Goal: Information Seeking & Learning: Understand process/instructions

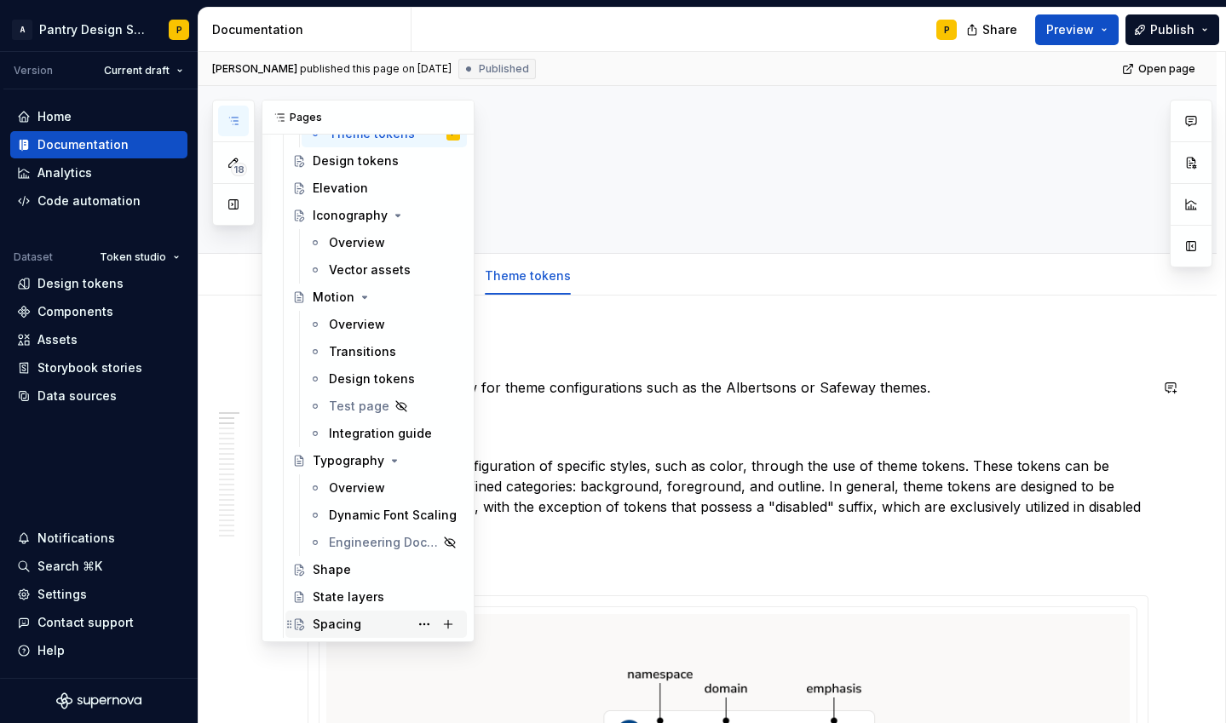
scroll to position [558, 0]
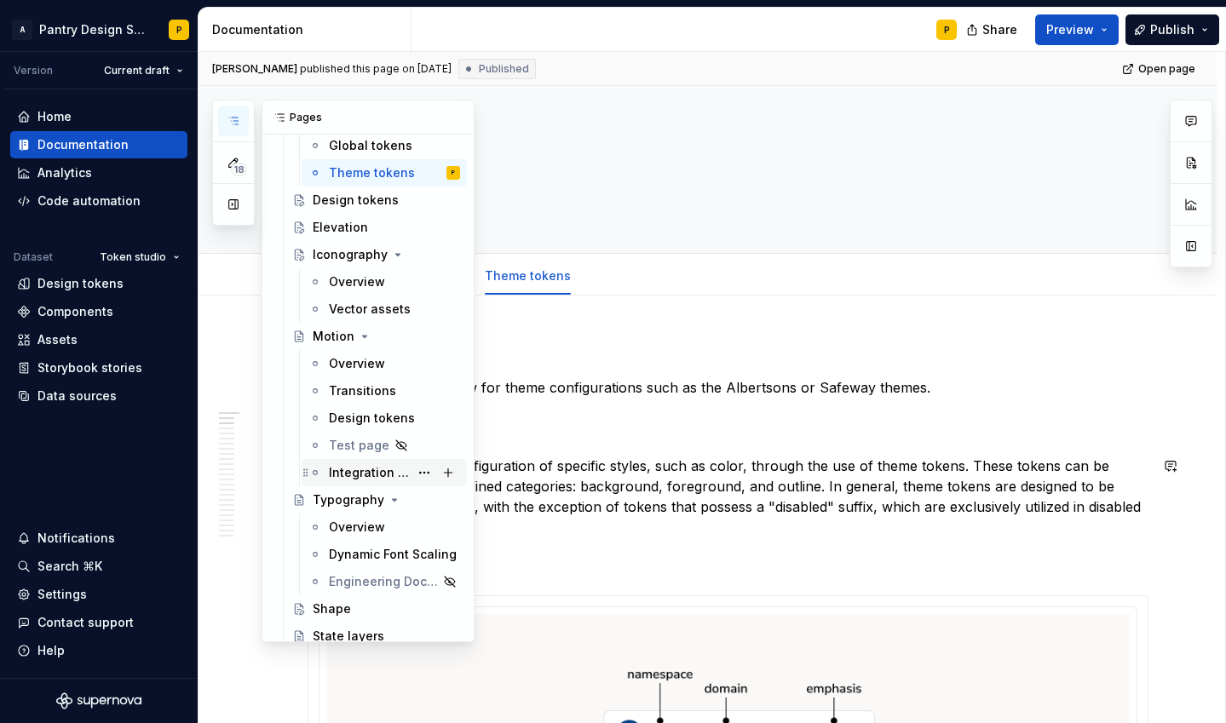
click at [364, 472] on div "Integration guide" at bounding box center [369, 472] width 80 height 17
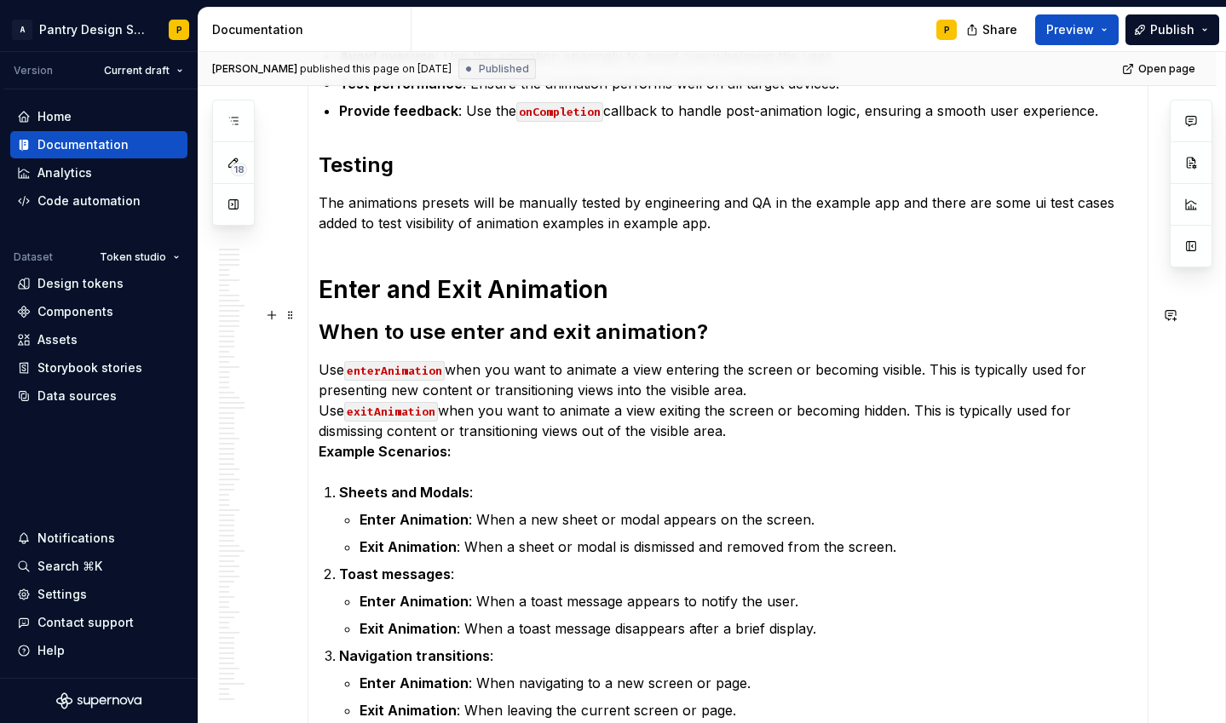
scroll to position [2790, 0]
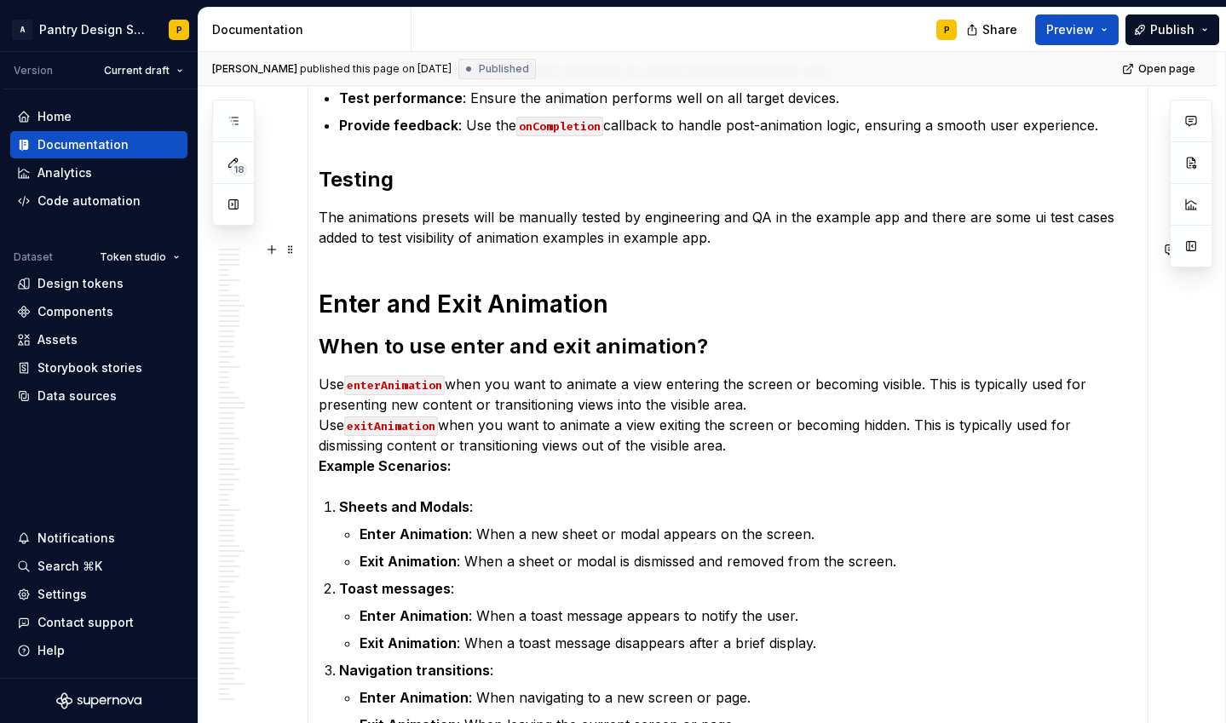
click at [458, 289] on h1 "Enter and Exit Animation" at bounding box center [728, 304] width 819 height 31
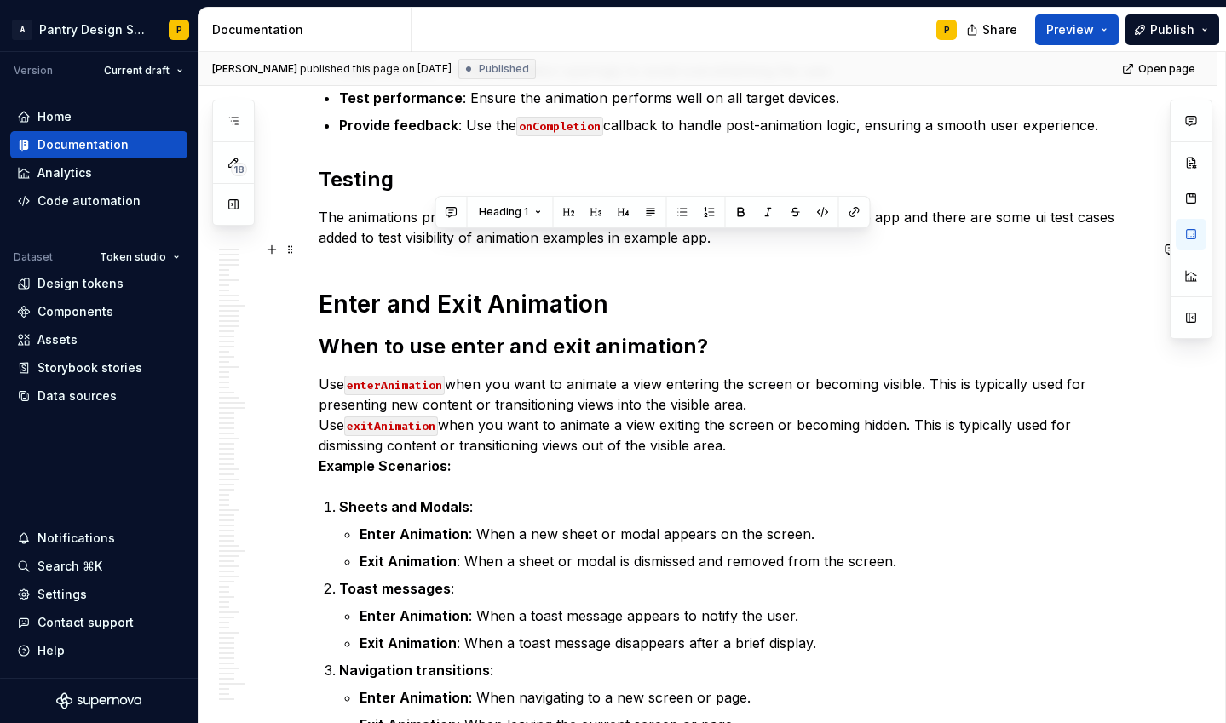
click at [458, 289] on h1 "Enter and Exit Animation" at bounding box center [728, 304] width 819 height 31
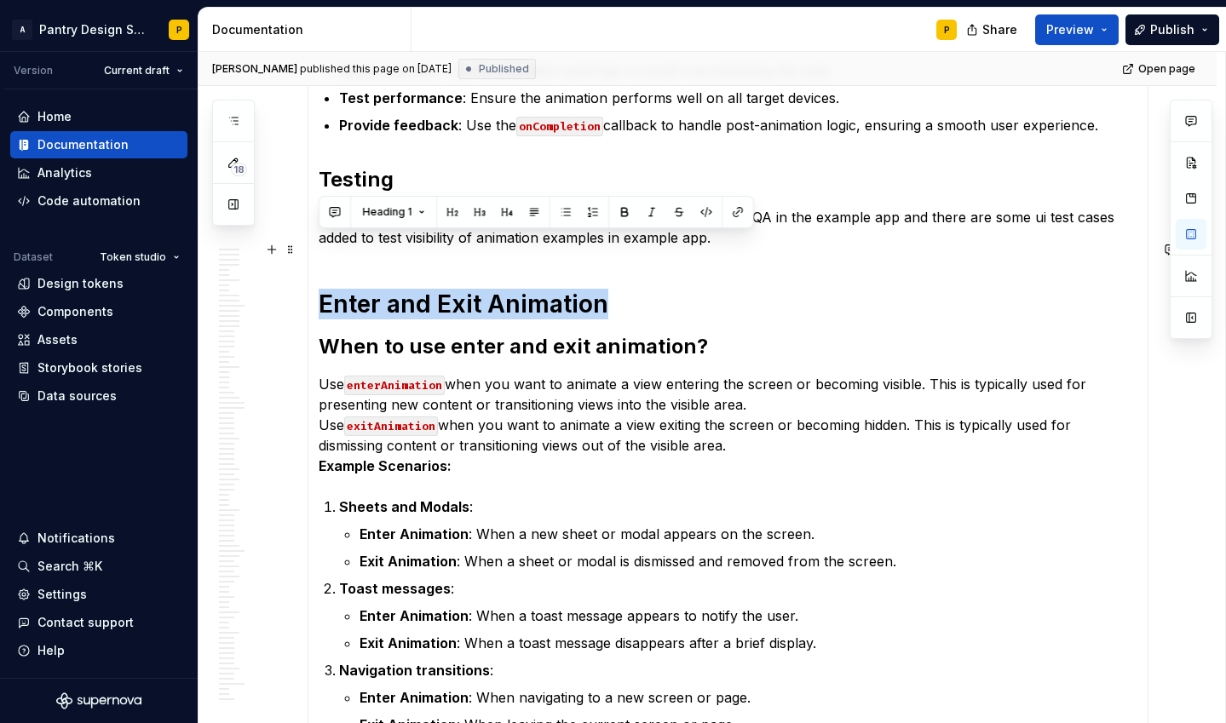
copy h1 "Enter and Exit Animation"
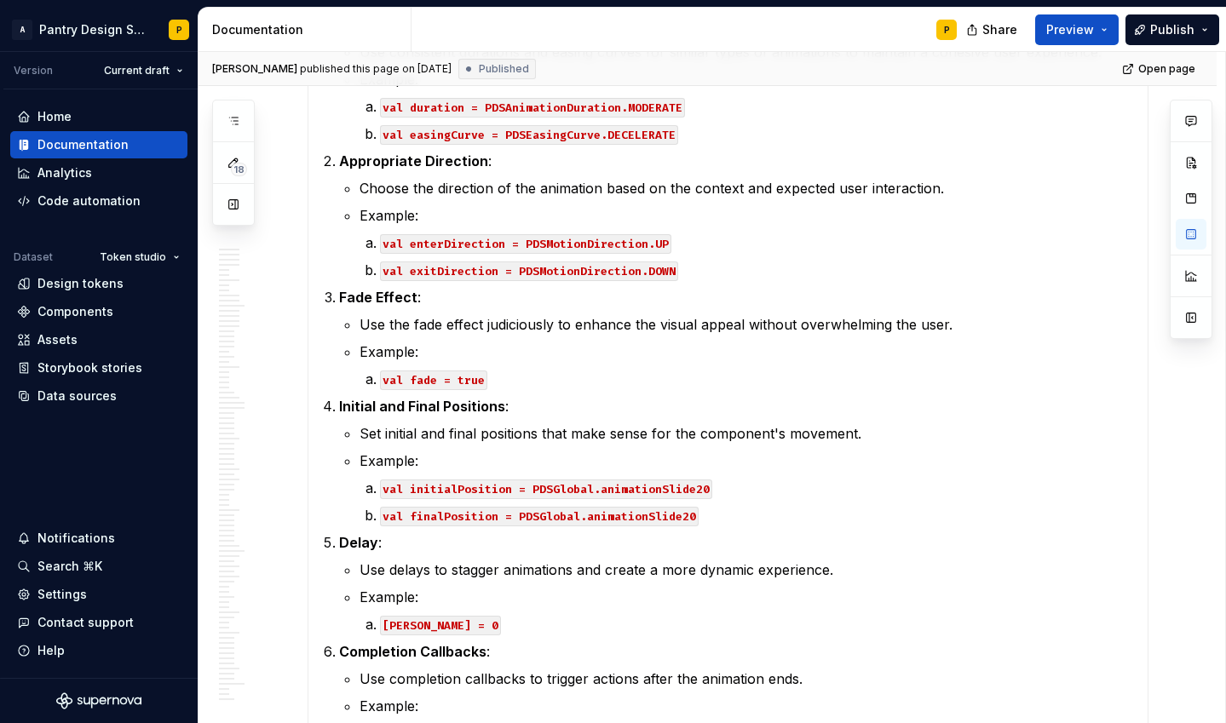
scroll to position [9398, 0]
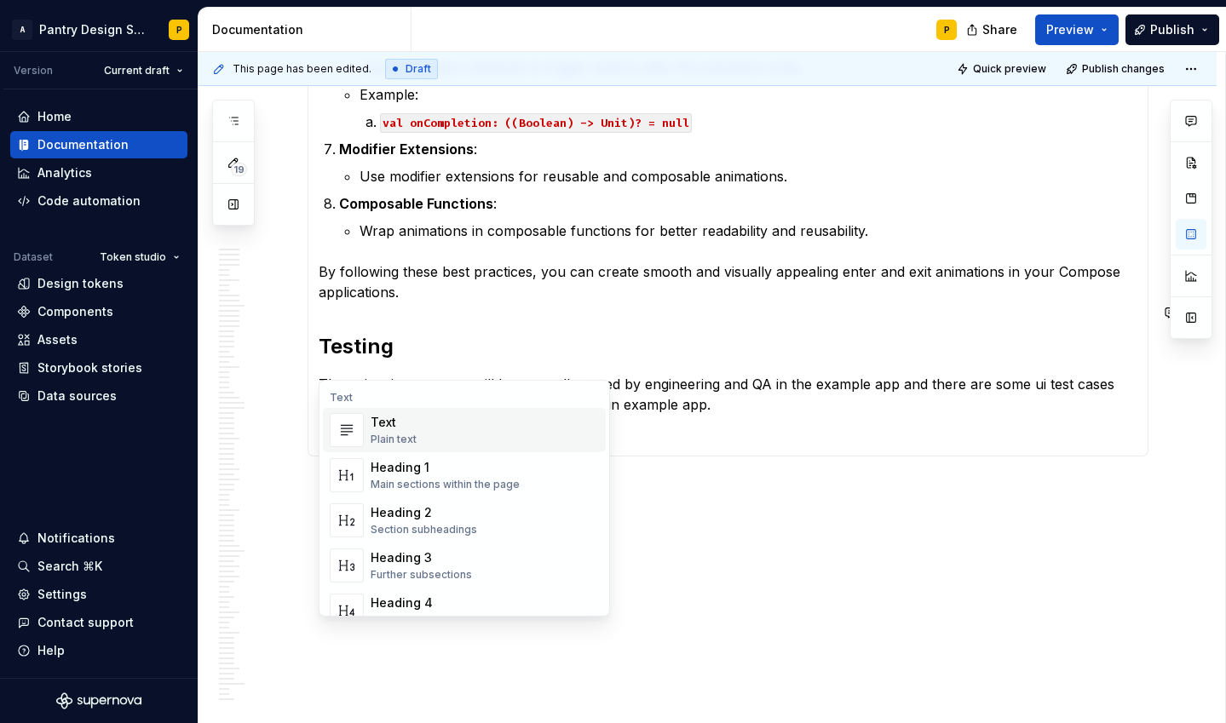
type textarea "*"
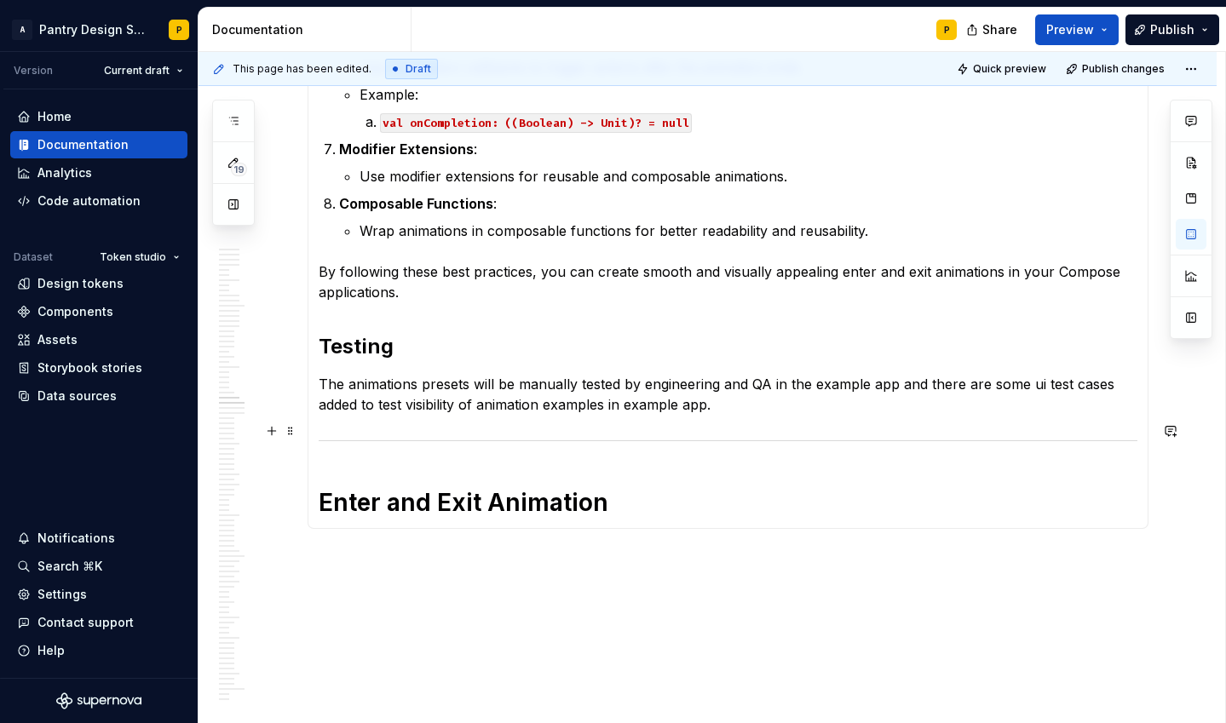
click at [320, 487] on h1 "Enter and Exit Animation" at bounding box center [728, 502] width 819 height 31
click at [355, 487] on h1 "Enter and Exit Animation" at bounding box center [728, 502] width 819 height 31
click at [476, 487] on h1 "Expand and Exit Animation" at bounding box center [728, 502] width 819 height 31
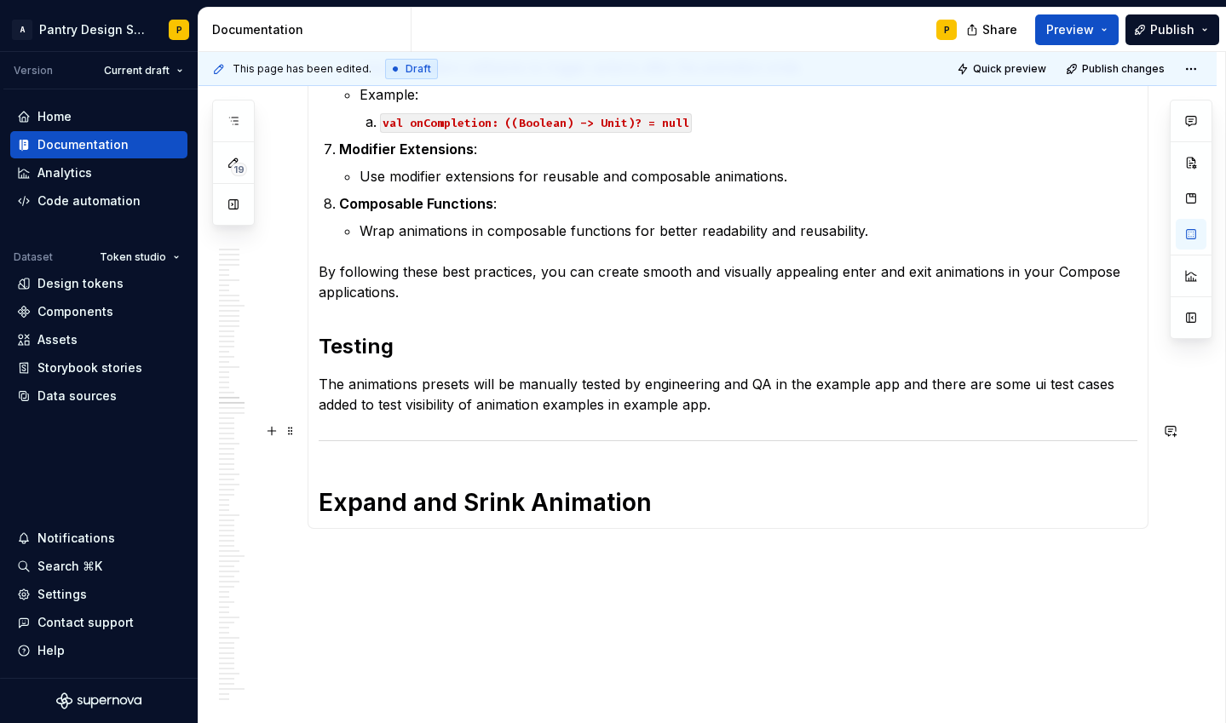
click at [668, 487] on h1 "Expand and Srink Animation" at bounding box center [728, 502] width 819 height 31
click at [473, 487] on h1 "Expand and Srink Animation" at bounding box center [728, 502] width 819 height 31
click at [673, 487] on h1 "Expand and Shrink Animation" at bounding box center [728, 502] width 819 height 31
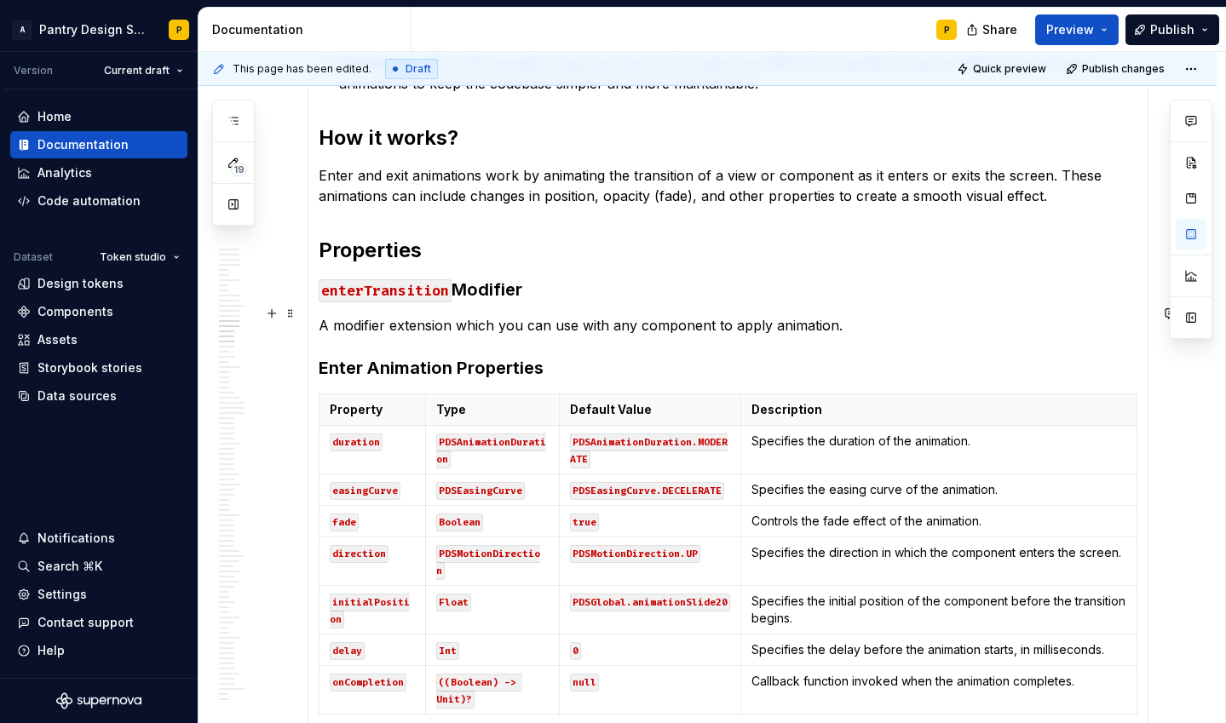
scroll to position [4145, 0]
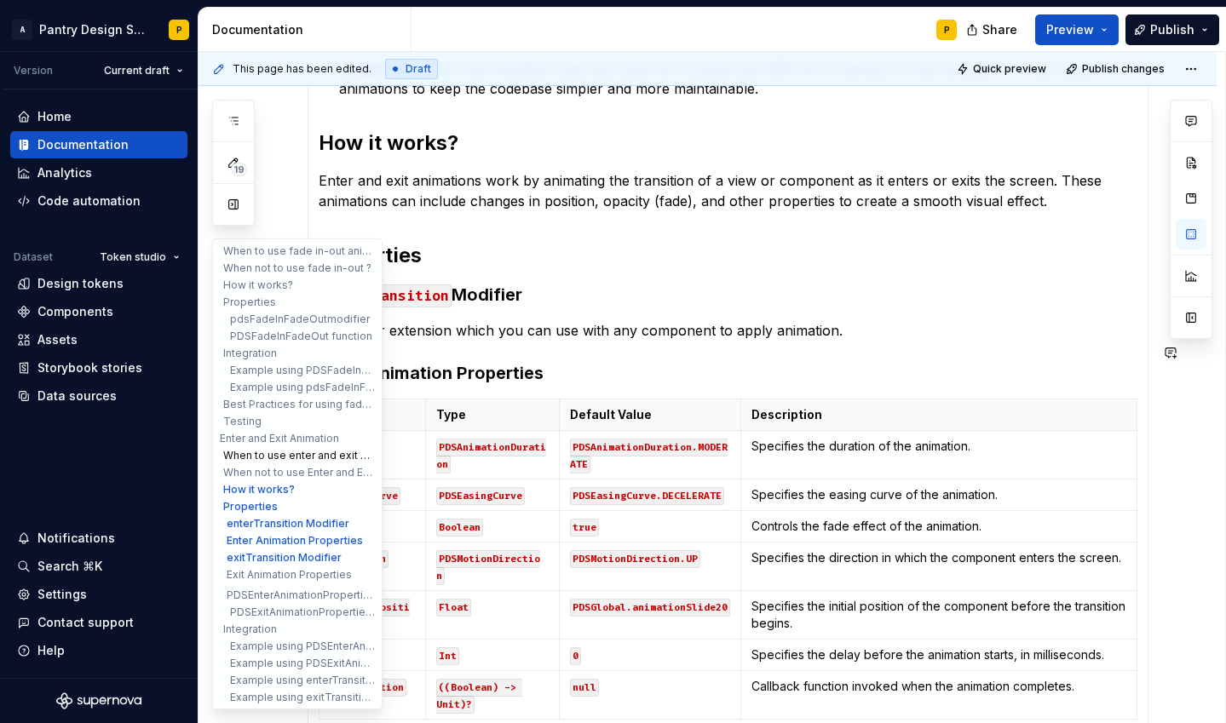
click at [290, 451] on button "When to use enter and exit animation?" at bounding box center [297, 455] width 162 height 17
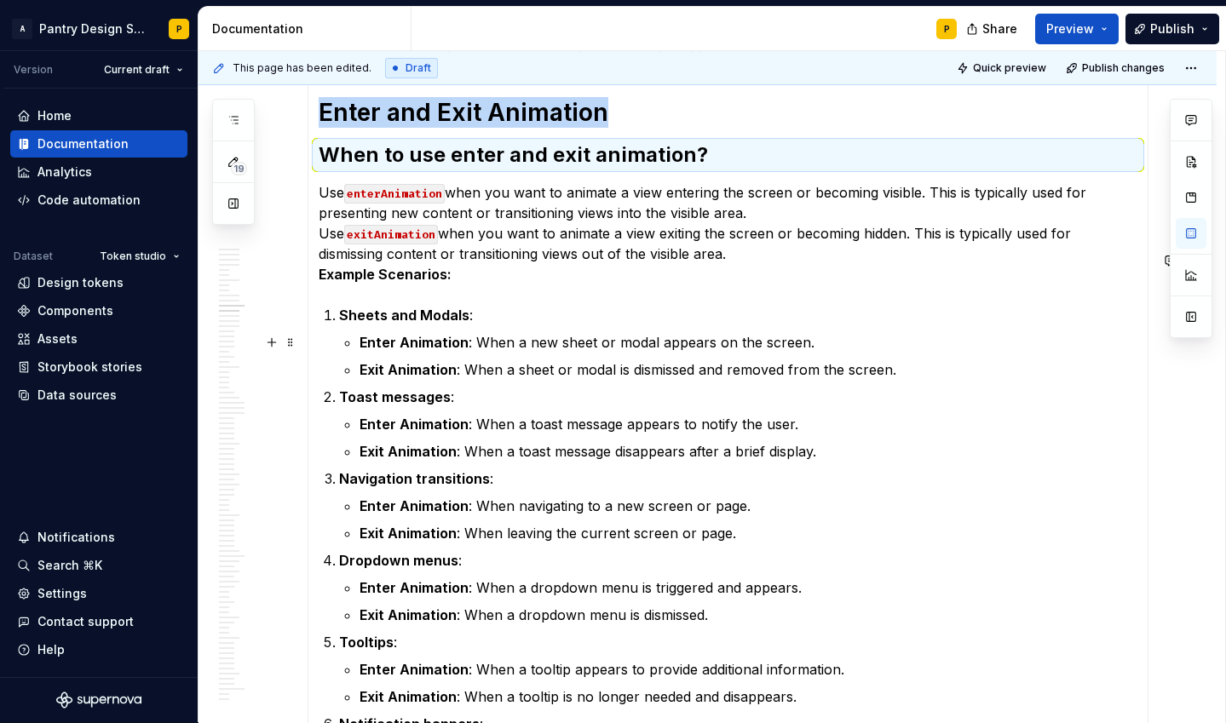
scroll to position [2931, 0]
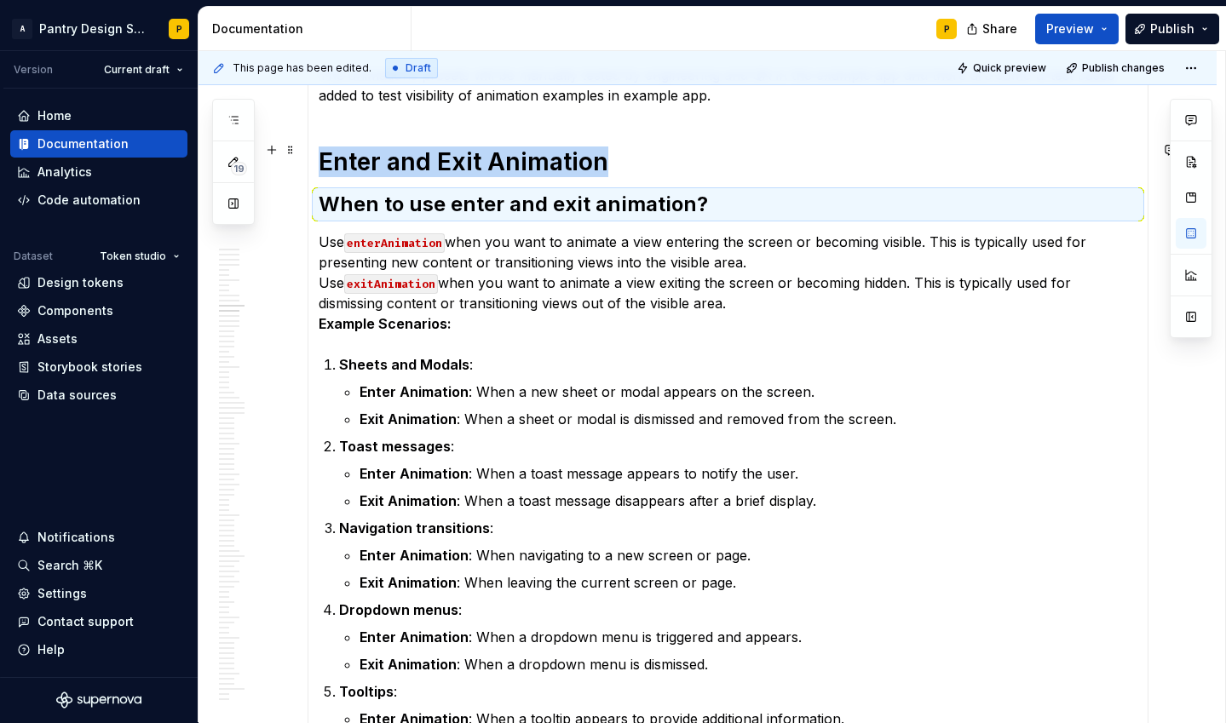
click at [477, 192] on strong "When to use enter and exit animation?" at bounding box center [513, 204] width 389 height 25
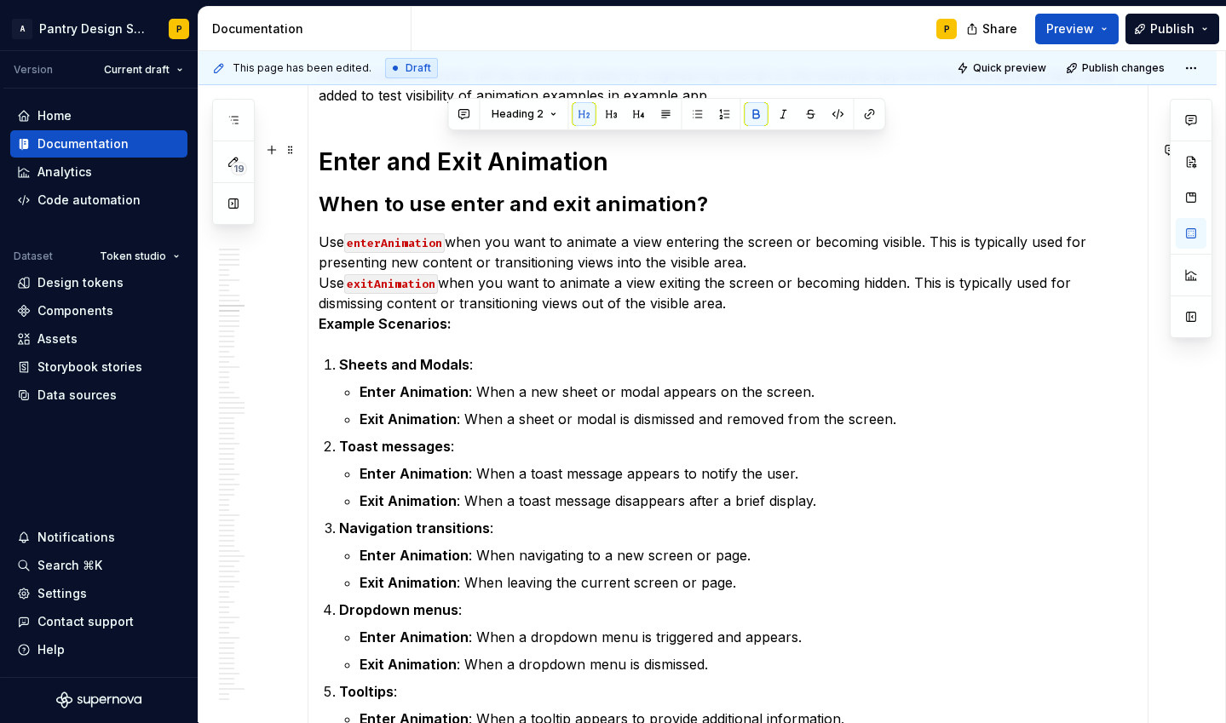
click at [477, 192] on strong "When to use enter and exit animation?" at bounding box center [513, 204] width 389 height 25
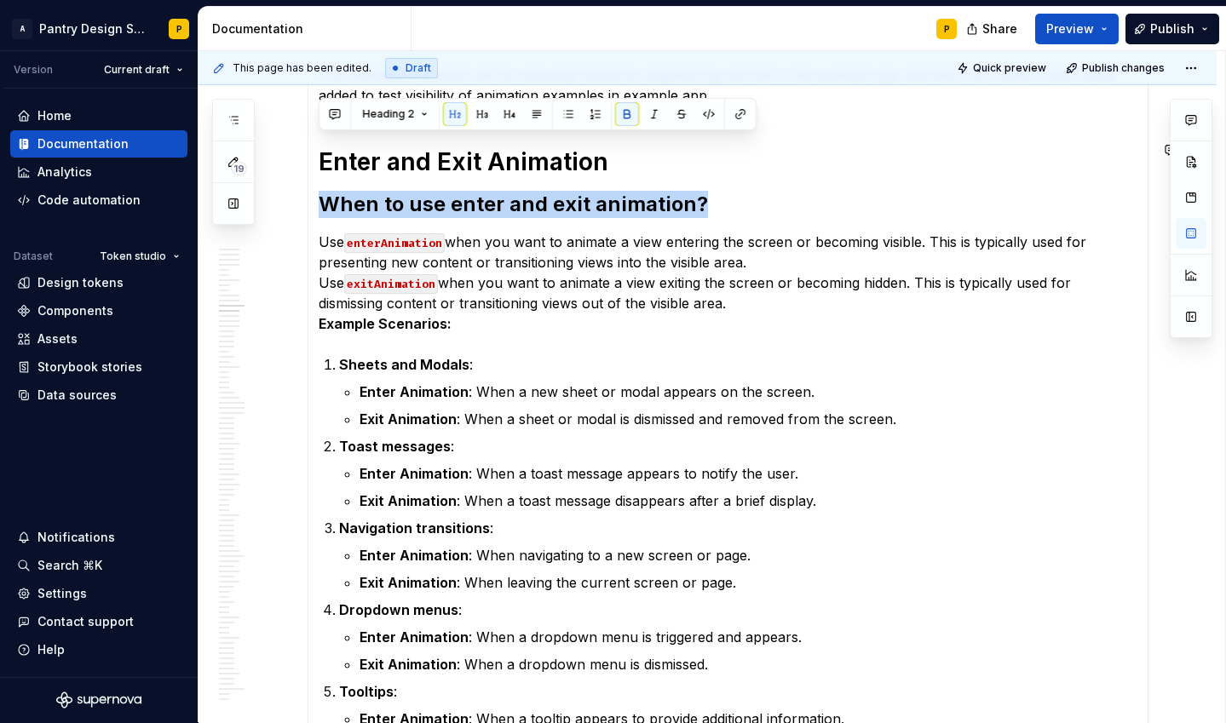
copy strong "When to use enter and exit animation?"
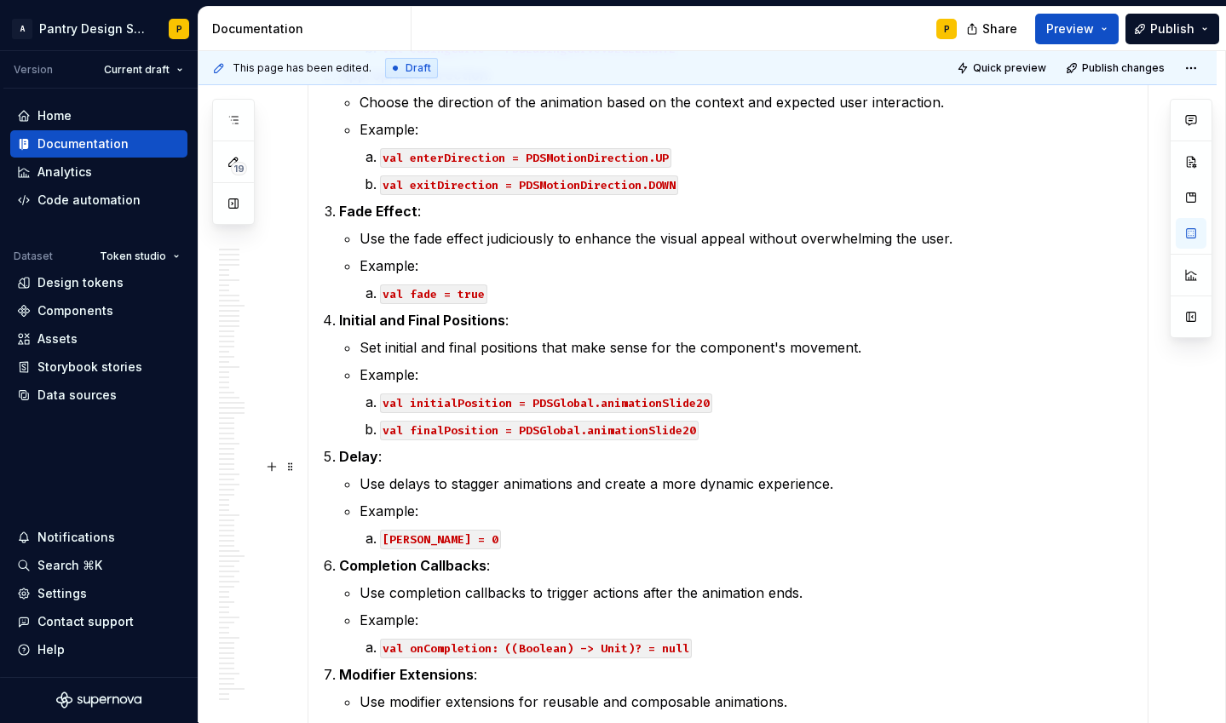
scroll to position [9448, 0]
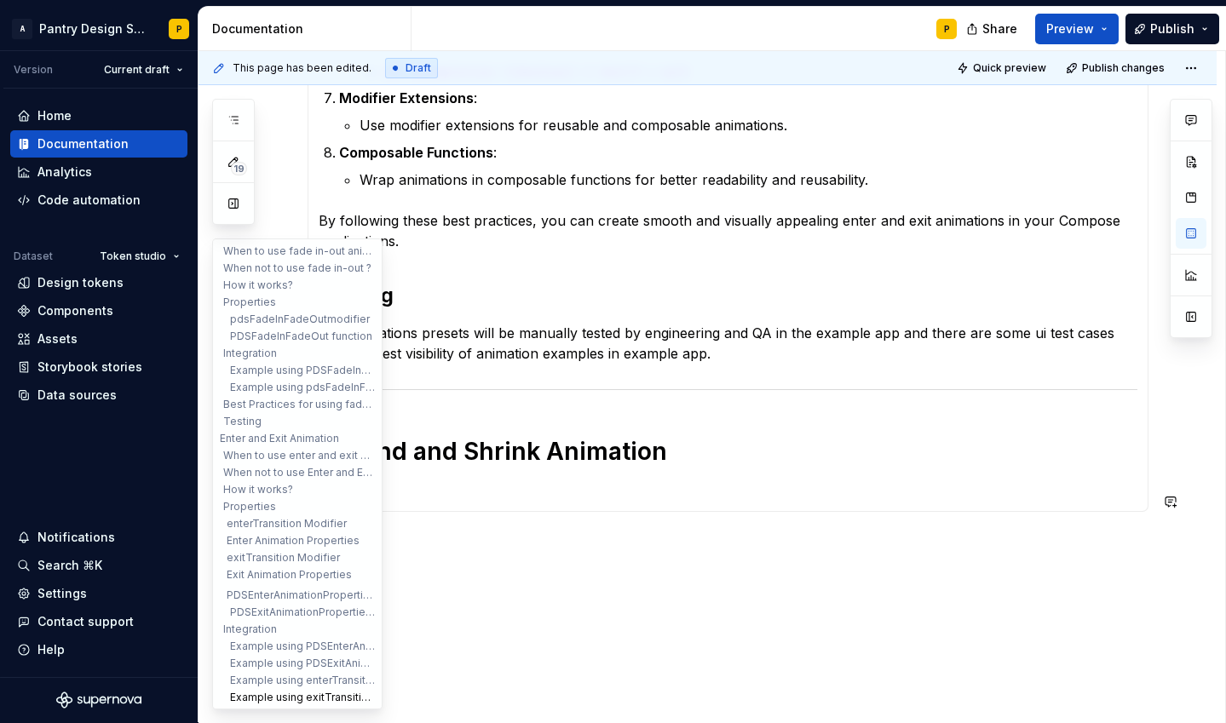
click at [313, 693] on button "Example using exitTransition modifier:" at bounding box center [297, 697] width 162 height 17
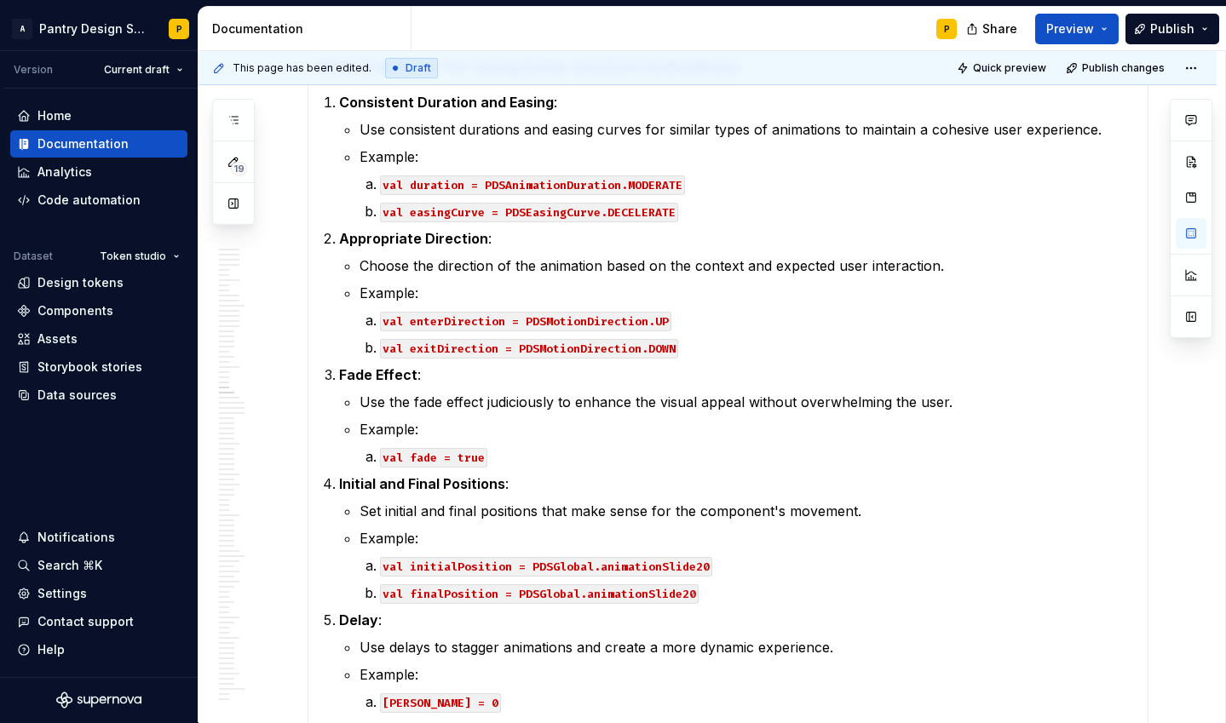
scroll to position [9505, 0]
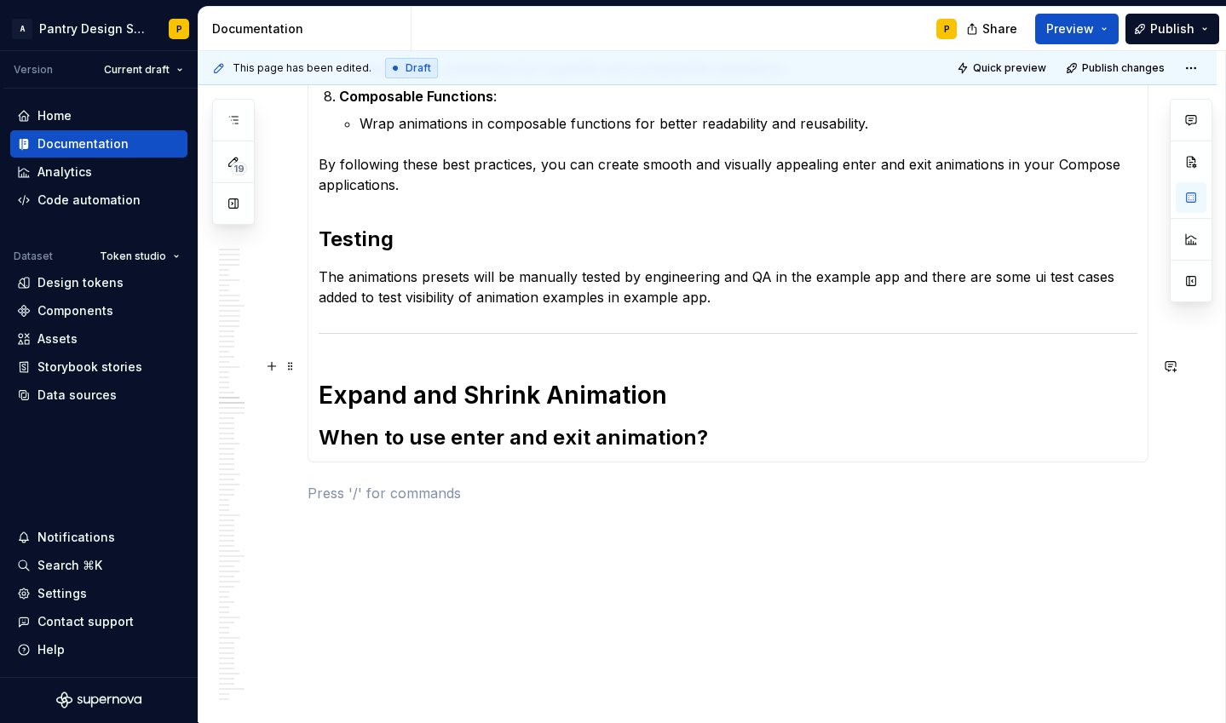
click at [464, 425] on strong "When to use enter and exit animation?" at bounding box center [513, 437] width 389 height 25
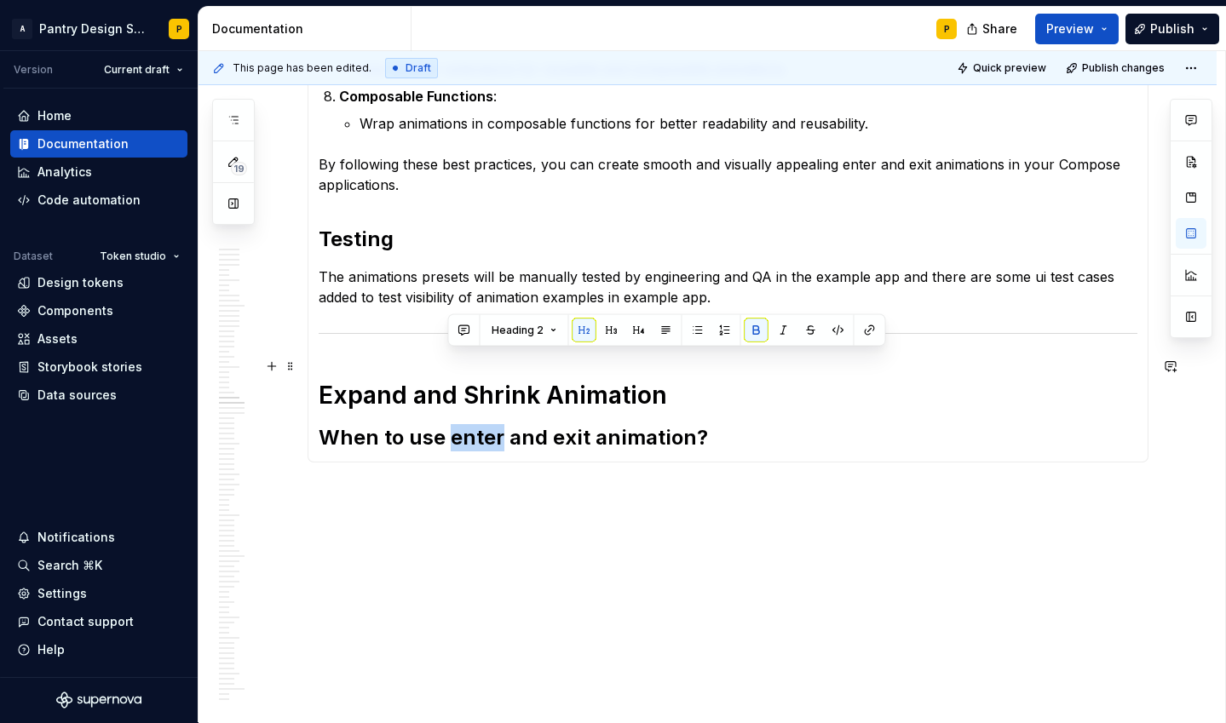
click at [464, 425] on strong "When to use enter and exit animation?" at bounding box center [513, 437] width 389 height 25
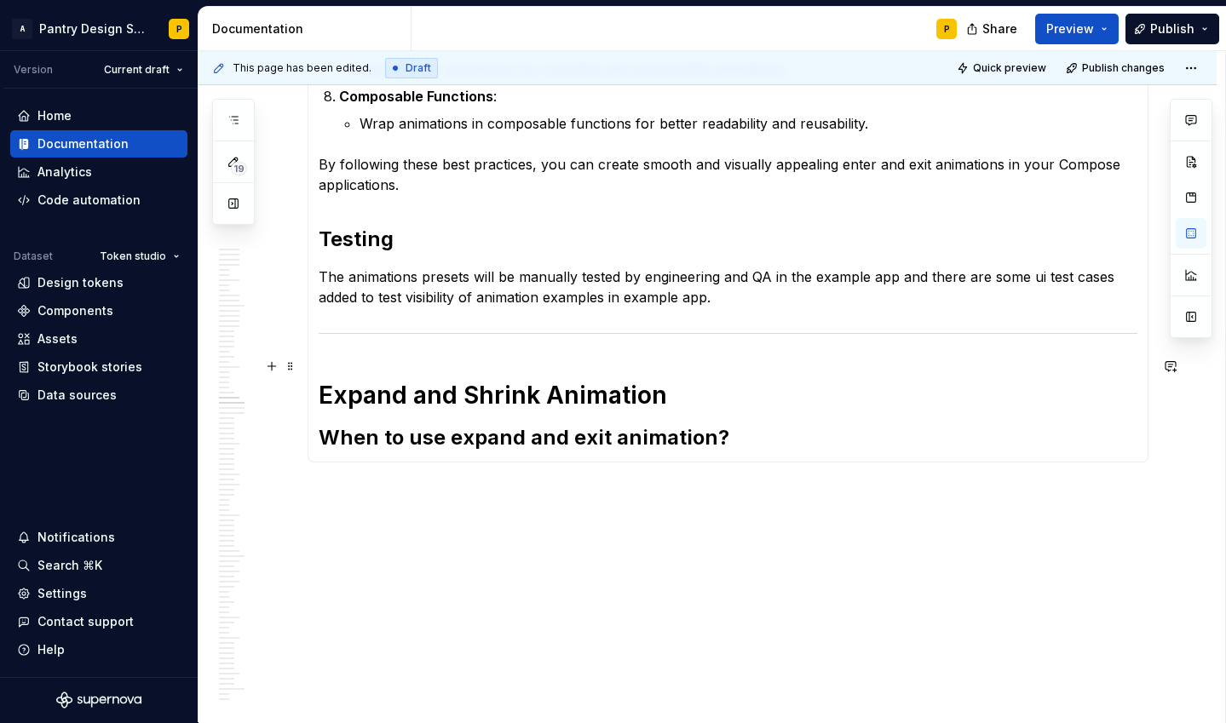
click at [571, 425] on strong "When to use expand and exit animation?" at bounding box center [524, 437] width 411 height 25
click at [773, 424] on h2 "When to use expand and shrink animation?" at bounding box center [728, 437] width 819 height 27
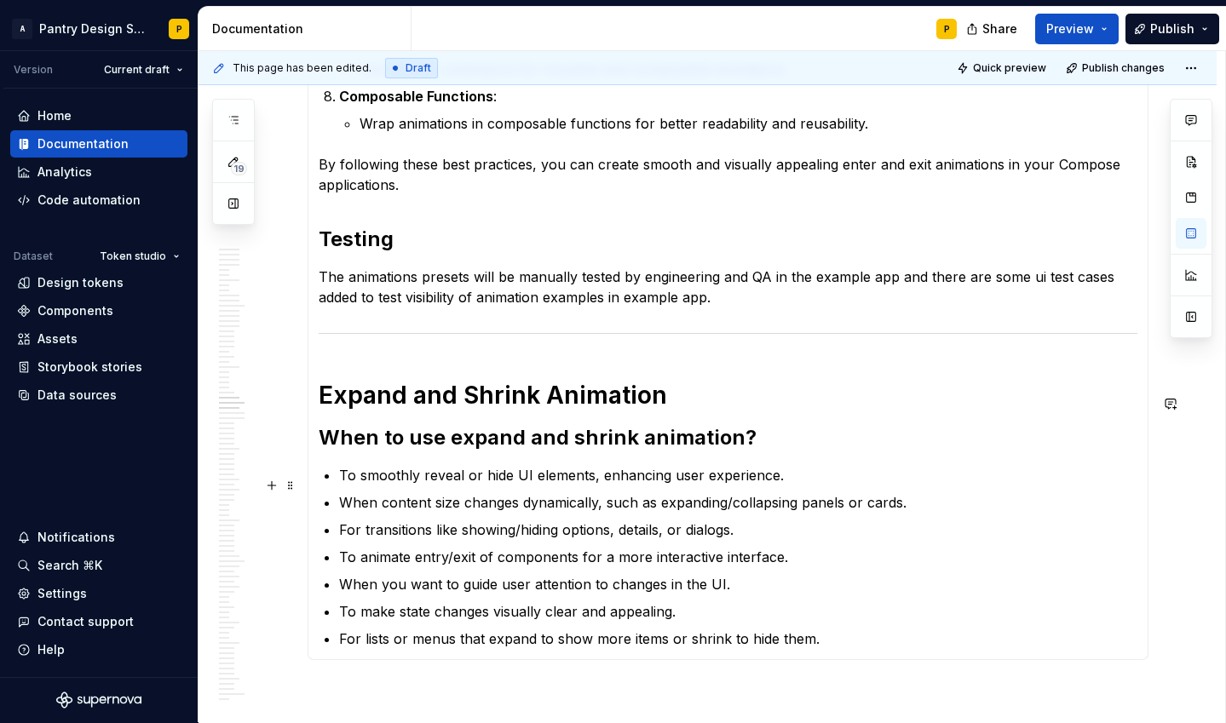
click at [676, 547] on p "To animate entry/exit of components for a more interactive interface." at bounding box center [738, 557] width 798 height 20
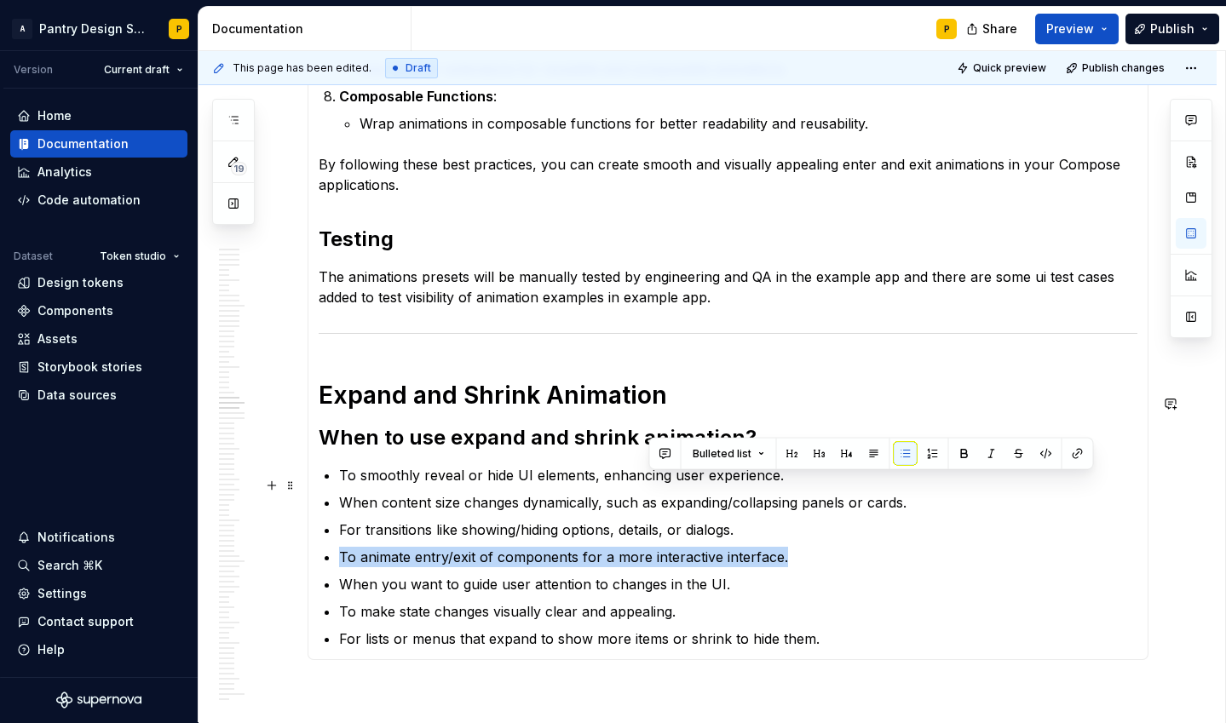
click at [676, 547] on p "To animate entry/exit of components for a more interactive interface." at bounding box center [738, 557] width 798 height 20
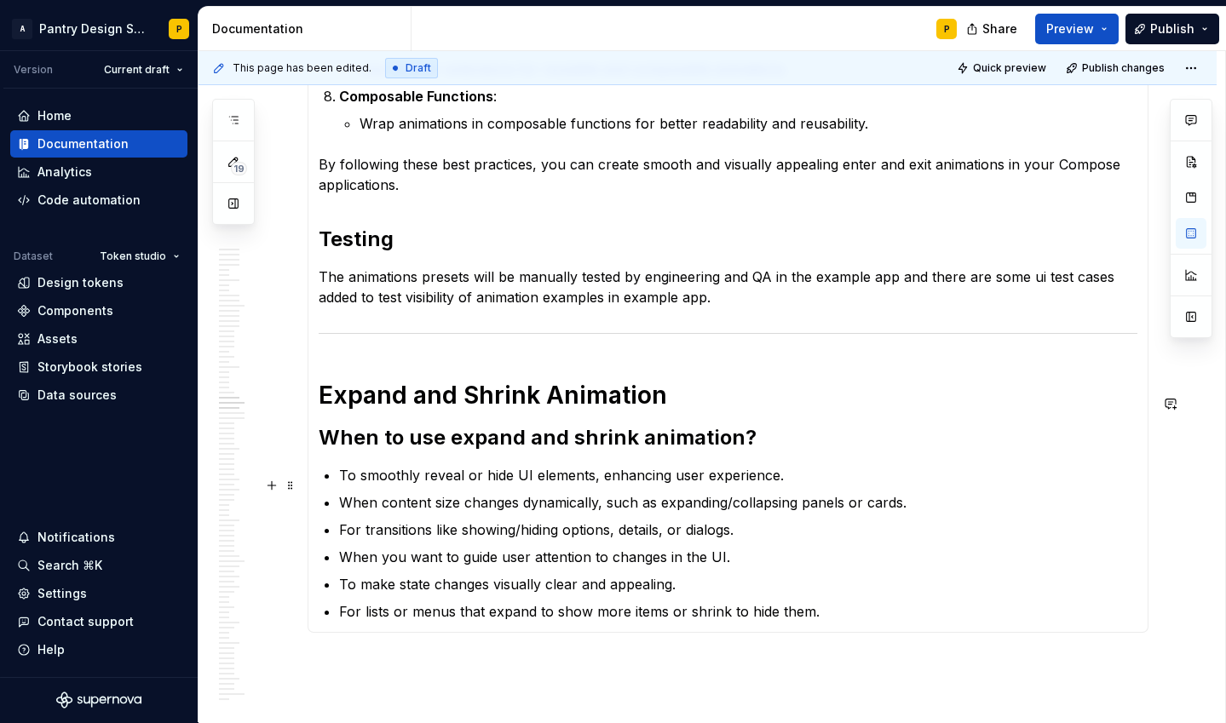
click at [528, 547] on p "When you want to guide user attention to changes in the UI." at bounding box center [738, 557] width 798 height 20
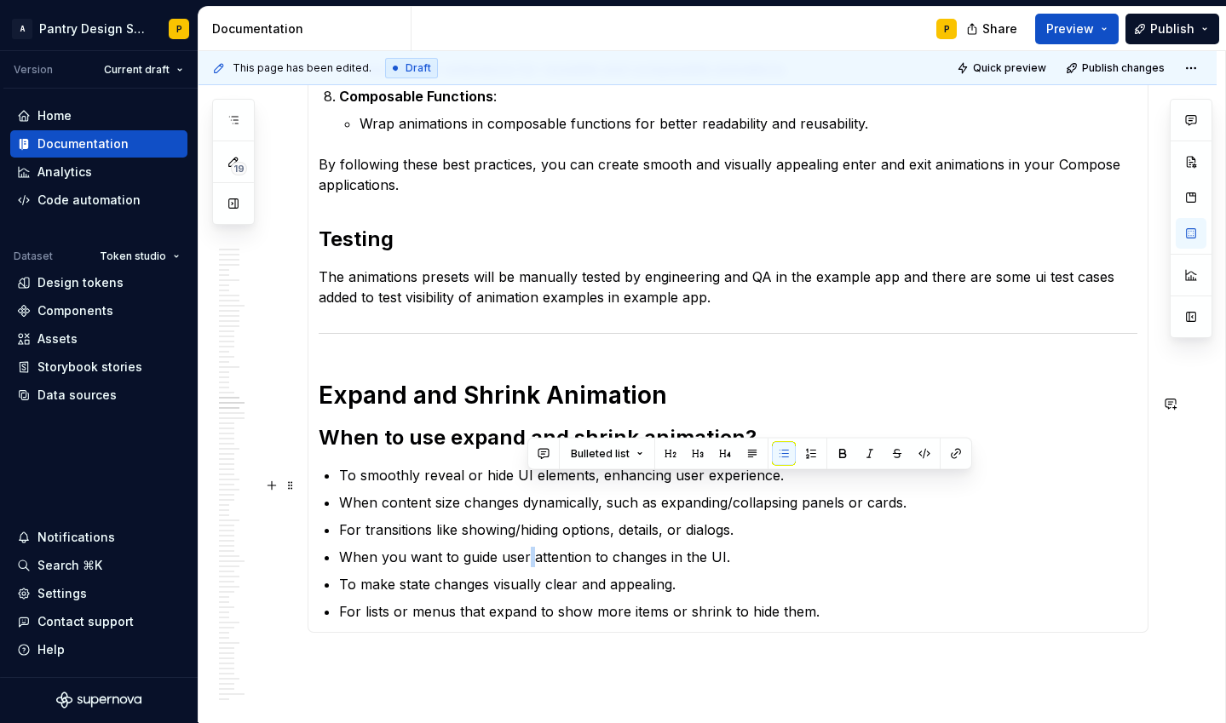
click at [528, 547] on p "When you want to guide user attention to changes in the UI." at bounding box center [738, 557] width 798 height 20
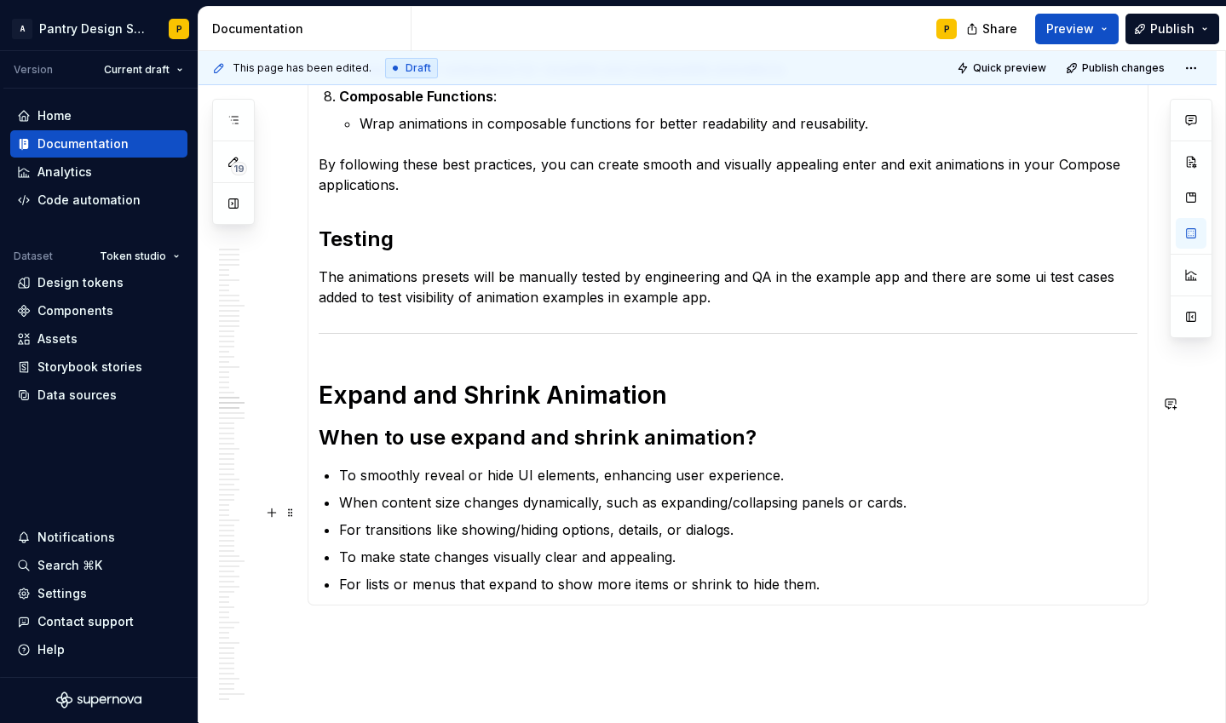
click at [825, 574] on p "For lists or menus that expand to show more items or shrink to hide them." at bounding box center [738, 584] width 798 height 20
click at [427, 425] on strong "When to use expand and shrink animation?" at bounding box center [538, 437] width 438 height 25
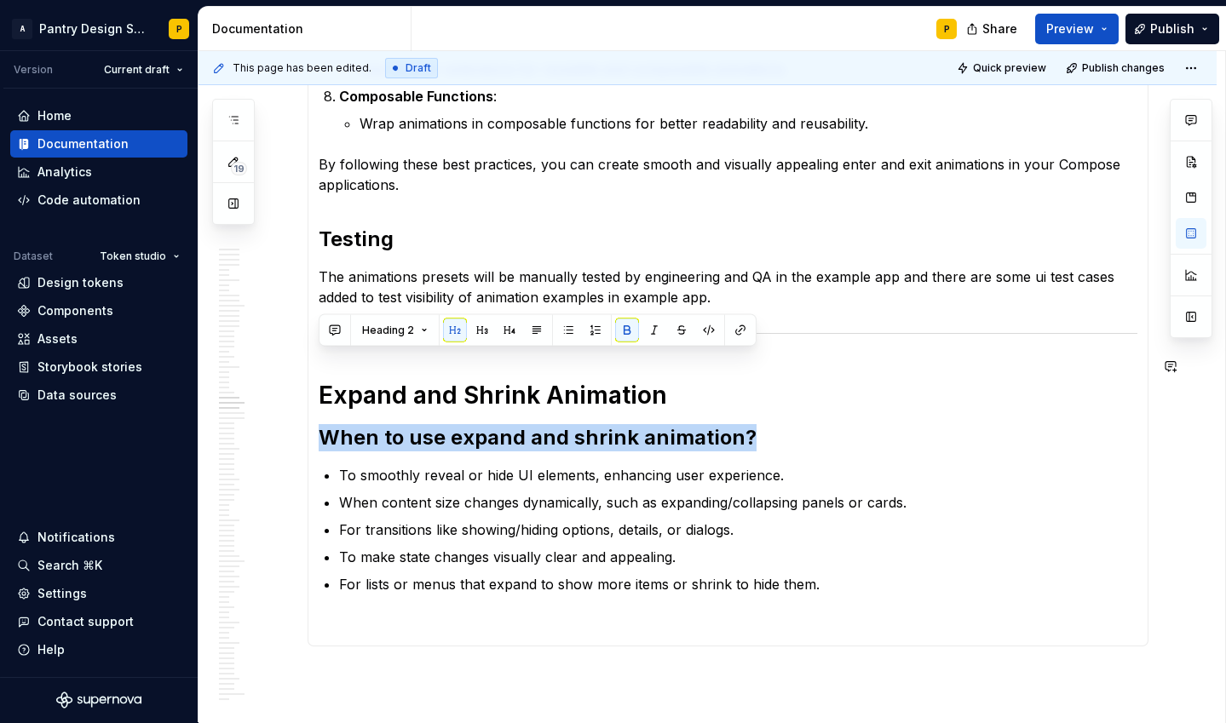
copy strong "When to use expand and shrink animation?"
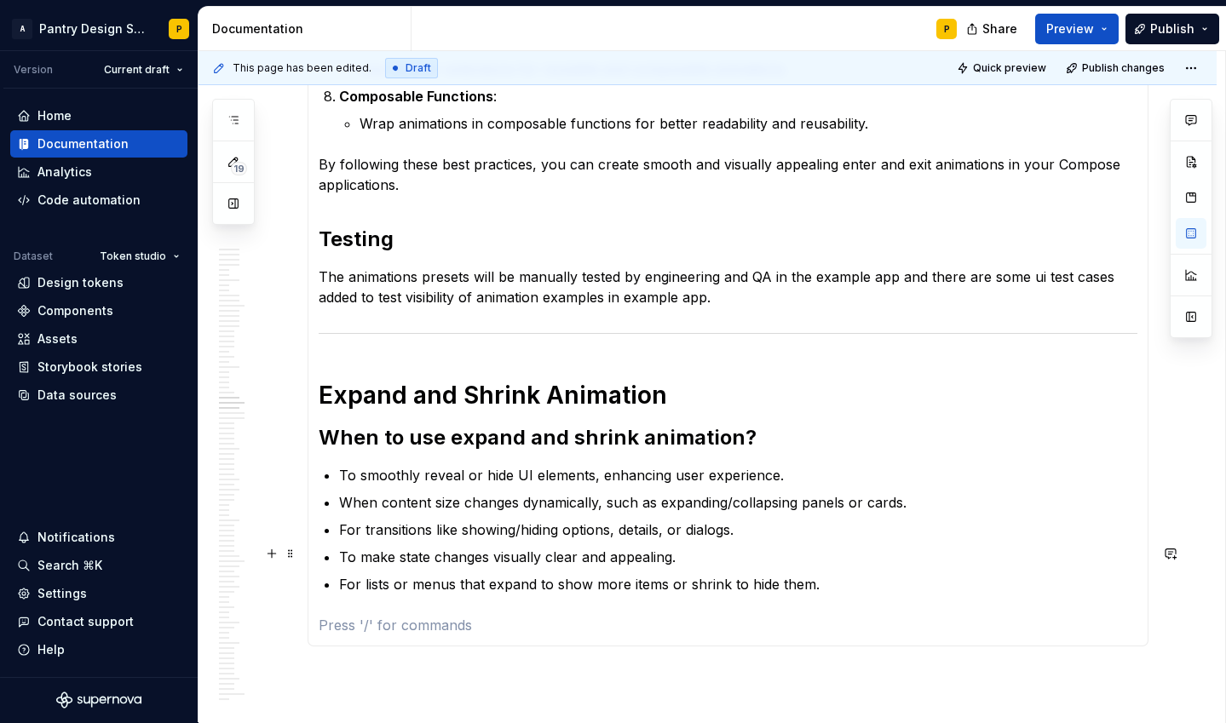
click at [342, 615] on p at bounding box center [728, 625] width 819 height 20
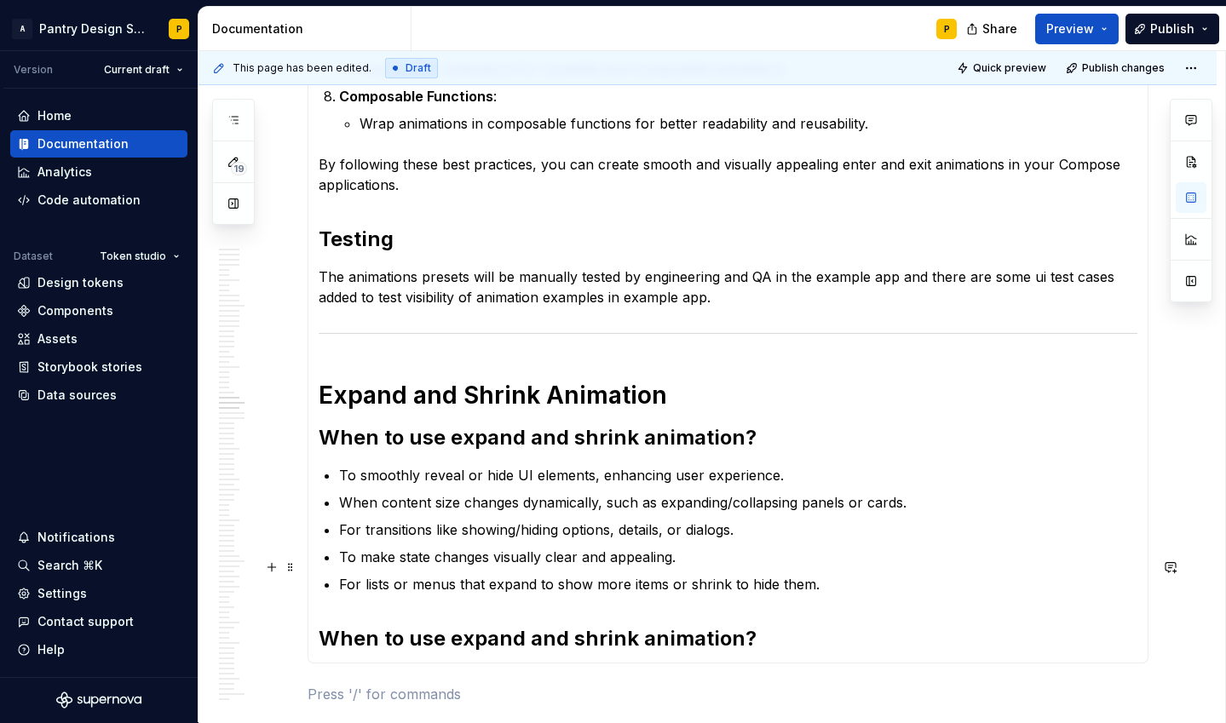
click at [385, 626] on strong "When to use expand and shrink animation?" at bounding box center [538, 638] width 438 height 25
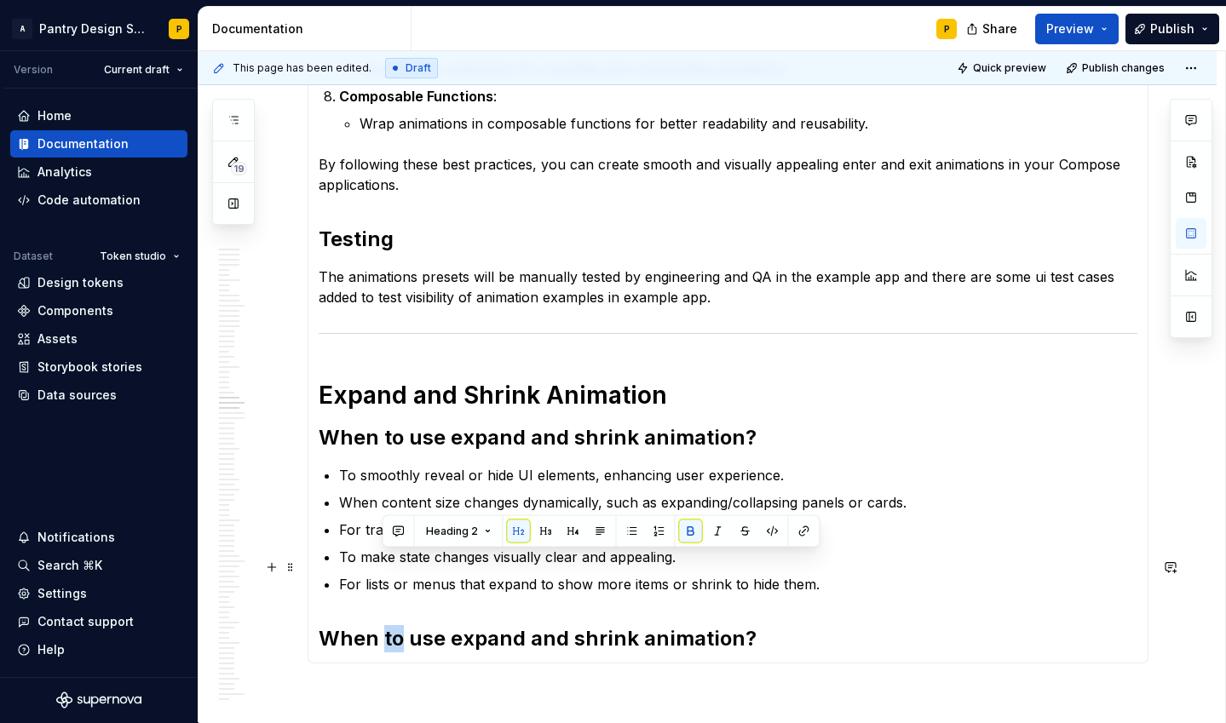
click at [385, 626] on strong "When to use expand and shrink animation?" at bounding box center [538, 638] width 438 height 25
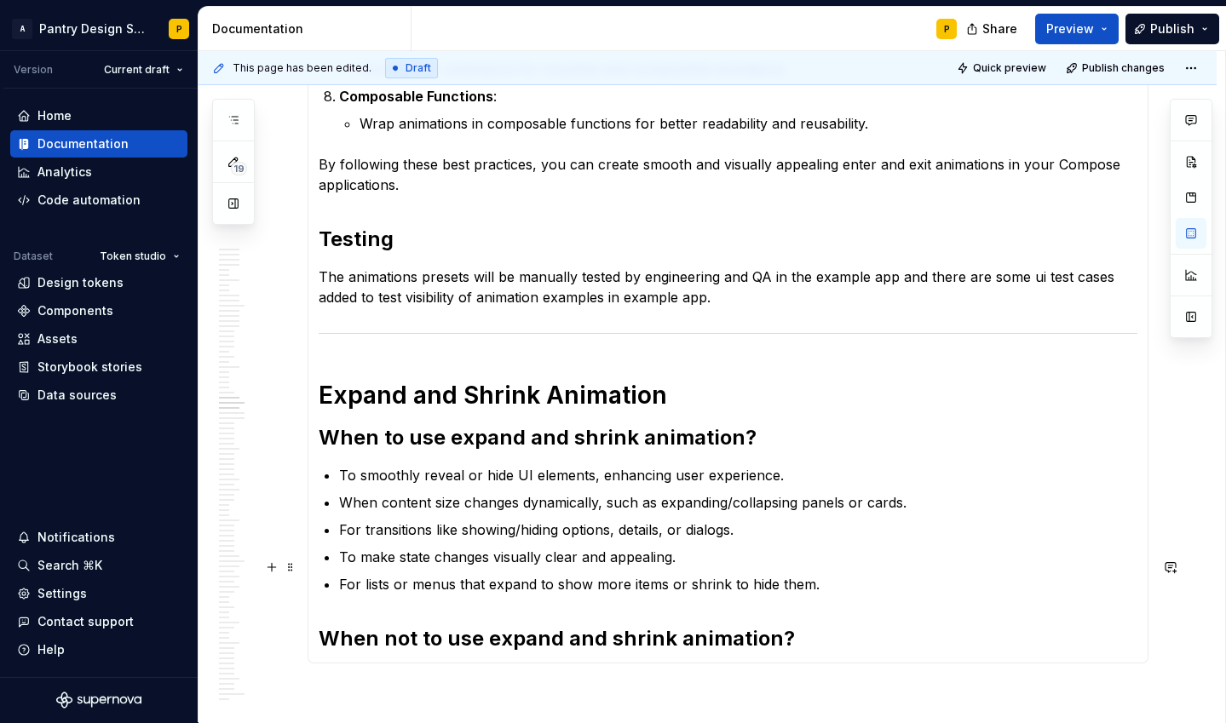
click at [489, 626] on strong "When not to use expand and shrink animation?" at bounding box center [557, 638] width 476 height 25
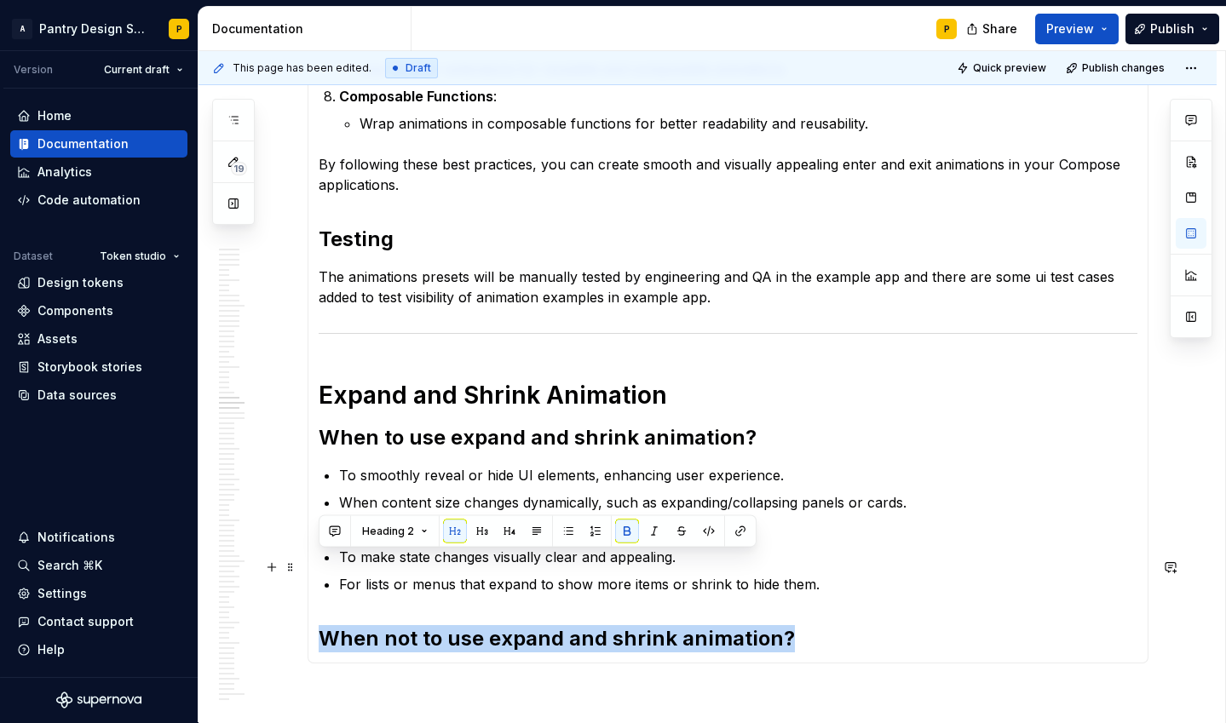
click at [489, 626] on strong "When not to use expand and shrink animation?" at bounding box center [557, 638] width 476 height 25
copy strong "When not to use expand and shrink animation?"
click at [816, 625] on h2 "When not to use expand and shrink animation?" at bounding box center [728, 638] width 819 height 27
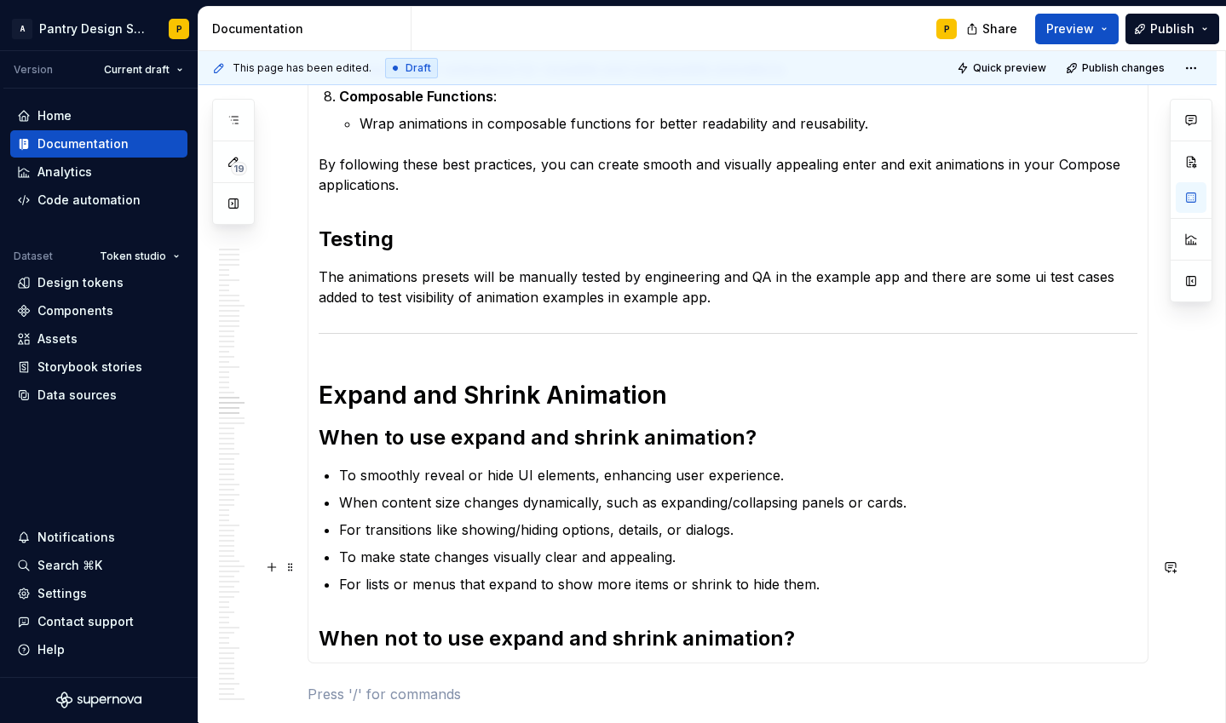
click at [829, 625] on h2 "When not to use expand and shrink animation?" at bounding box center [728, 638] width 819 height 27
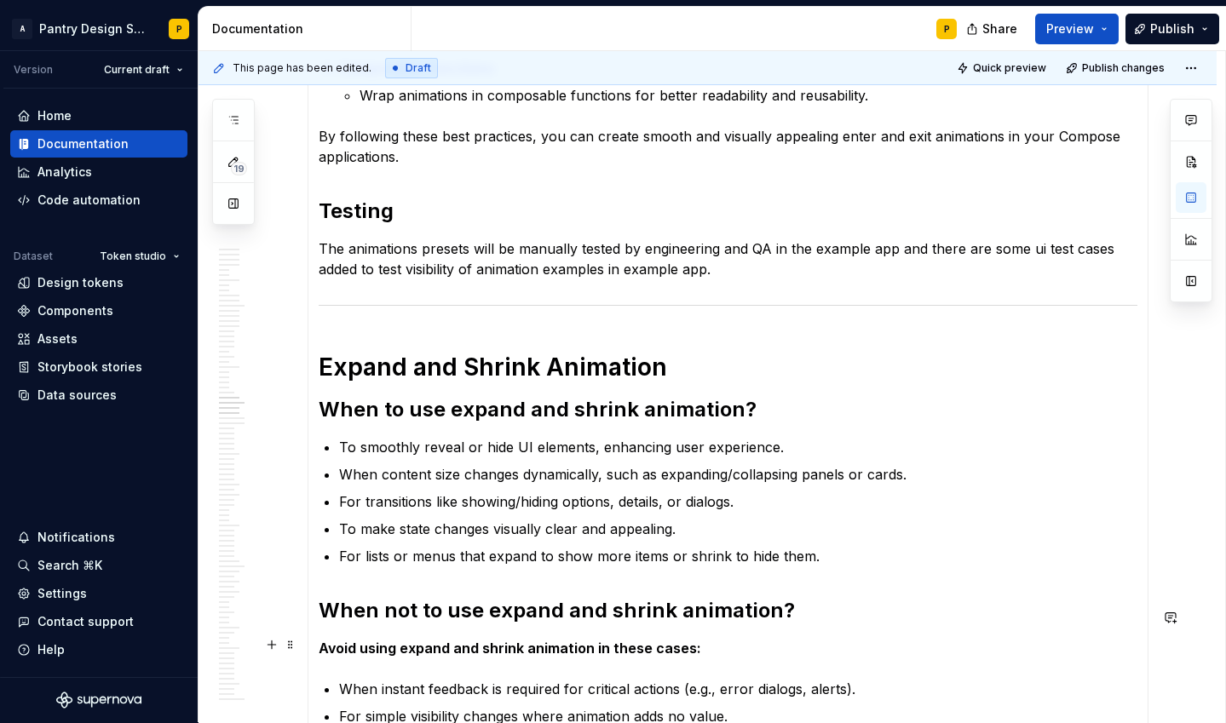
scroll to position [9571, 0]
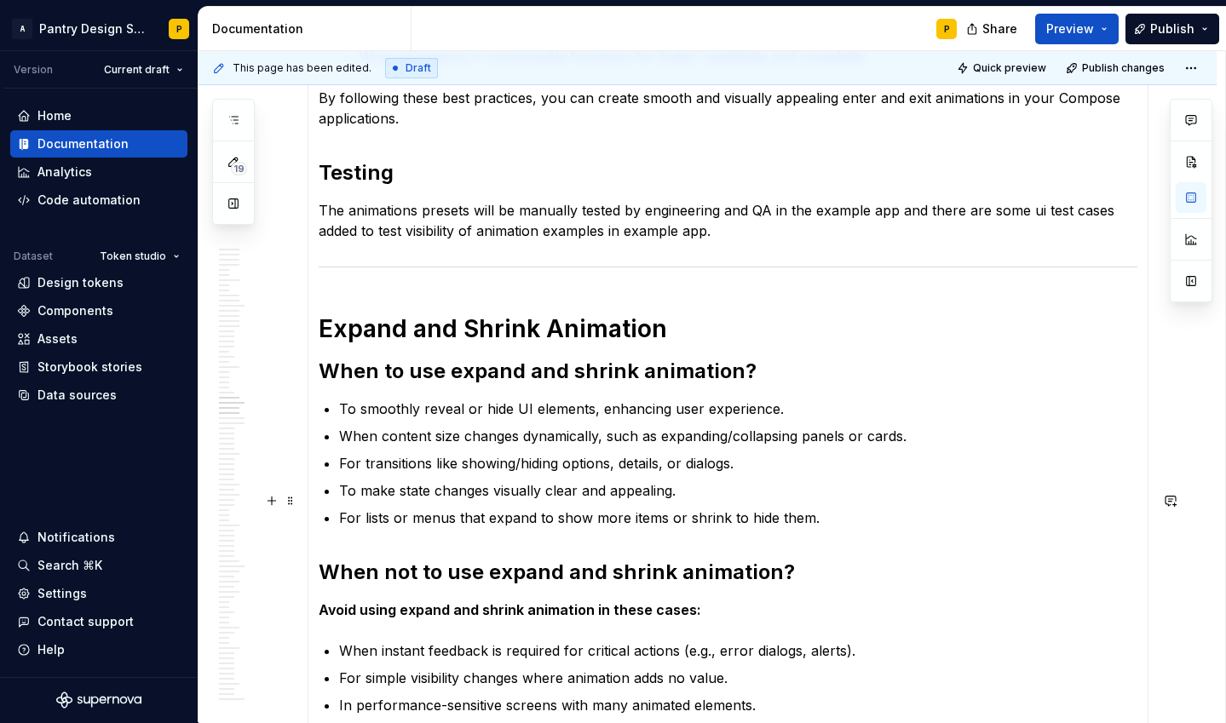
click at [831, 508] on p "For lists or menus that expand to show more items or shrink to hide them." at bounding box center [738, 518] width 798 height 20
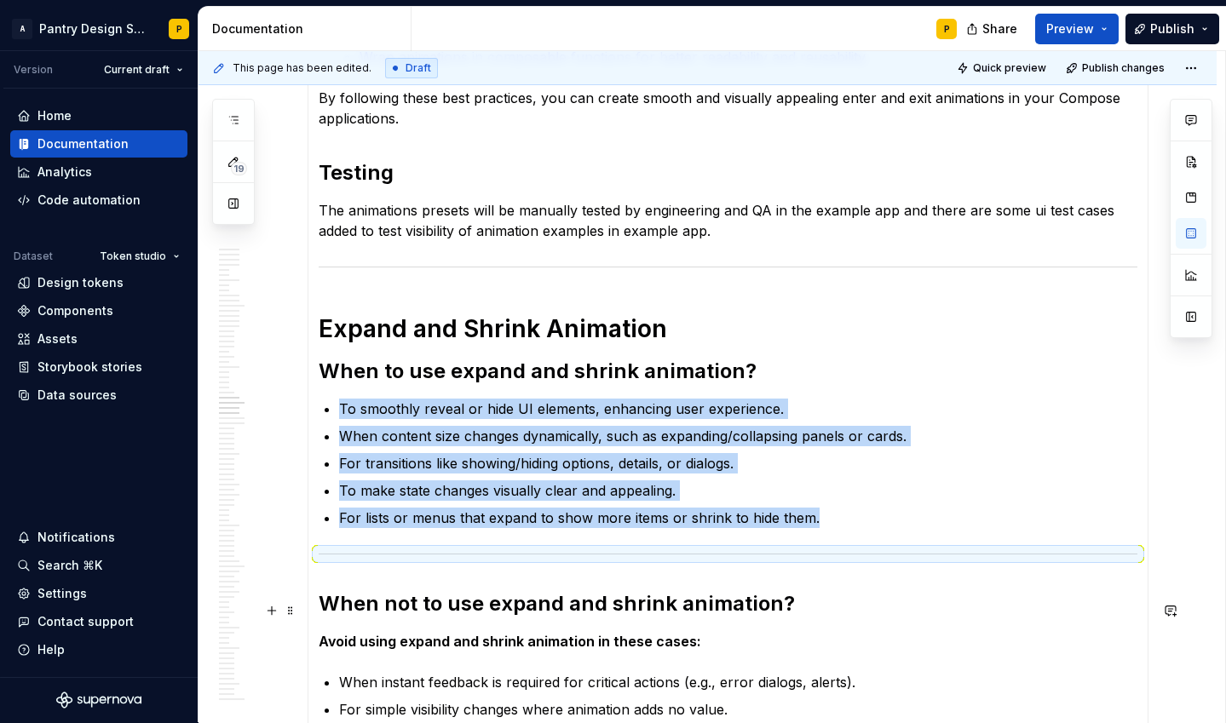
click at [763, 672] on p "When instant feedback is required for critical actions (e.g., error dialogs, al…" at bounding box center [738, 682] width 798 height 20
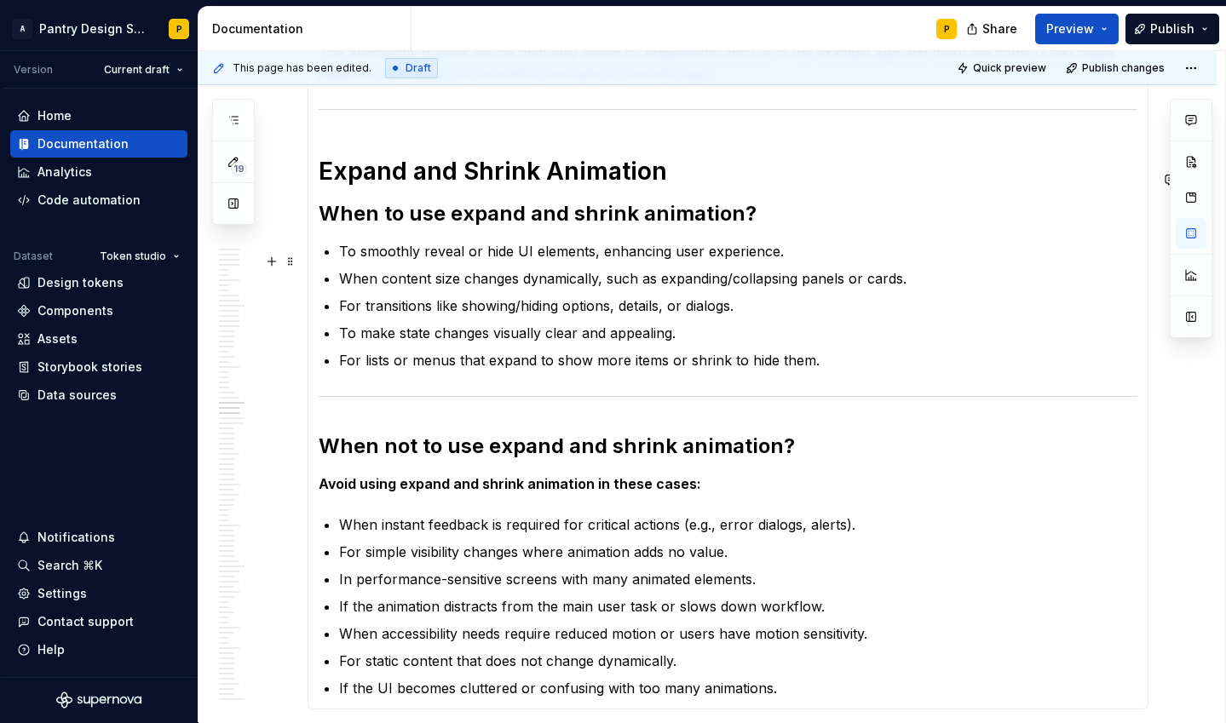
scroll to position [9717, 0]
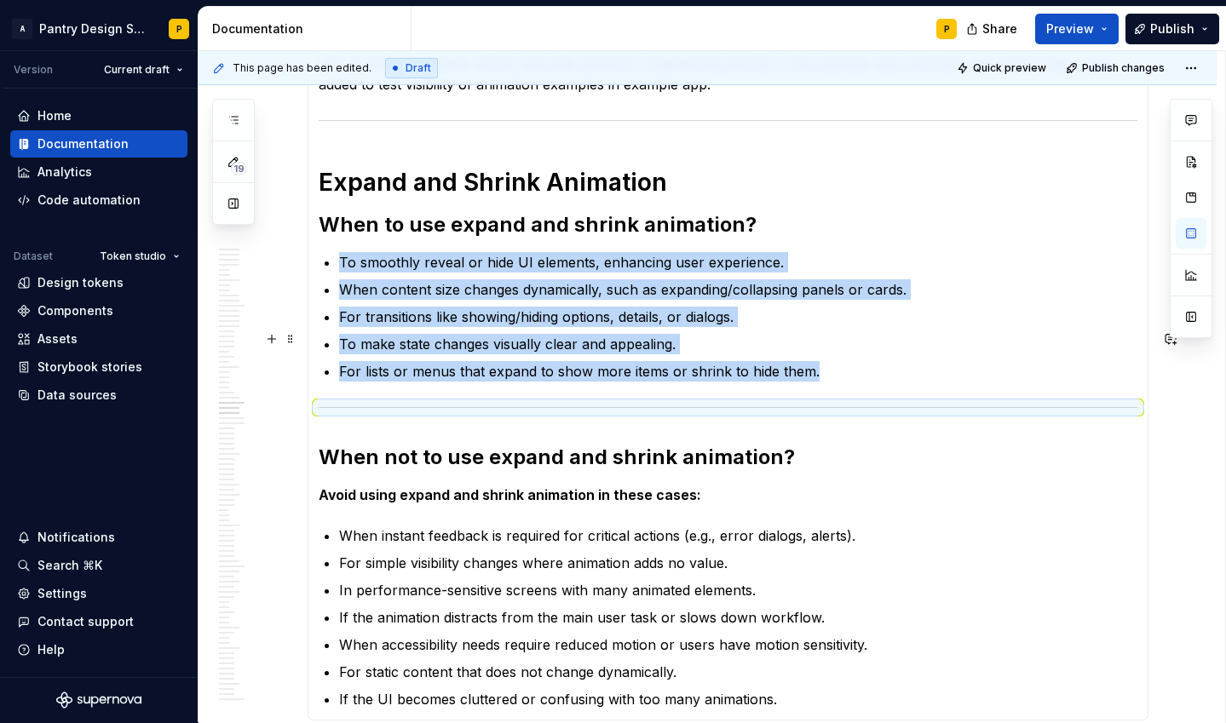
click at [441, 402] on div at bounding box center [728, 407] width 819 height 11
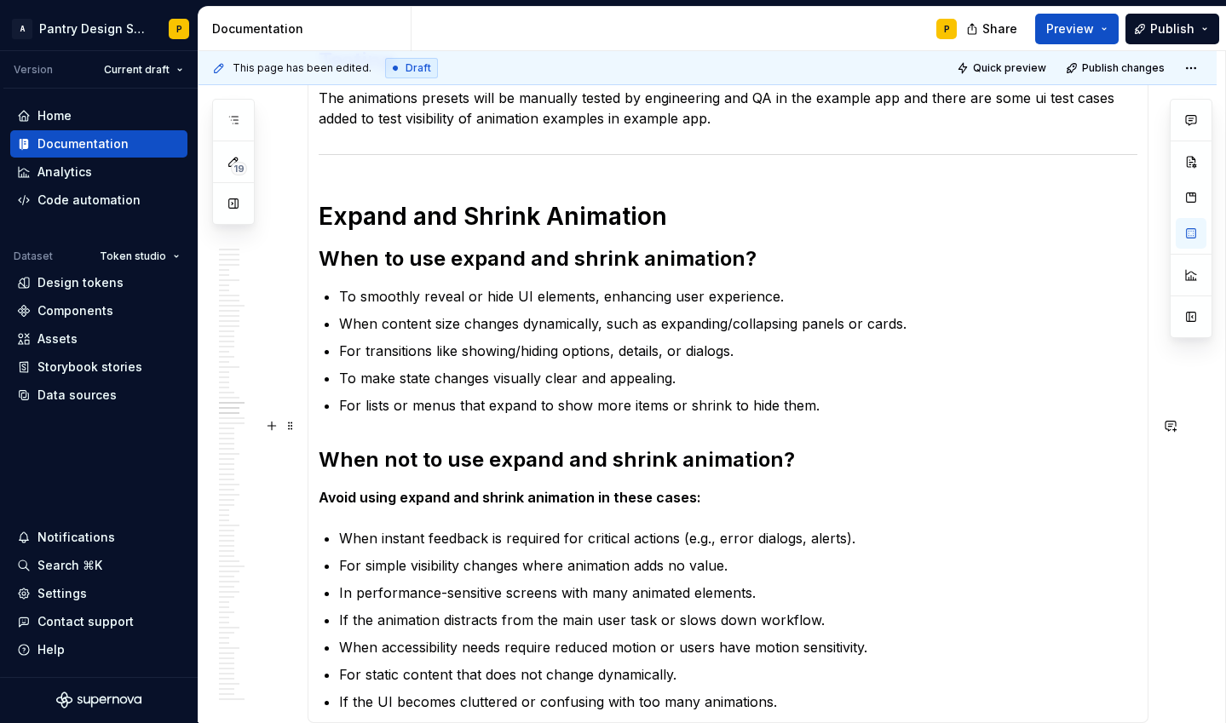
scroll to position [9690, 0]
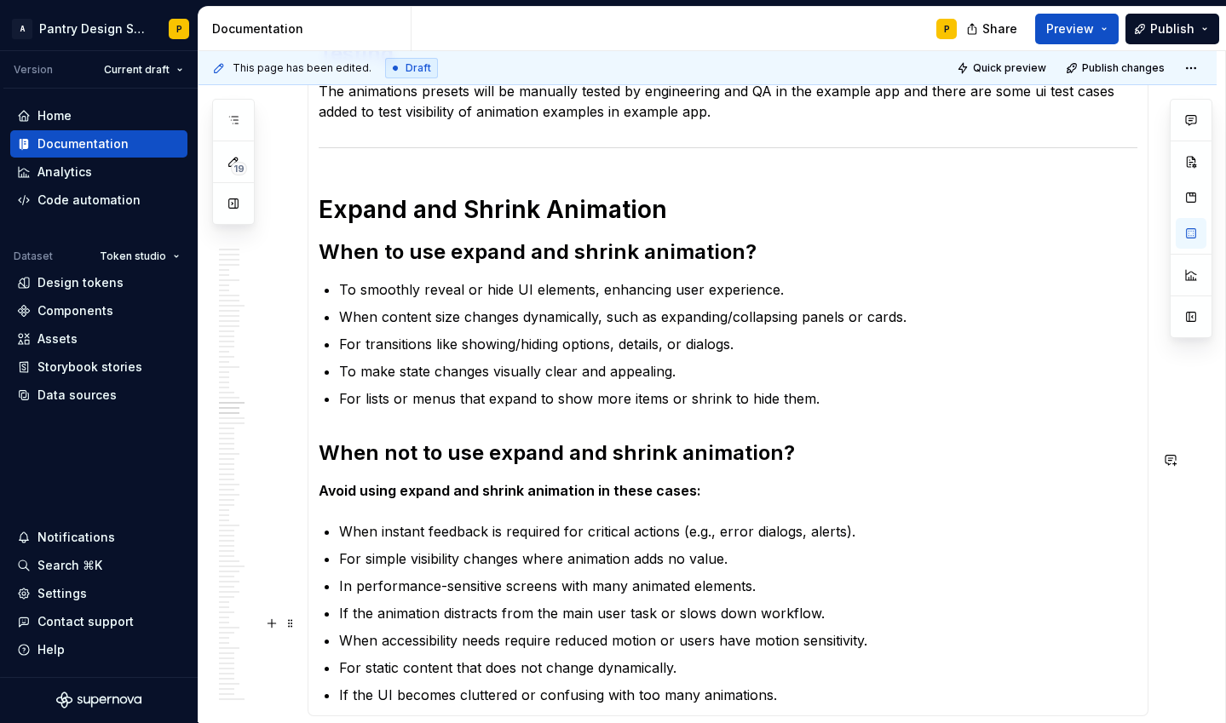
click at [807, 685] on p "If the UI becomes cluttered or confusing with too many animations." at bounding box center [738, 695] width 798 height 20
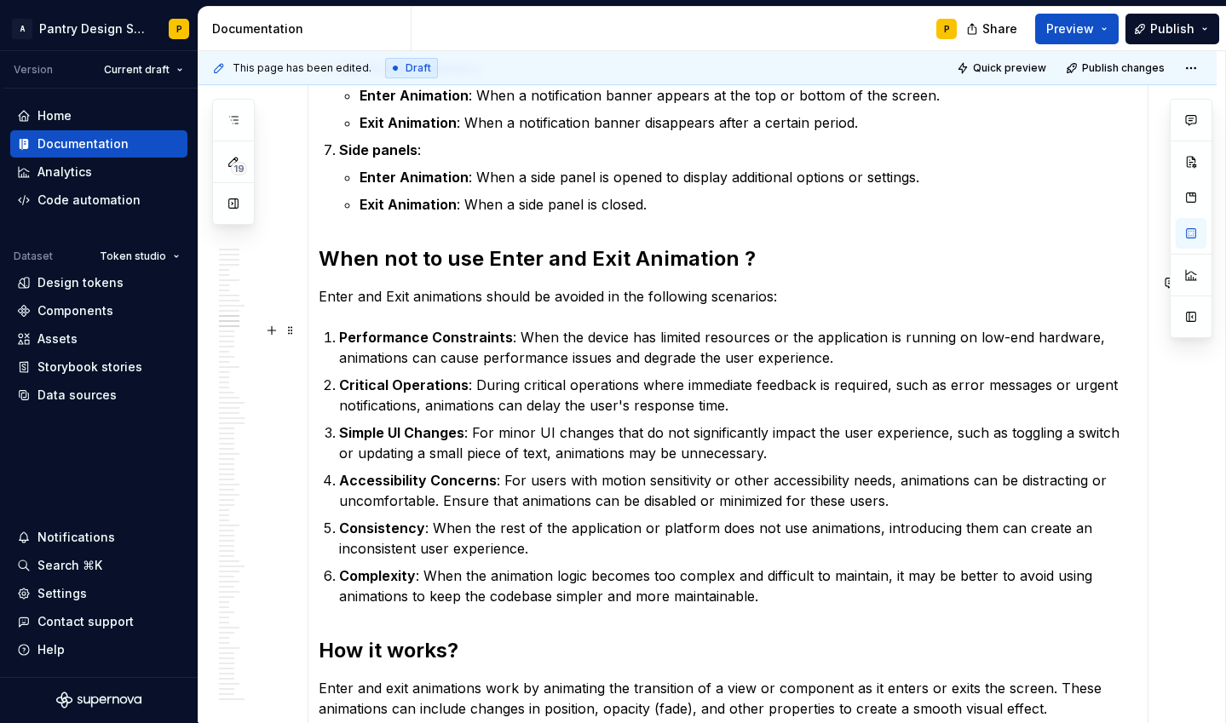
scroll to position [3625, 0]
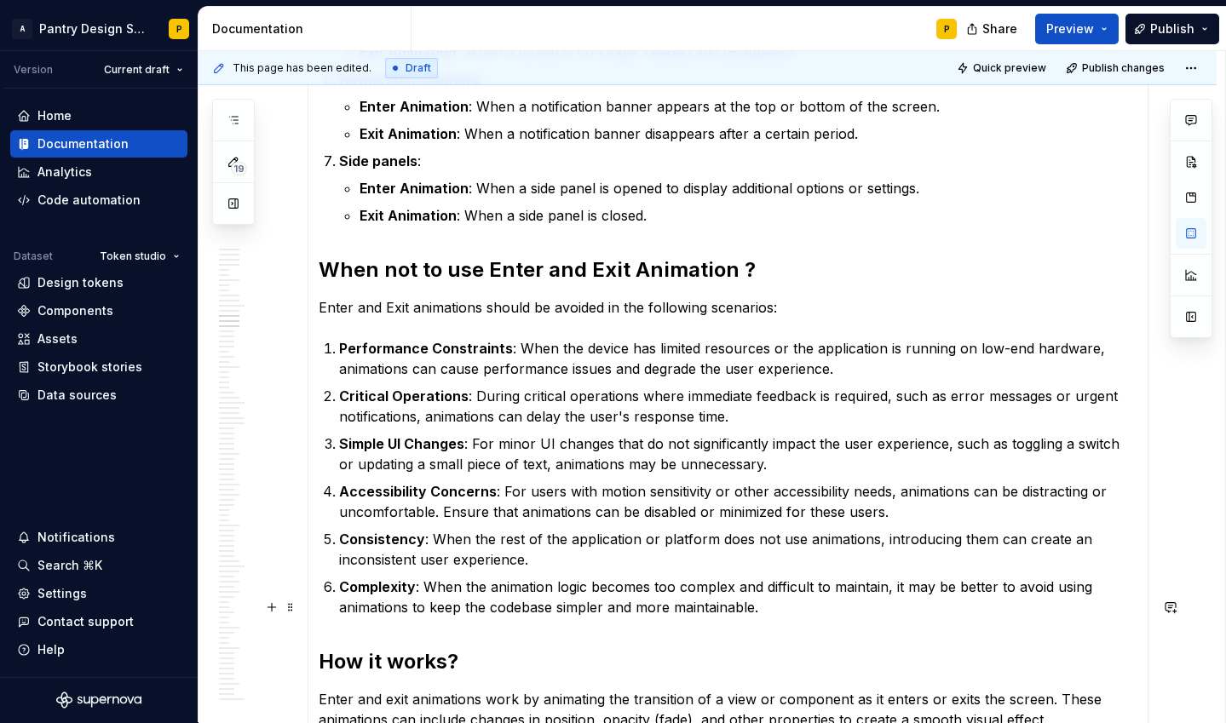
click at [402, 648] on h2 "How it works?" at bounding box center [728, 661] width 819 height 27
click at [322, 649] on strong "How it works?" at bounding box center [389, 661] width 140 height 25
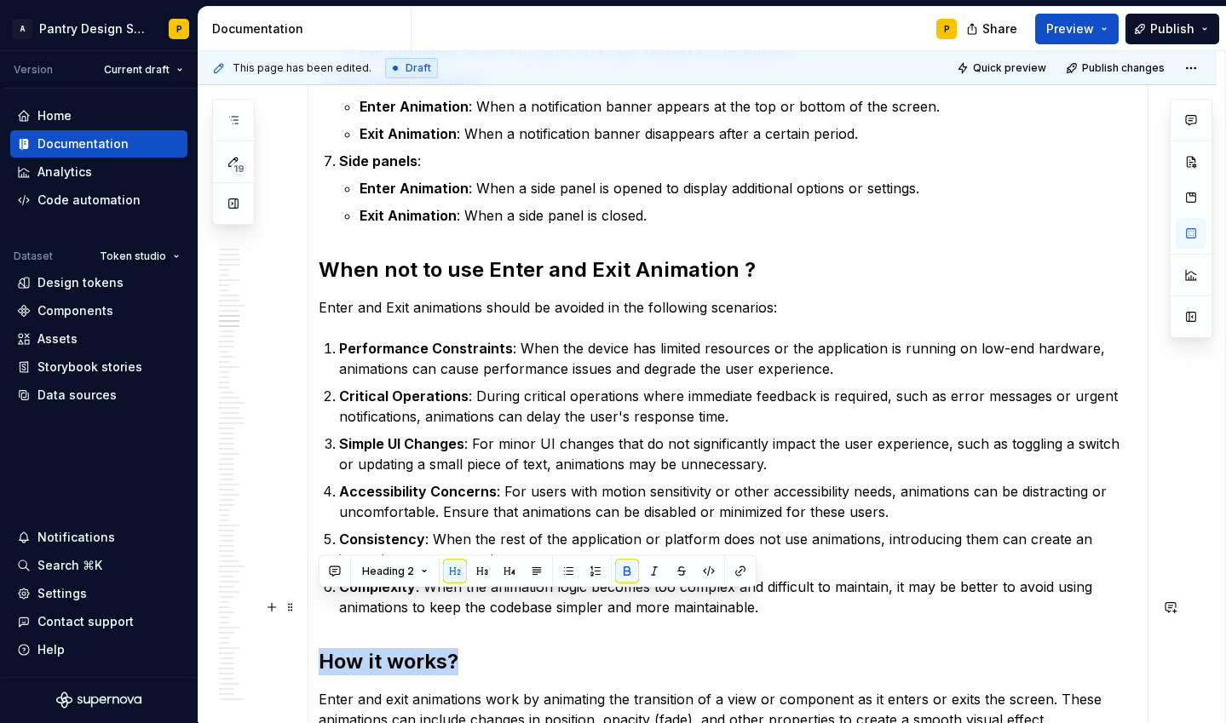
drag, startPoint x: 318, startPoint y: 606, endPoint x: 481, endPoint y: 606, distance: 163.5
click at [481, 648] on h2 "How it works?" at bounding box center [728, 661] width 819 height 27
copy strong "How it works?"
click at [130, 478] on div "Home Documentation Analytics Code automation Dataset Token studio Design tokens…" at bounding box center [99, 383] width 198 height 589
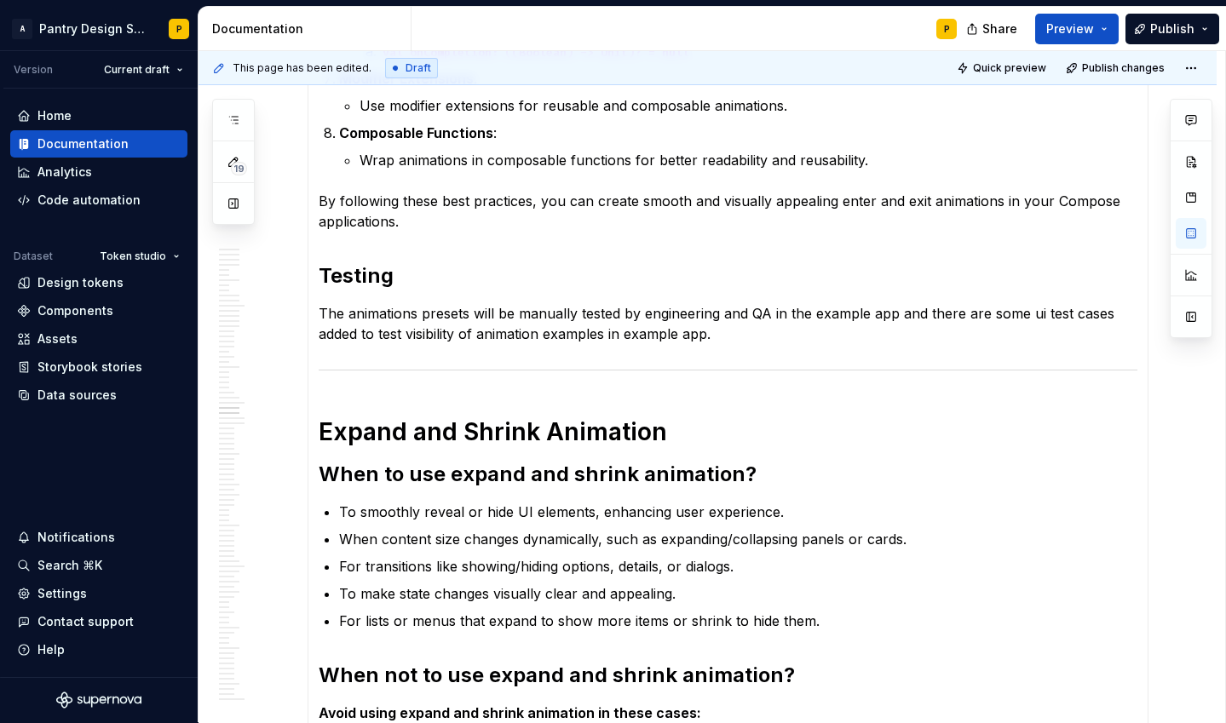
scroll to position [9992, 0]
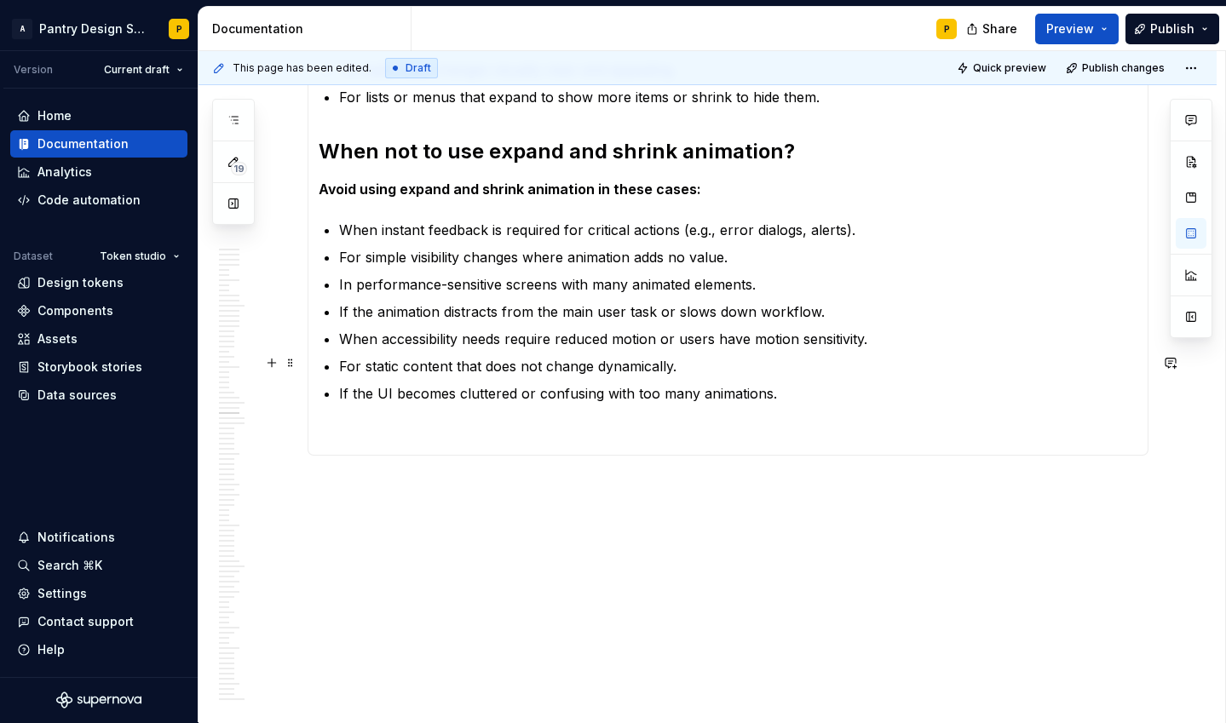
click at [827, 383] on p "If the UI becomes cluttered or confusing with too many animations." at bounding box center [738, 393] width 798 height 20
click at [482, 475] on p at bounding box center [728, 485] width 819 height 20
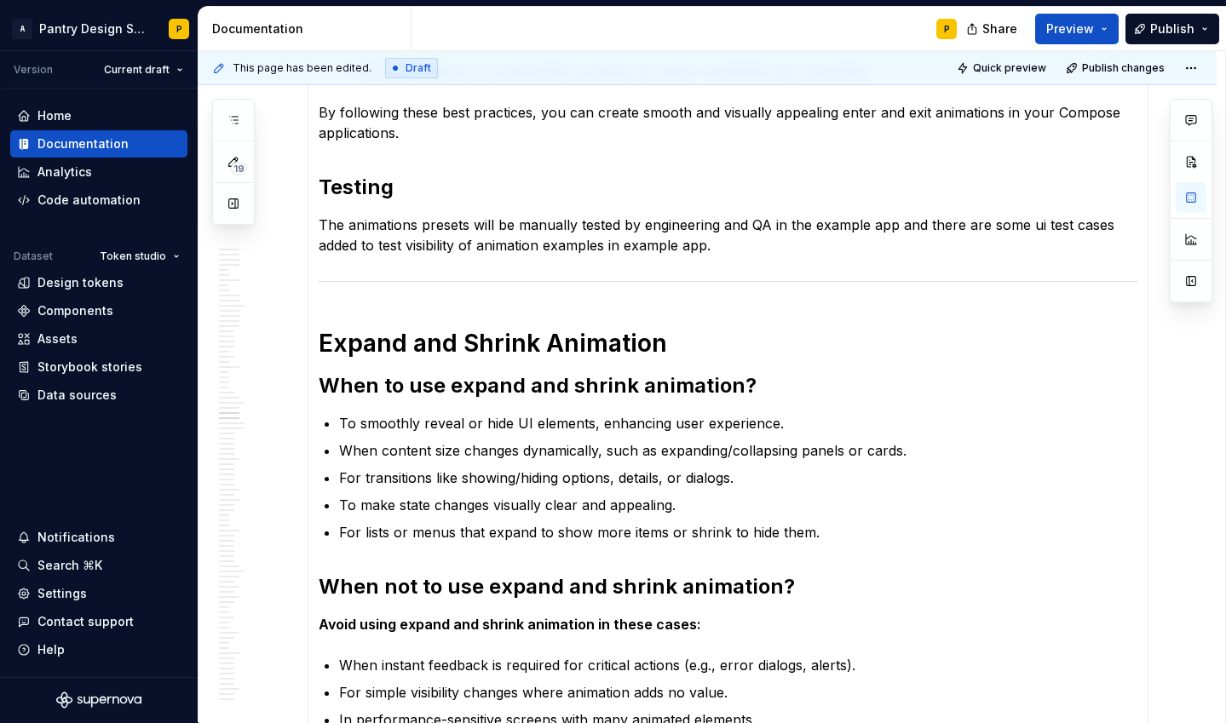
scroll to position [10234, 0]
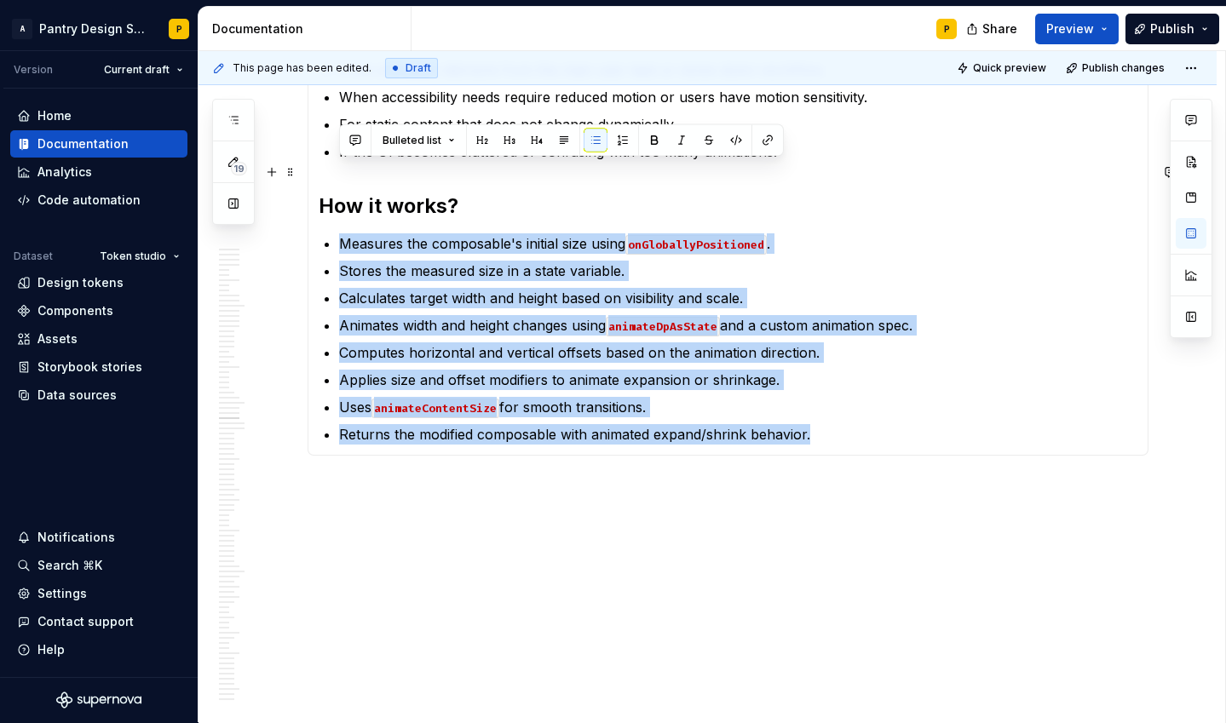
drag, startPoint x: 827, startPoint y: 362, endPoint x: 339, endPoint y: 164, distance: 526.9
click at [339, 233] on ul "Measures the composable's initial size using onGloballyPositioned . Stores the …" at bounding box center [738, 338] width 798 height 211
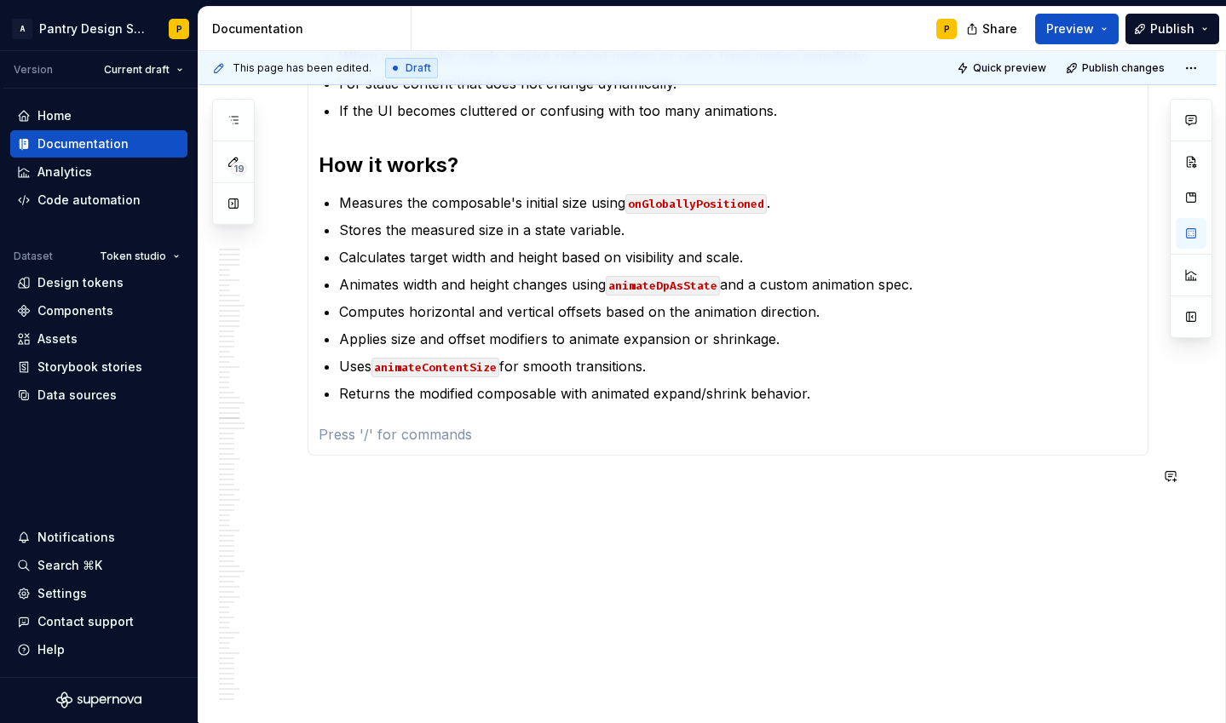
scroll to position [10253, 0]
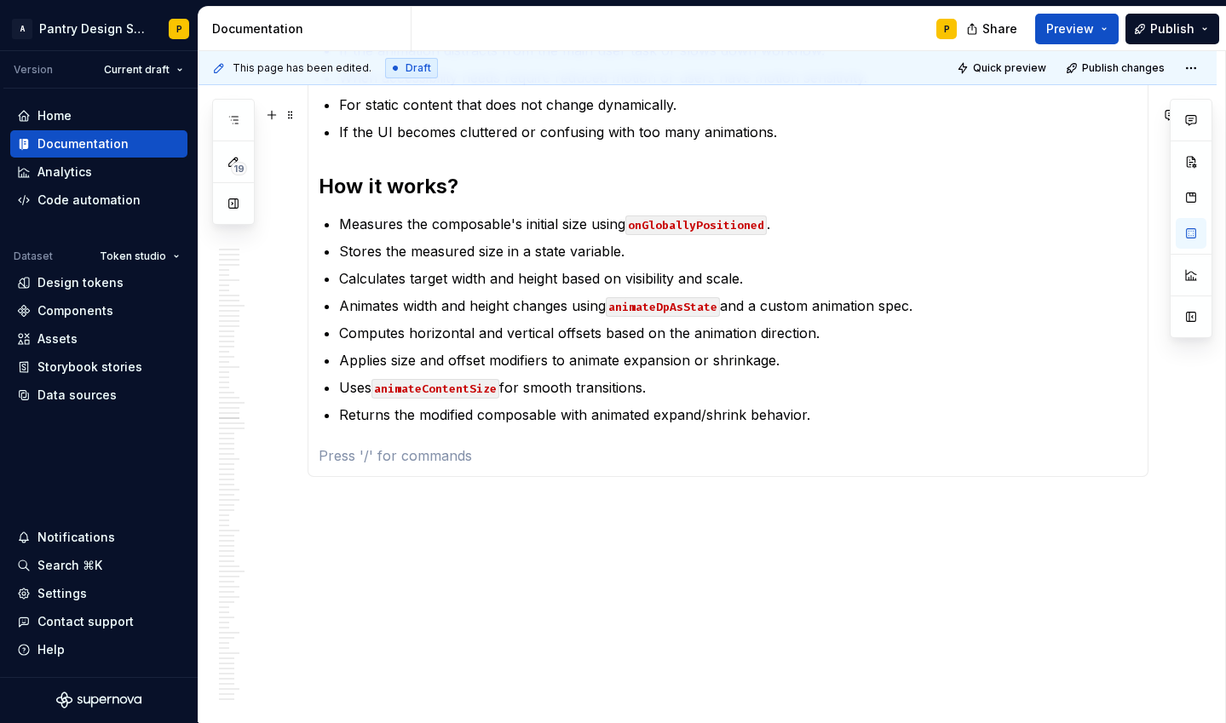
click at [414, 174] on strong "How it works?" at bounding box center [389, 186] width 140 height 25
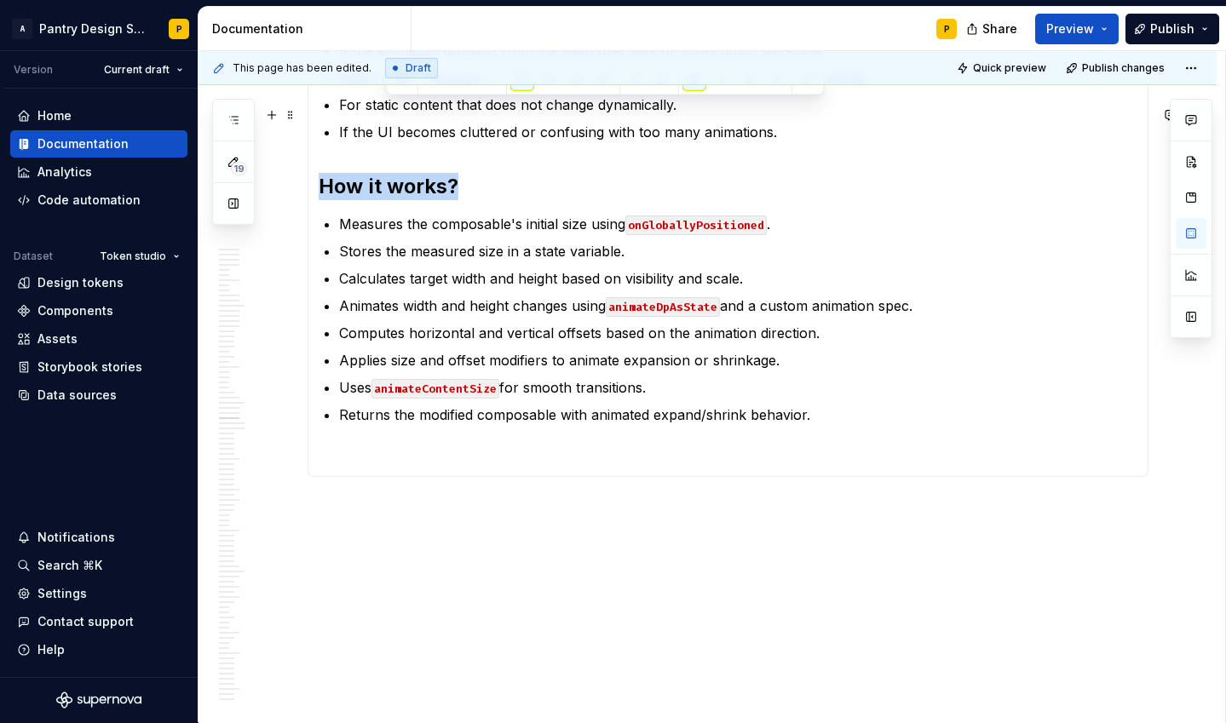
click at [414, 174] on strong "How it works?" at bounding box center [389, 186] width 140 height 25
copy strong "How it works?"
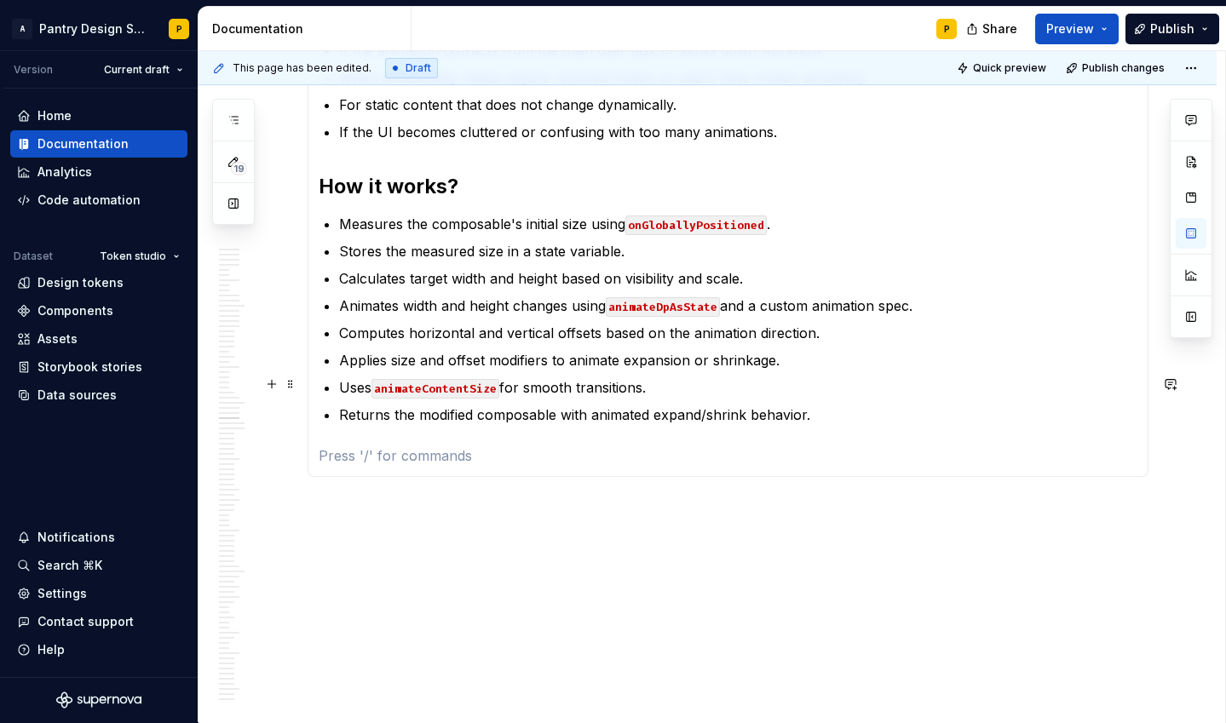
click at [352, 445] on p at bounding box center [728, 455] width 819 height 20
click at [343, 457] on strong "How it works?" at bounding box center [389, 469] width 140 height 25
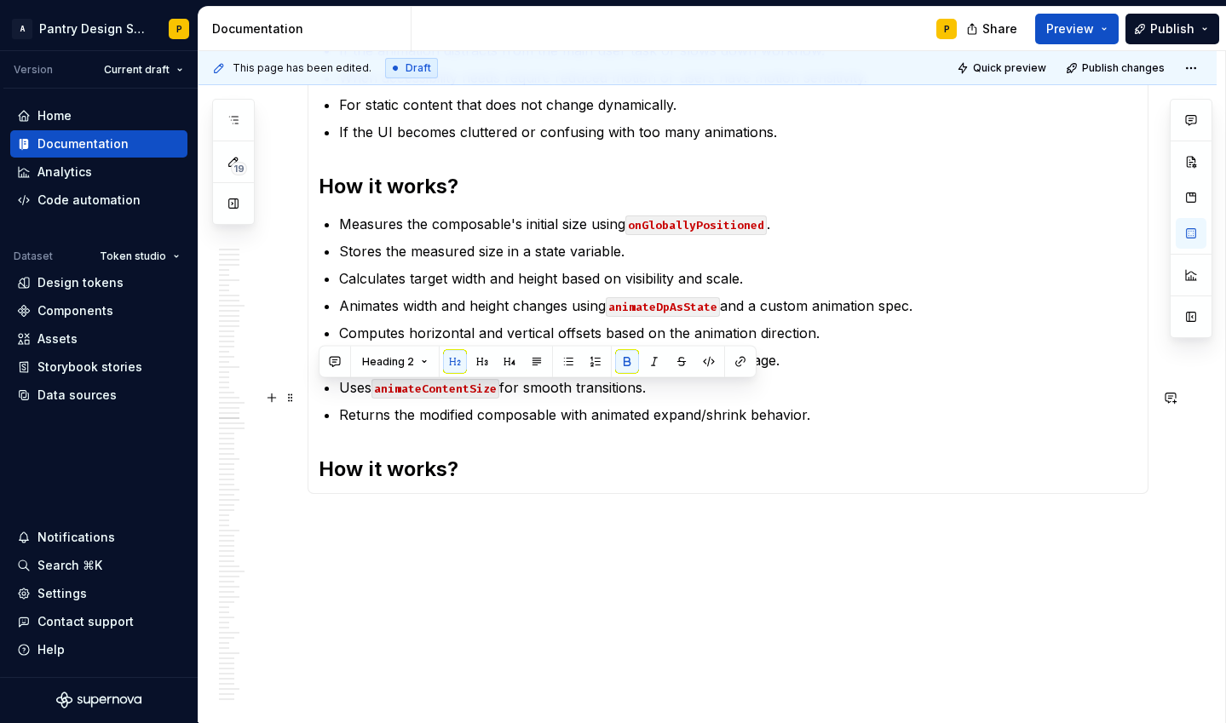
click at [343, 457] on strong "How it works?" at bounding box center [389, 469] width 140 height 25
click at [452, 457] on strong "How it works?" at bounding box center [389, 469] width 140 height 25
drag, startPoint x: 468, startPoint y: 400, endPoint x: 333, endPoint y: 401, distance: 135.4
click at [333, 456] on h2 "How it works?" at bounding box center [728, 469] width 819 height 27
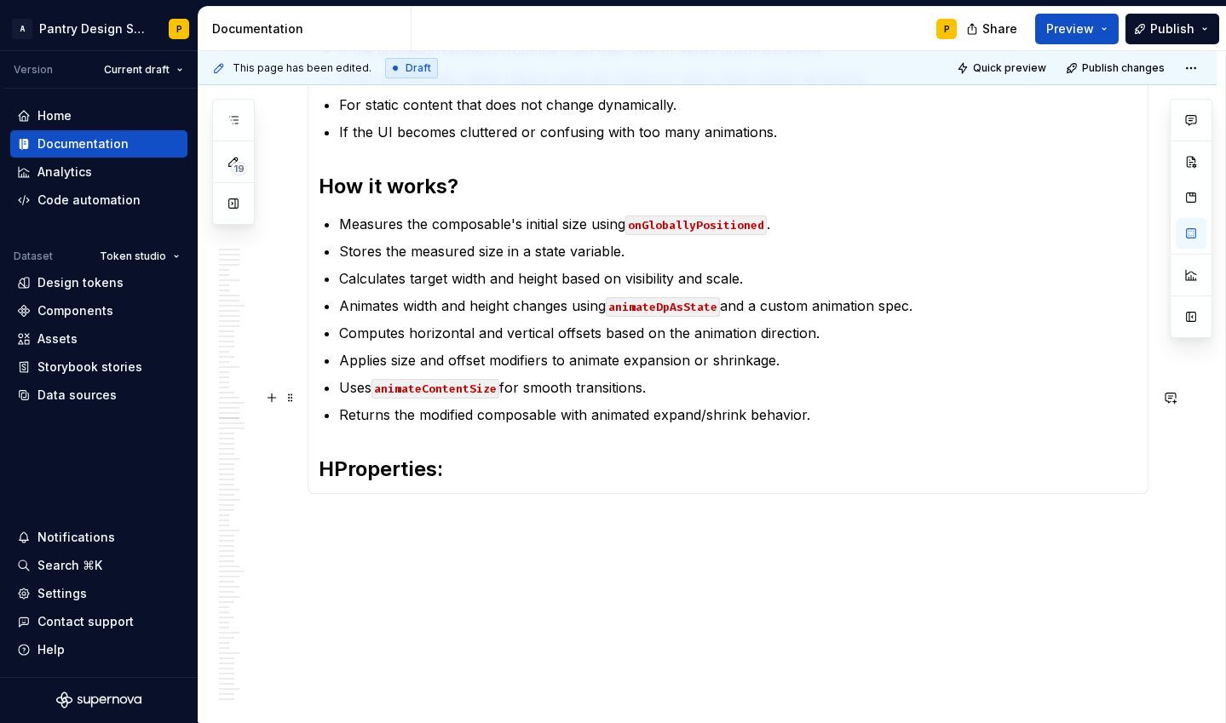
click at [336, 457] on strong "HProperties:" at bounding box center [381, 469] width 124 height 25
click at [467, 456] on h2 "Properties:" at bounding box center [728, 469] width 819 height 27
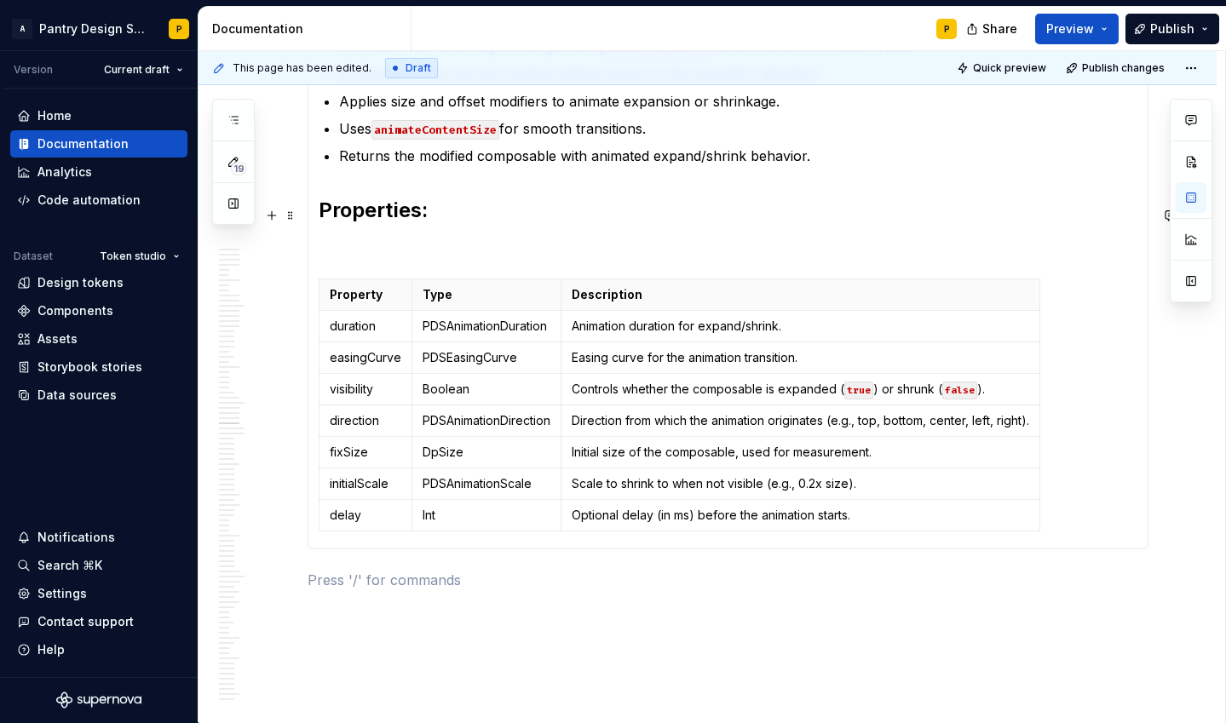
scroll to position [10514, 0]
click at [502, 316] on p "PDSAnimationDuration" at bounding box center [486, 324] width 128 height 17
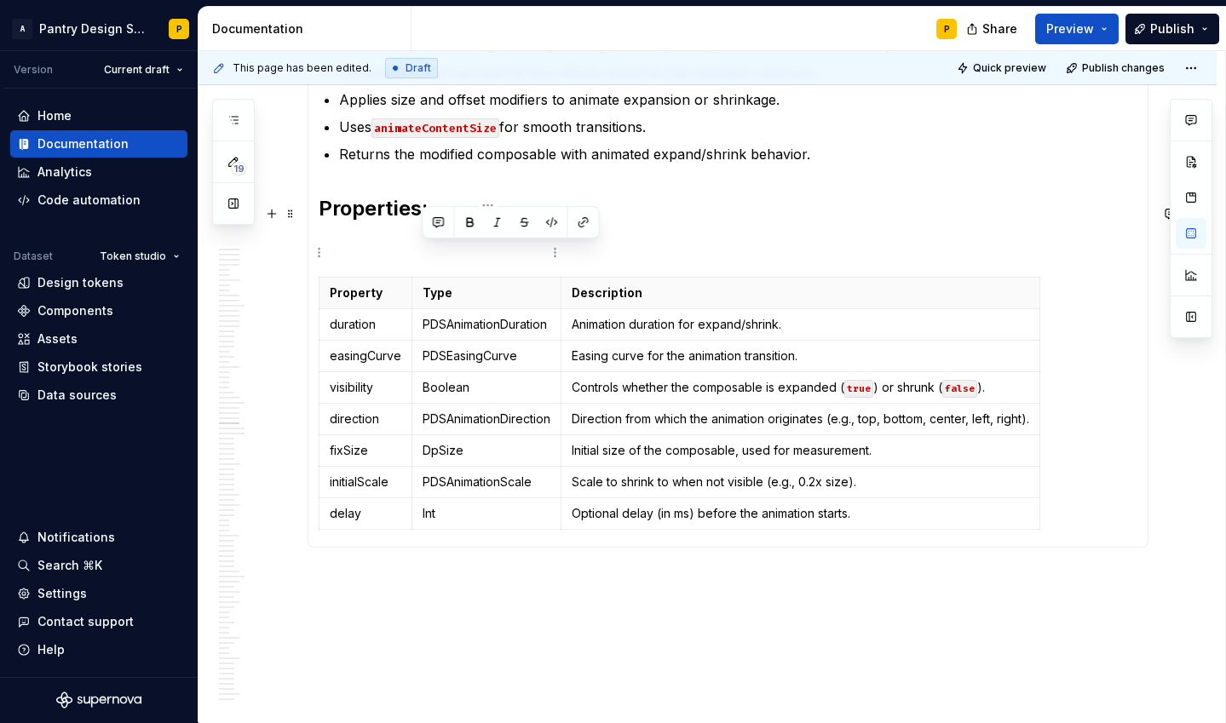
click at [502, 316] on p "PDSAnimationDuration" at bounding box center [486, 324] width 128 height 17
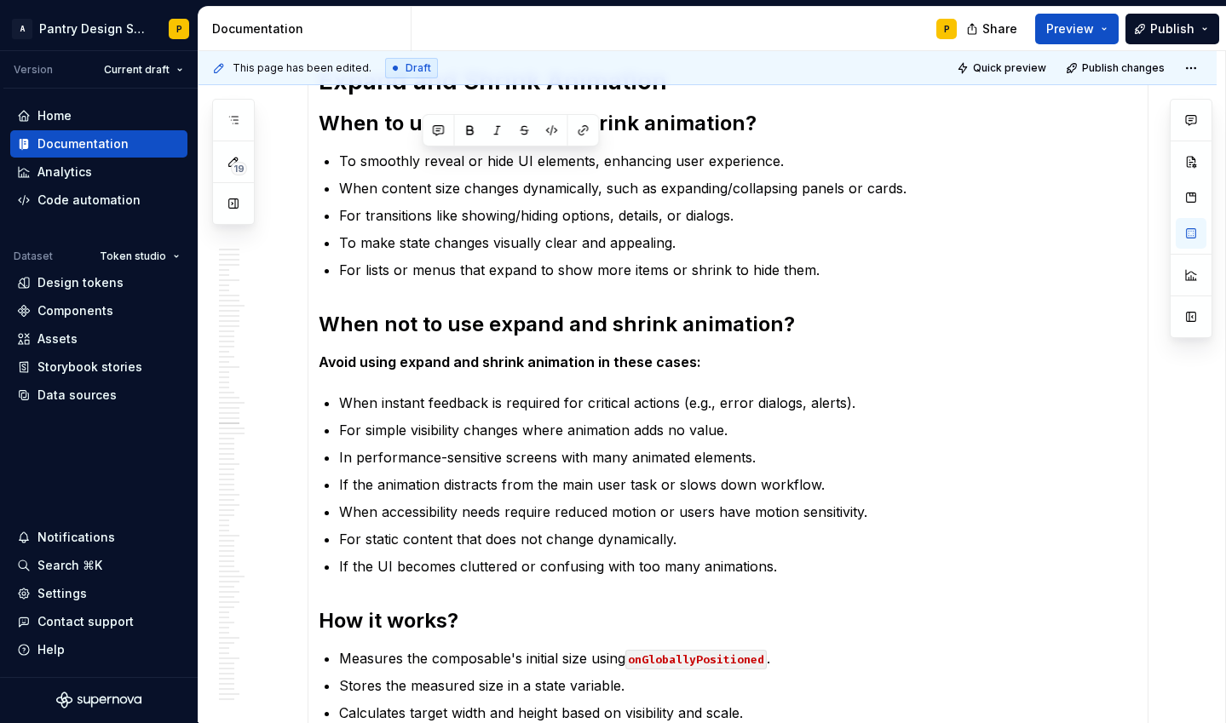
scroll to position [10606, 0]
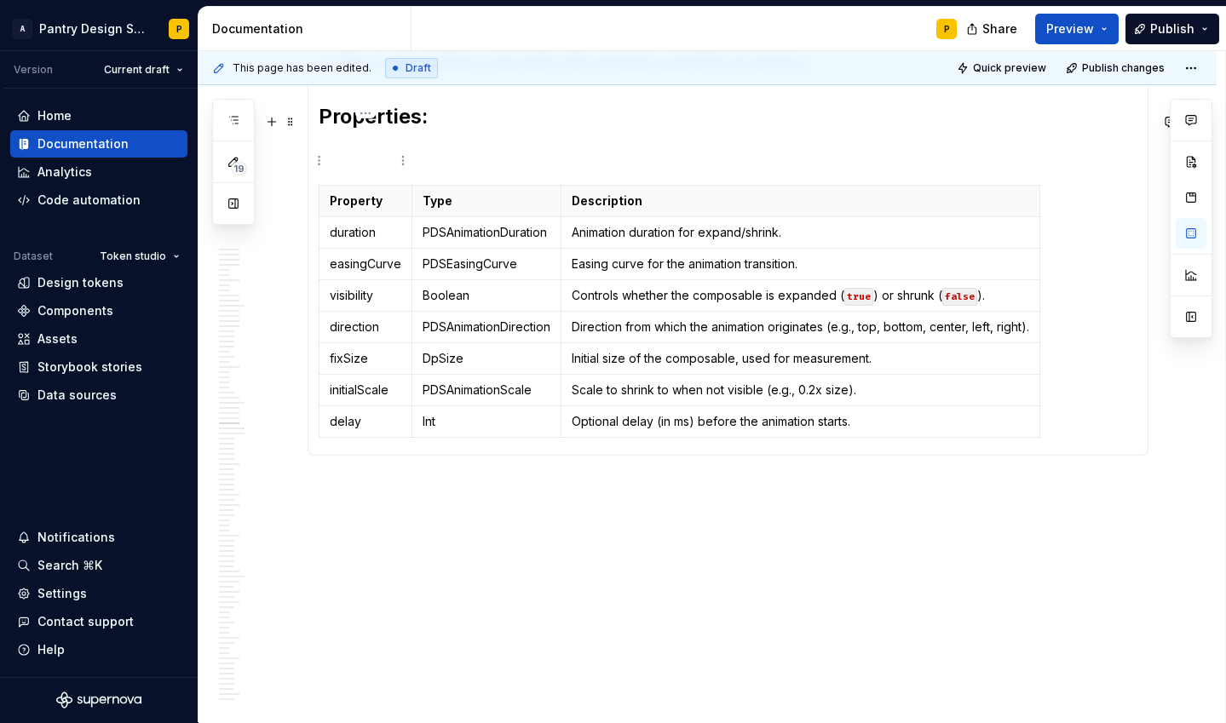
click at [358, 224] on p "duration" at bounding box center [366, 232] width 72 height 17
click at [457, 133] on button "button" at bounding box center [459, 130] width 24 height 24
click at [364, 256] on p "easingCurve" at bounding box center [366, 264] width 72 height 17
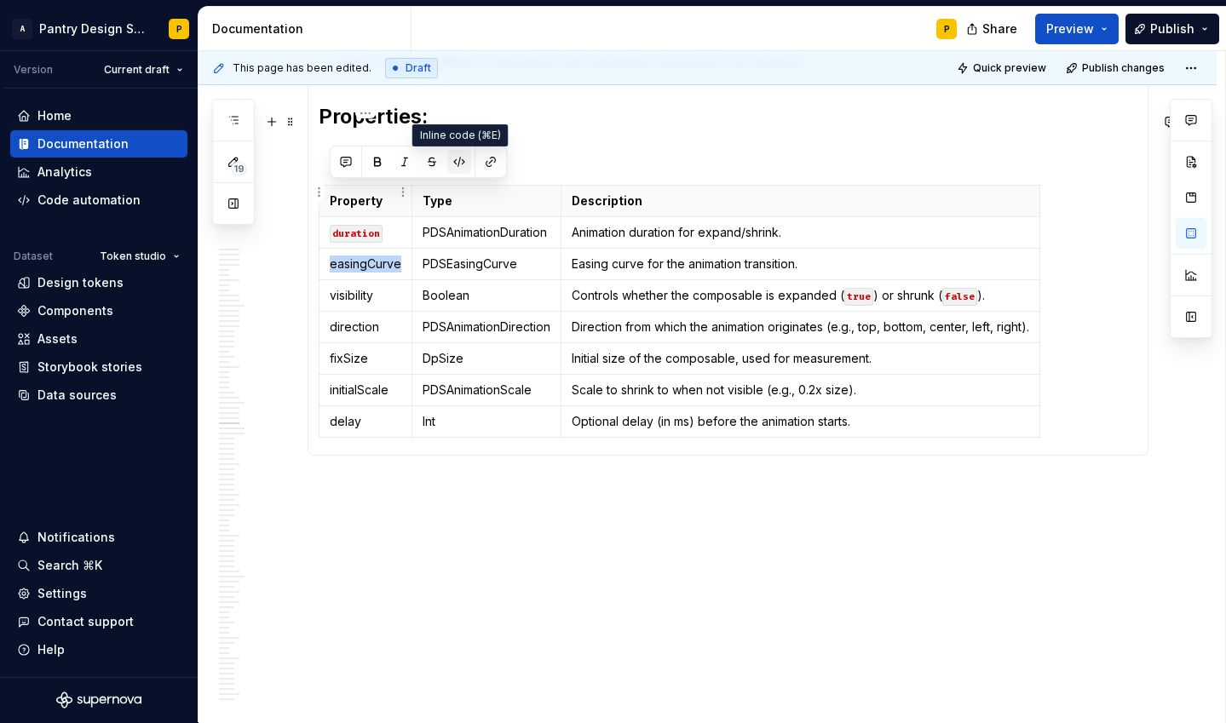
click at [457, 162] on button "button" at bounding box center [459, 162] width 24 height 24
click at [359, 287] on p "visibility" at bounding box center [365, 295] width 71 height 17
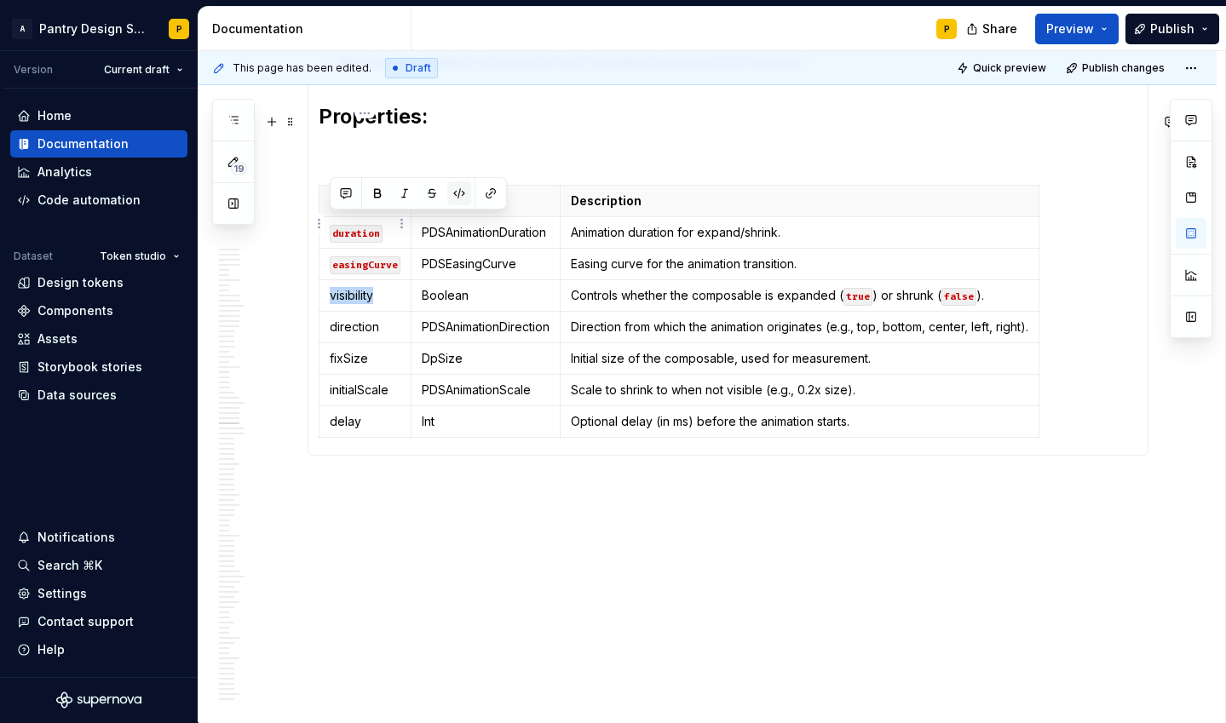
click at [453, 188] on button "button" at bounding box center [459, 193] width 24 height 24
click at [358, 319] on p "direction" at bounding box center [365, 327] width 71 height 17
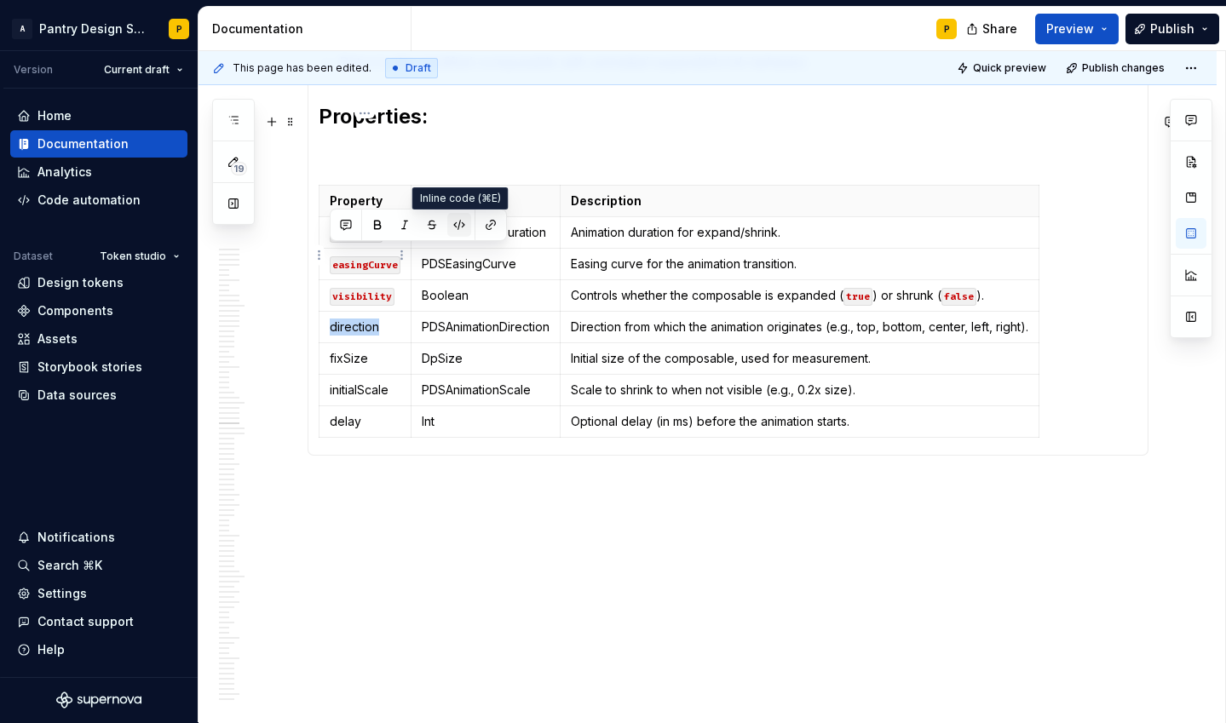
click at [460, 224] on button "button" at bounding box center [459, 225] width 24 height 24
click at [340, 350] on p "fixSize" at bounding box center [365, 358] width 71 height 17
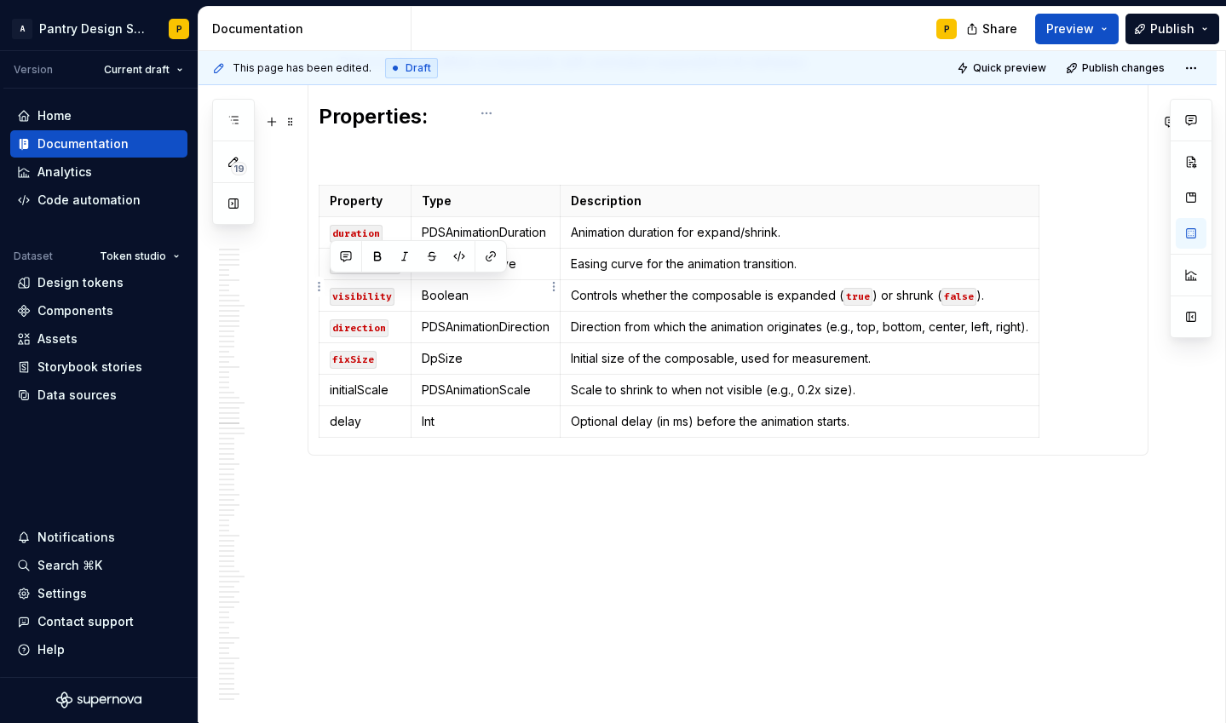
click at [454, 375] on td "PDSAnimationScale" at bounding box center [485, 391] width 149 height 32
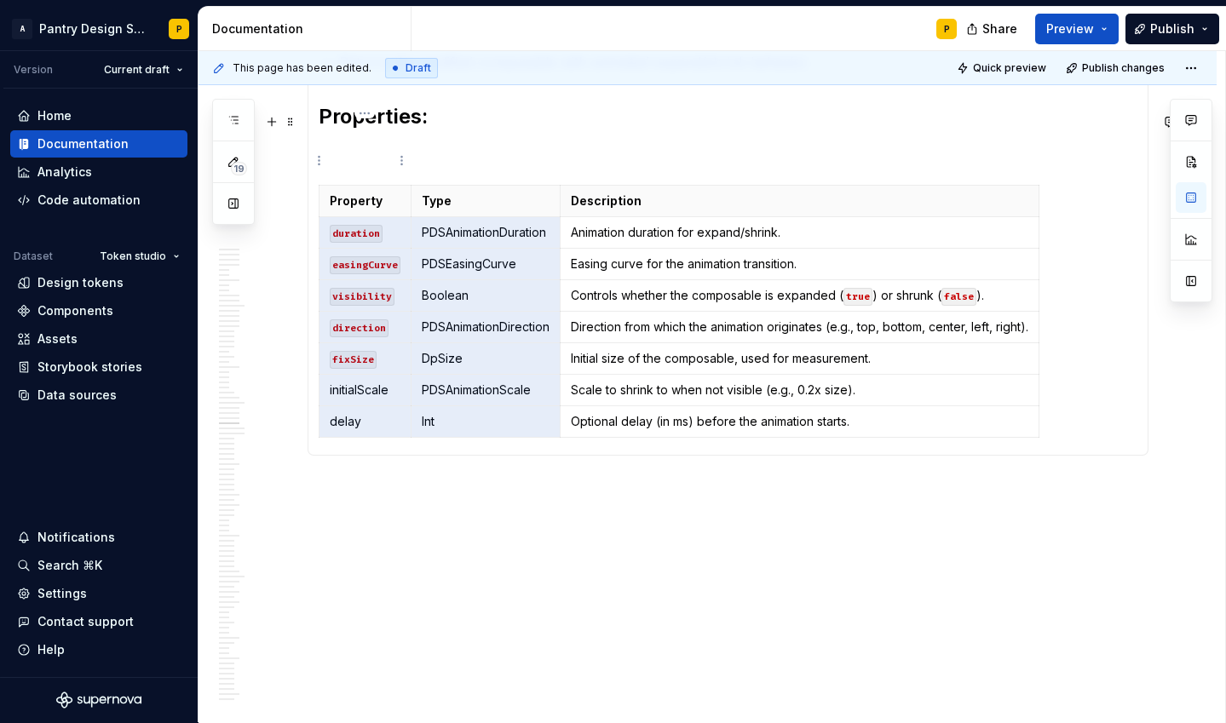
drag, startPoint x: 455, startPoint y: 346, endPoint x: 330, endPoint y: 163, distance: 221.9
click at [330, 186] on tbody "Property Type Description duration PDSAnimationDuration Animation duration for …" at bounding box center [679, 312] width 720 height 252
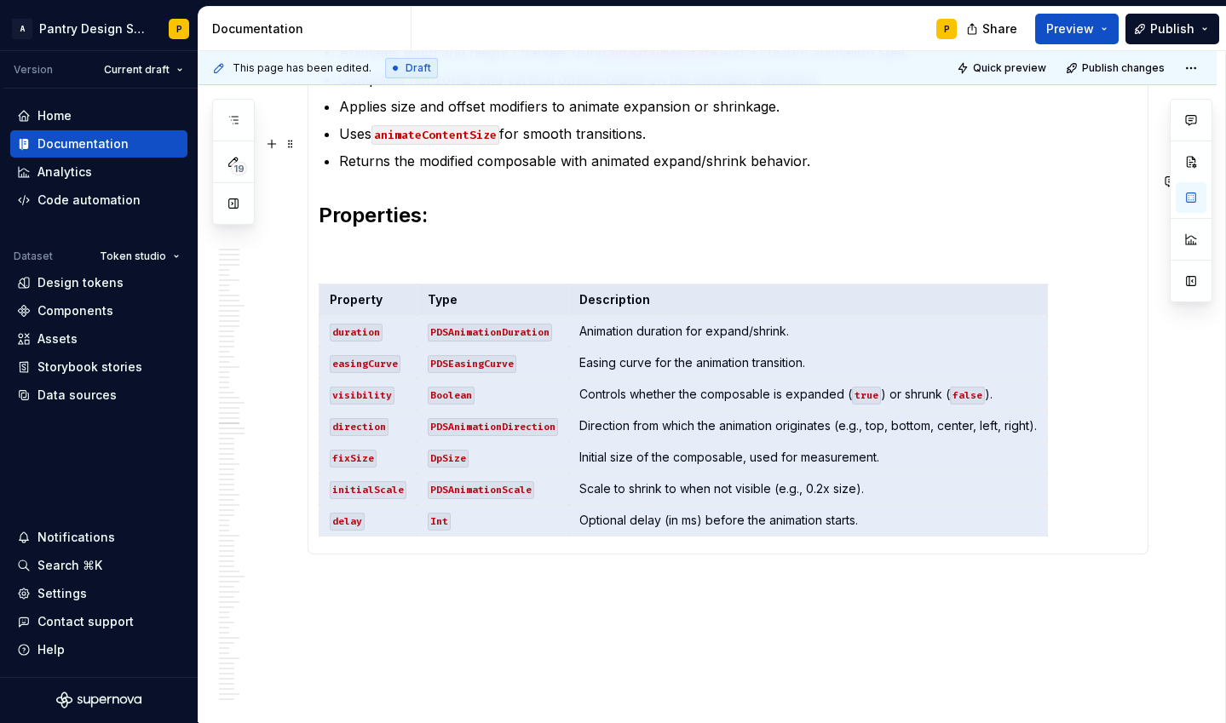
scroll to position [10474, 0]
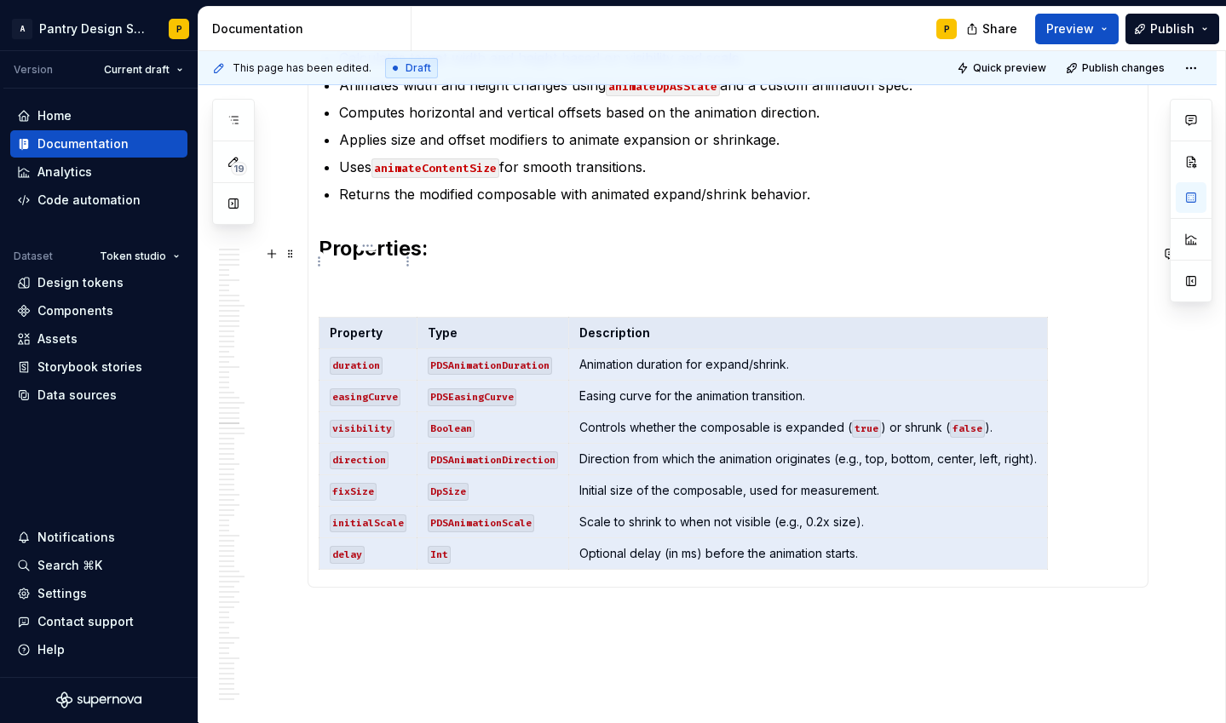
drag, startPoint x: 911, startPoint y: 354, endPoint x: 342, endPoint y: 251, distance: 579.0
click at [342, 318] on tbody "Property Type Description duration PDSAnimationDuration Animation duration for …" at bounding box center [683, 444] width 728 height 252
drag, startPoint x: 330, startPoint y: 259, endPoint x: 899, endPoint y: 503, distance: 619.3
click at [899, 503] on div "Property Type Description duration PDSAnimationDuration Animation duration for …" at bounding box center [728, 447] width 819 height 260
drag, startPoint x: 327, startPoint y: 261, endPoint x: 872, endPoint y: 488, distance: 590.7
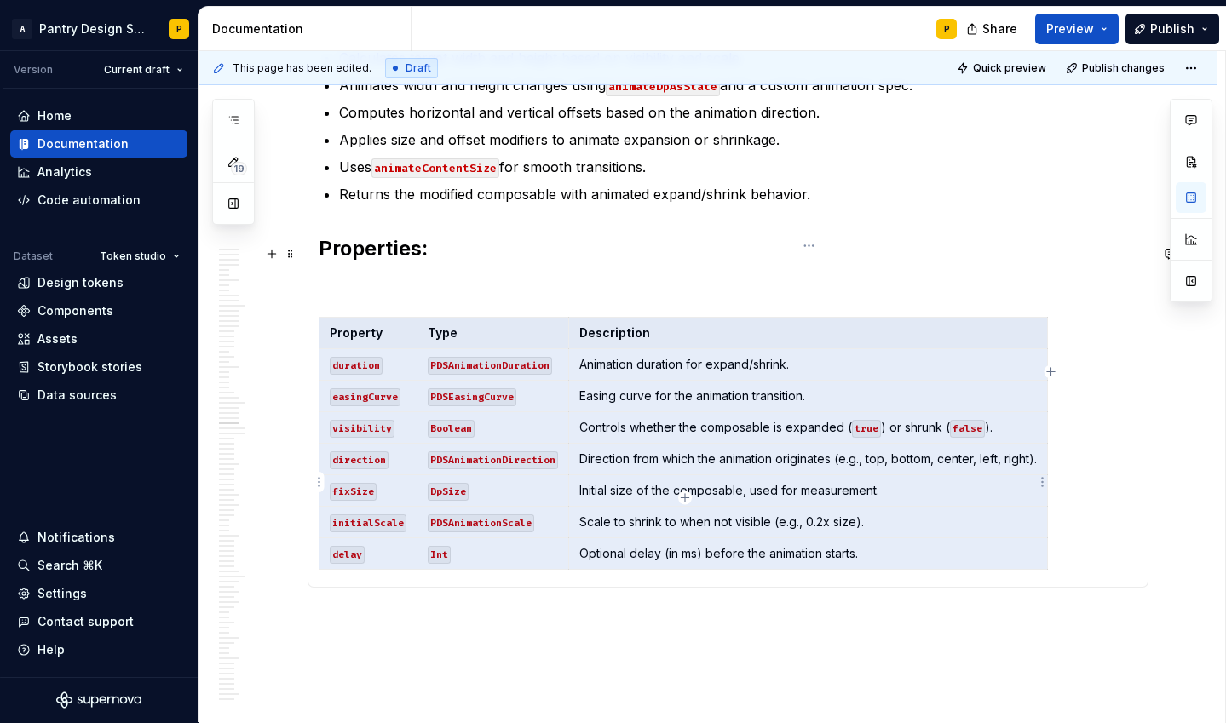
click at [872, 488] on tbody "Property Type Description duration PDSAnimationDuration Animation duration for …" at bounding box center [683, 444] width 728 height 252
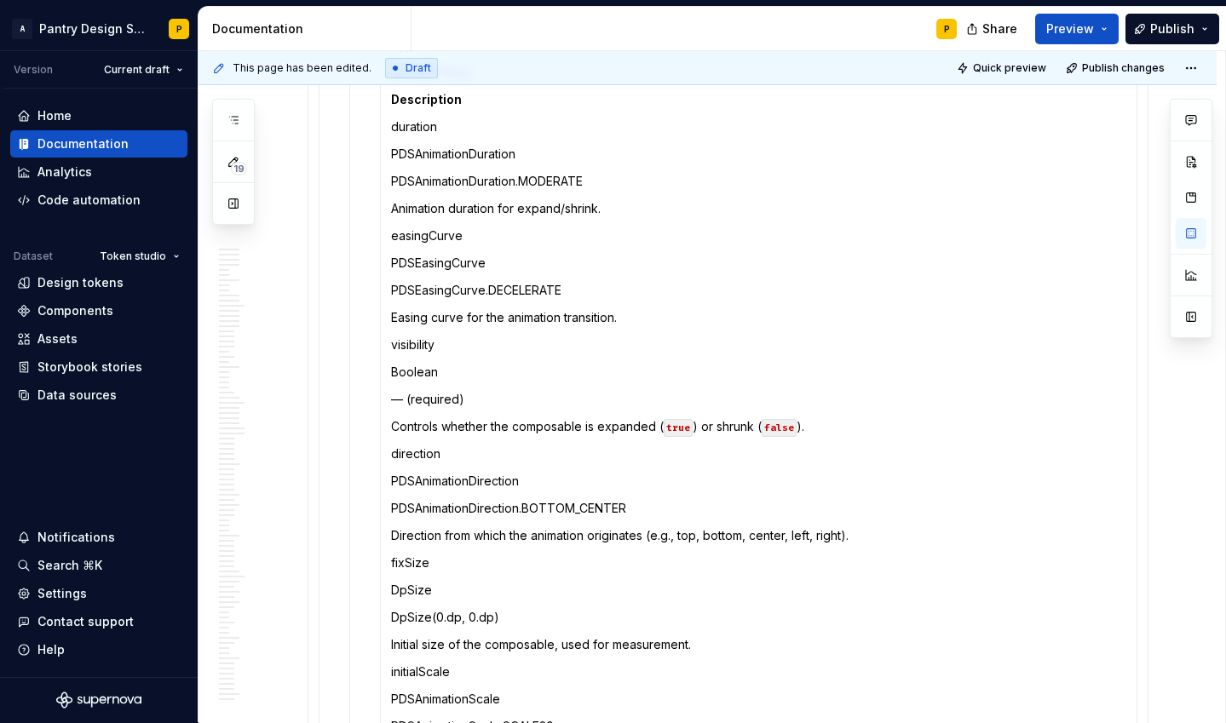
scroll to position [10606, 0]
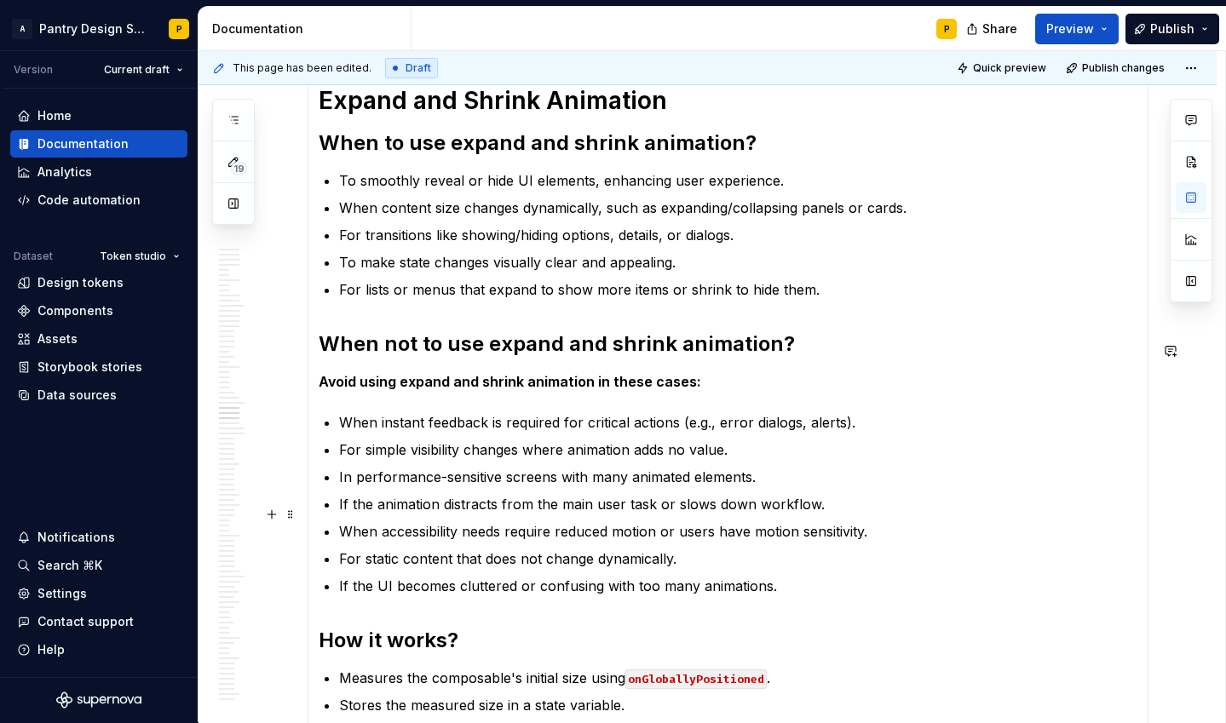
drag, startPoint x: 884, startPoint y: 354, endPoint x: 391, endPoint y: 515, distance: 518.8
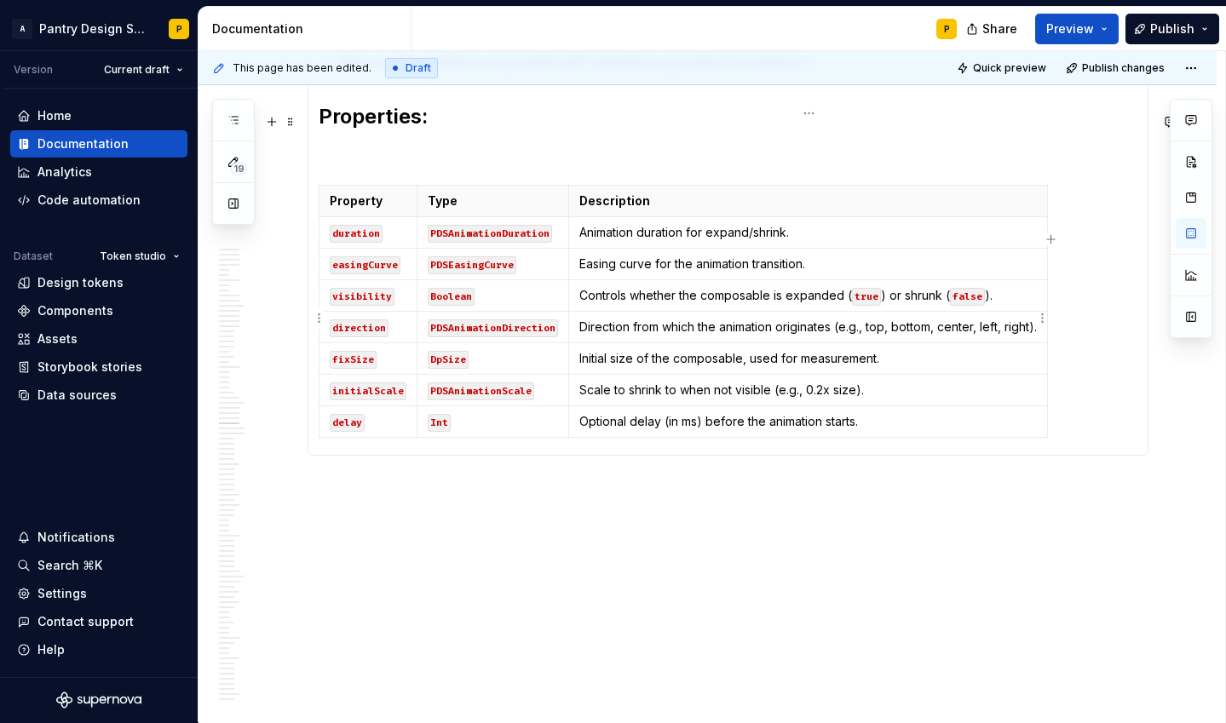
click at [658, 382] on p "Scale to shrink to when not visible (e.g., 0.2x size)." at bounding box center [807, 390] width 457 height 17
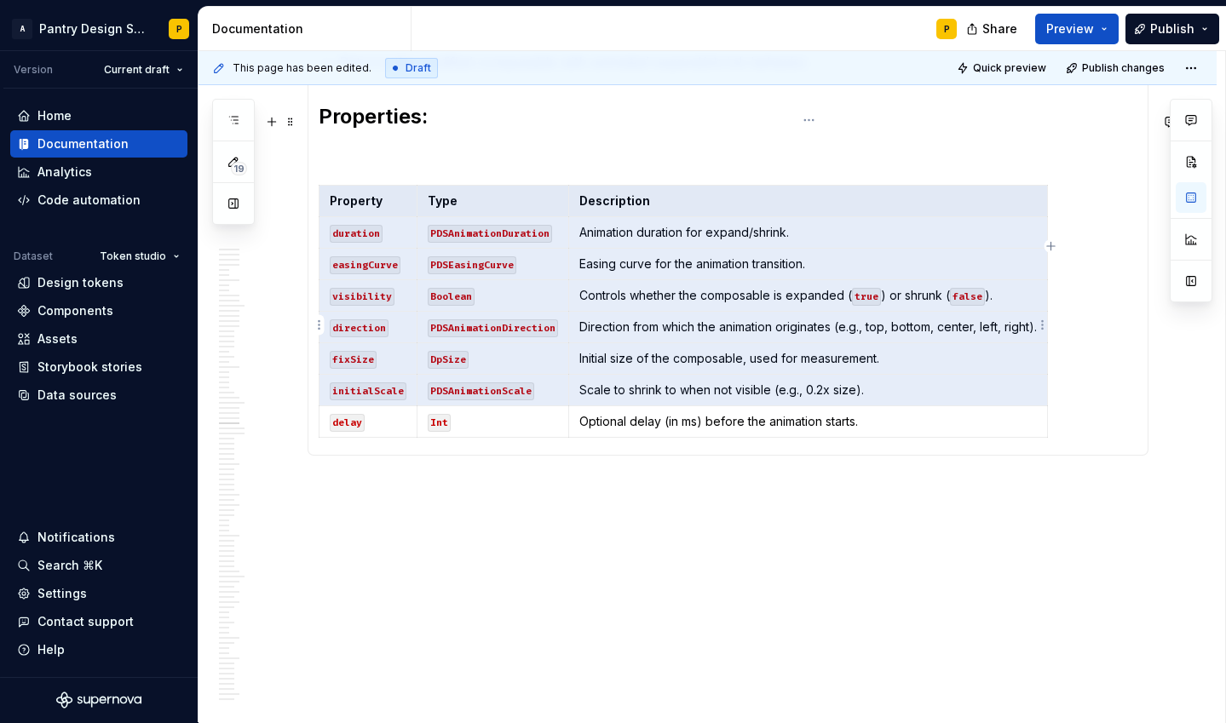
scroll to position [10599, 0]
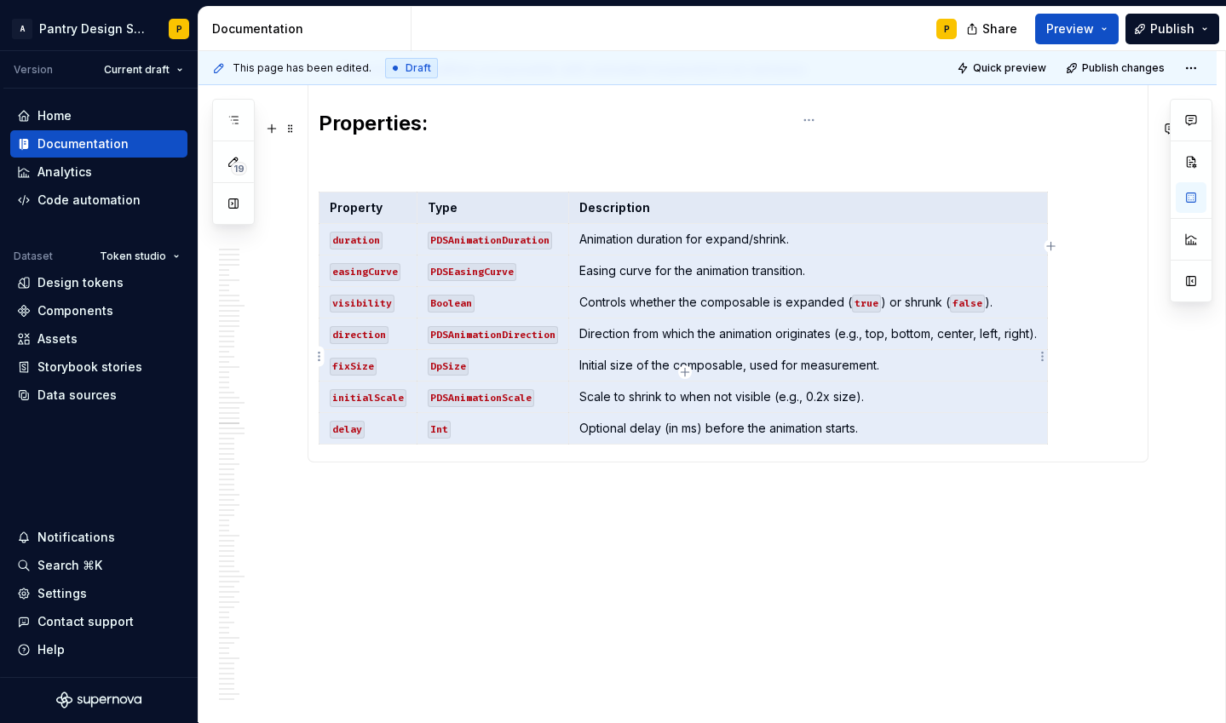
drag, startPoint x: 327, startPoint y: 127, endPoint x: 867, endPoint y: 342, distance: 581.1
click at [867, 342] on tbody "Property Type Description duration PDSAnimationDuration Animation duration for …" at bounding box center [683, 319] width 728 height 252
drag, startPoint x: 330, startPoint y: 139, endPoint x: 872, endPoint y: 355, distance: 584.1
click at [872, 355] on tbody "Property Type Description duration PDSAnimationDuration Animation duration for …" at bounding box center [683, 319] width 728 height 252
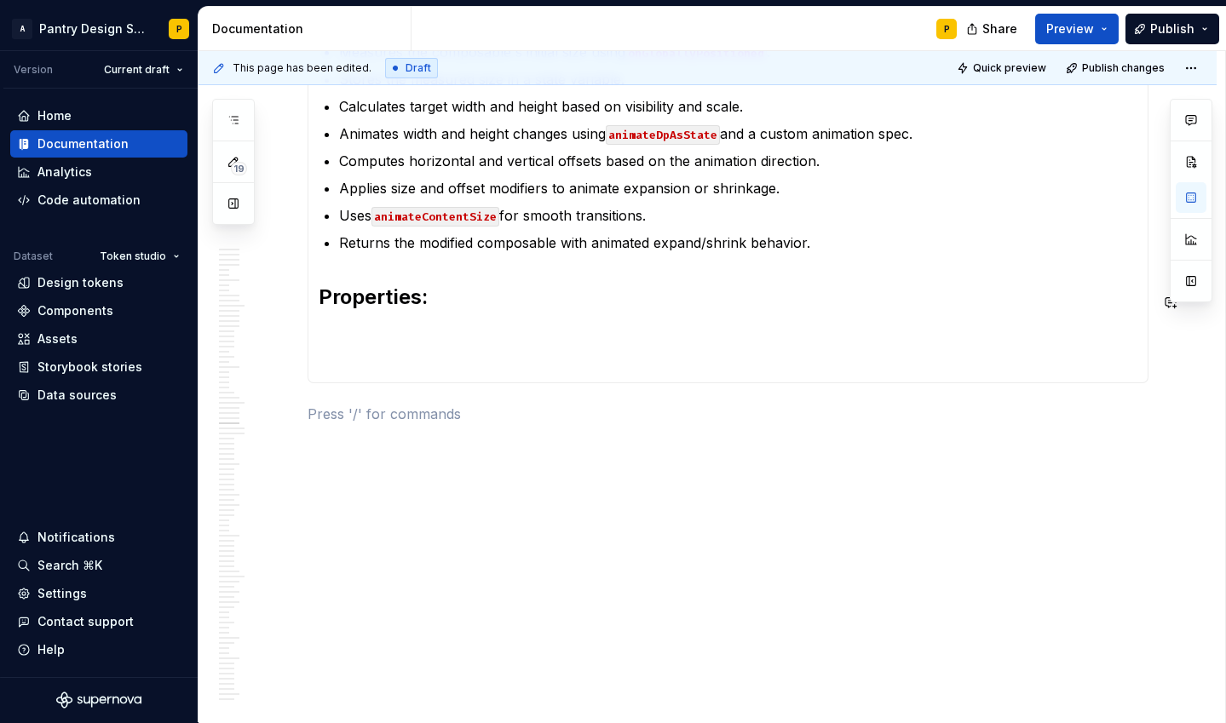
scroll to position [10353, 0]
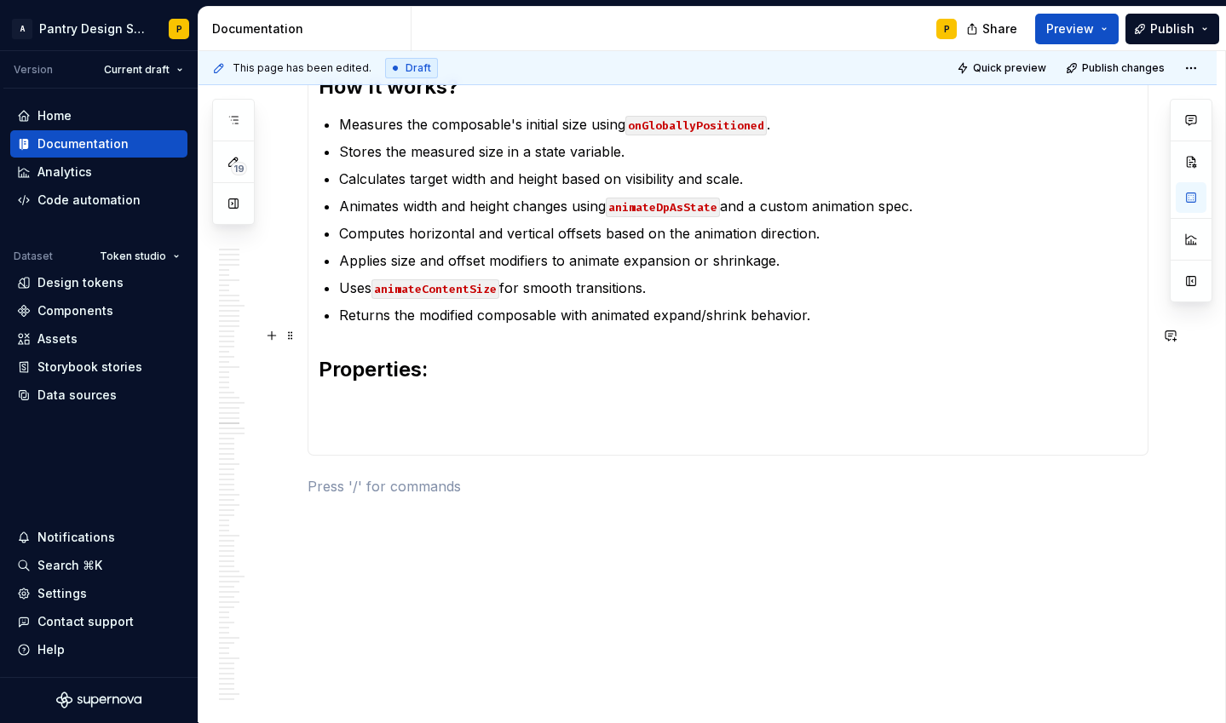
click at [410, 397] on p at bounding box center [728, 407] width 819 height 20
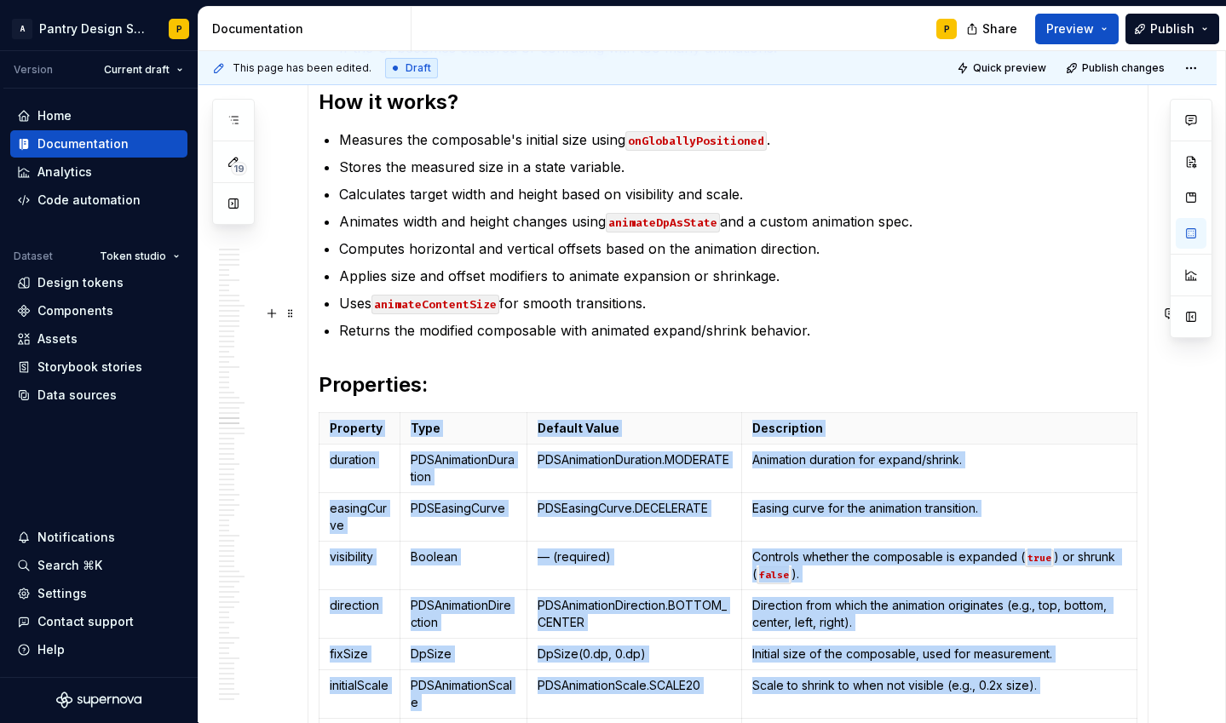
scroll to position [10302, 0]
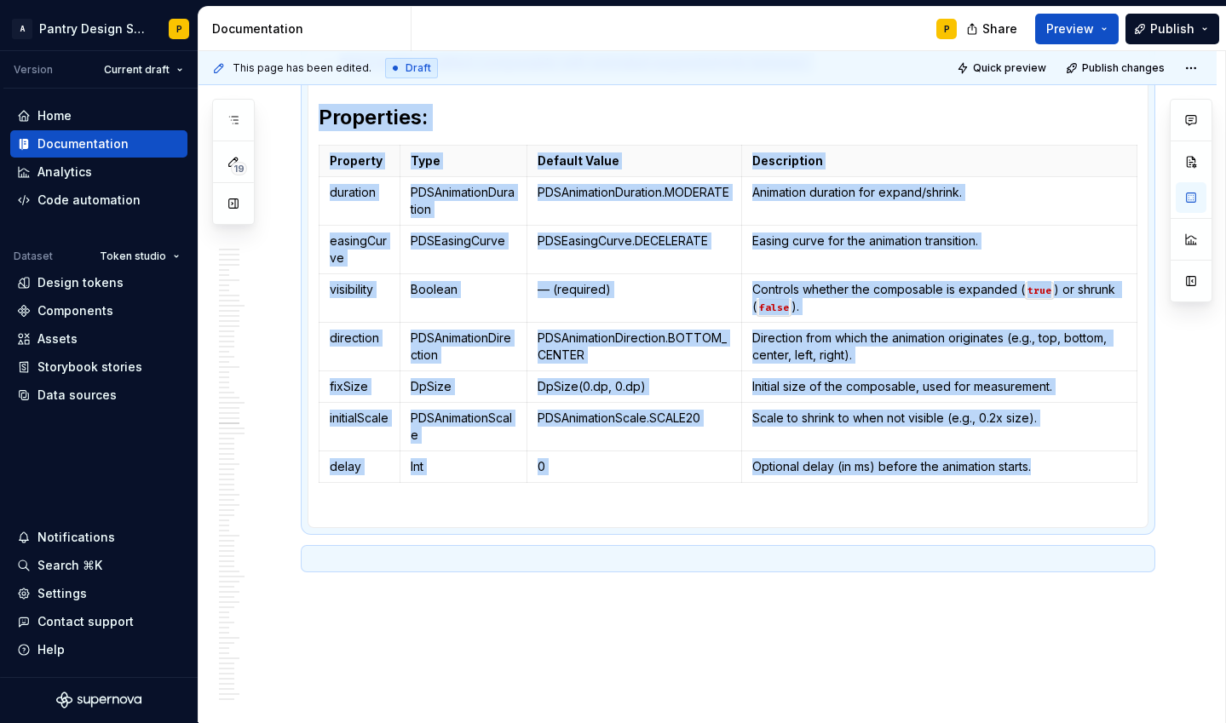
scroll to position [10677, 0]
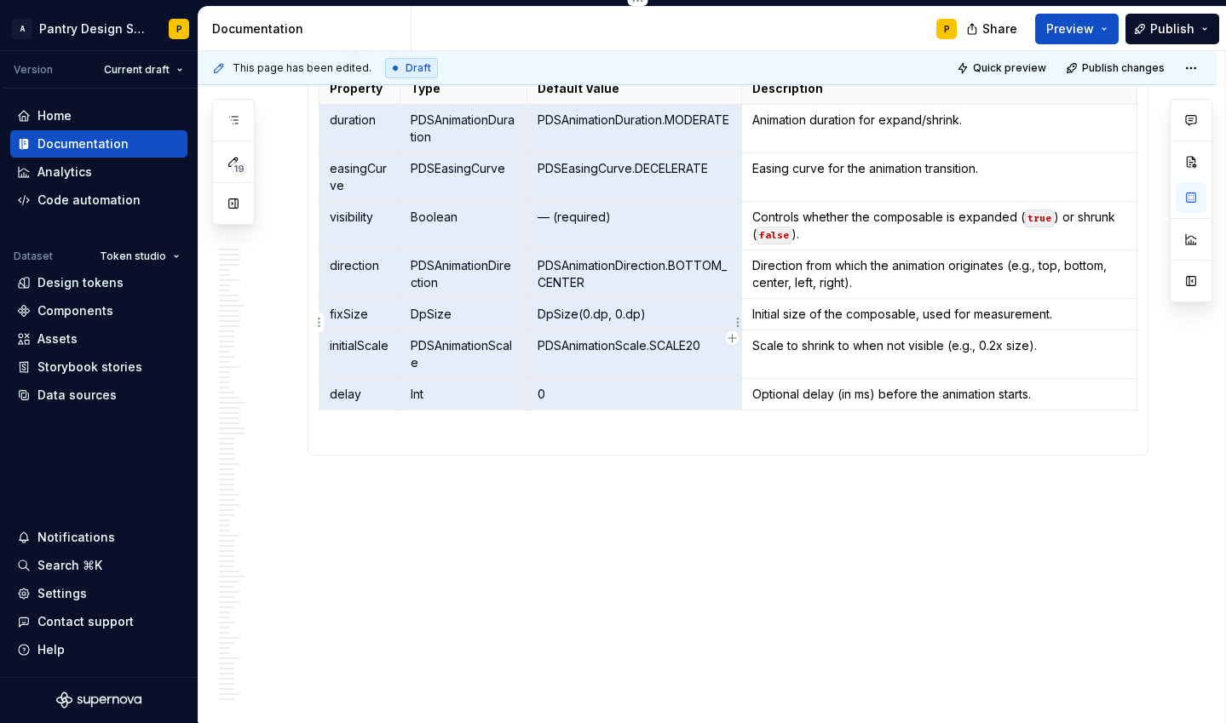
drag, startPoint x: 330, startPoint y: 421, endPoint x: 650, endPoint y: 313, distance: 337.8
click at [650, 313] on tbody "Property Type Default Value Description duration PDSAnimationDuration PDSAnimat…" at bounding box center [728, 241] width 818 height 337
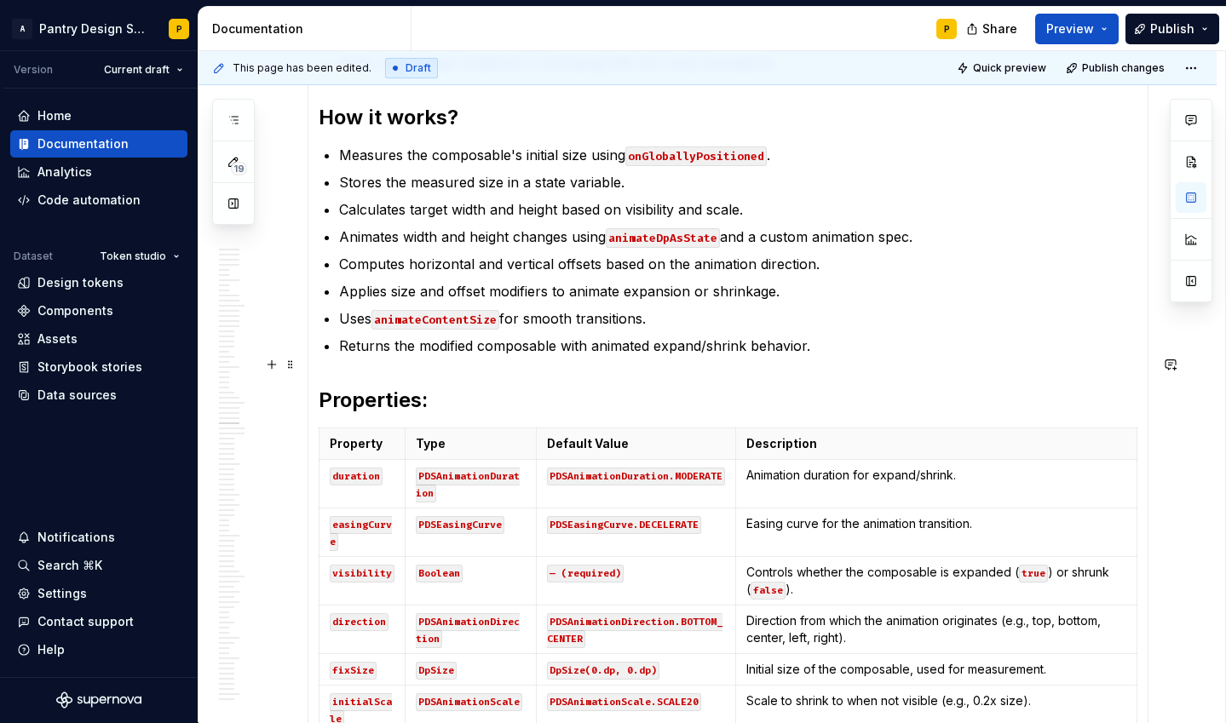
scroll to position [10471, 0]
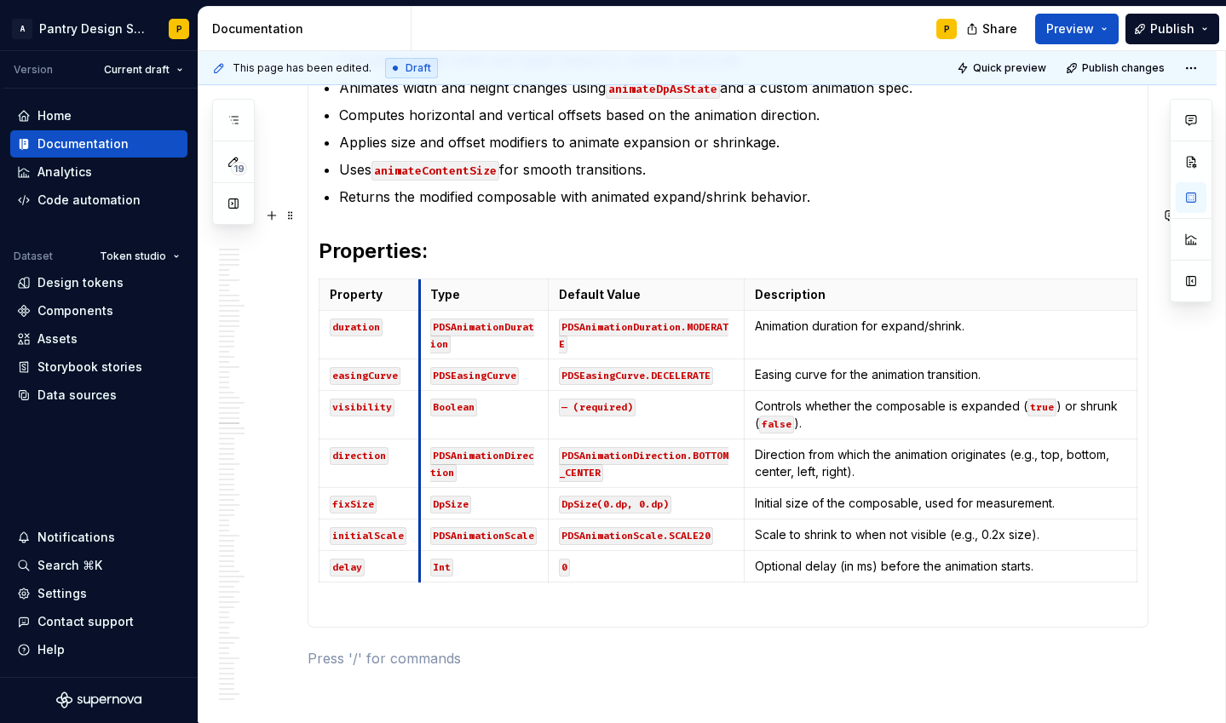
drag, startPoint x: 405, startPoint y: 227, endPoint x: 419, endPoint y: 227, distance: 14.5
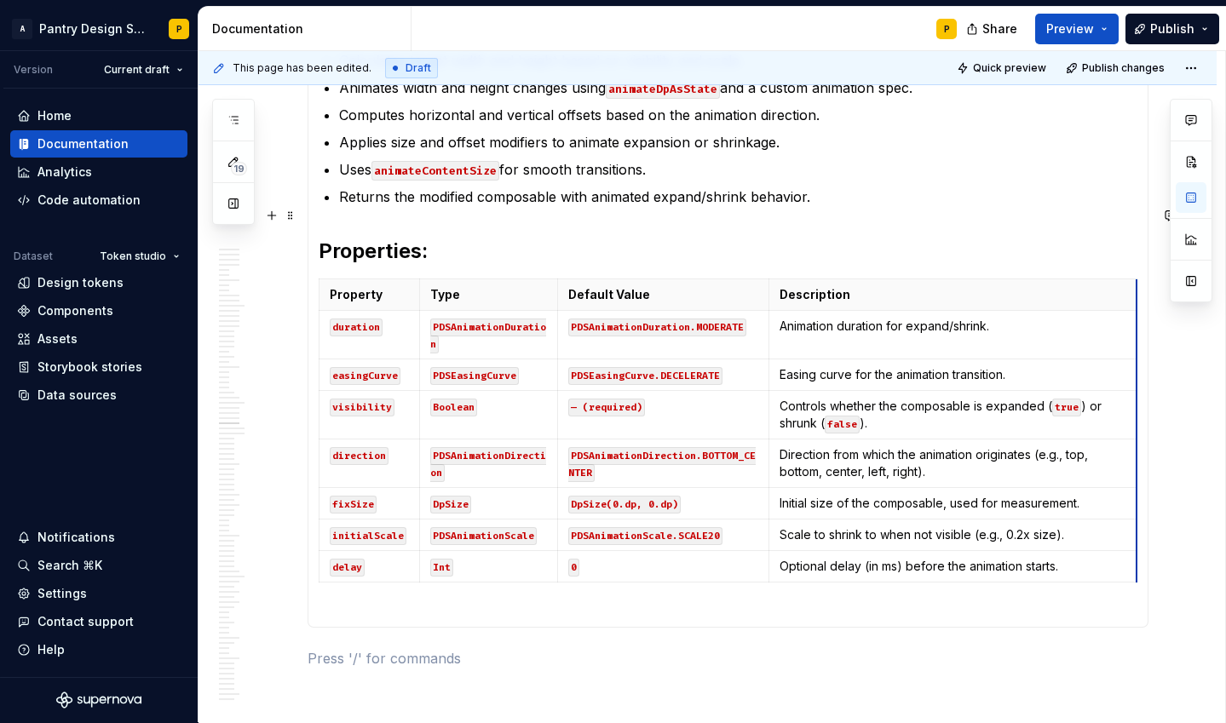
drag, startPoint x: 1144, startPoint y: 283, endPoint x: 1111, endPoint y: 287, distance: 33.5
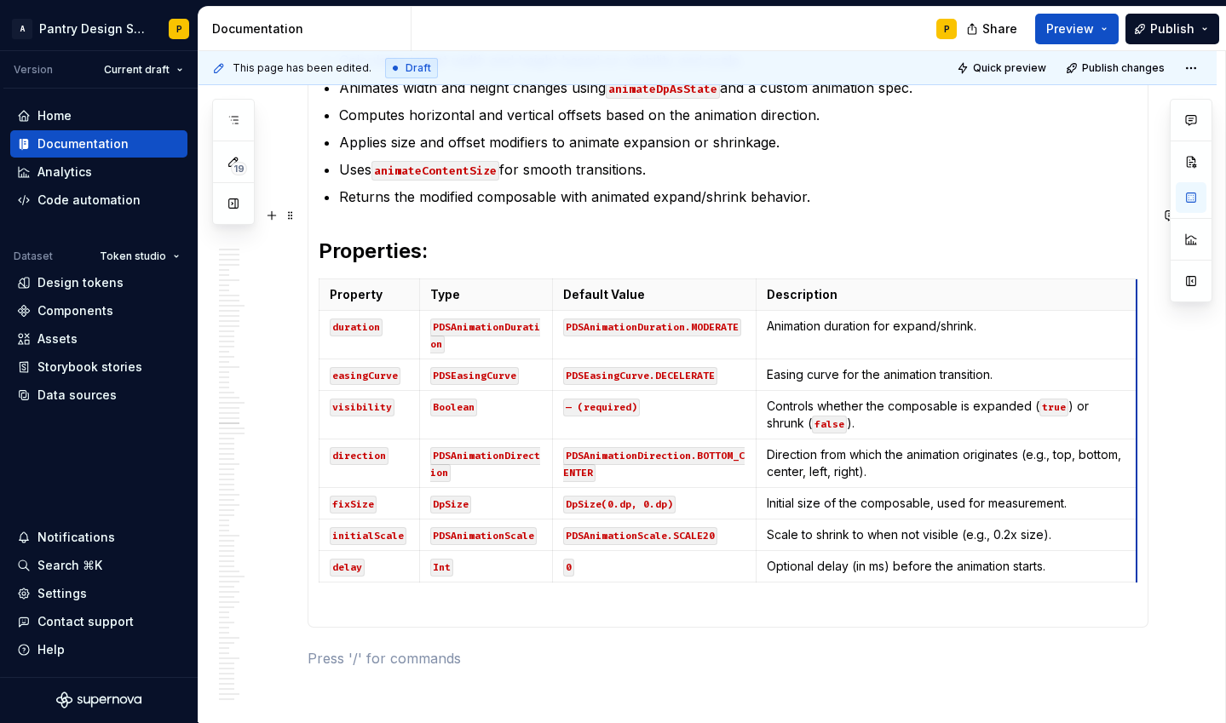
drag, startPoint x: 1143, startPoint y: 284, endPoint x: 1132, endPoint y: 300, distance: 19.6
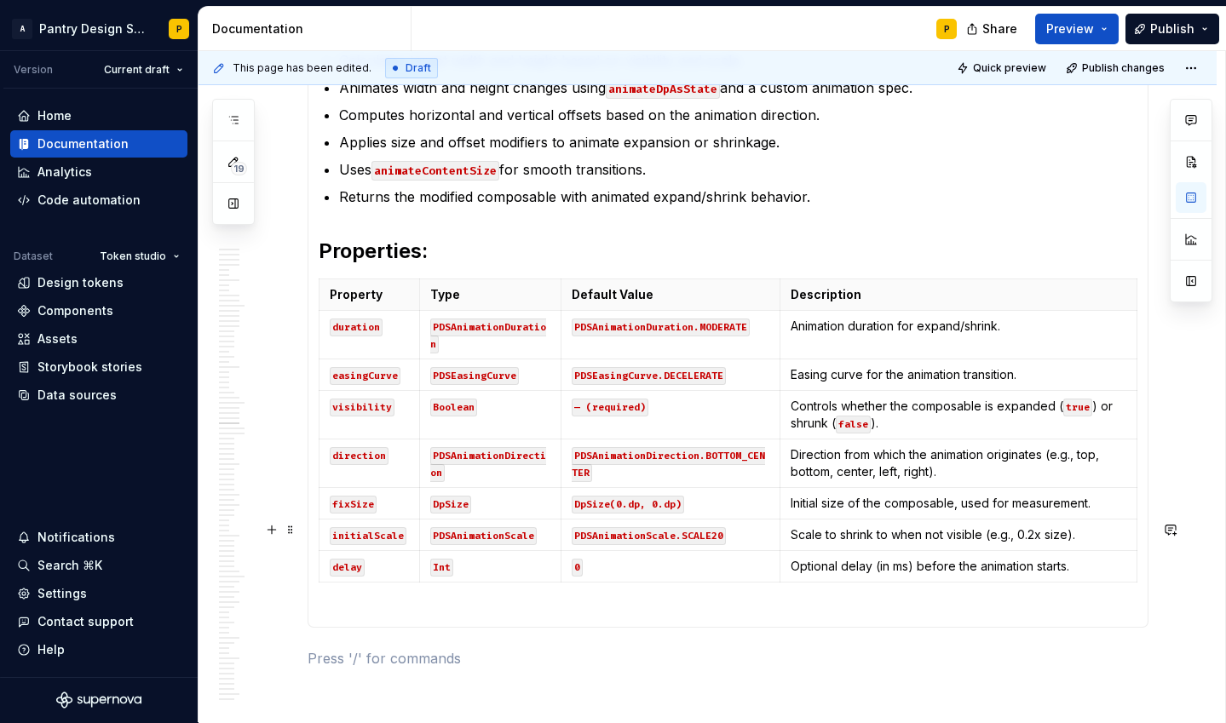
click at [467, 610] on div at bounding box center [728, 613] width 819 height 7
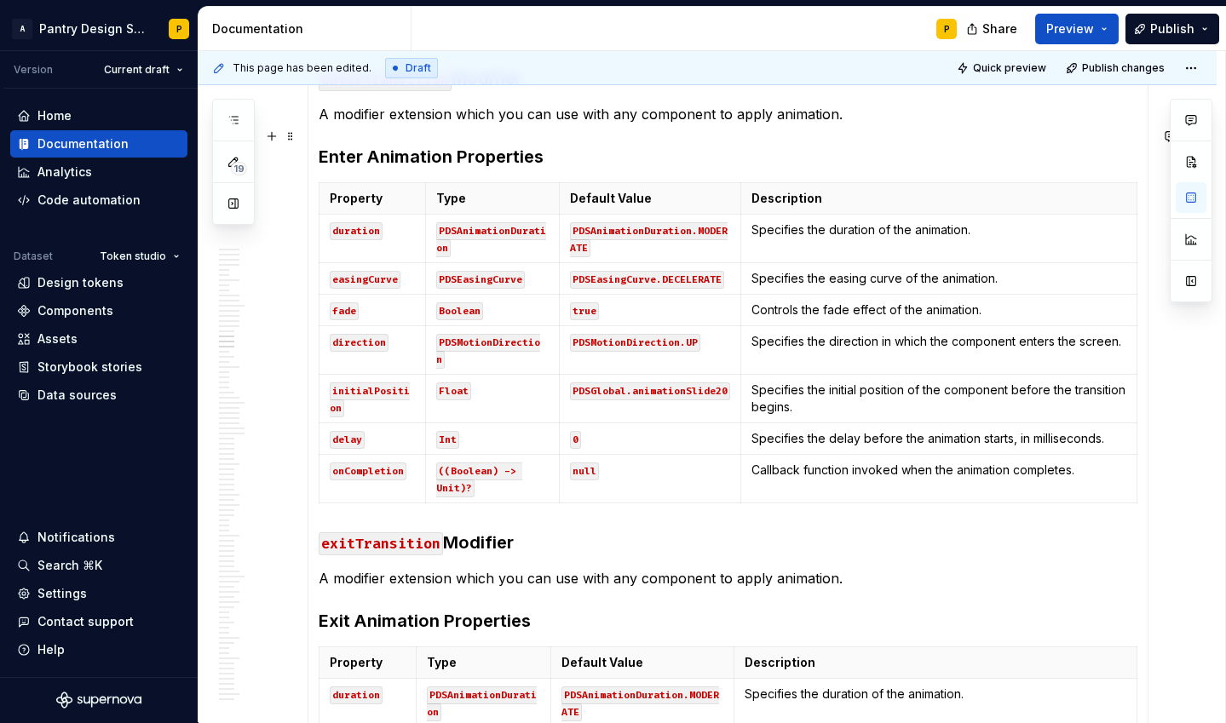
scroll to position [4295, 0]
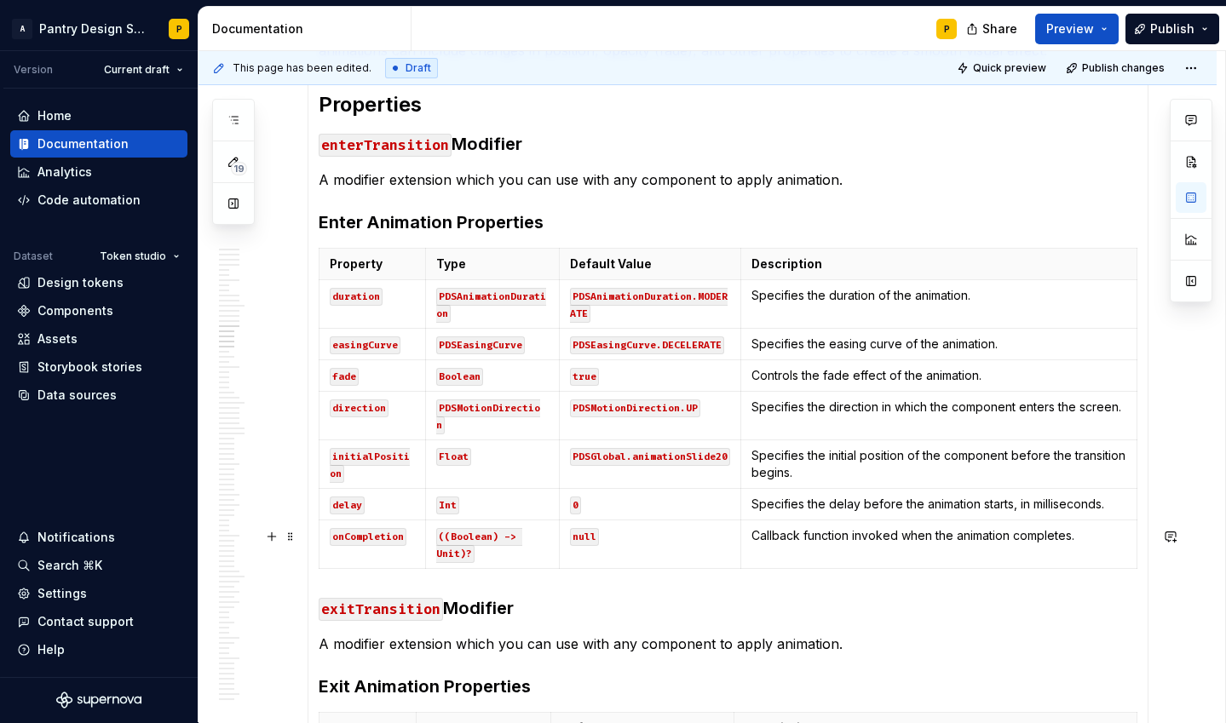
click at [468, 596] on h3 "exitTransition Modifier" at bounding box center [728, 608] width 819 height 24
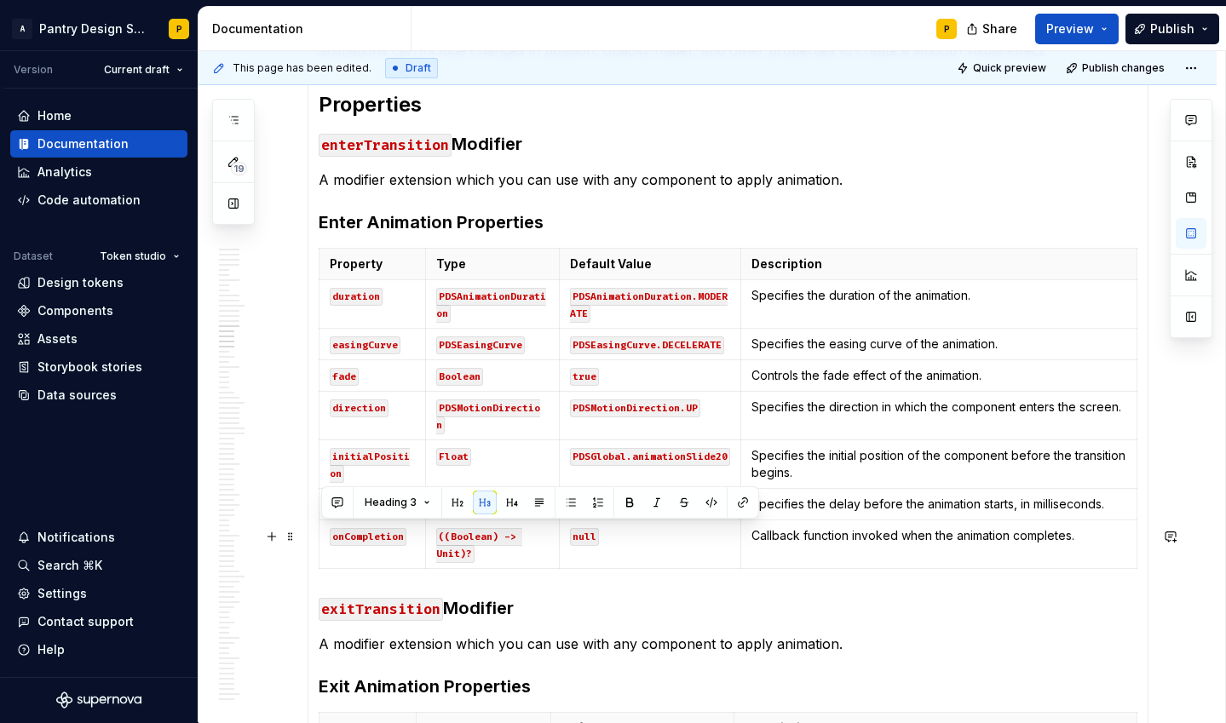
click at [468, 596] on h3 "exitTransition Modifier" at bounding box center [728, 608] width 819 height 24
click at [394, 598] on code "exitTransition" at bounding box center [381, 609] width 124 height 23
drag, startPoint x: 324, startPoint y: 539, endPoint x: 535, endPoint y: 538, distance: 211.3
click at [535, 596] on h3 "exitTransition Modifier" at bounding box center [728, 608] width 819 height 24
copy h3 "exitTransition Modifier"
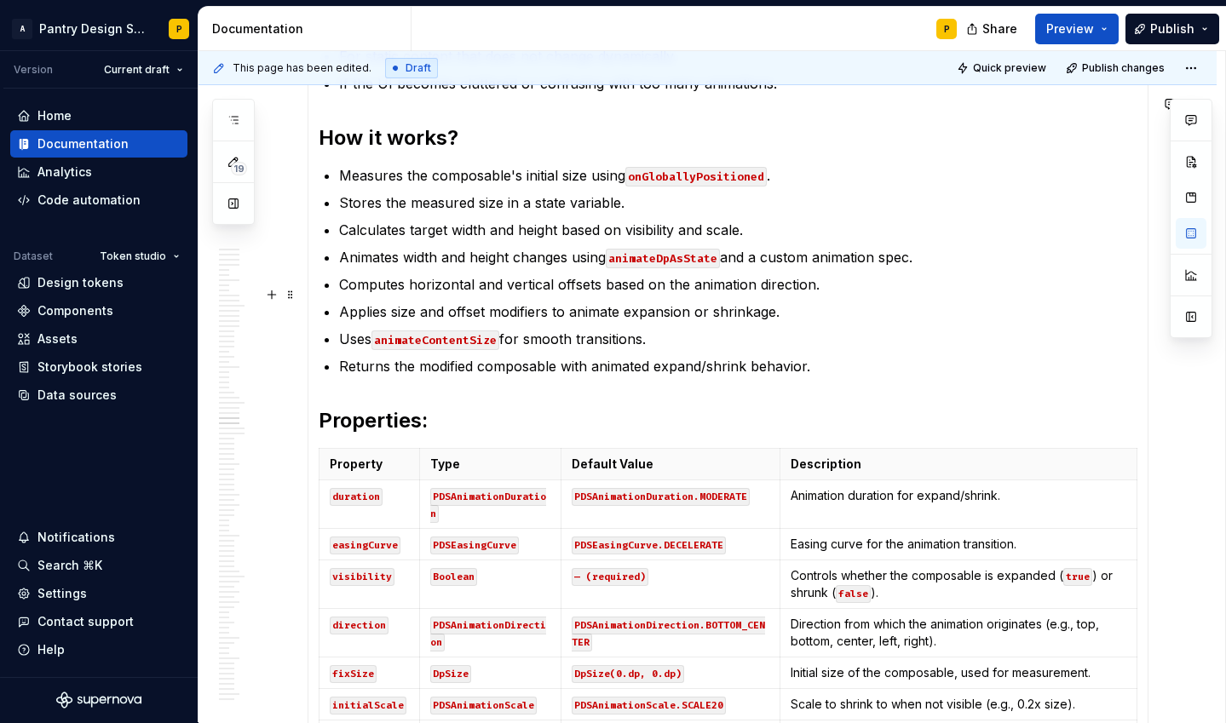
scroll to position [10256, 0]
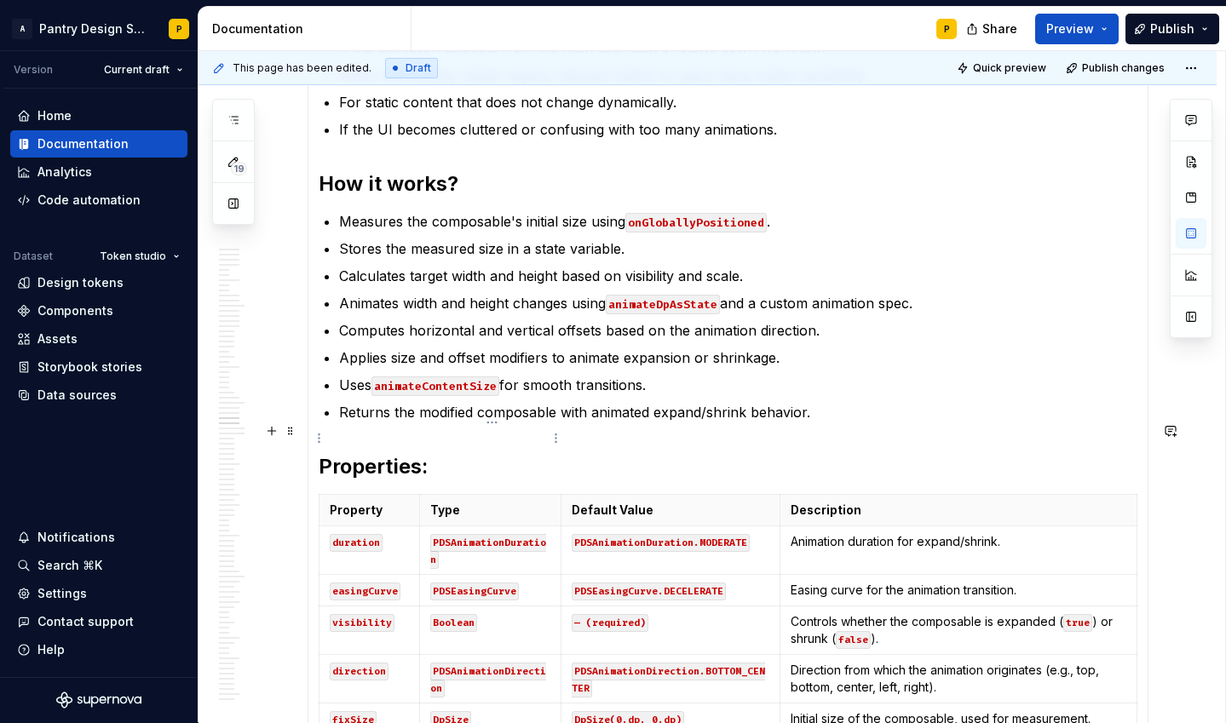
click at [468, 453] on h2 "Properties:" at bounding box center [728, 466] width 819 height 27
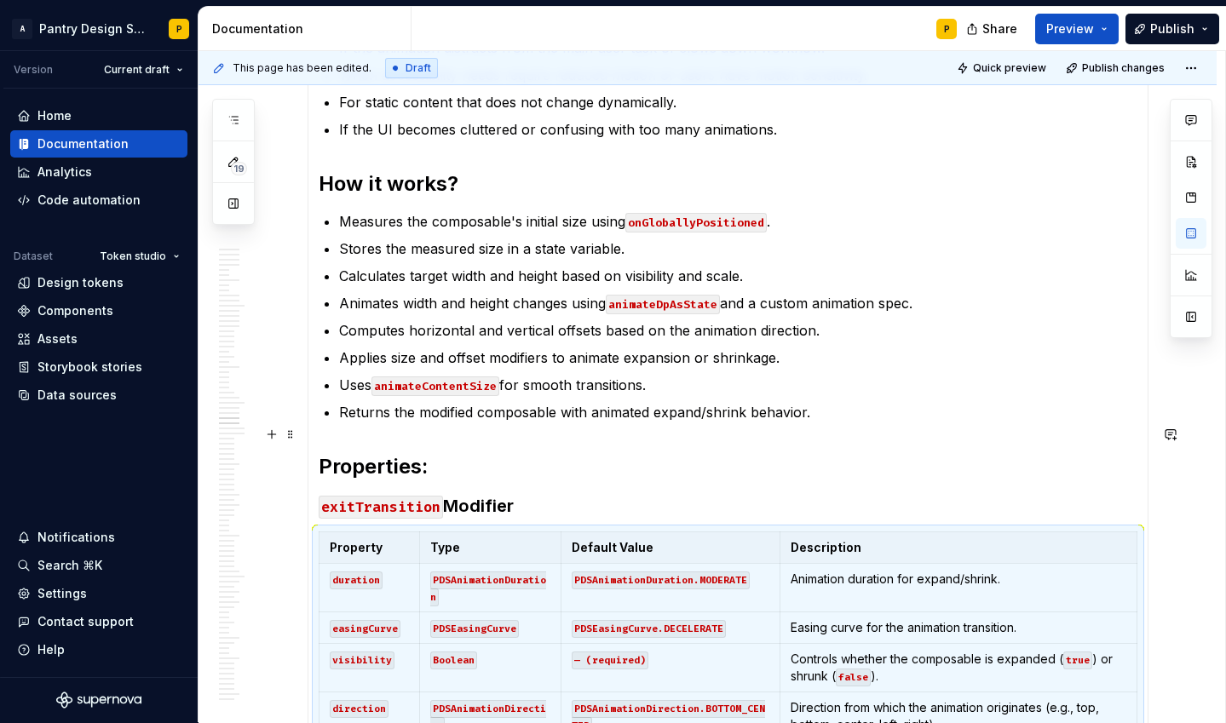
click at [379, 496] on code "exitTransition" at bounding box center [381, 507] width 124 height 23
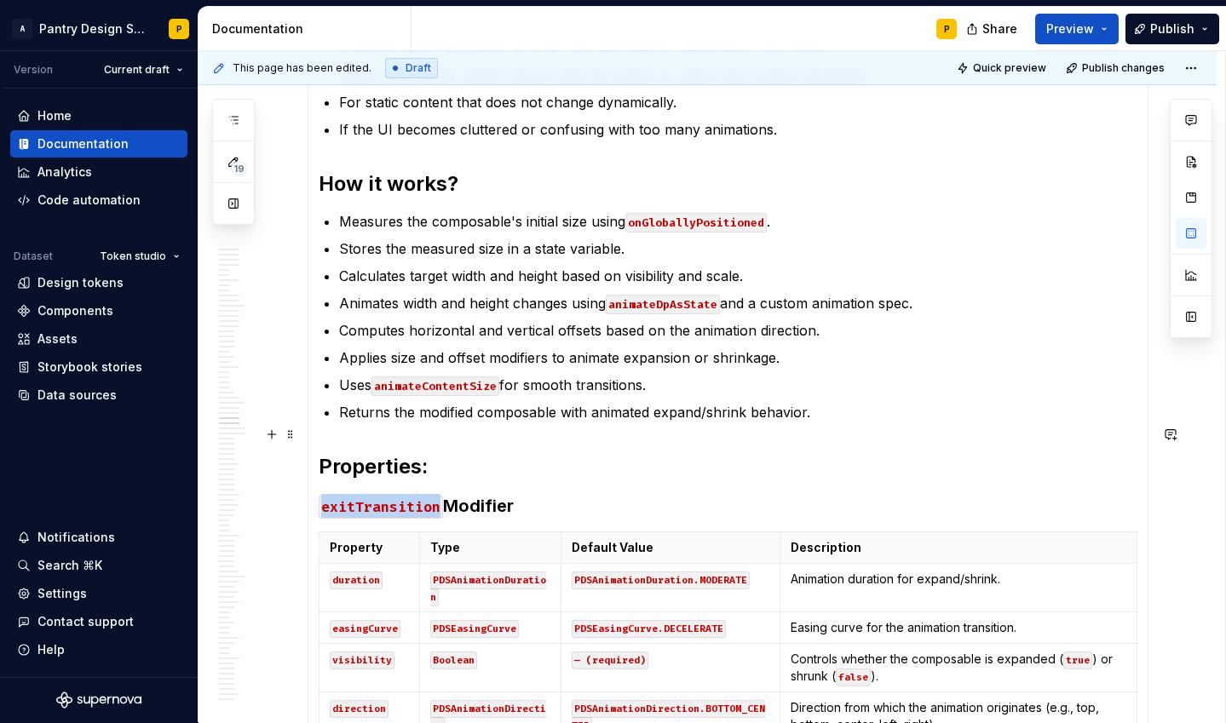
click at [379, 496] on code "exitTransition" at bounding box center [381, 507] width 124 height 23
click at [572, 494] on h3 "expandAndShrink Modifier" at bounding box center [728, 506] width 819 height 24
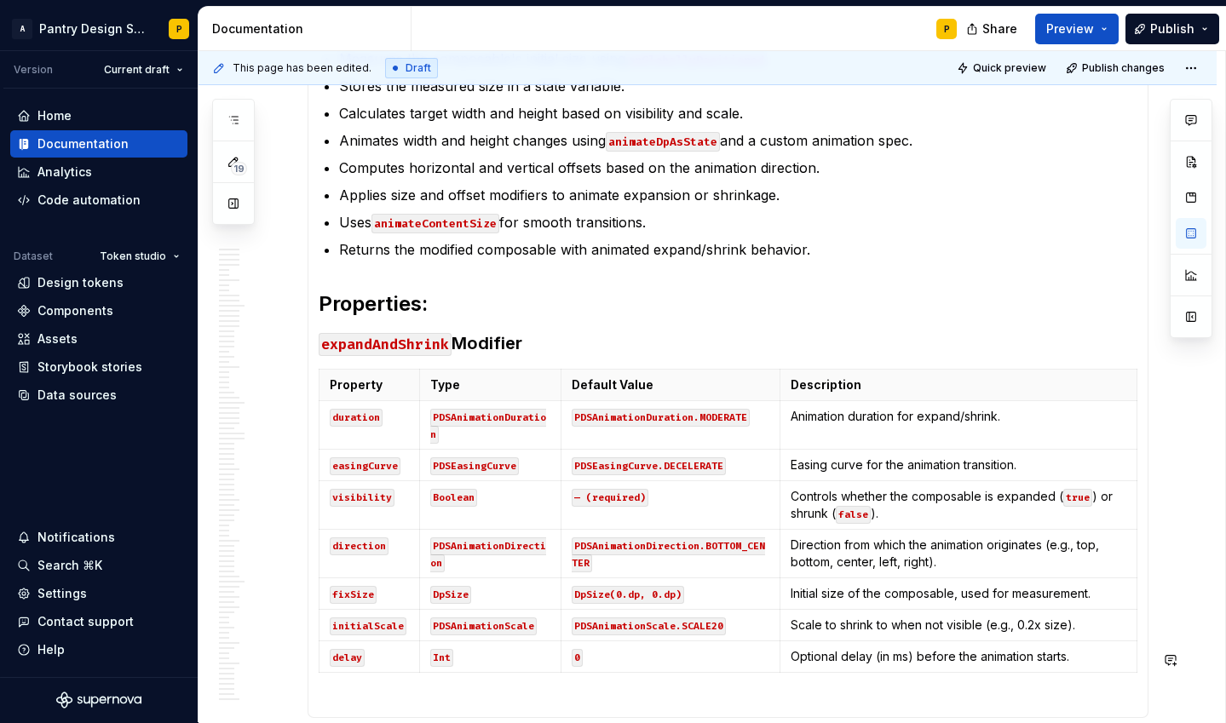
scroll to position [10664, 0]
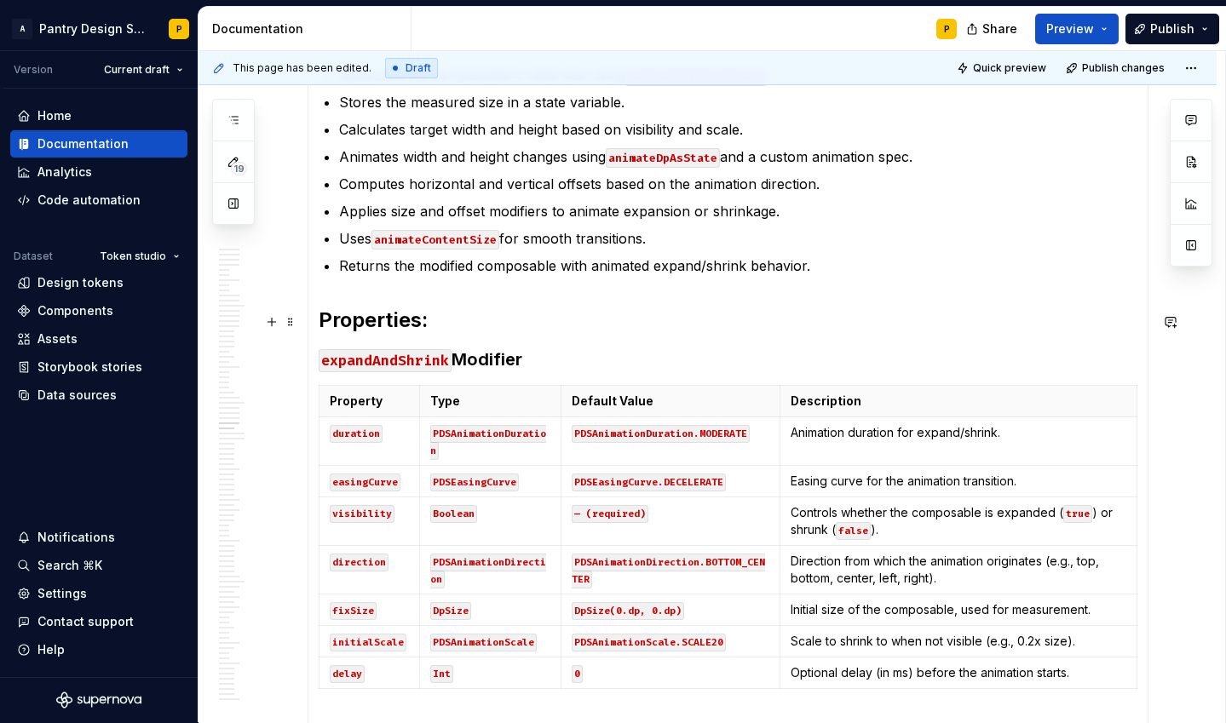
scroll to position [10382, 0]
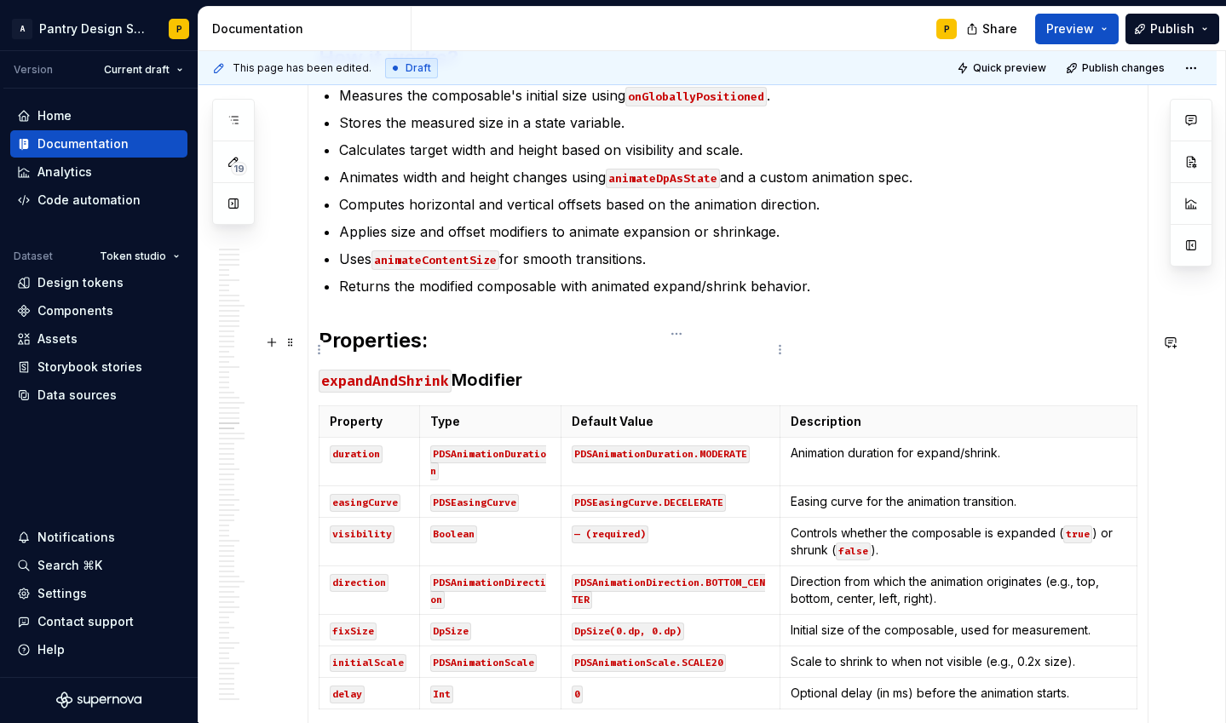
click at [710, 413] on p "Default Value" at bounding box center [671, 421] width 198 height 17
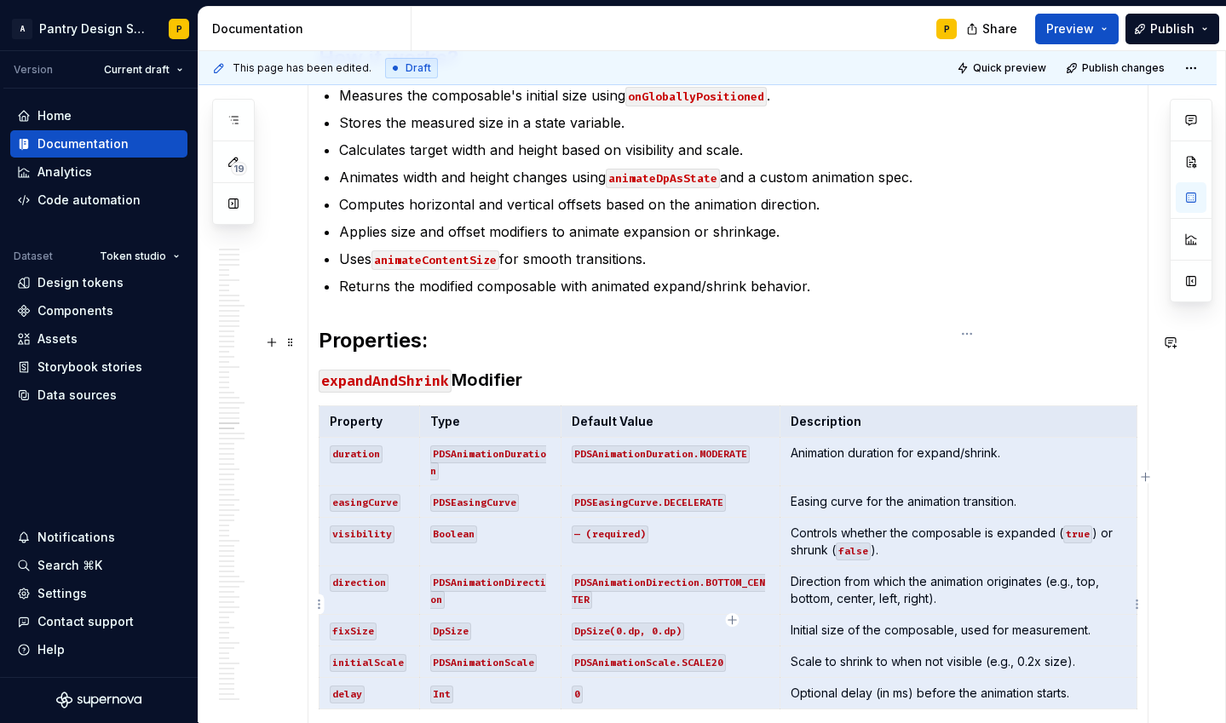
drag, startPoint x: 329, startPoint y: 349, endPoint x: 1087, endPoint y: 601, distance: 798.9
click at [1087, 601] on tbody "Property Type Default Value Description duration PDSAnimationDuration PDSAnimat…" at bounding box center [728, 557] width 818 height 303
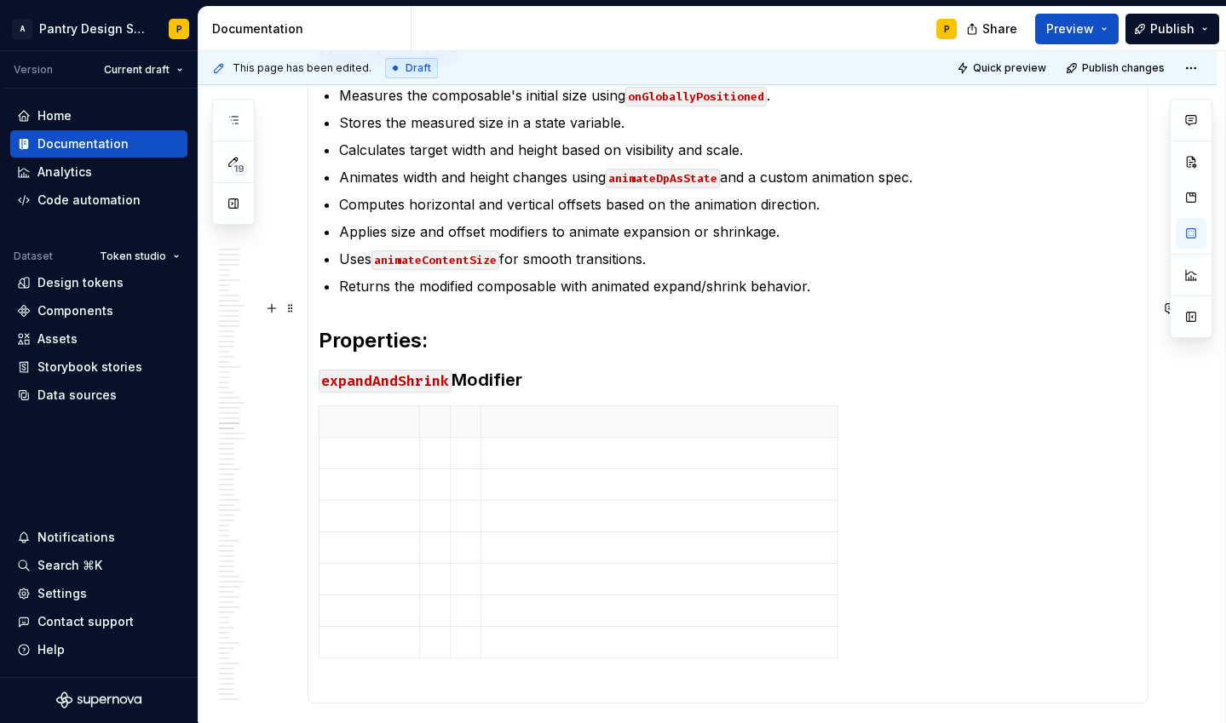
click at [570, 368] on h3 "expandAndShrink Modifier" at bounding box center [728, 380] width 819 height 24
click at [916, 586] on div at bounding box center [728, 535] width 819 height 260
click at [608, 368] on h3 "expandAndShrink Modifier" at bounding box center [728, 380] width 819 height 24
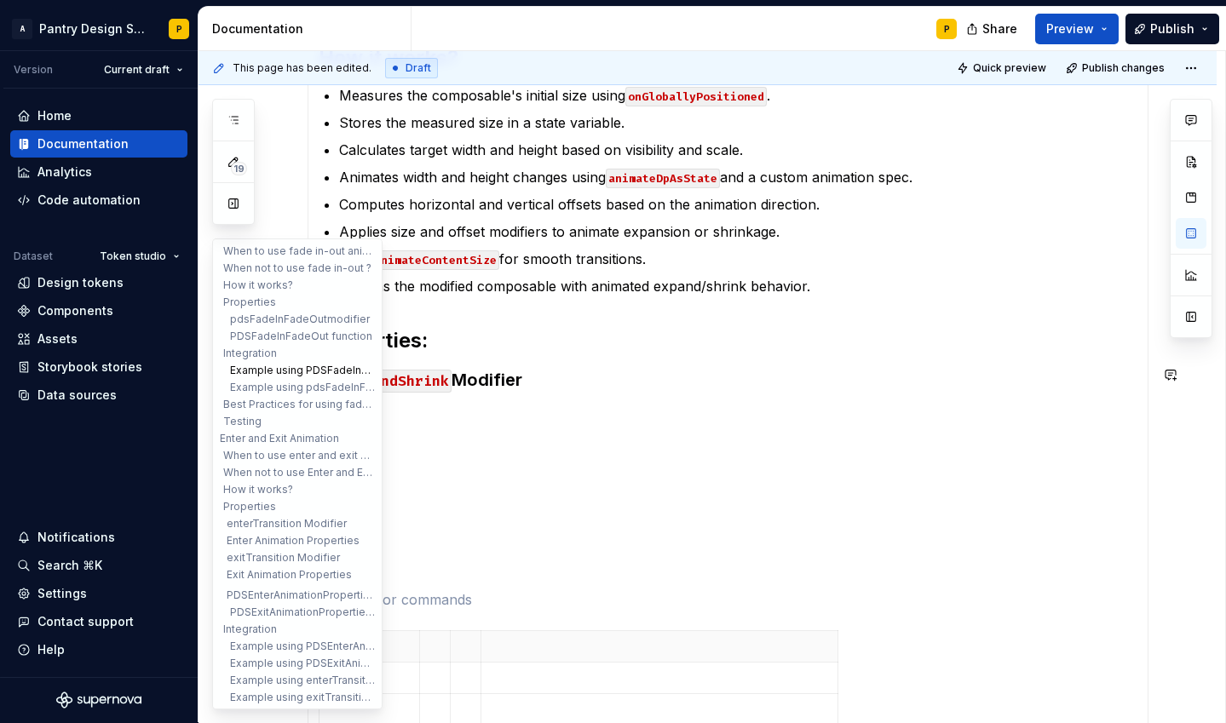
click at [336, 377] on button "Example using PDSFadeInFadeOut:" at bounding box center [297, 370] width 162 height 17
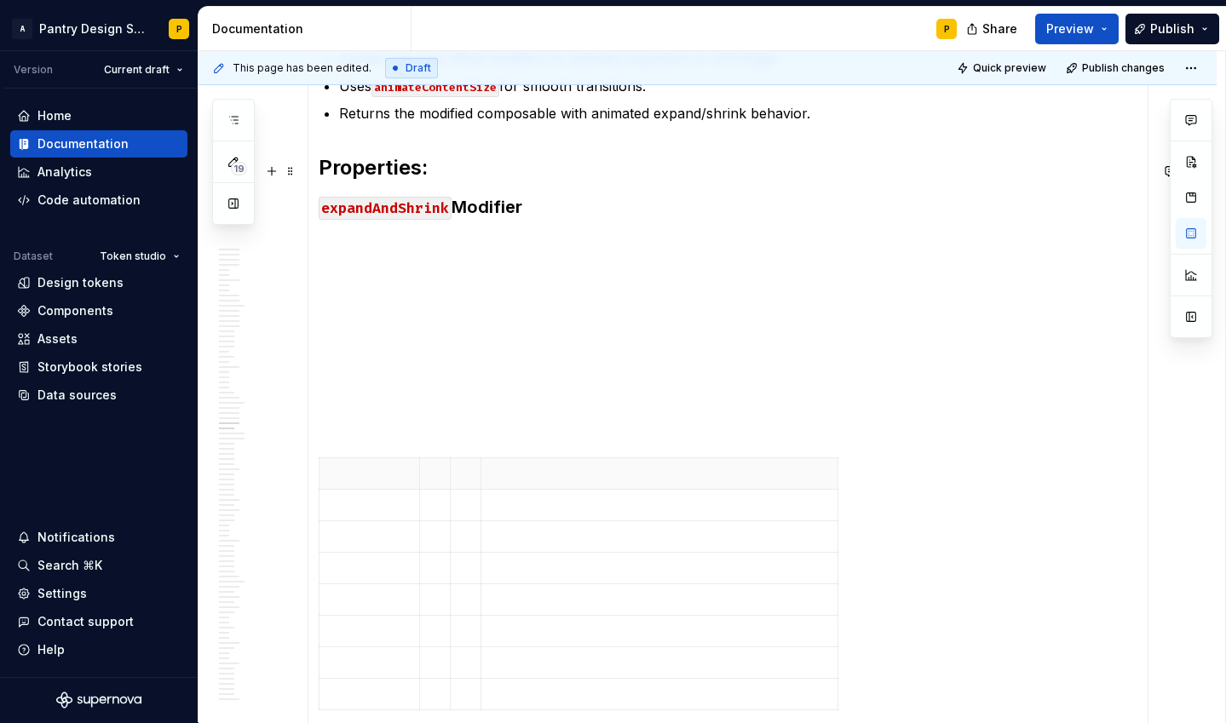
scroll to position [10390, 0]
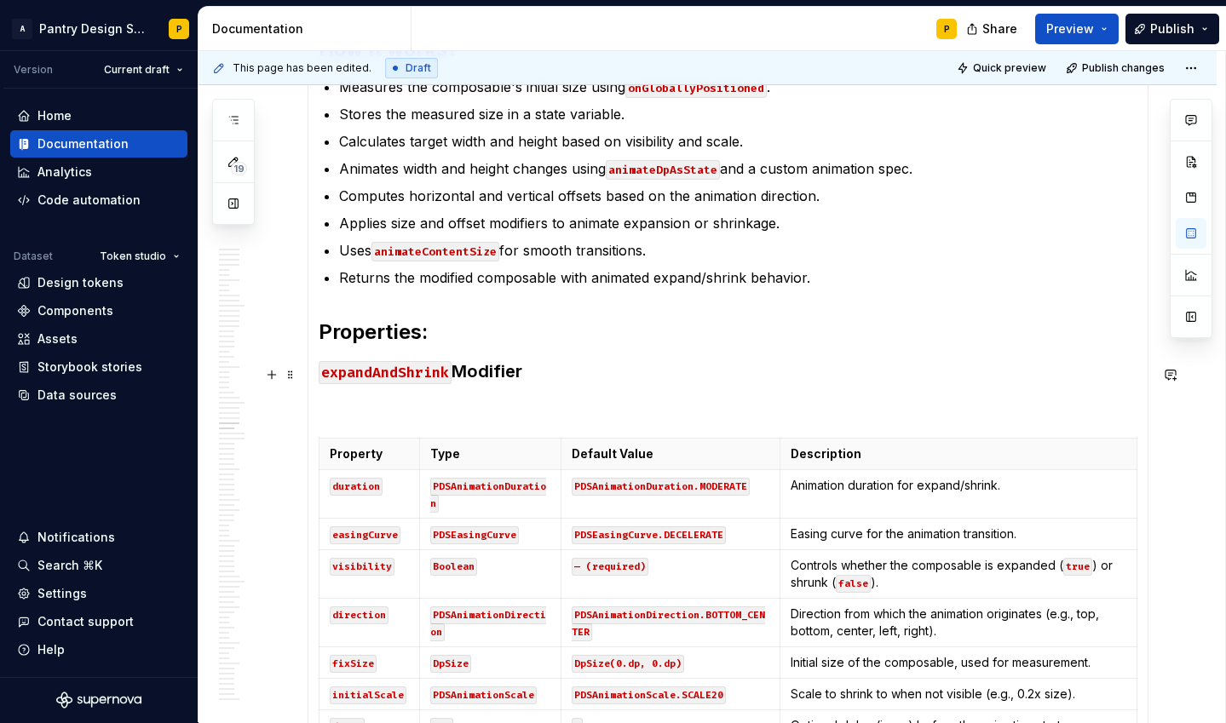
click at [372, 397] on p at bounding box center [728, 407] width 819 height 20
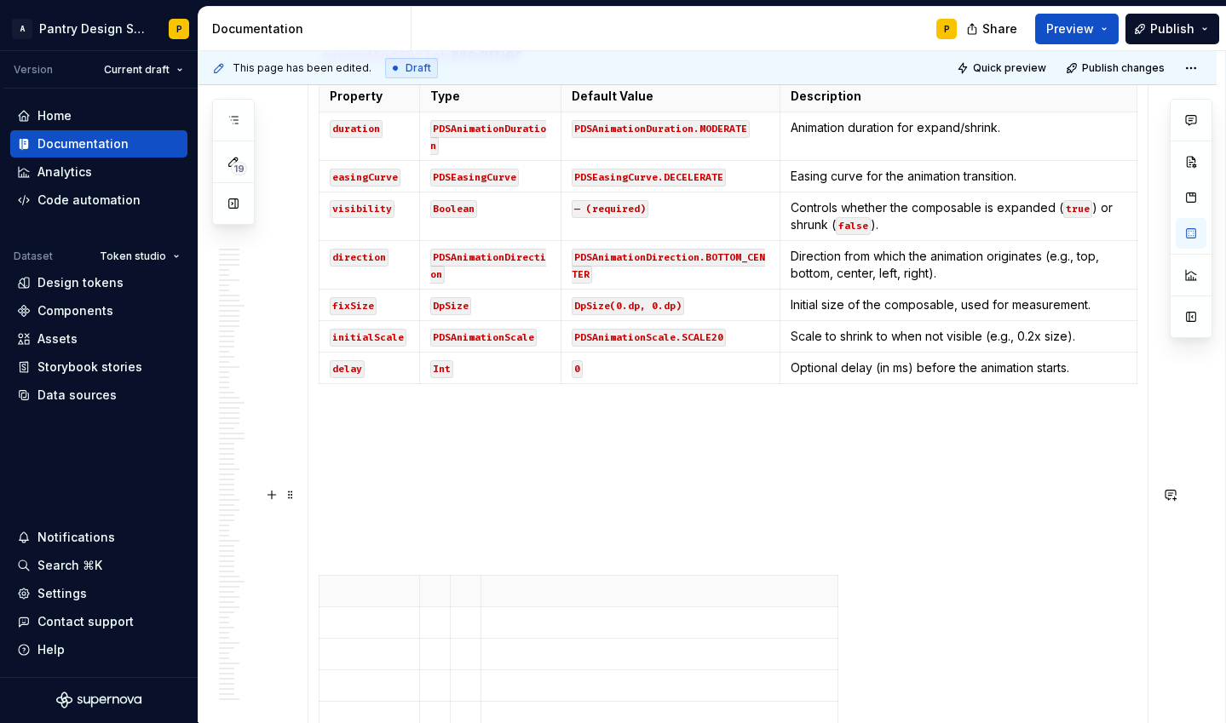
scroll to position [10888, 0]
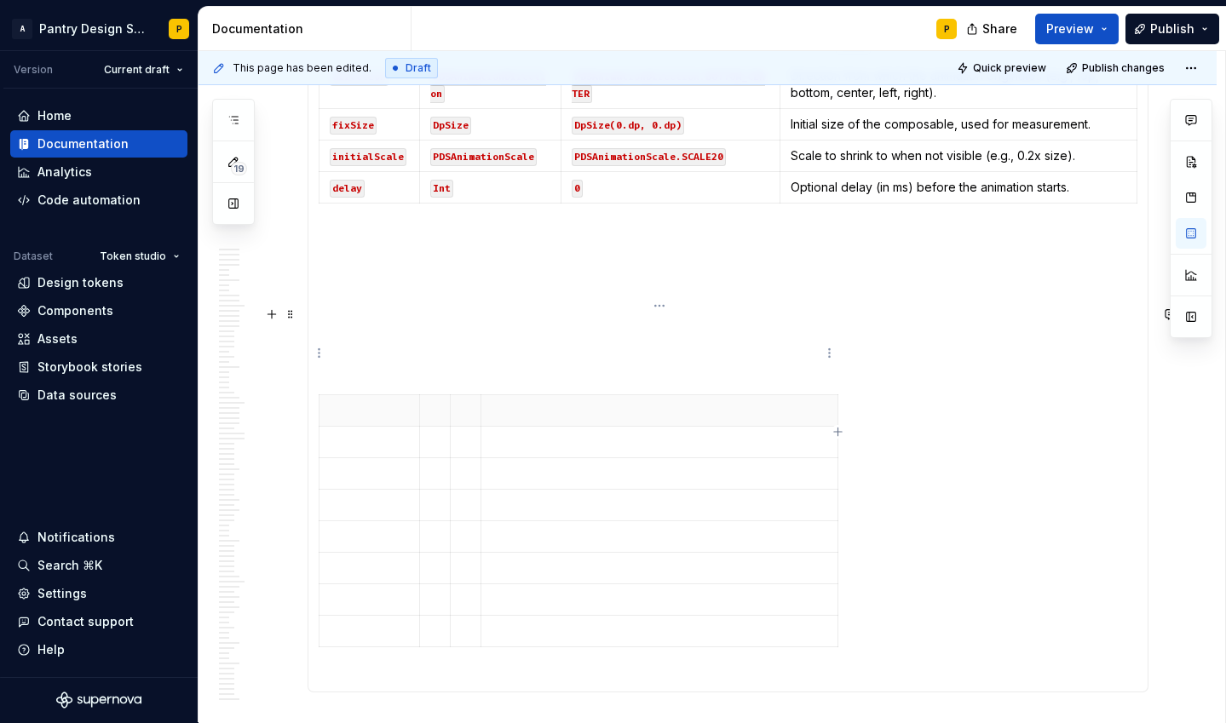
click at [527, 434] on p at bounding box center [659, 442] width 336 height 17
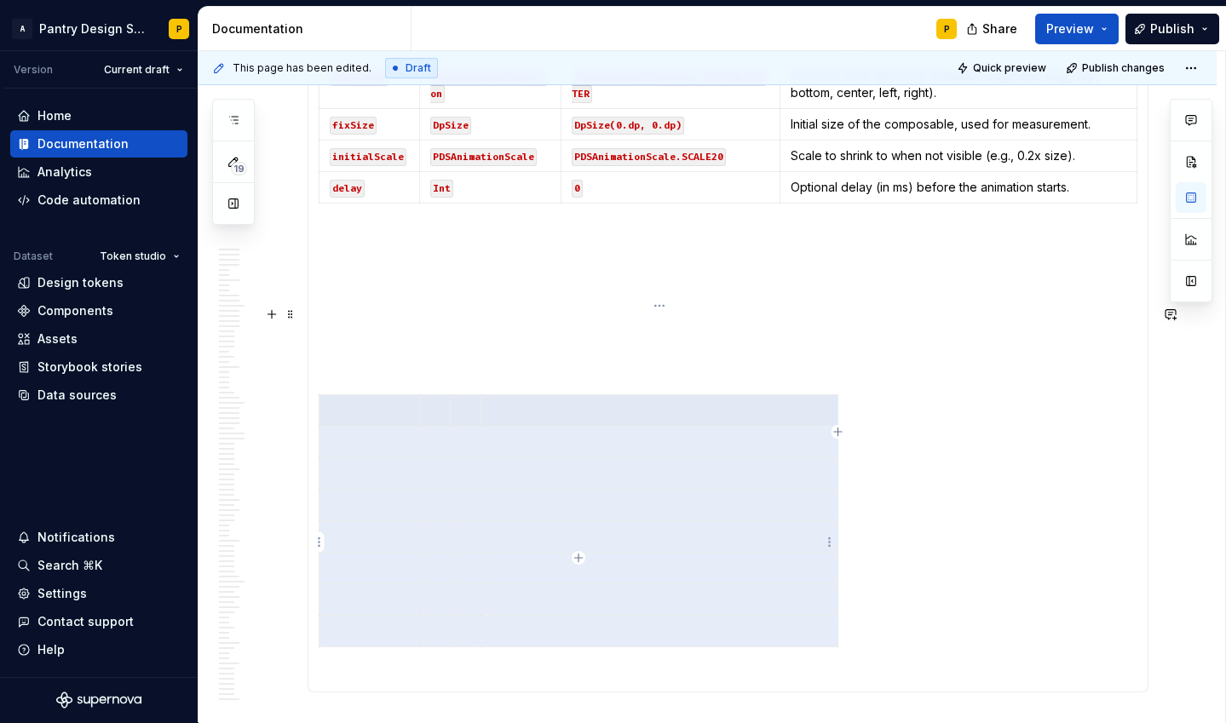
drag, startPoint x: 348, startPoint y: 323, endPoint x: 748, endPoint y: 542, distance: 456.3
click at [748, 543] on tbody at bounding box center [578, 521] width 519 height 252
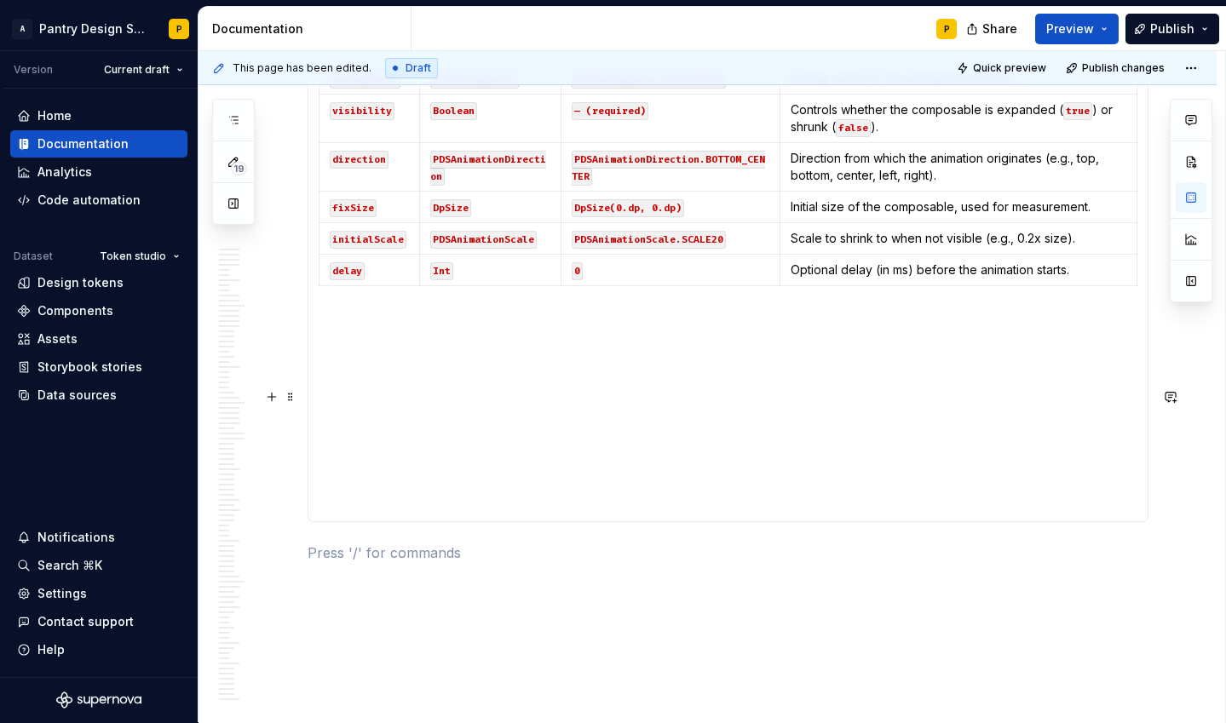
scroll to position [10721, 0]
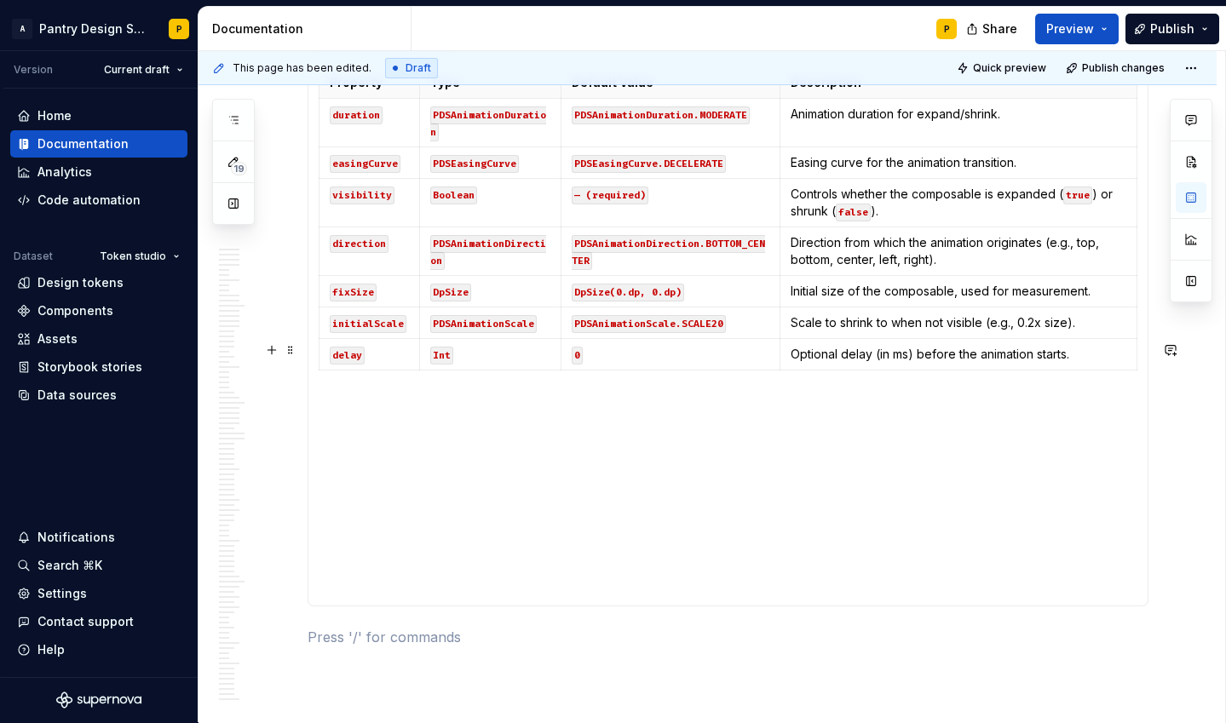
click at [468, 428] on p at bounding box center [728, 438] width 819 height 20
click at [342, 398] on p at bounding box center [728, 408] width 819 height 20
click at [372, 398] on p at bounding box center [728, 408] width 819 height 20
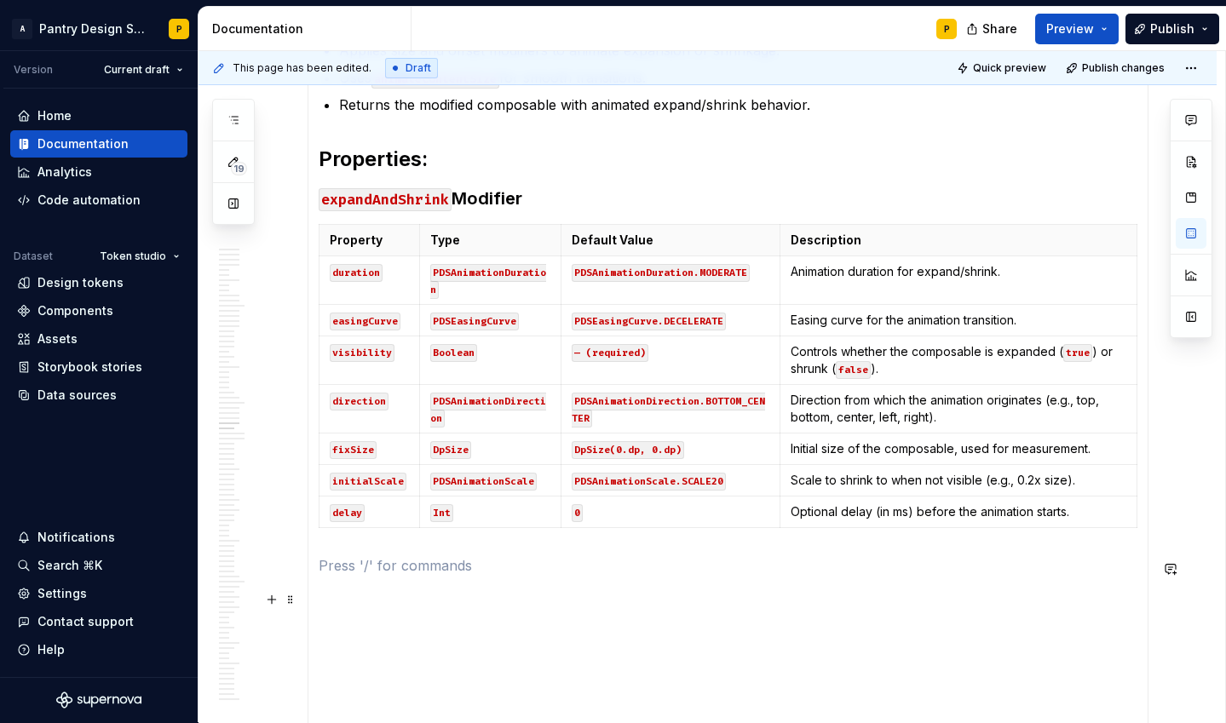
scroll to position [10585, 0]
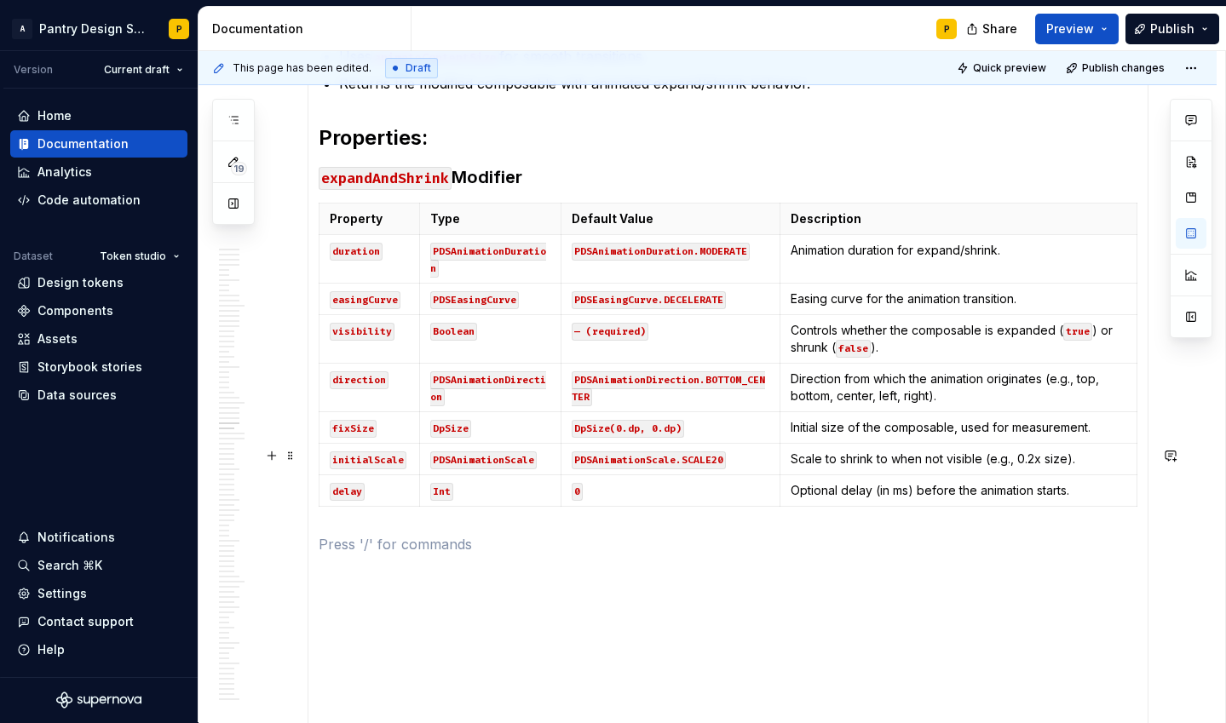
click at [454, 534] on p at bounding box center [728, 544] width 819 height 20
click at [350, 534] on p "Integration" at bounding box center [728, 544] width 819 height 20
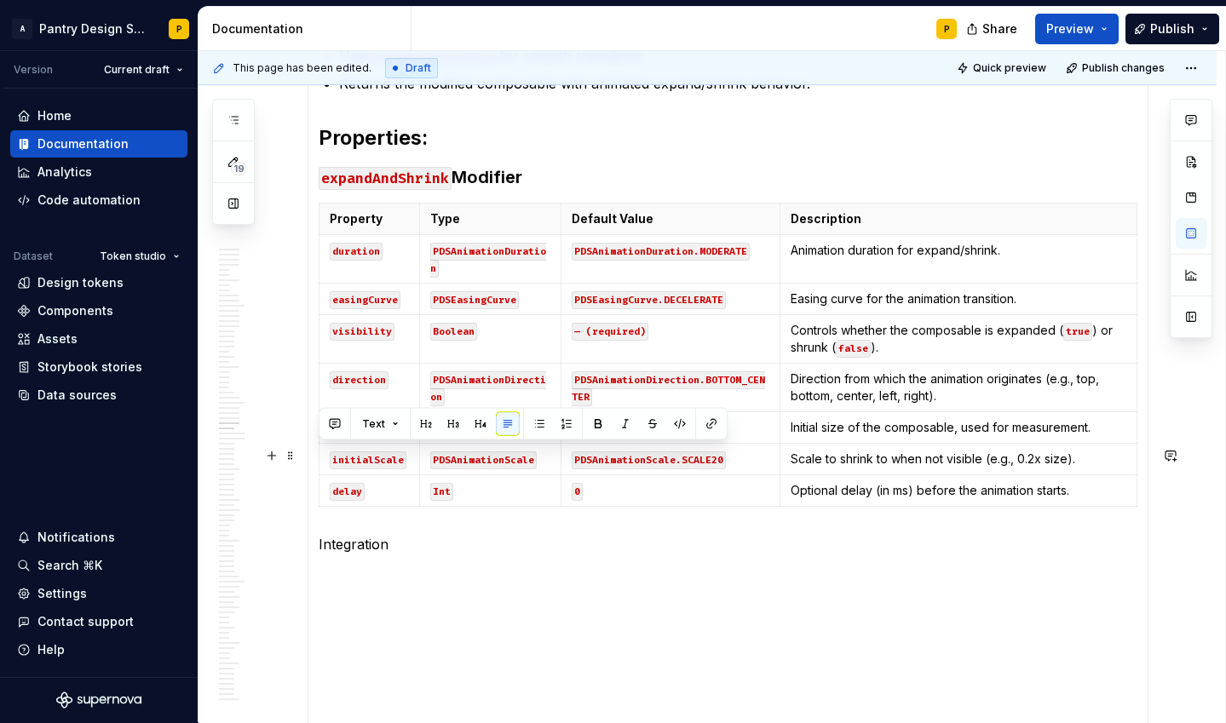
click at [350, 534] on p "Integration" at bounding box center [728, 544] width 819 height 20
click at [449, 421] on button "button" at bounding box center [453, 424] width 24 height 24
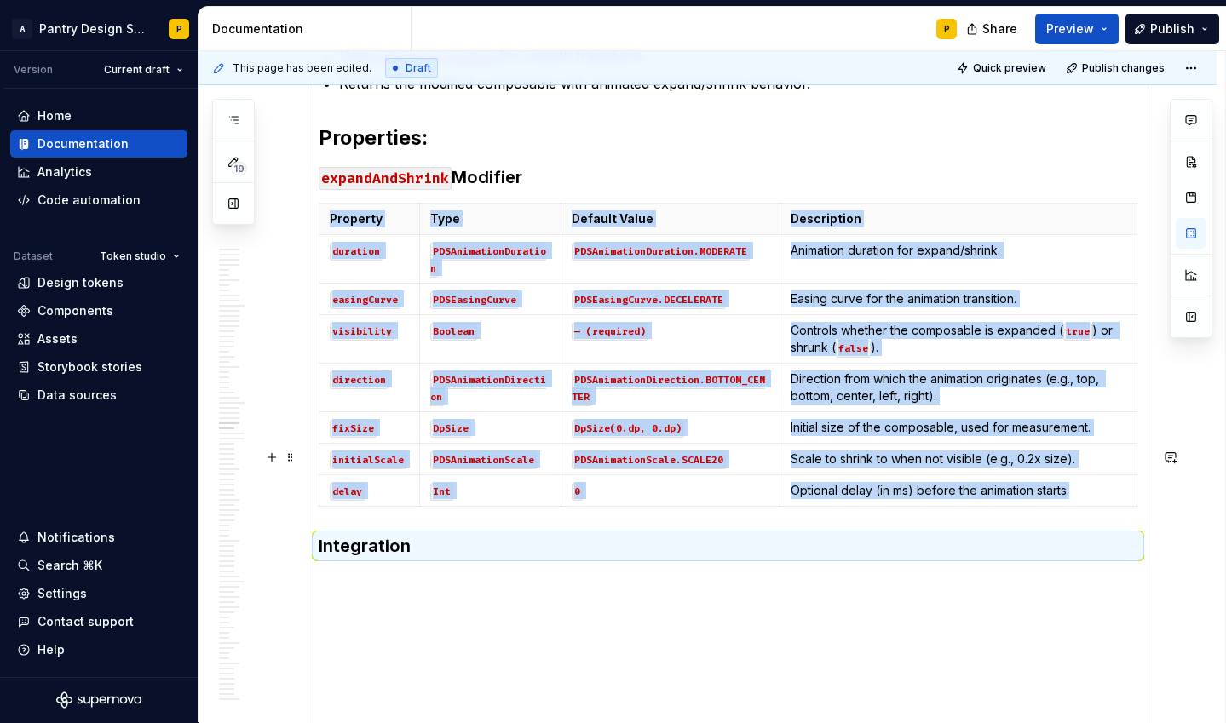
click at [415, 534] on h3 "Integration" at bounding box center [728, 546] width 819 height 24
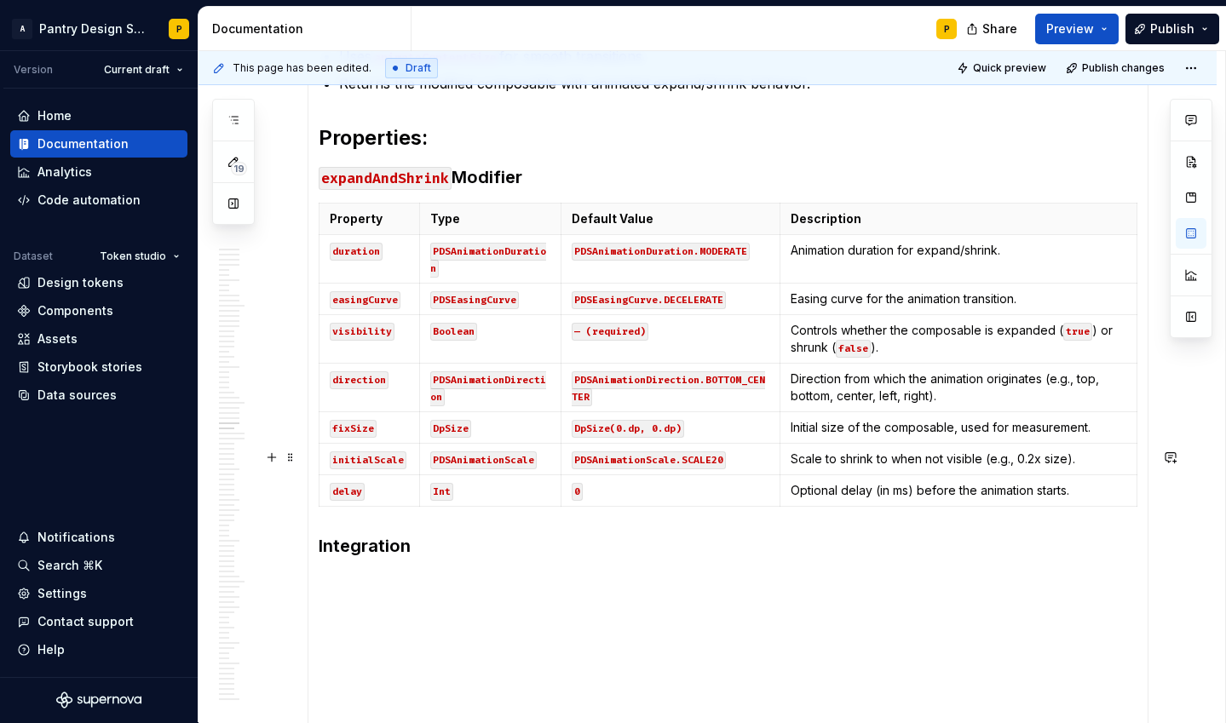
click at [415, 534] on h3 "Integration" at bounding box center [728, 546] width 819 height 24
click at [373, 572] on p at bounding box center [728, 582] width 819 height 20
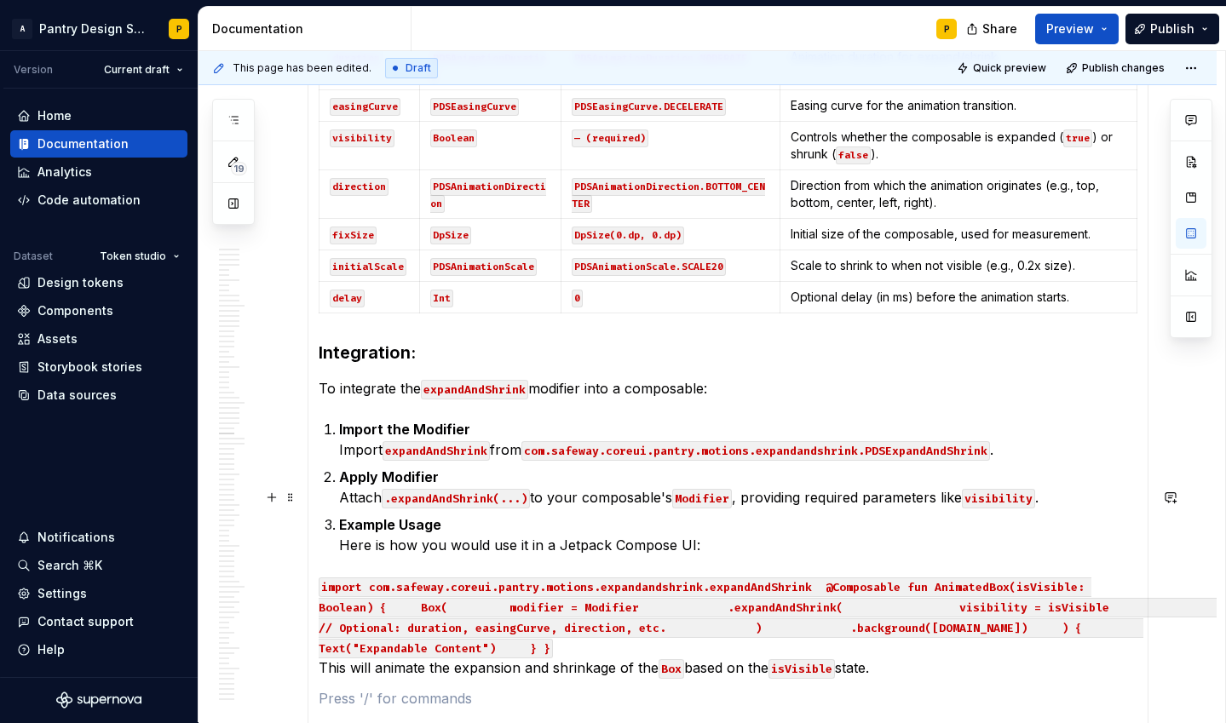
scroll to position [10789, 0]
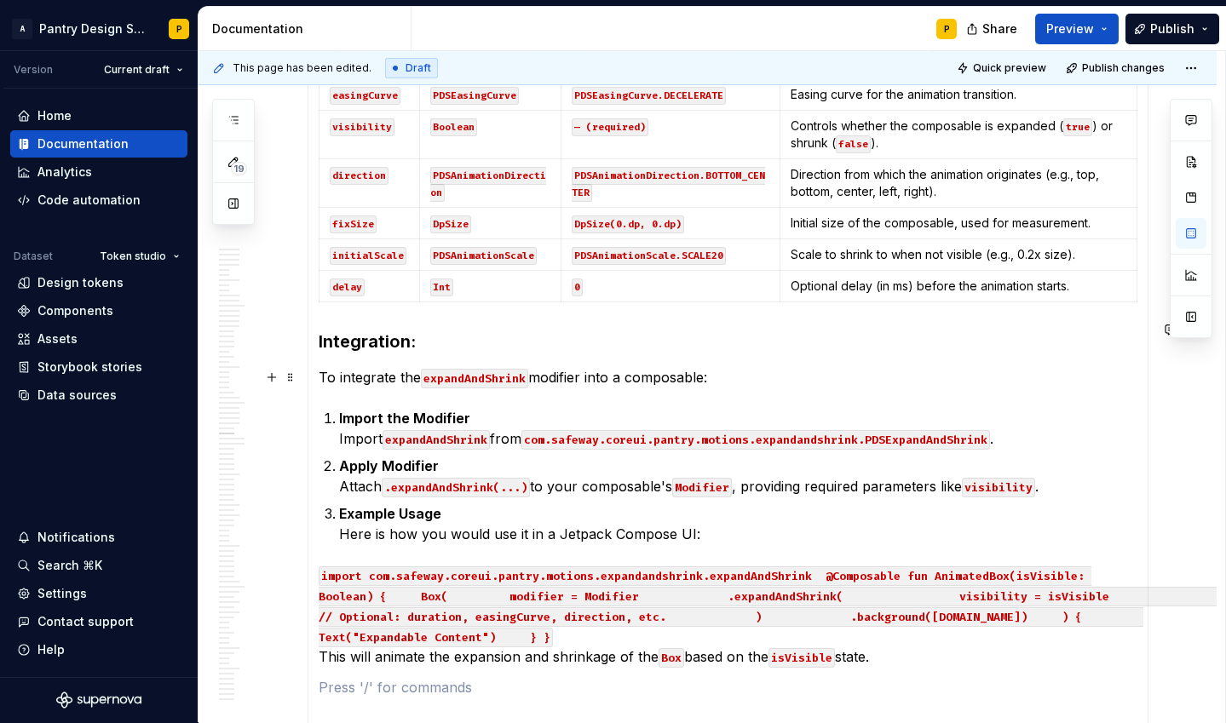
click at [503, 478] on code ".expandAndShrink(...)" at bounding box center [456, 488] width 148 height 20
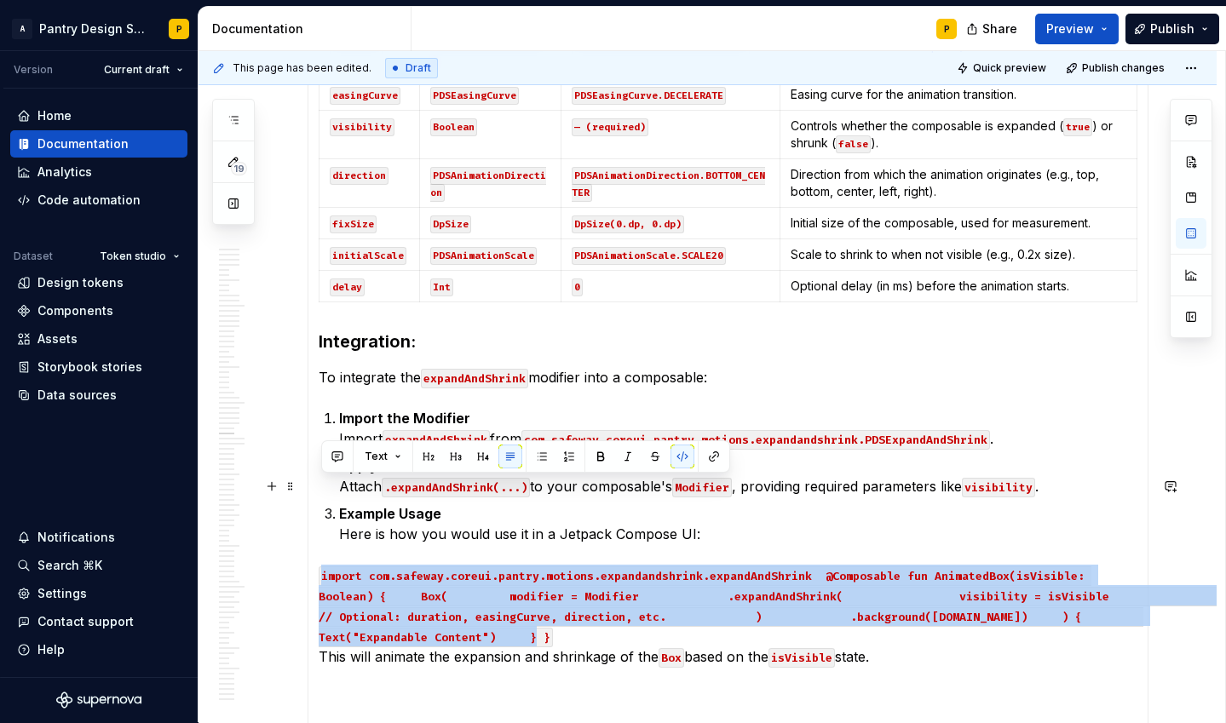
drag, startPoint x: 554, startPoint y: 546, endPoint x: 312, endPoint y: 484, distance: 249.8
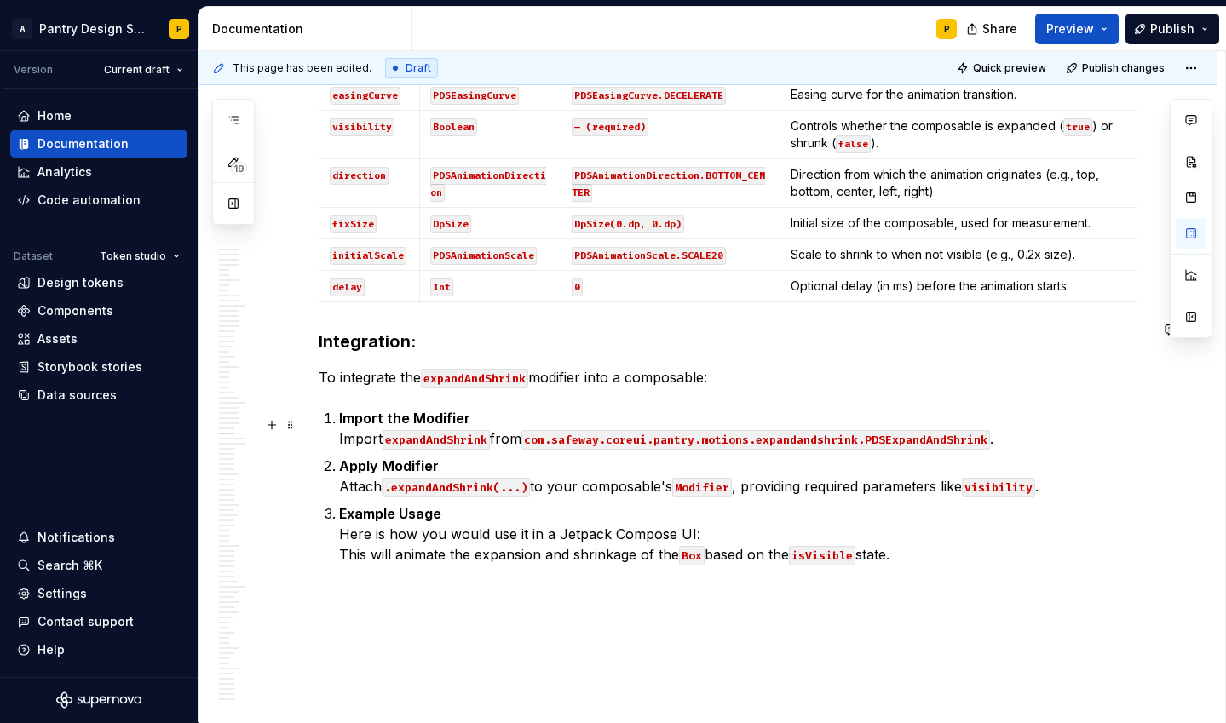
click at [942, 503] on p "Example Usage Here is how you would use it in a Jetpack Compose UI: This will a…" at bounding box center [738, 533] width 798 height 61
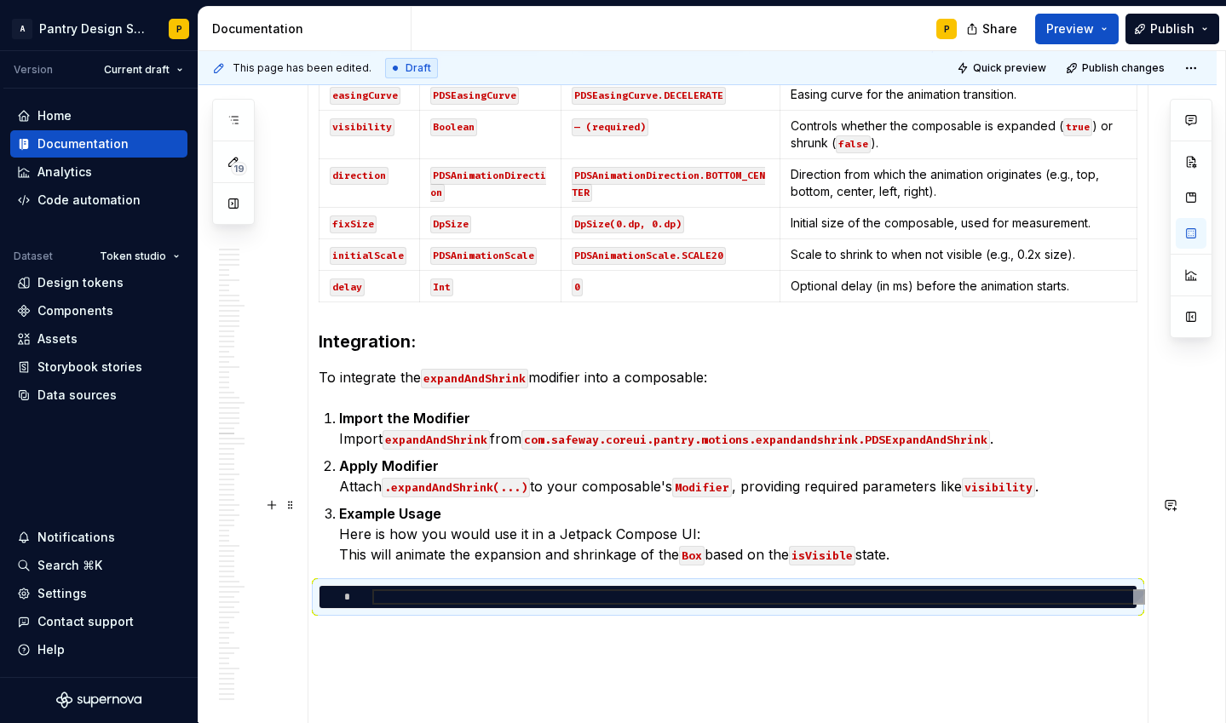
type textarea "*"
type textarea "**********"
click at [1095, 595] on div at bounding box center [1011, 600] width 235 height 10
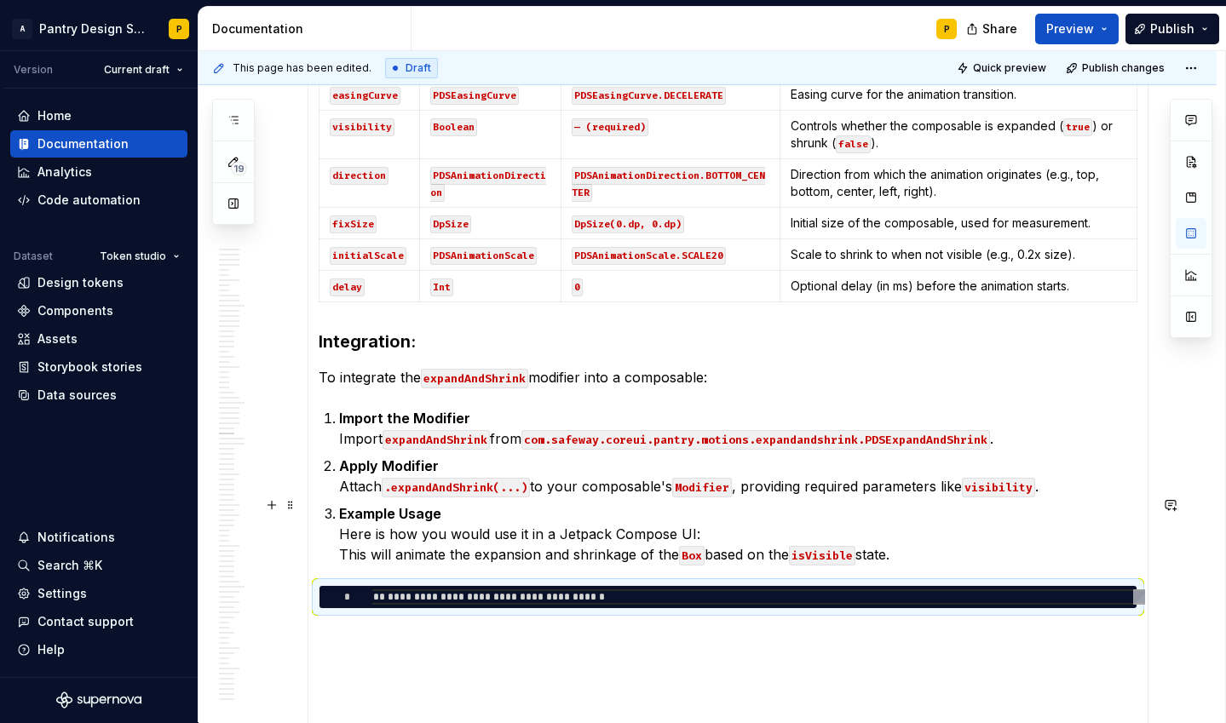
click at [1091, 585] on div "**********" at bounding box center [728, 597] width 819 height 24
click at [1088, 586] on div "**********" at bounding box center [727, 597] width 817 height 22
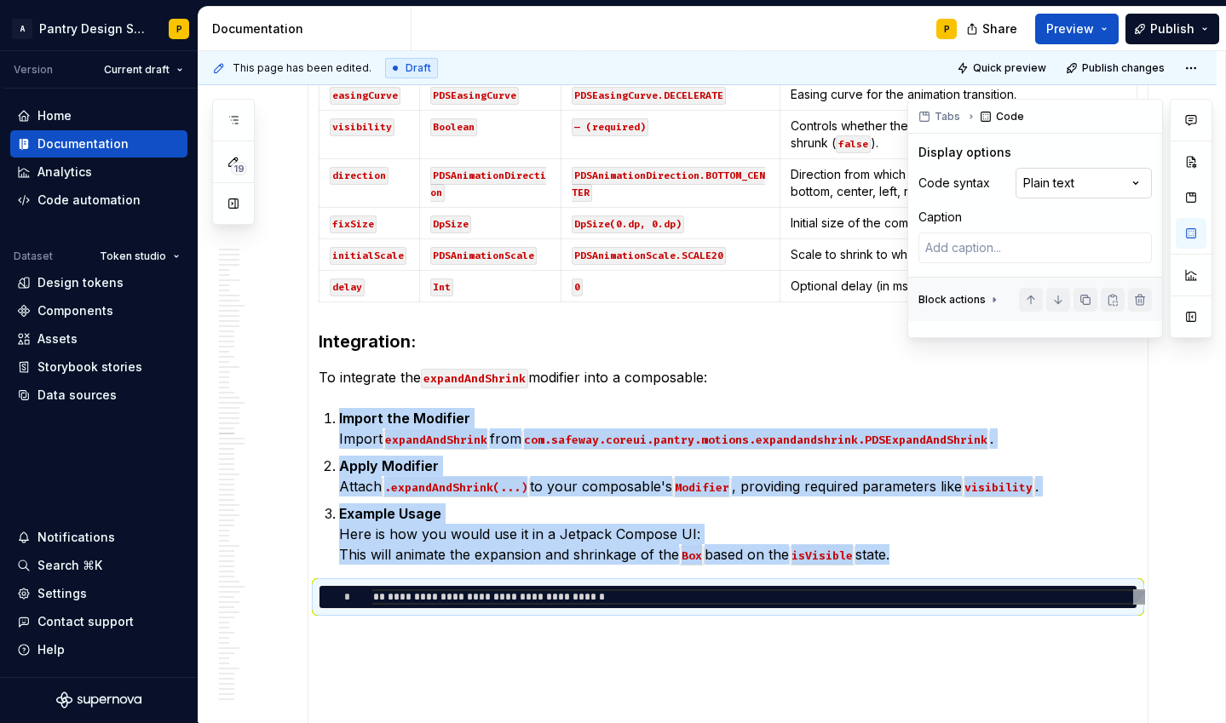
click at [1097, 182] on div "Comments Open comments No comments yet Select ‘Comment’ from the block context …" at bounding box center [1059, 218] width 305 height 239
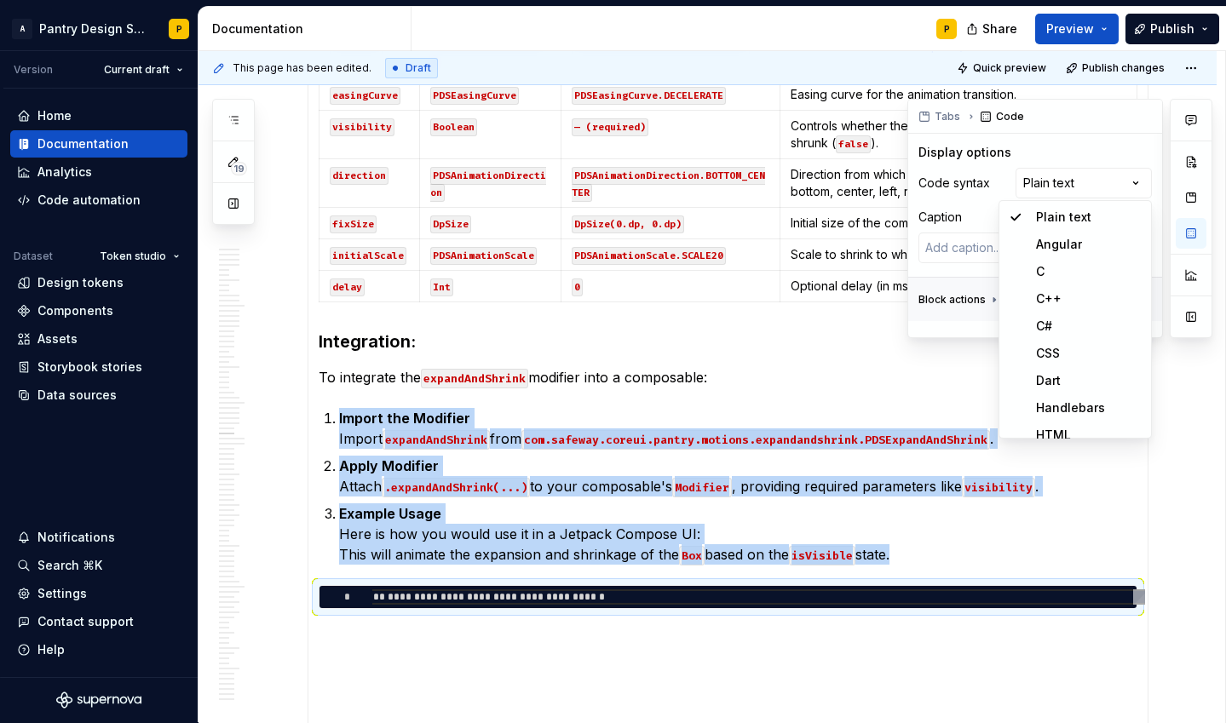
scroll to position [225, 0]
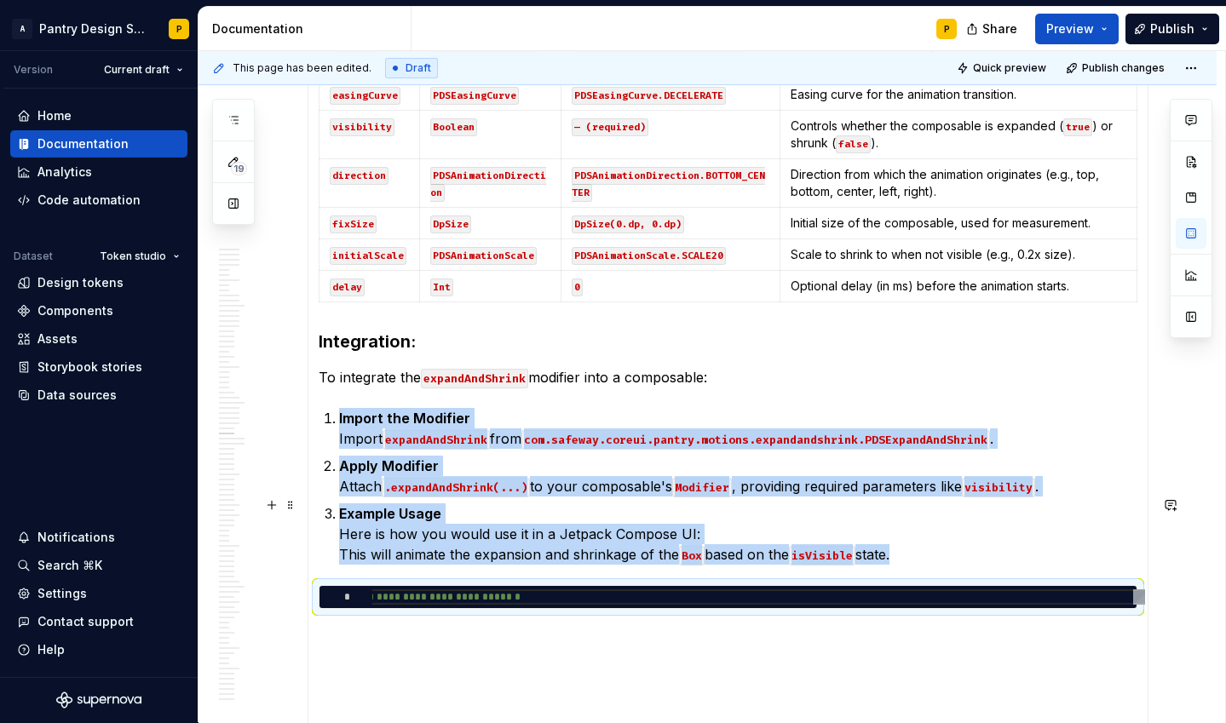
click at [1002, 585] on div "**********" at bounding box center [728, 597] width 819 height 24
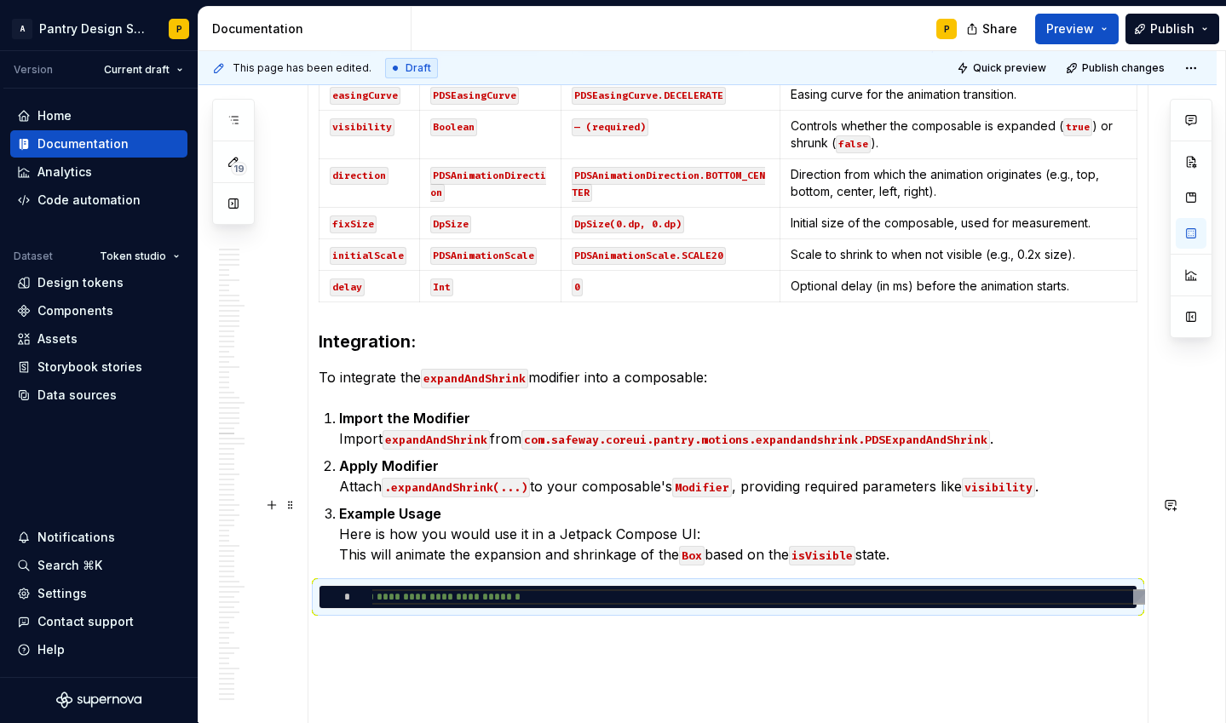
click at [1002, 585] on div "**********" at bounding box center [728, 597] width 819 height 24
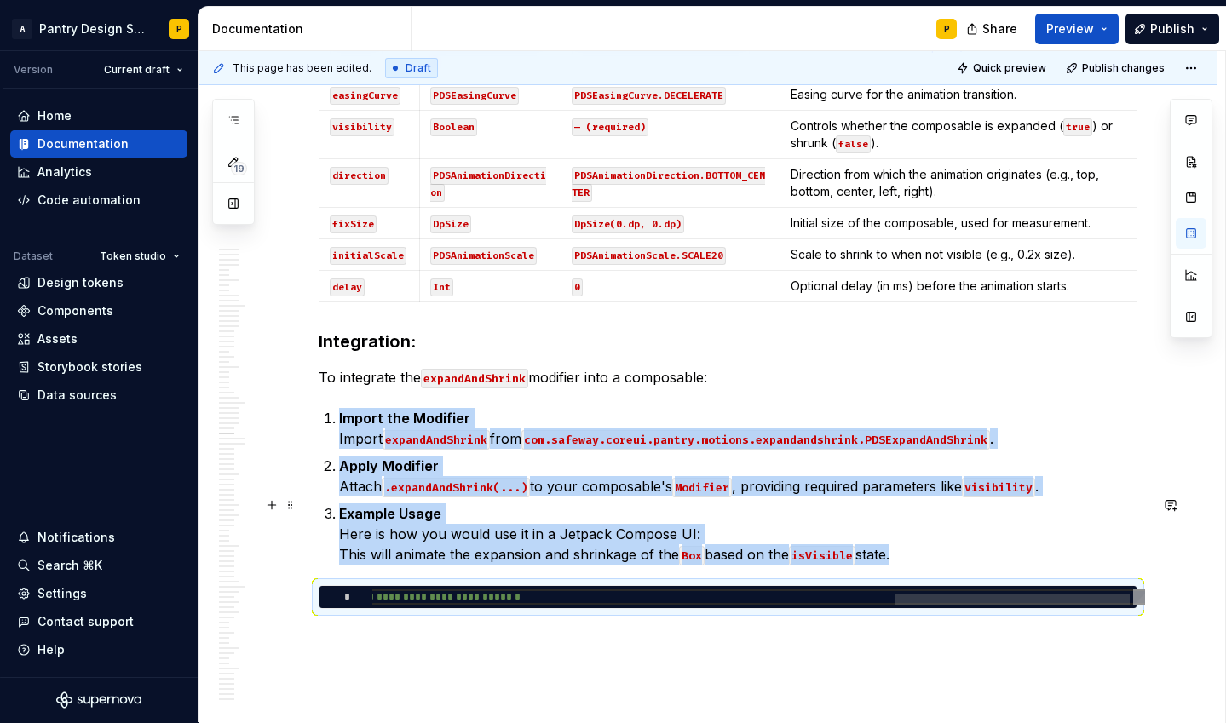
click at [436, 595] on div at bounding box center [752, 600] width 761 height 10
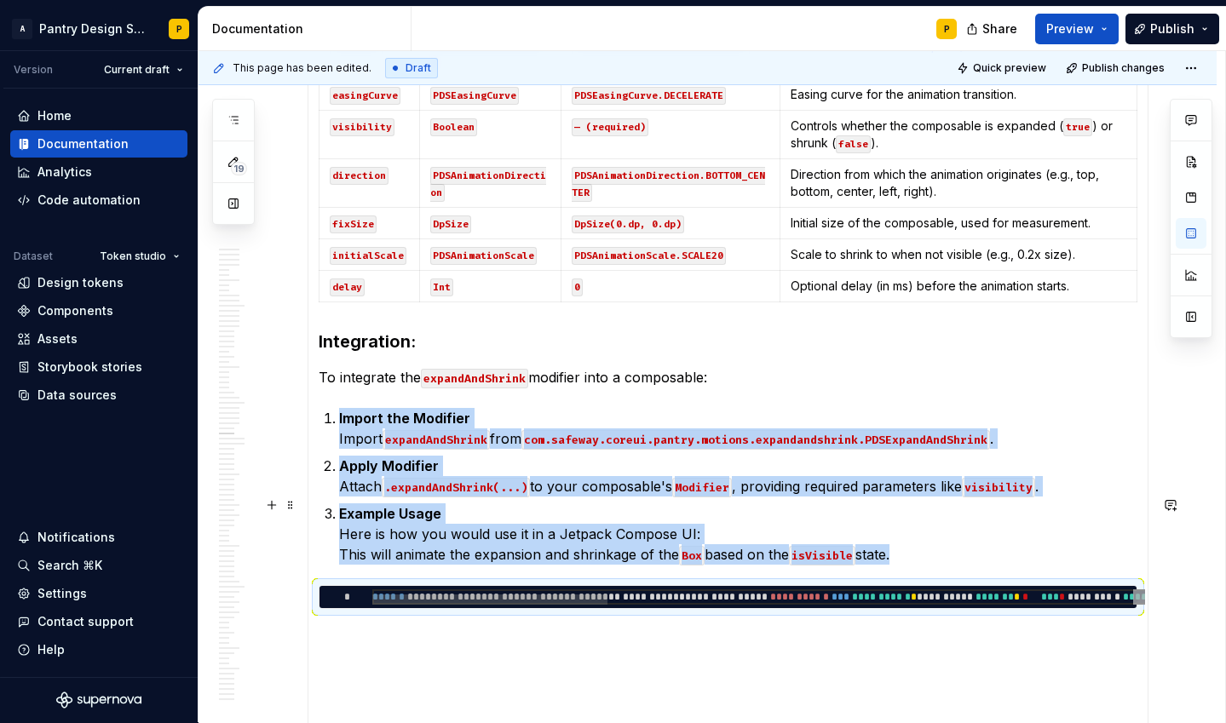
click at [436, 595] on div at bounding box center [489, 600] width 235 height 10
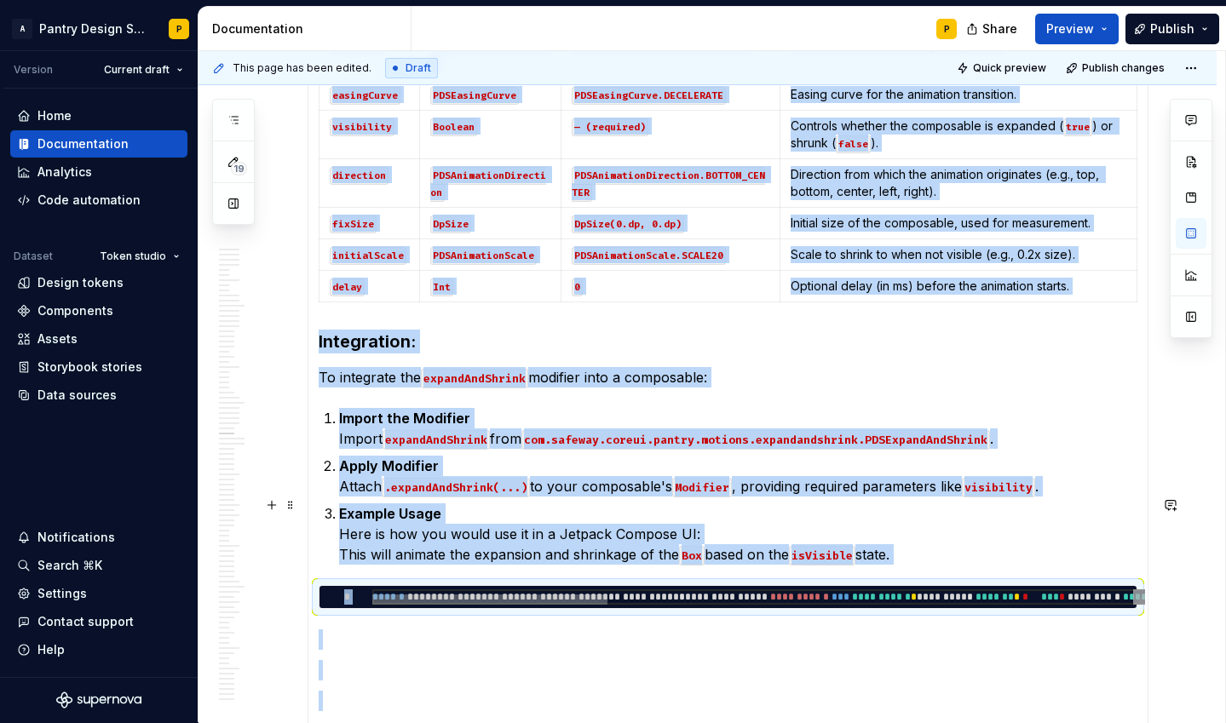
click at [448, 595] on div at bounding box center [489, 600] width 235 height 10
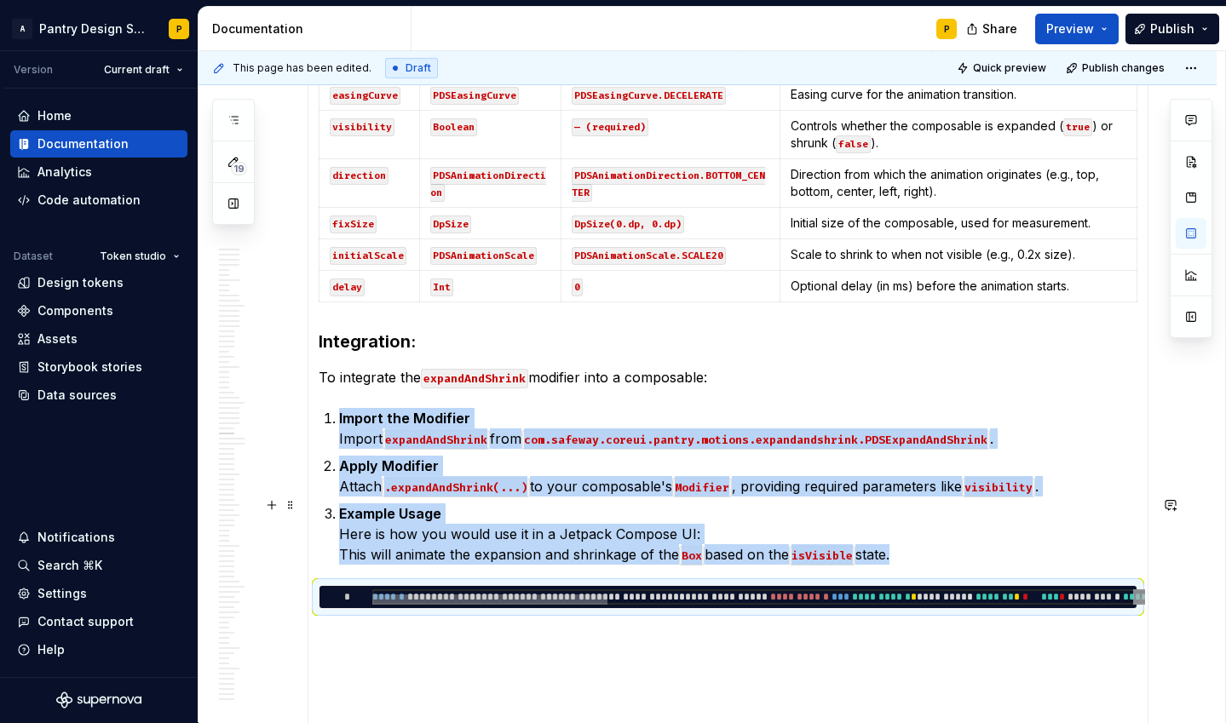
click at [448, 595] on div at bounding box center [489, 600] width 235 height 10
click at [642, 595] on div at bounding box center [752, 600] width 761 height 10
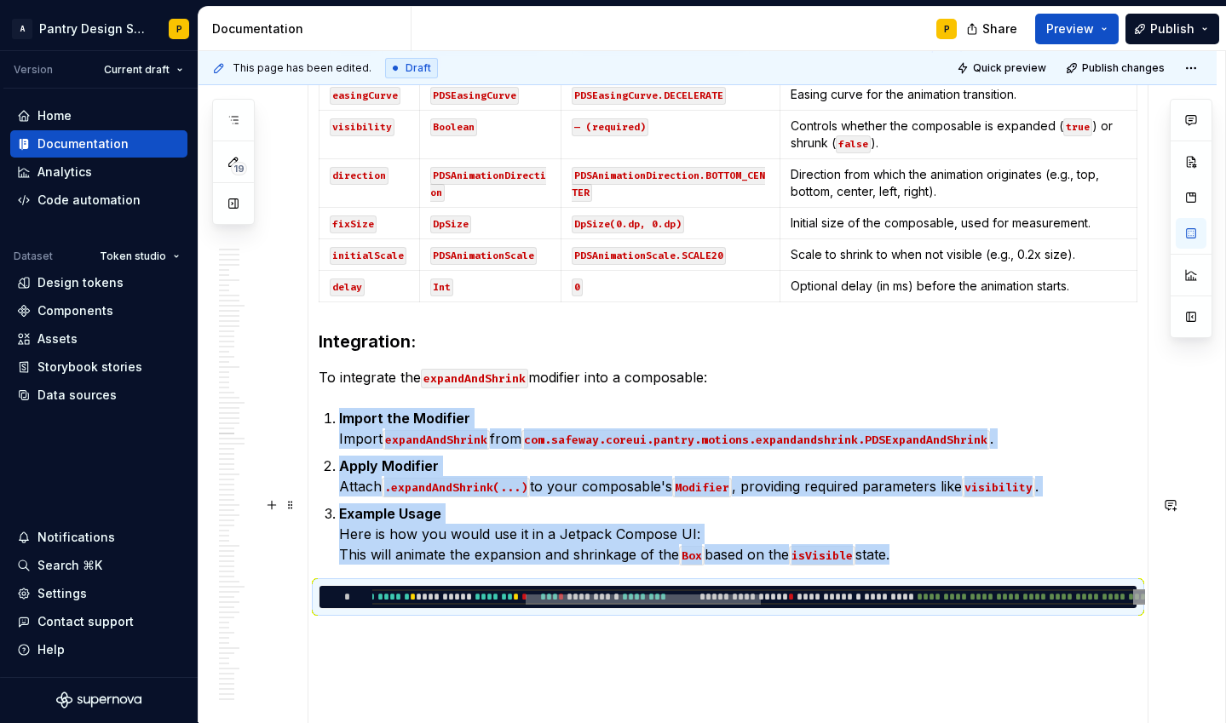
click at [642, 595] on div at bounding box center [643, 600] width 235 height 10
click at [1007, 595] on div at bounding box center [752, 600] width 761 height 10
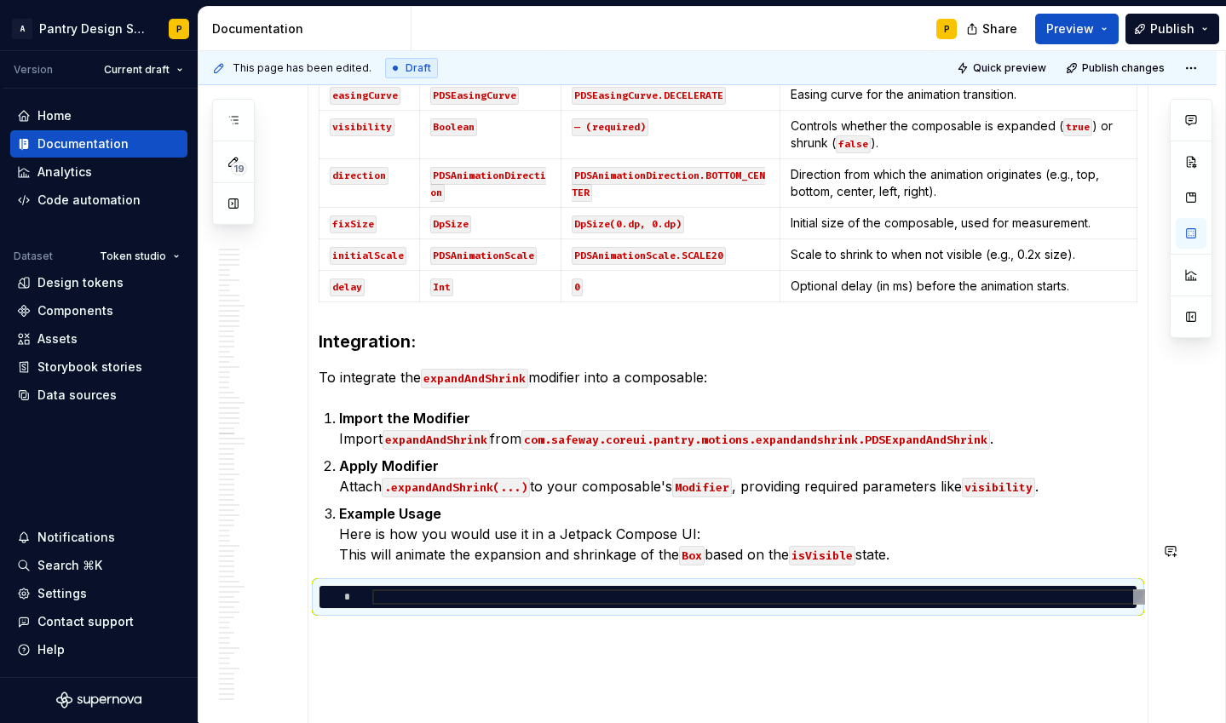
type textarea "*"
type textarea "**********"
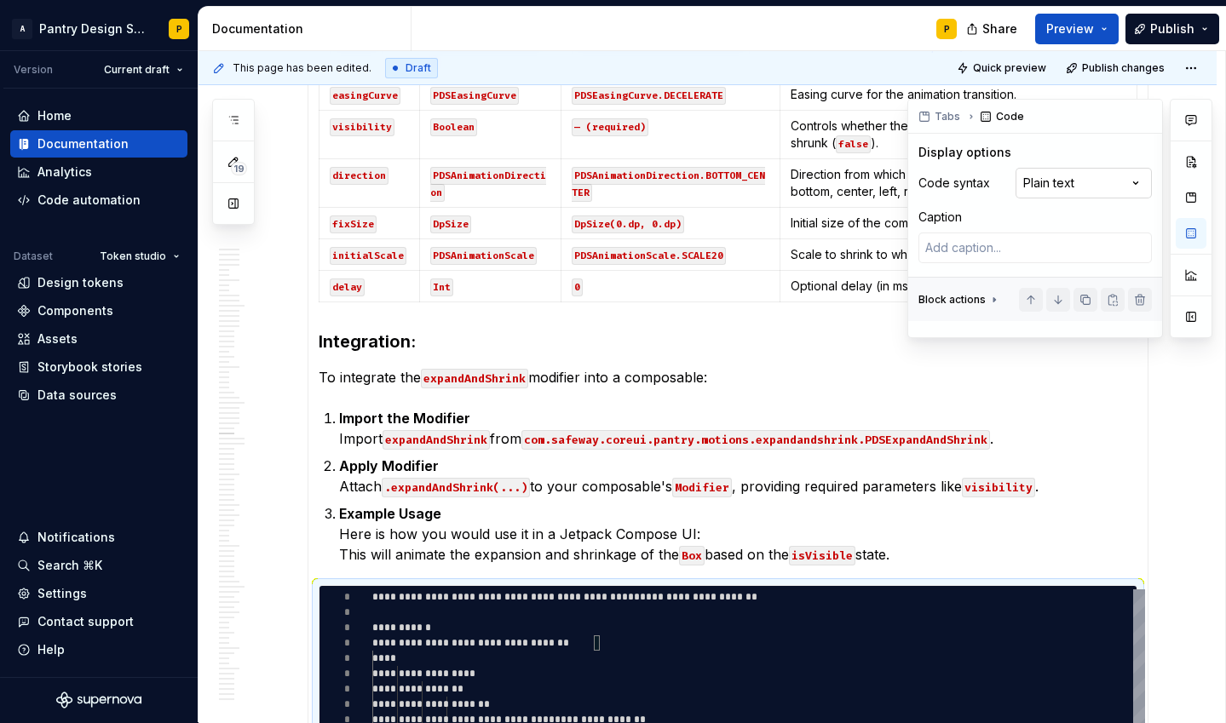
click at [1086, 187] on div "Comments Open comments No comments yet Select ‘Comment’ from the block context …" at bounding box center [1059, 218] width 305 height 239
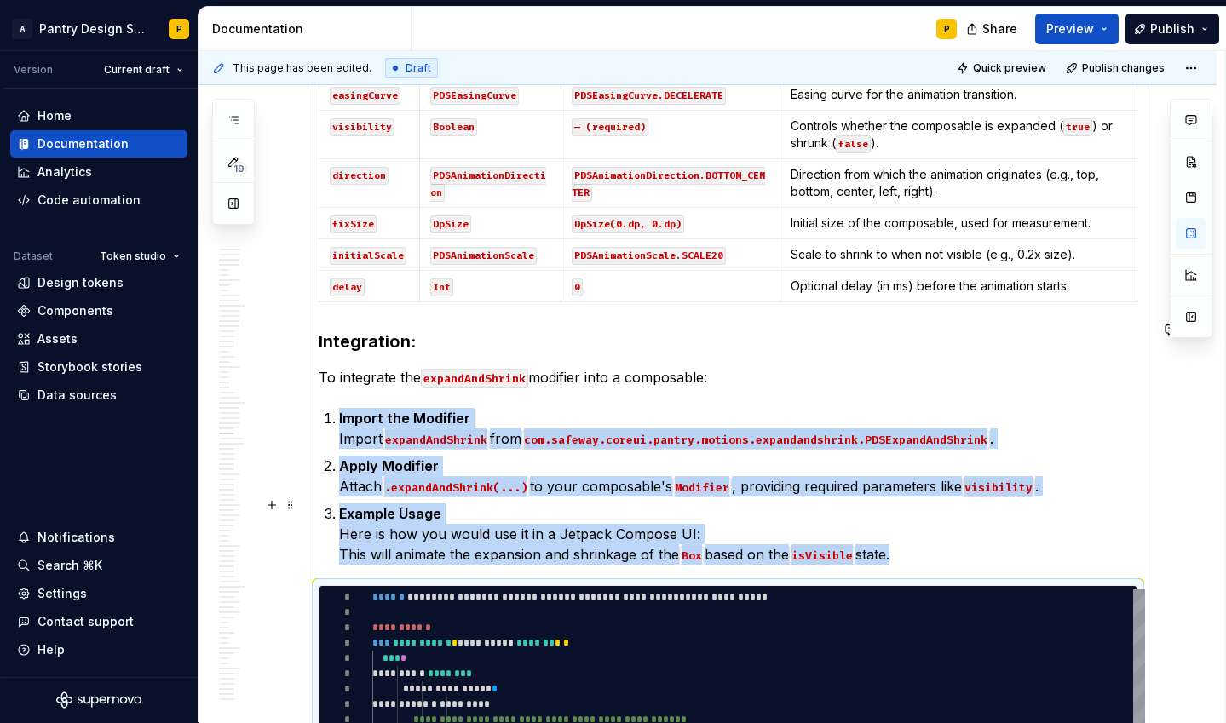
scroll to position [10801, 0]
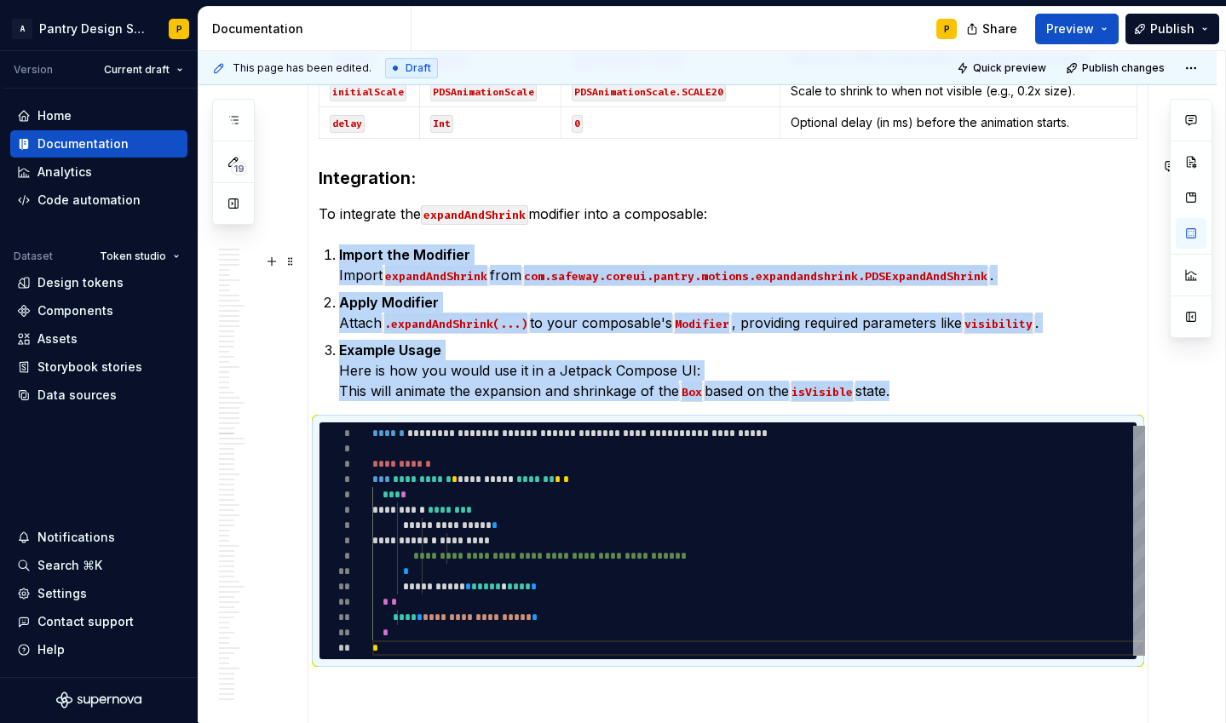
scroll to position [10929, 0]
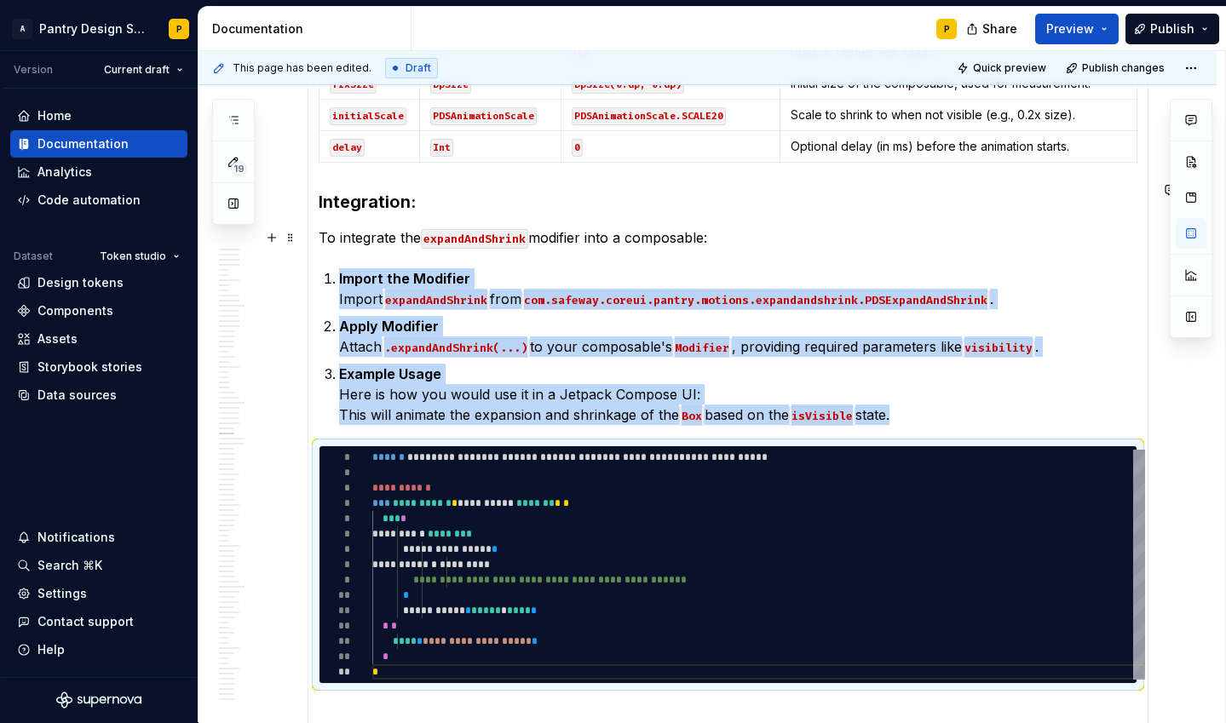
click at [1053, 316] on p "Apply Modifier Attach .expandAndShrink(...) to your composable's Modifier , pro…" at bounding box center [738, 336] width 798 height 41
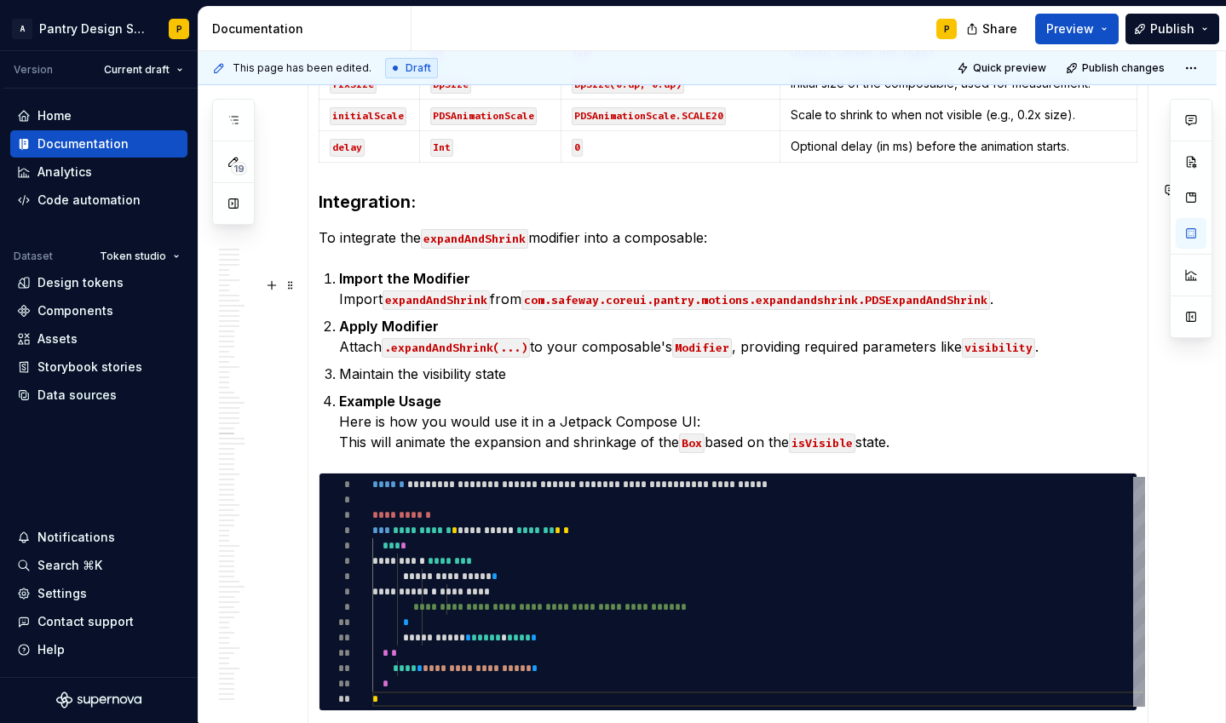
click at [455, 364] on p "Maintain the visibility state" at bounding box center [738, 374] width 798 height 20
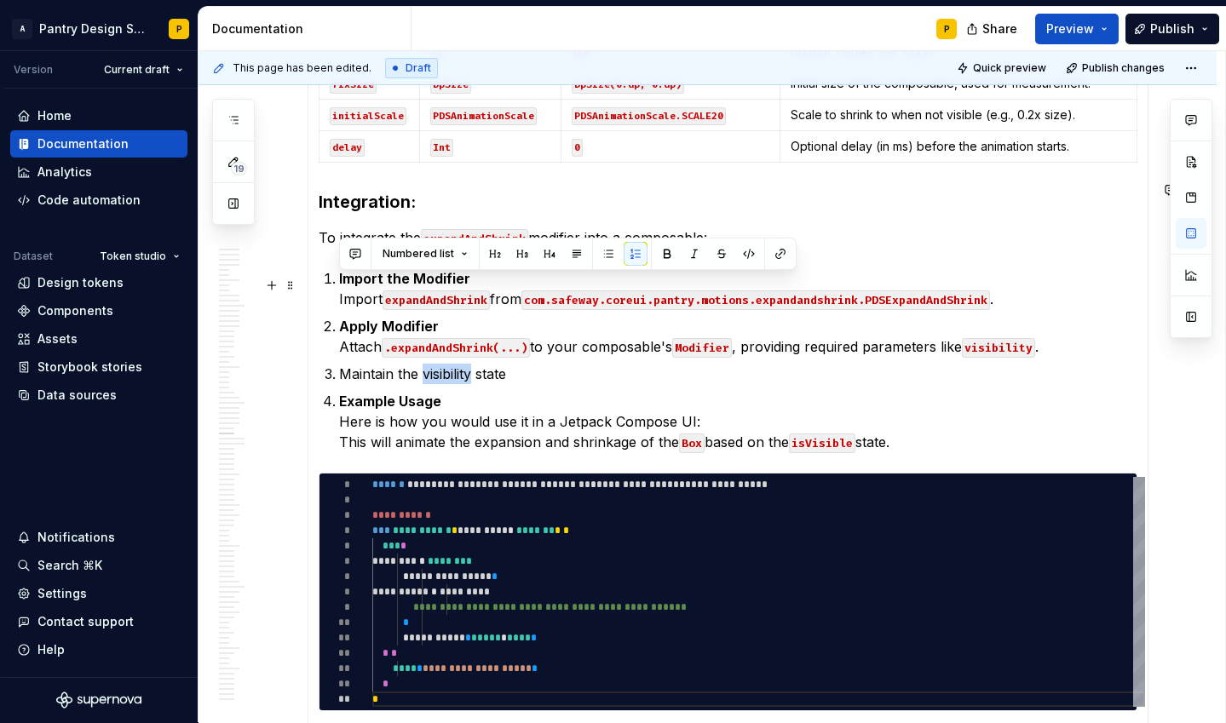
click at [455, 364] on p "Maintain the visibility state" at bounding box center [738, 374] width 798 height 20
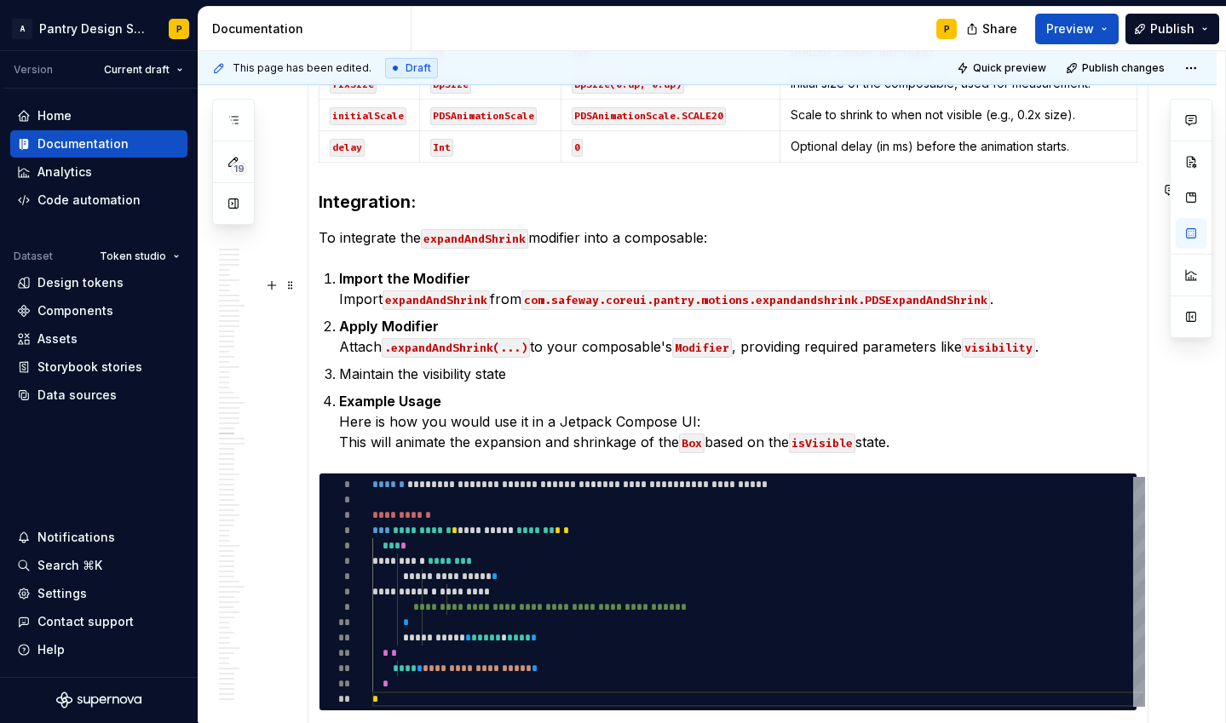
click at [339, 364] on li "Maintain the visibility state" at bounding box center [738, 374] width 798 height 20
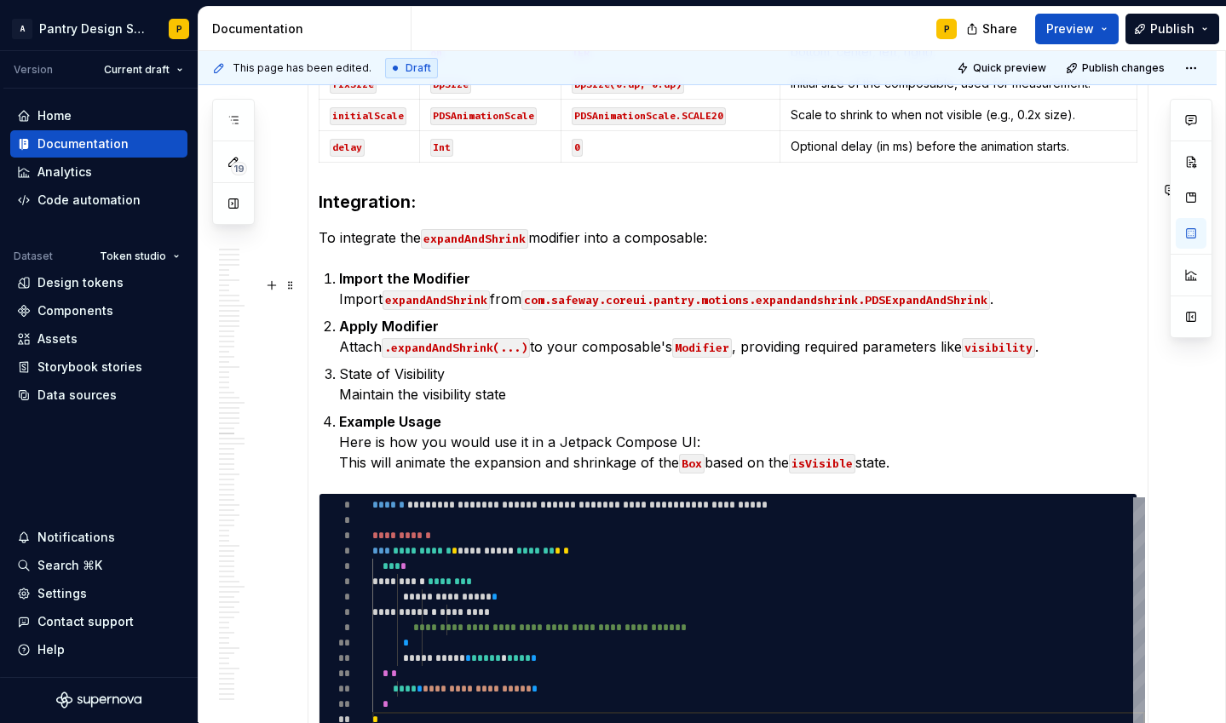
click at [422, 364] on p "State of Visibility Maintain the visibility state" at bounding box center [738, 384] width 798 height 41
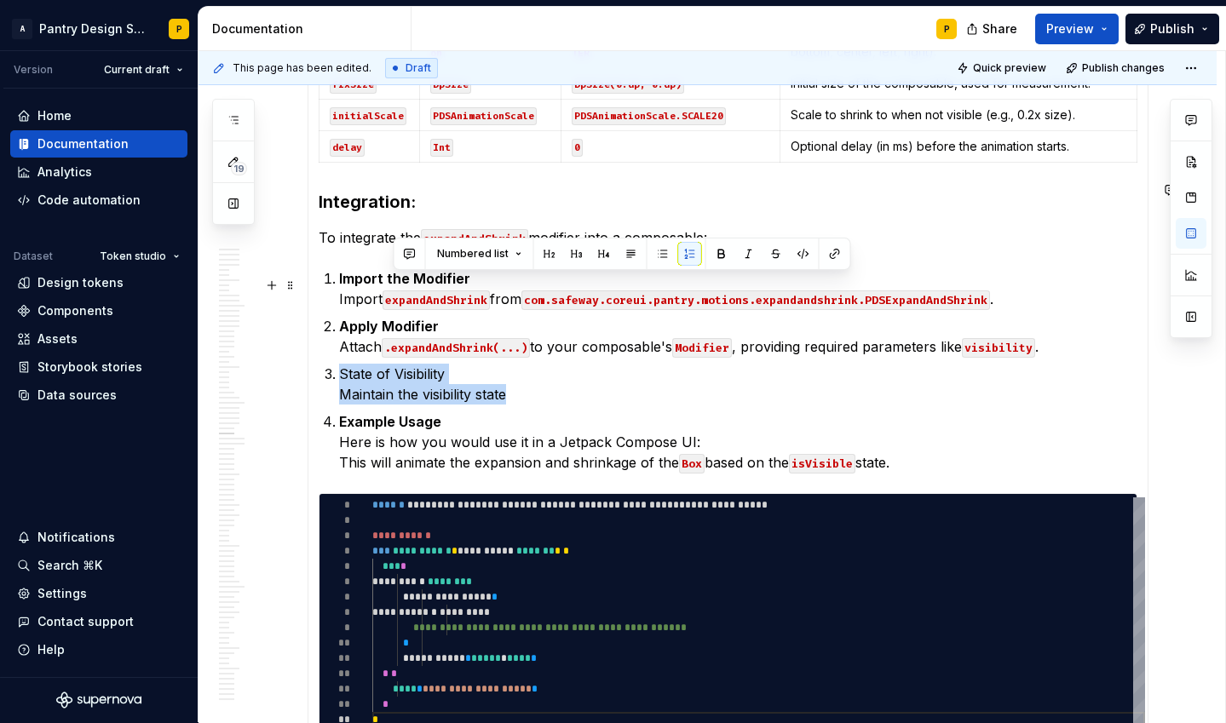
click at [422, 364] on p "State of Visibility Maintain the visibility state" at bounding box center [738, 384] width 798 height 41
click at [361, 364] on p "State of Visibility Maintain the visibility state" at bounding box center [738, 384] width 798 height 41
drag, startPoint x: 340, startPoint y: 288, endPoint x: 457, endPoint y: 283, distance: 117.7
click at [457, 364] on p "State of Visibility Maintain the visibility state" at bounding box center [738, 384] width 798 height 41
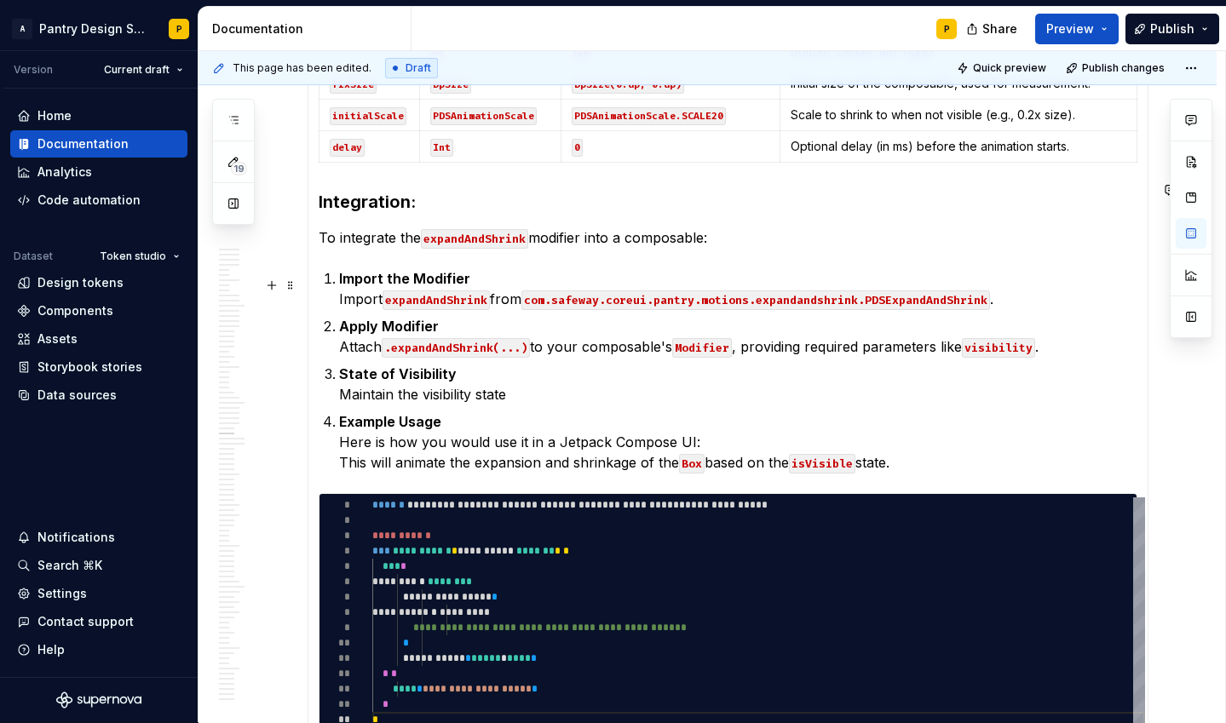
click at [545, 364] on p "State of Visibility Maintain the visibility state" at bounding box center [738, 384] width 798 height 41
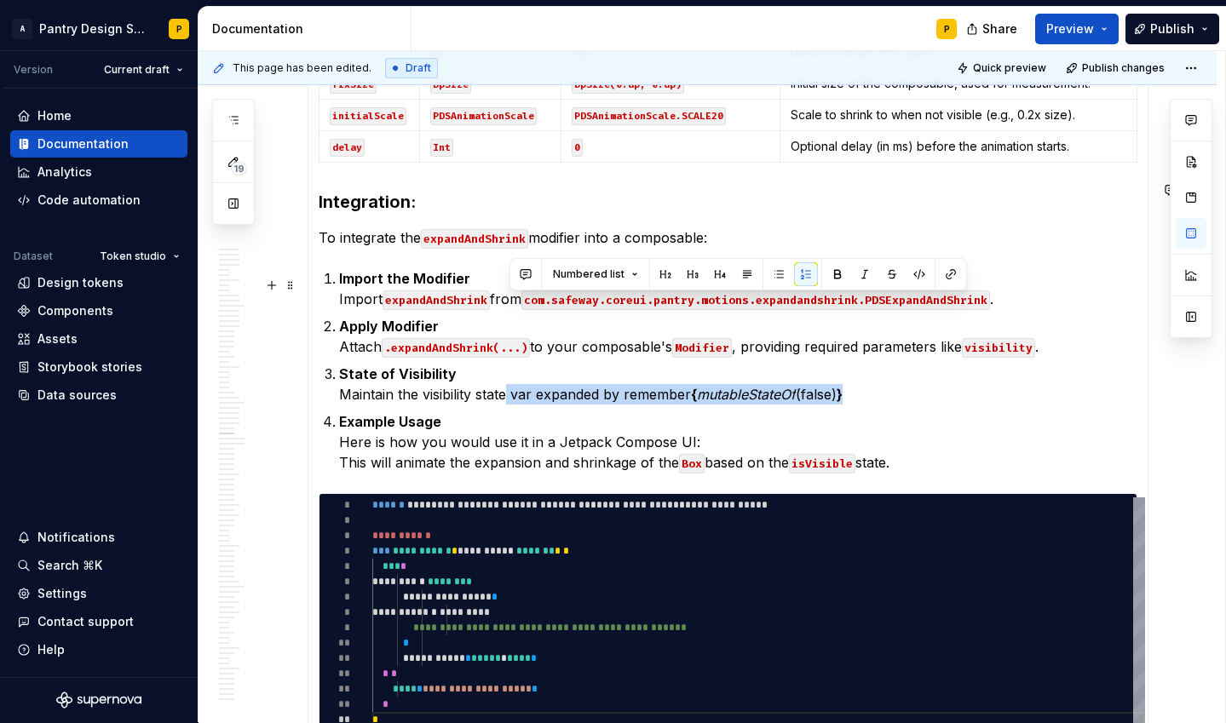
drag, startPoint x: 510, startPoint y: 308, endPoint x: 878, endPoint y: 308, distance: 368.0
click at [878, 364] on p "State of Visibility Maintain the visibility state var expanded by remember { mu…" at bounding box center [738, 384] width 798 height 41
click at [915, 269] on button "button" at bounding box center [919, 274] width 24 height 24
click at [945, 364] on p "State of Visibility Maintain the visibility state var expanded by remember { mu…" at bounding box center [738, 384] width 798 height 41
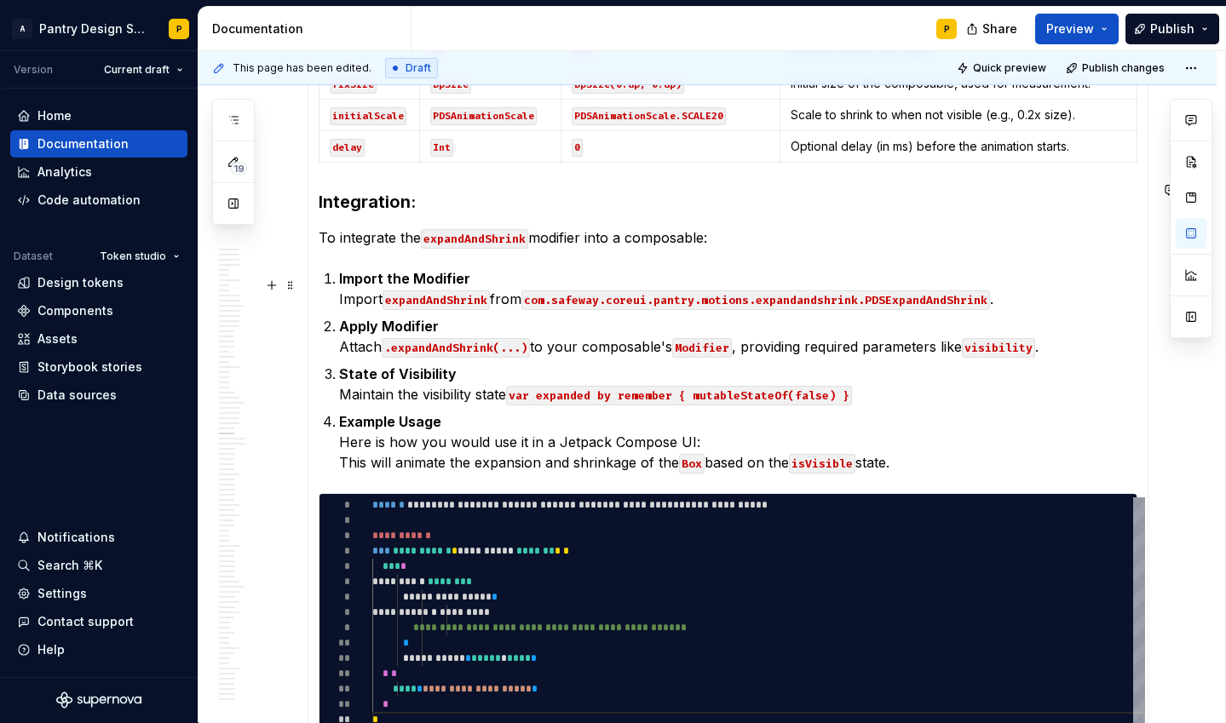
click at [507, 364] on p "State of Visibility Maintain the visibility state var expanded by remember { mu…" at bounding box center [738, 384] width 798 height 41
click at [939, 364] on p "State of Visibility Maintain the visibility state var expanded by remember { mu…" at bounding box center [738, 384] width 798 height 41
click at [520, 386] on code "var expanded by remember { mutableStateOf(false) }" at bounding box center [679, 396] width 346 height 20
click at [905, 364] on p "State of Visibility Maintain the visibility state var expanded by remember { mu…" at bounding box center [738, 384] width 798 height 41
click at [592, 386] on code "var expanded by remember { mutableStateOf(false) }" at bounding box center [679, 396] width 346 height 20
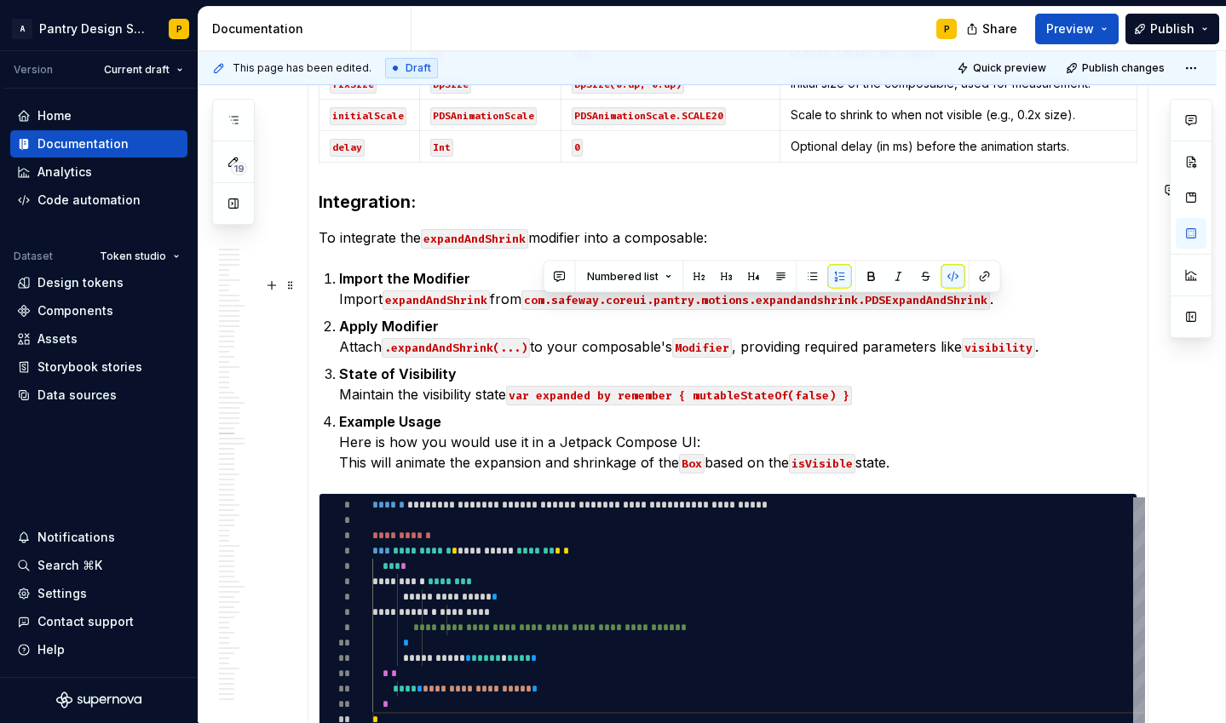
click at [592, 386] on code "var expanded by remember { mutableStateOf(false) }" at bounding box center [679, 396] width 346 height 20
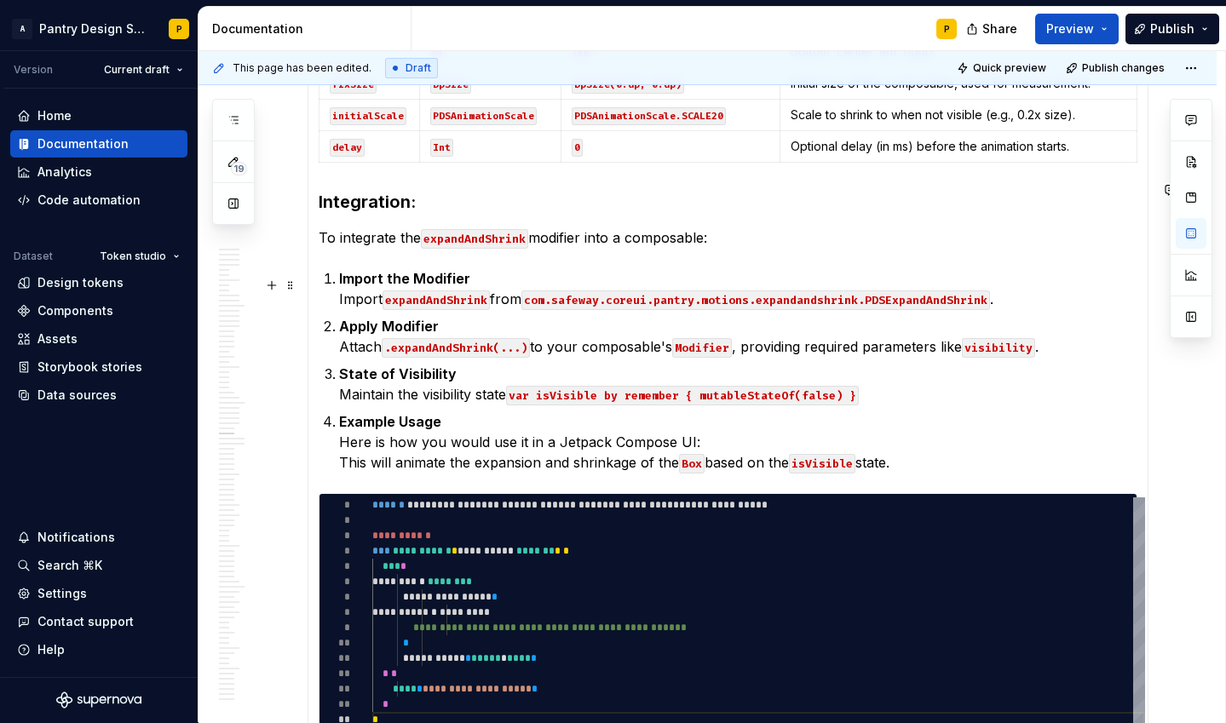
click at [555, 386] on code "var isVisible by remember { mutableStateOf(false) }" at bounding box center [682, 396] width 353 height 20
click at [947, 321] on ol "Import the Modifier Import expandAndShrink from com.safeway.coreui.pantry.motio…" at bounding box center [738, 370] width 798 height 204
click at [567, 386] on code "var isExpanded by remember { mutableStateOf(false) }" at bounding box center [685, 396] width 359 height 20
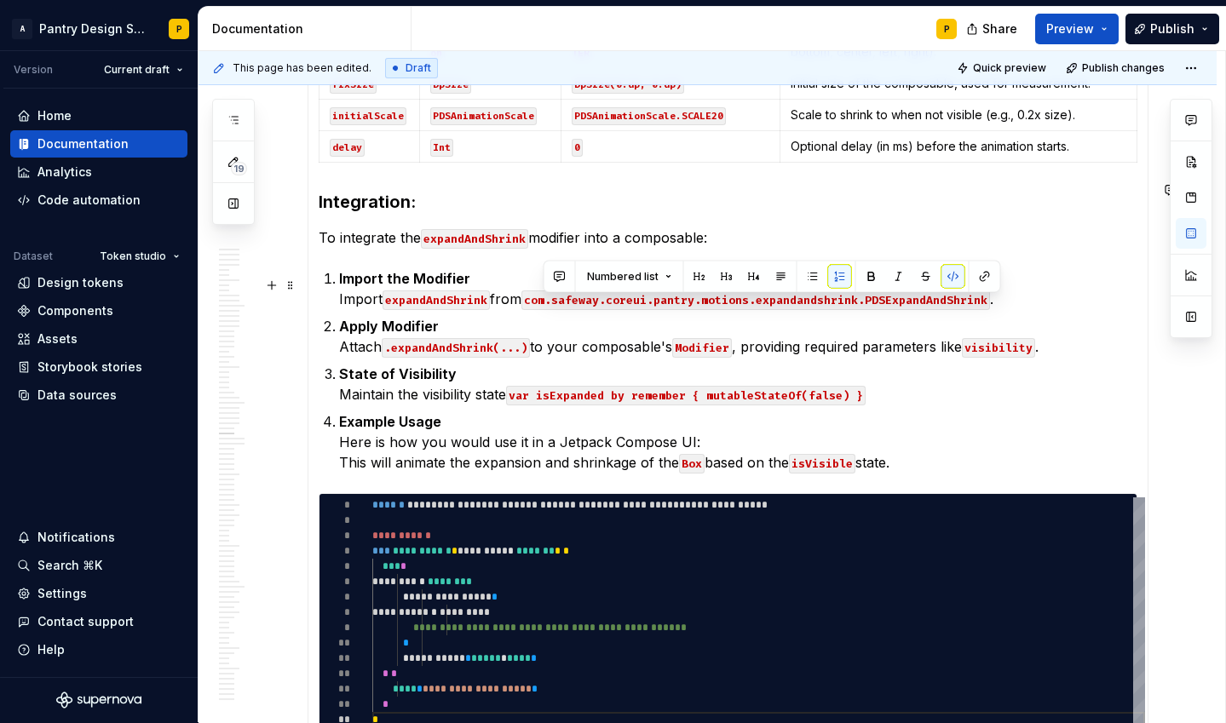
click at [567, 386] on code "var isExpanded by remember { mutableStateOf(false) }" at bounding box center [685, 396] width 359 height 20
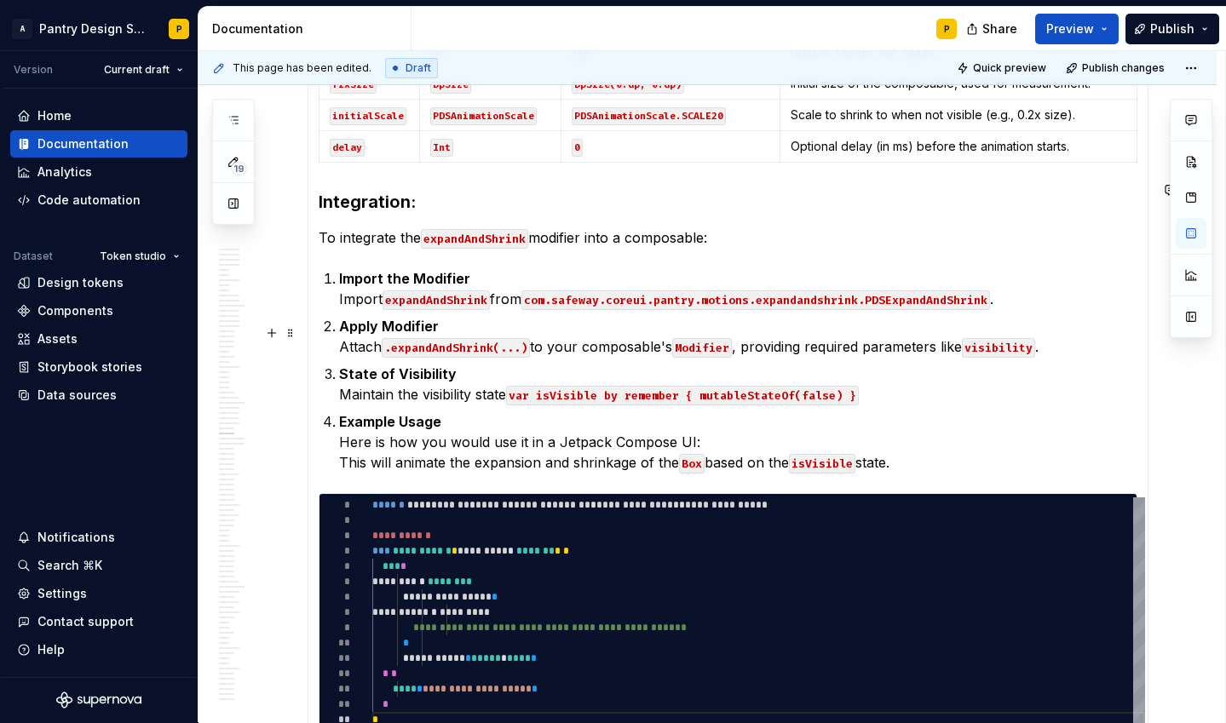
click at [640, 411] on p "Example Usage Here is how you would use it in a Jetpack Compose UI: This will a…" at bounding box center [738, 441] width 798 height 61
click at [544, 386] on code "var isVisible by remember { mutableStateOf(false) }" at bounding box center [682, 396] width 353 height 20
click at [487, 497] on div "**********" at bounding box center [758, 612] width 773 height 230
type textarea "*"
type textarea "**********"
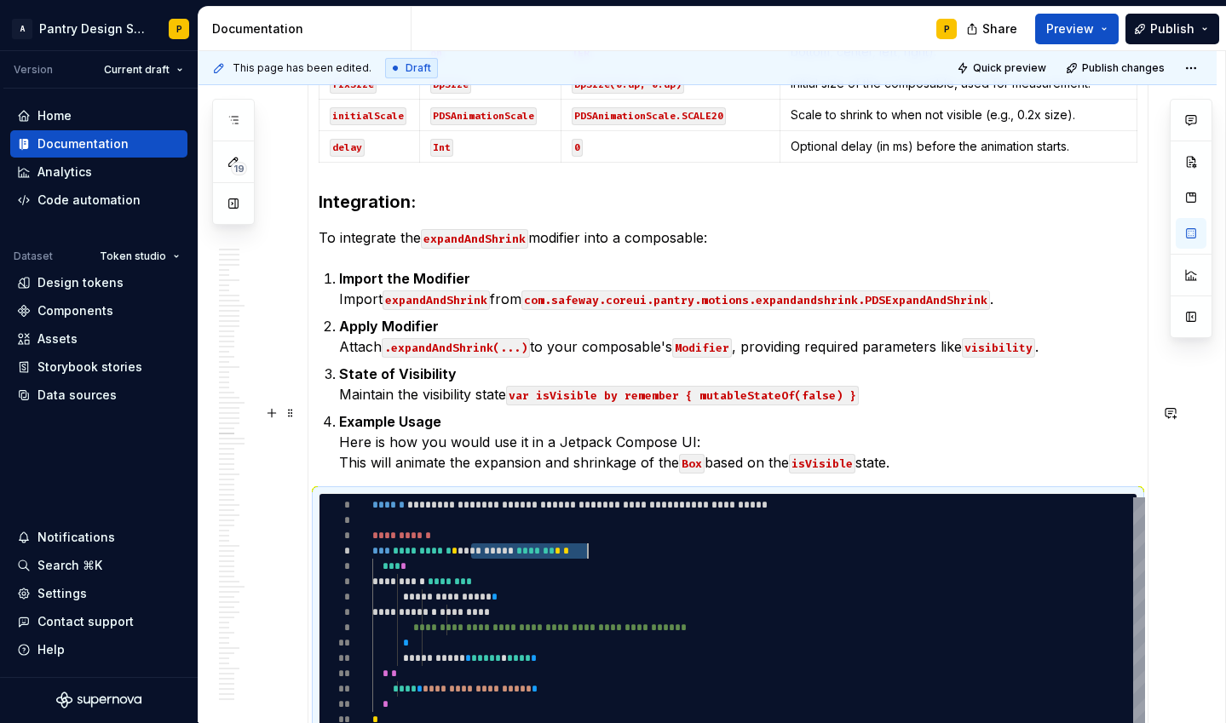
scroll to position [46, 210]
drag, startPoint x: 474, startPoint y: 459, endPoint x: 584, endPoint y: 459, distance: 110.7
click at [584, 497] on div "**********" at bounding box center [758, 612] width 773 height 230
click at [846, 411] on p "Example Usage Here is how you would use it in a Jetpack Compose UI: This will a…" at bounding box center [738, 441] width 798 height 61
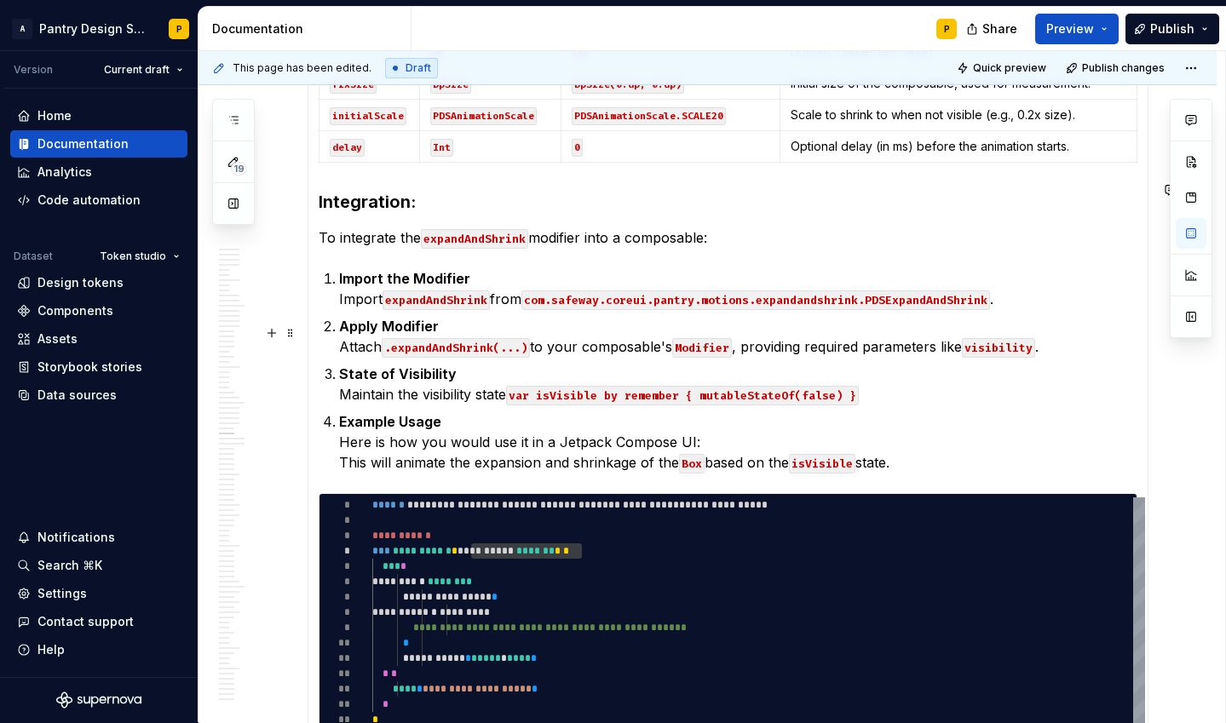
click at [935, 411] on p "Example Usage Here is how you would use it in a Jetpack Compose UI: This will a…" at bounding box center [738, 441] width 798 height 61
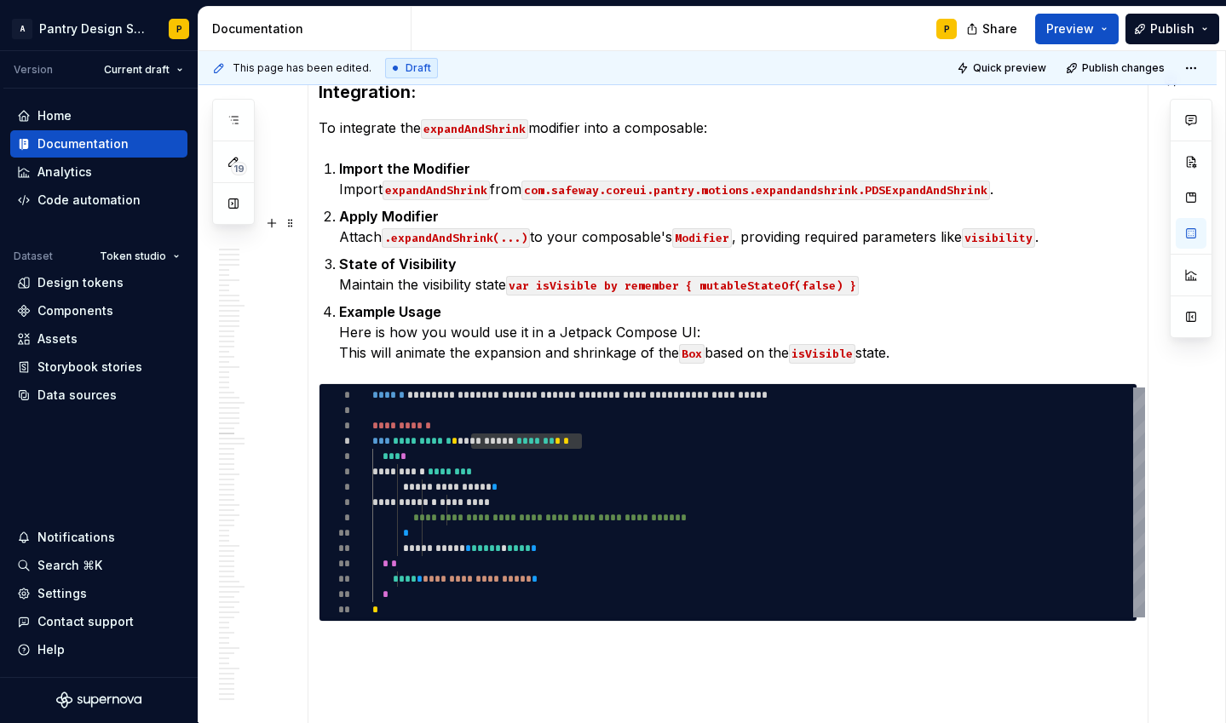
scroll to position [10982, 0]
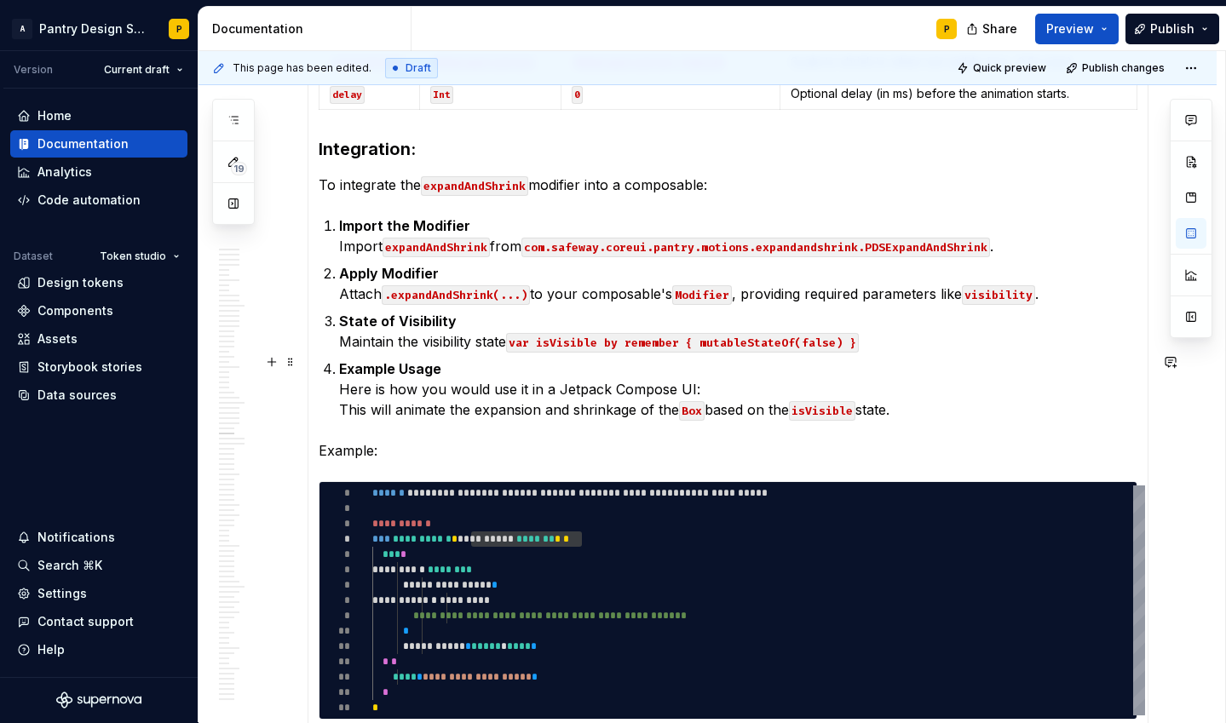
click at [359, 440] on p "Example:" at bounding box center [728, 450] width 819 height 20
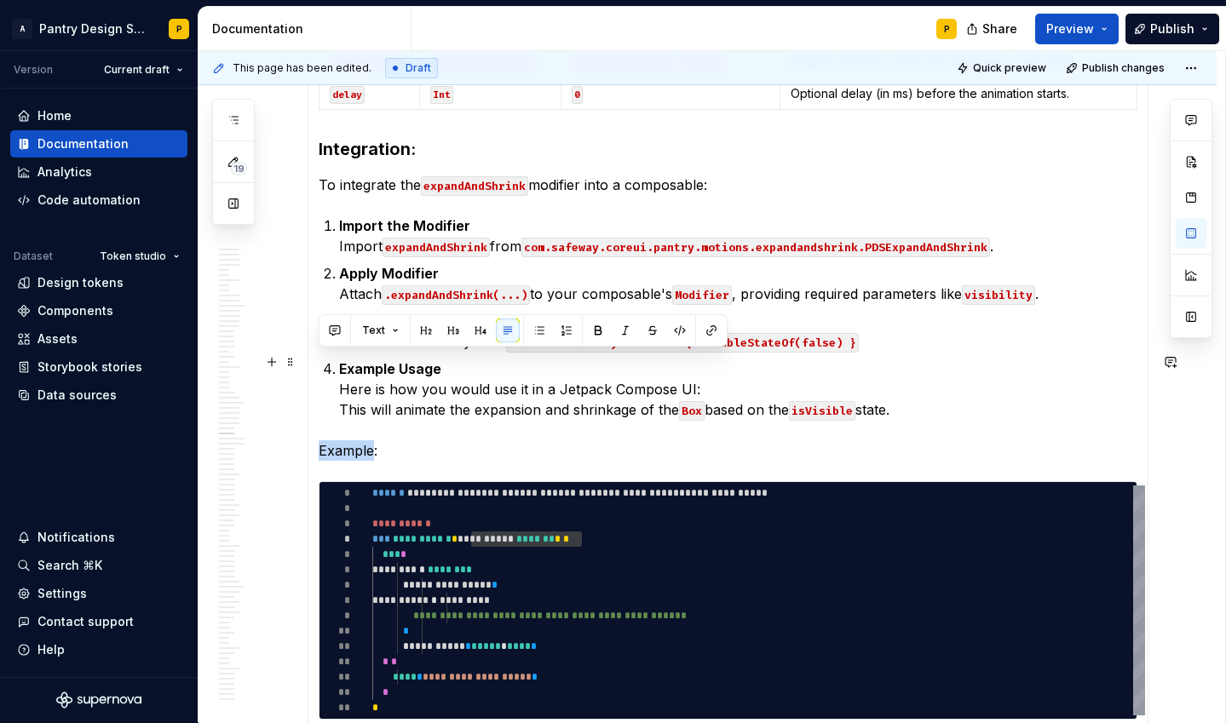
click at [359, 440] on p "Example:" at bounding box center [728, 450] width 819 height 20
click at [439, 440] on p "Example:" at bounding box center [728, 450] width 819 height 20
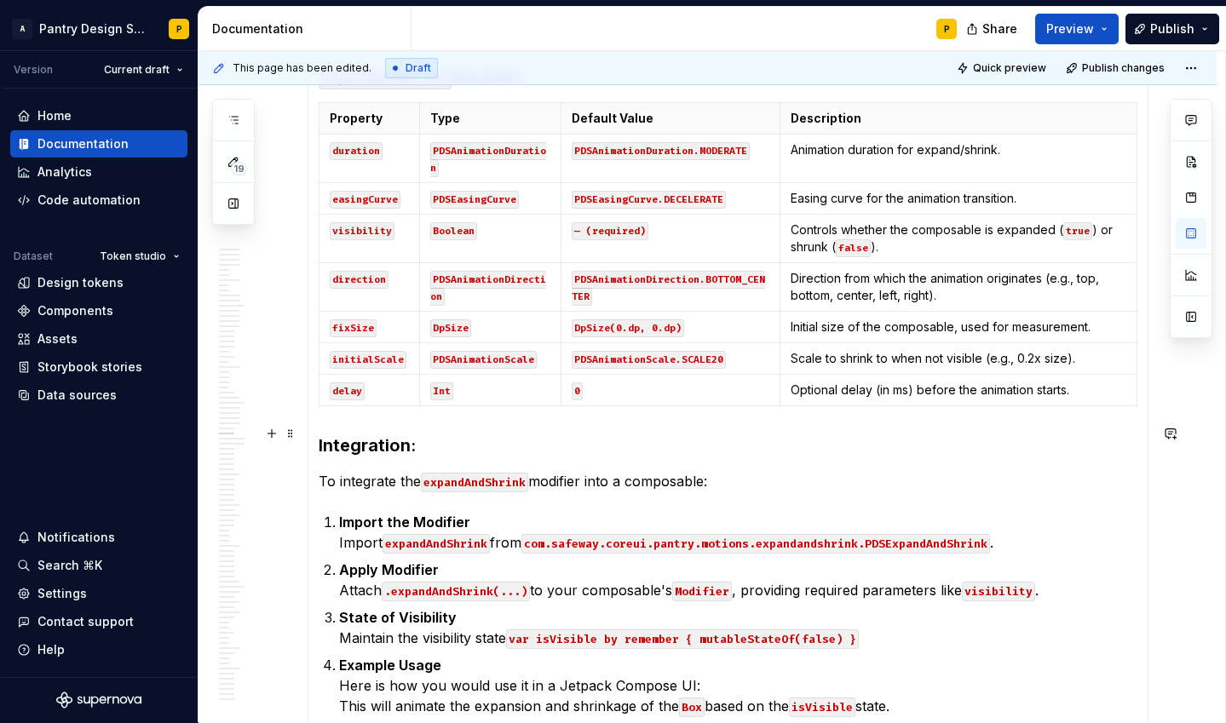
scroll to position [11034, 0]
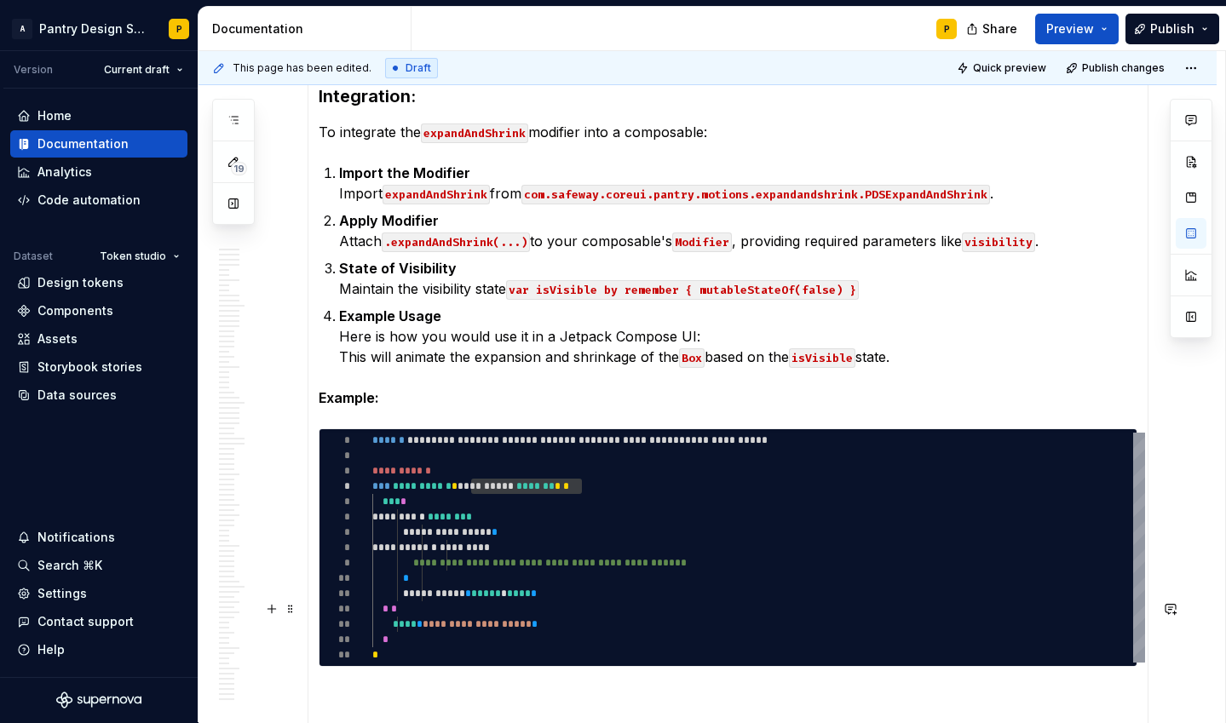
click at [457, 687] on p at bounding box center [728, 697] width 819 height 20
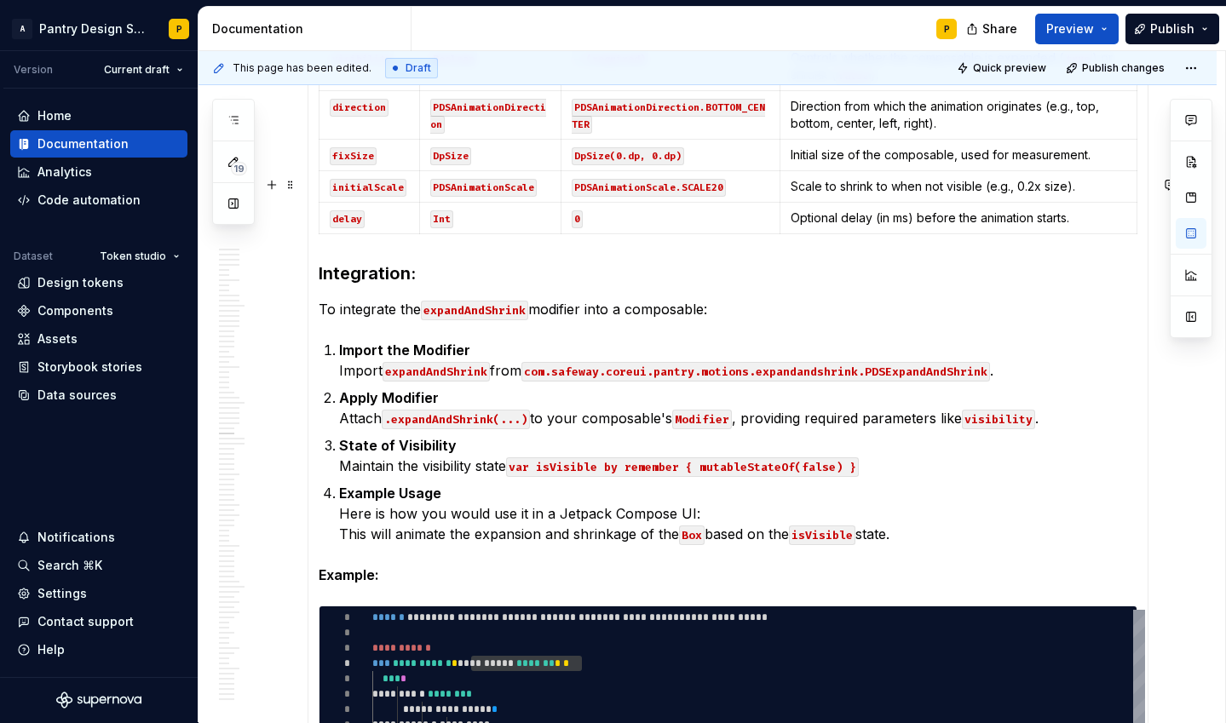
scroll to position [10753, 0]
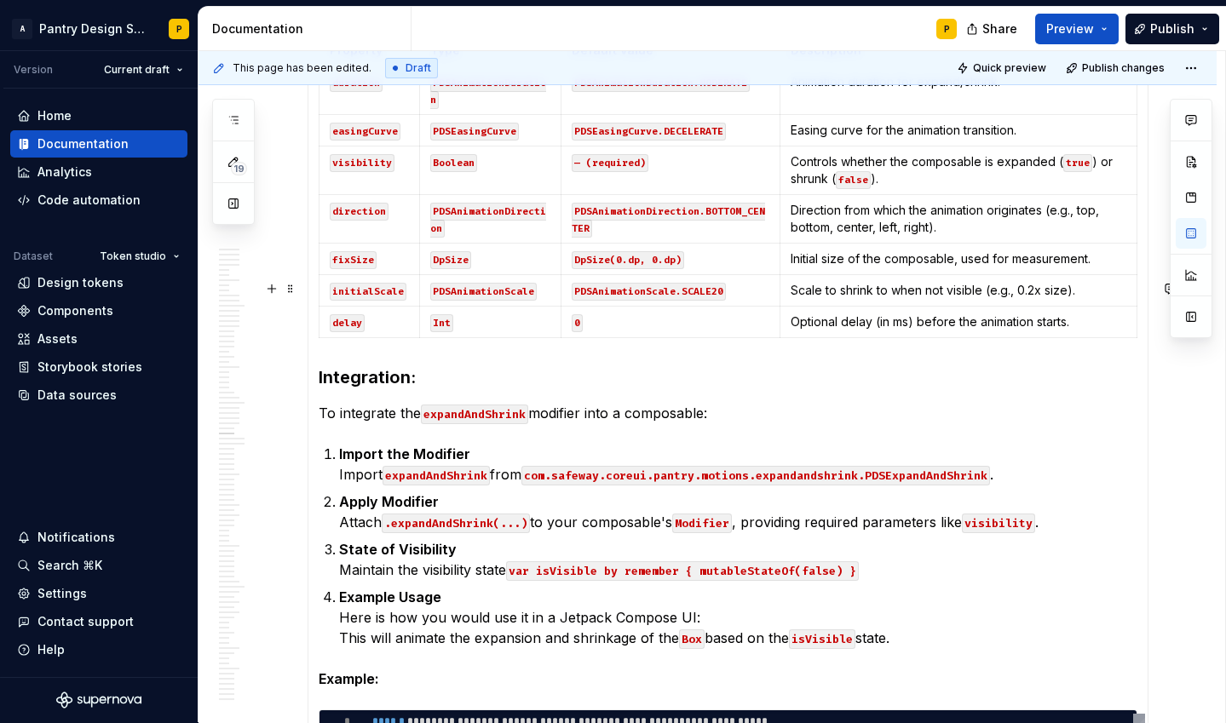
click at [377, 365] on h3 "Integration:" at bounding box center [728, 377] width 819 height 24
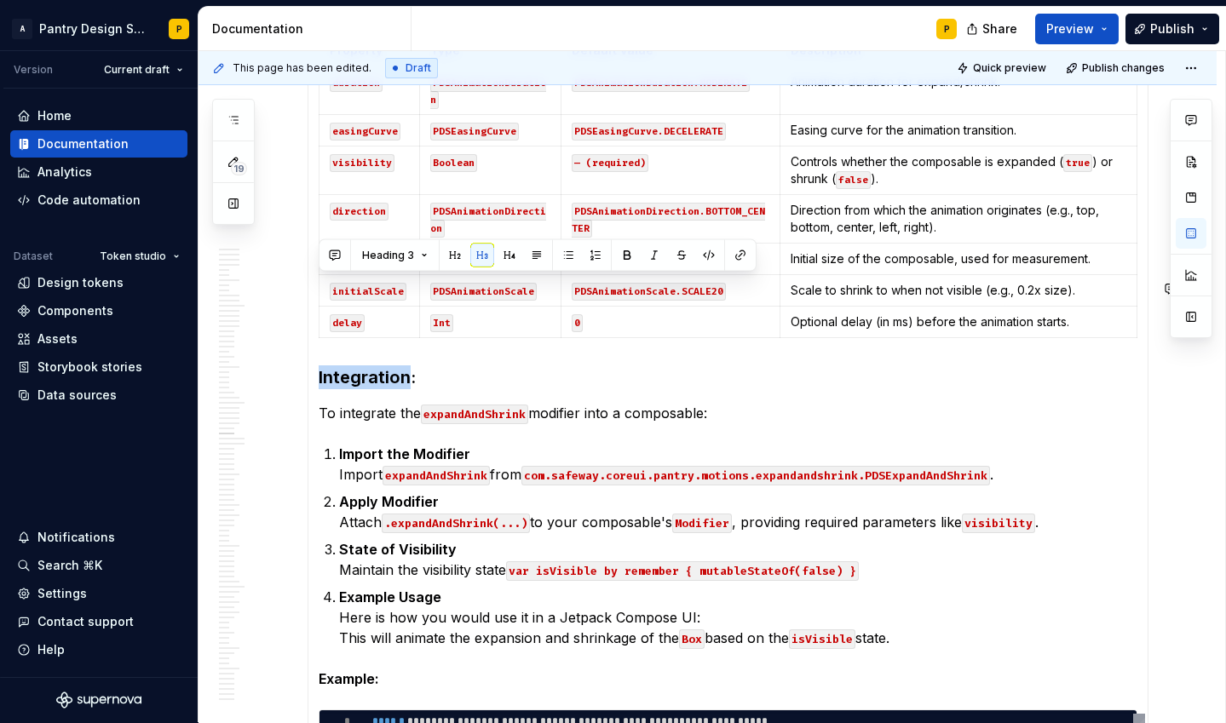
copy h3 "Integration"
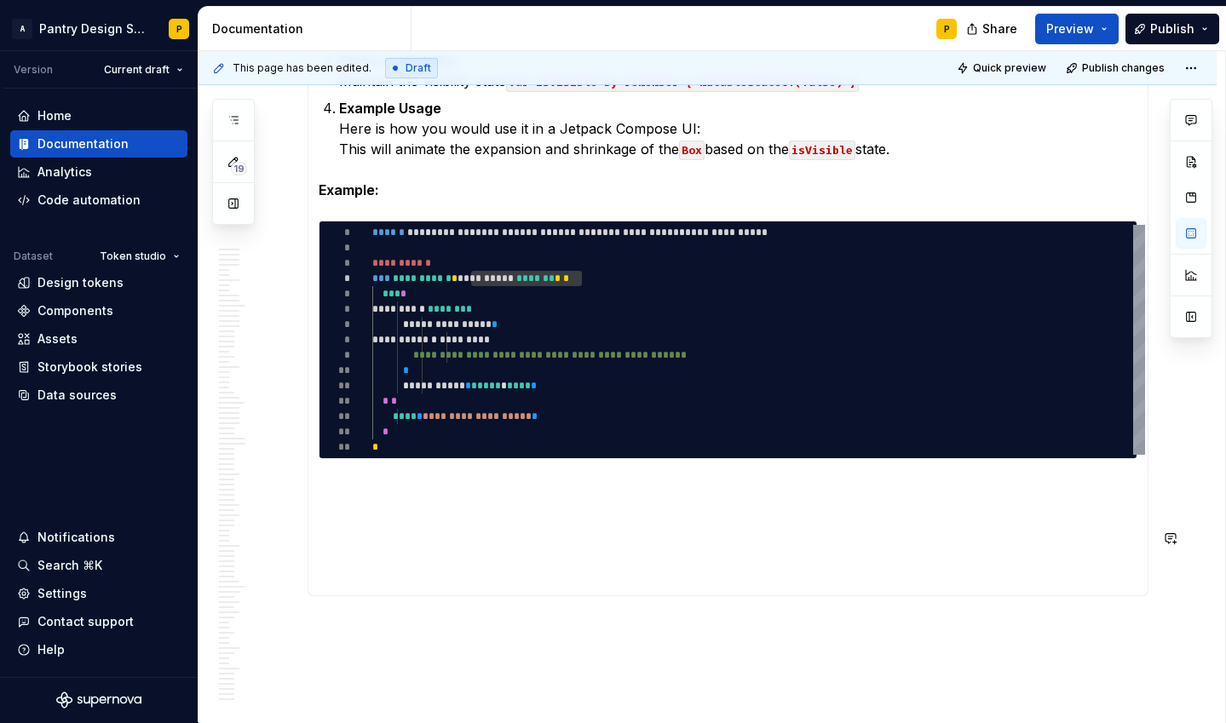
scroll to position [11282, 0]
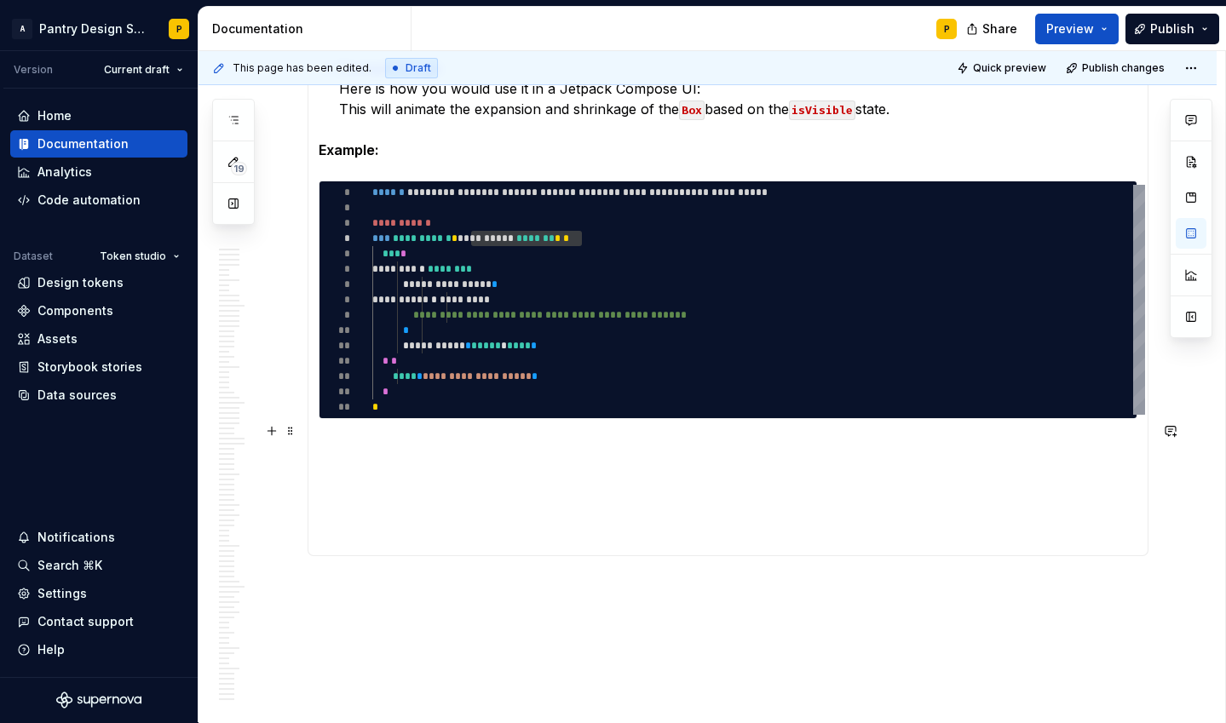
click at [352, 440] on p at bounding box center [728, 450] width 819 height 20
click at [365, 440] on h3 "Integration" at bounding box center [728, 452] width 819 height 24
drag, startPoint x: 465, startPoint y: 370, endPoint x: 439, endPoint y: 370, distance: 26.4
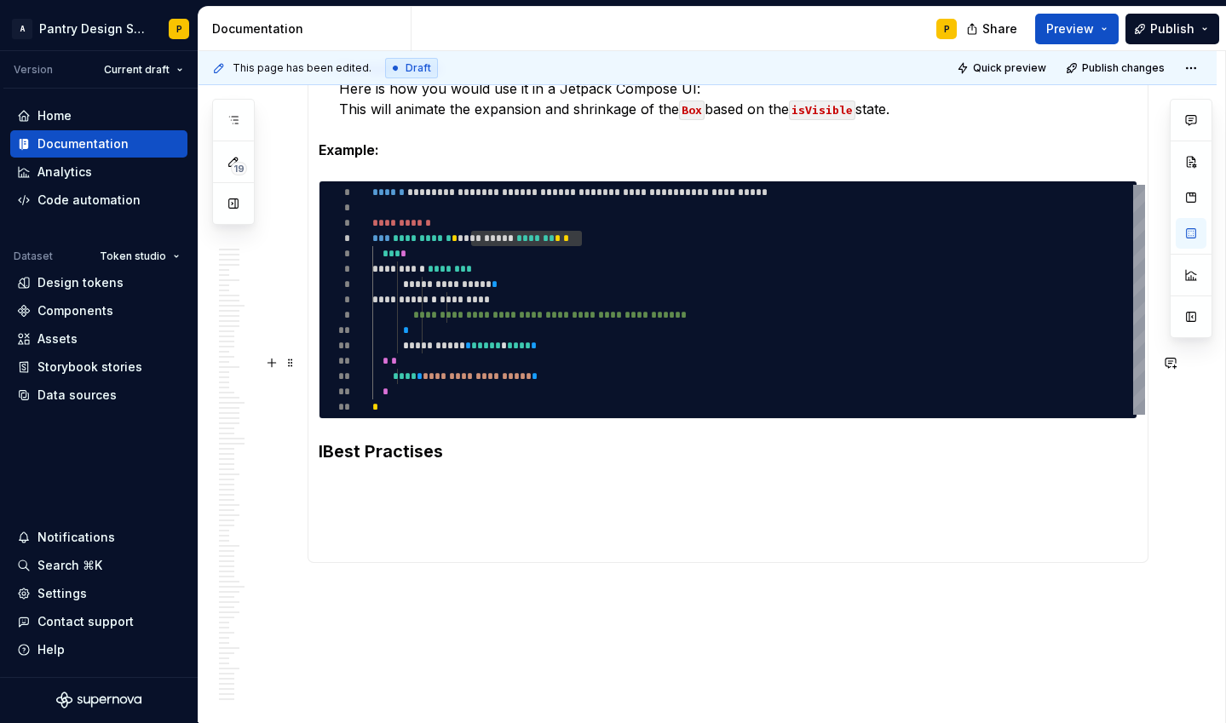
click at [465, 440] on h3 "IBest Practises" at bounding box center [728, 452] width 819 height 24
click at [322, 440] on h3 "IBest Practises" at bounding box center [728, 452] width 819 height 24
click at [484, 440] on h3 "Best Practises" at bounding box center [728, 452] width 819 height 24
click at [390, 477] on p at bounding box center [728, 487] width 819 height 20
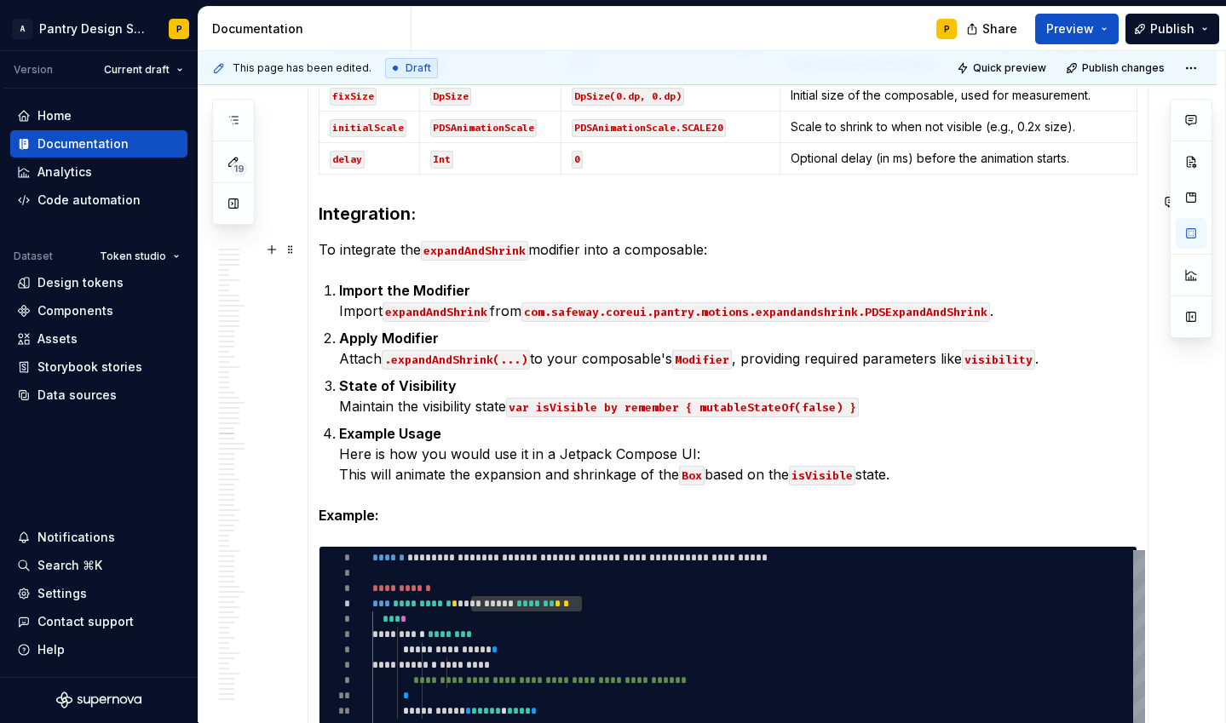
scroll to position [10904, 0]
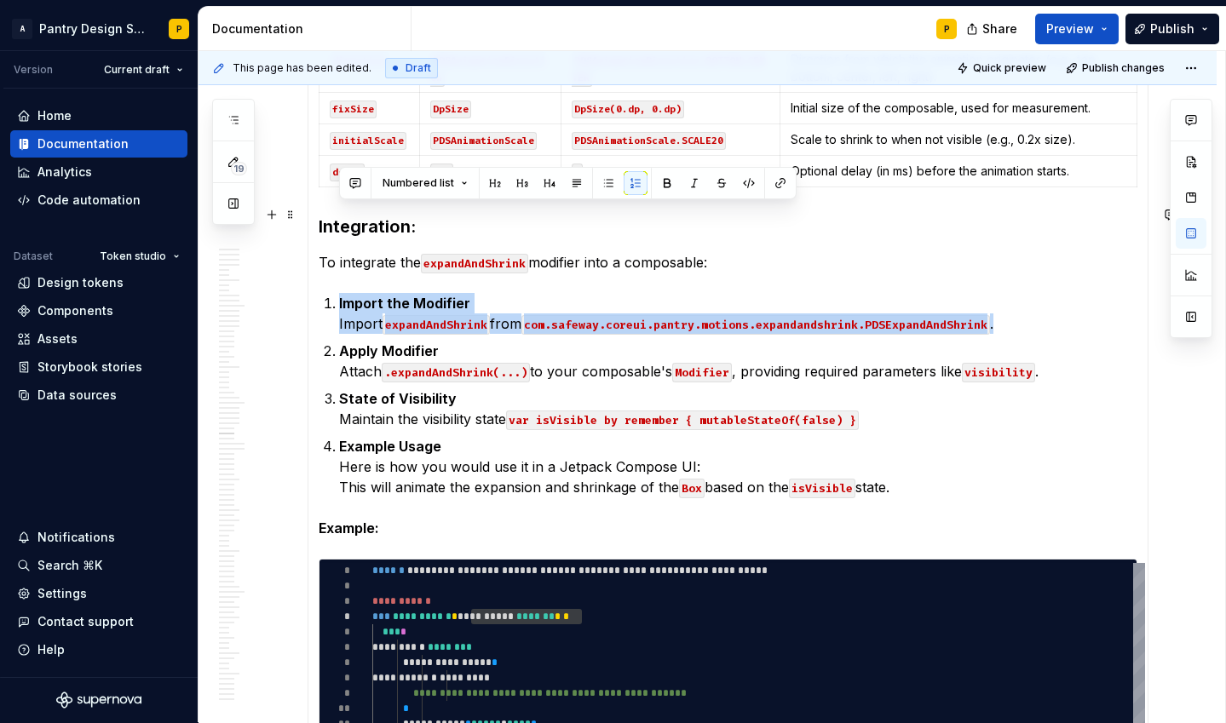
drag, startPoint x: 1010, startPoint y: 240, endPoint x: 332, endPoint y: 216, distance: 678.5
click at [339, 293] on li "Import the Modifier Import expandAndShrink from com.safeway.coreui.pantry.motio…" at bounding box center [738, 313] width 798 height 41
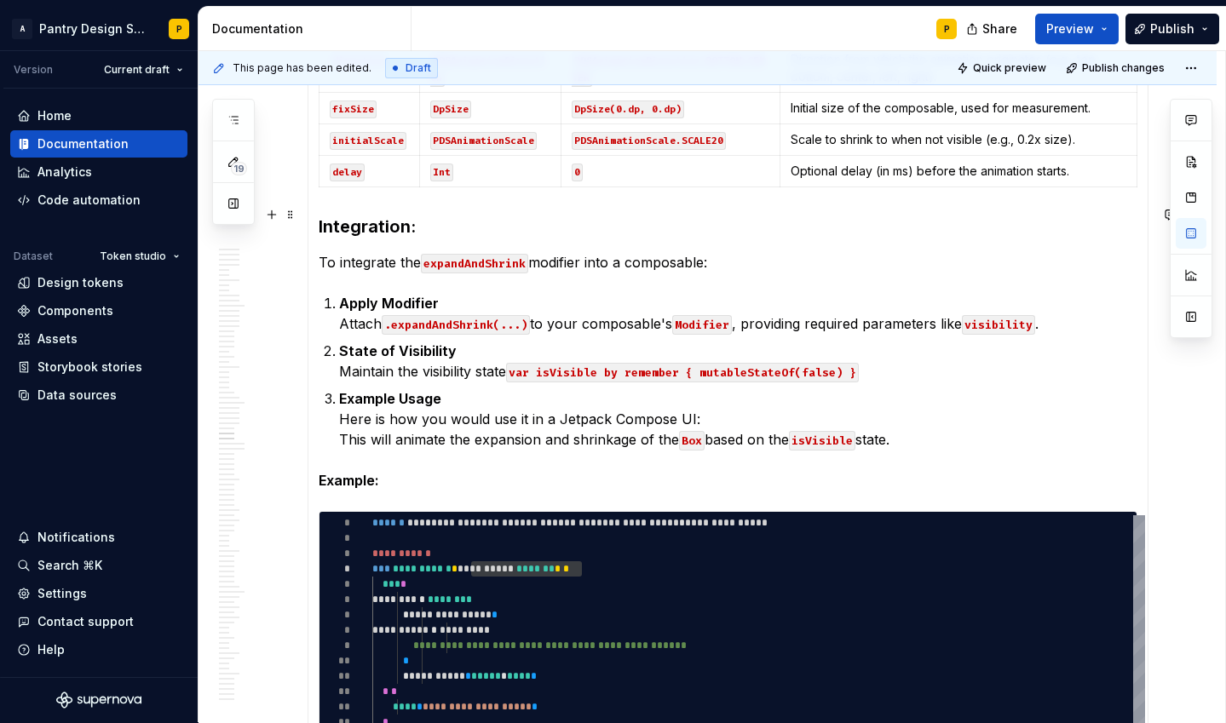
click at [340, 295] on strong "Apply Modifier" at bounding box center [389, 303] width 100 height 17
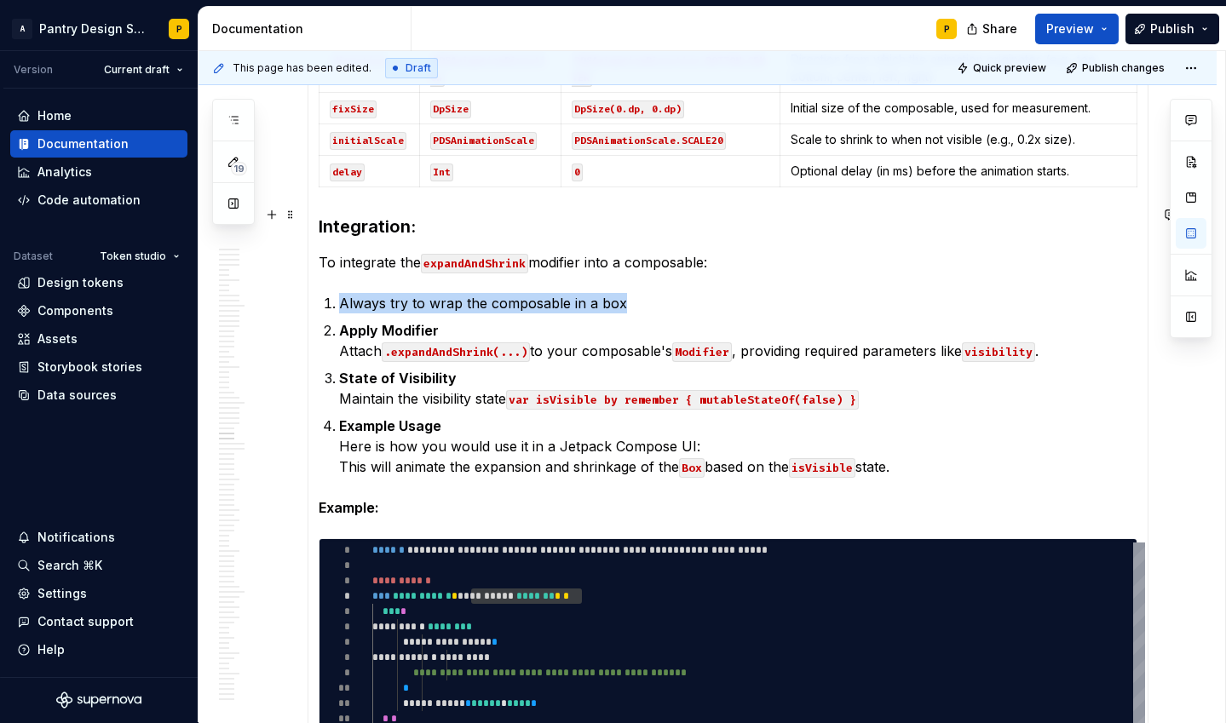
drag, startPoint x: 338, startPoint y: 216, endPoint x: 692, endPoint y: 214, distance: 353.5
click at [692, 293] on li "Always try to wrap the composable in a box" at bounding box center [738, 303] width 798 height 20
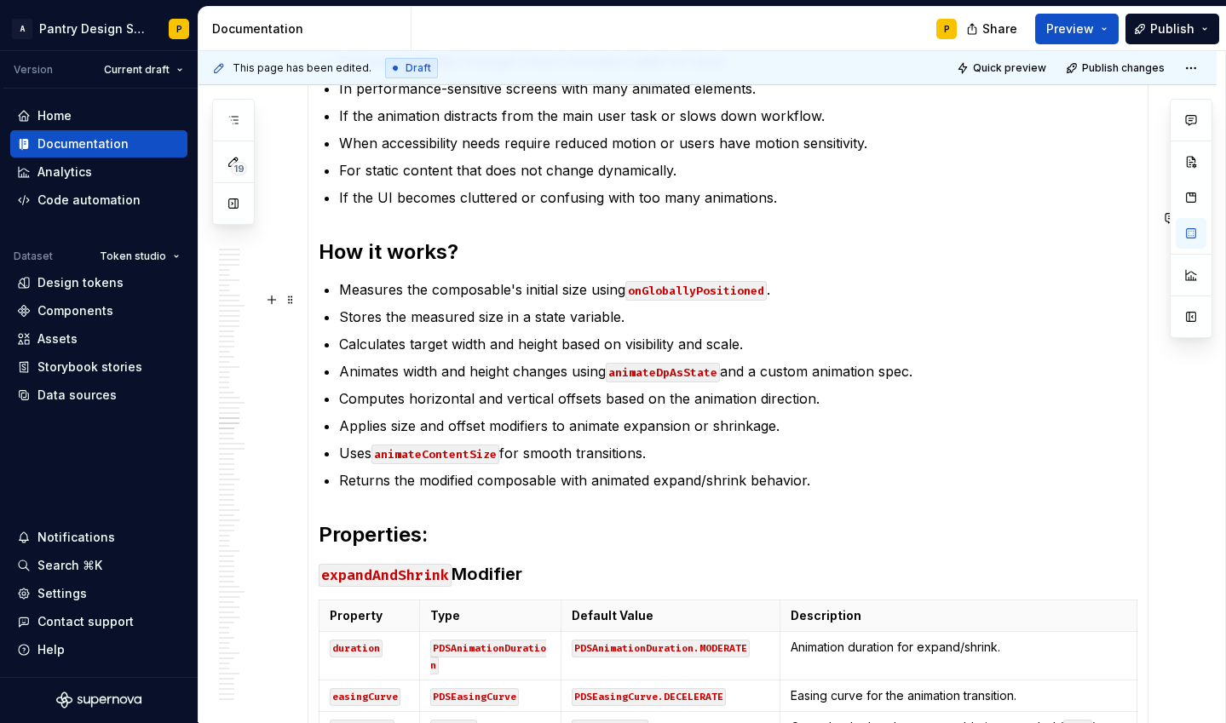
scroll to position [10163, 0]
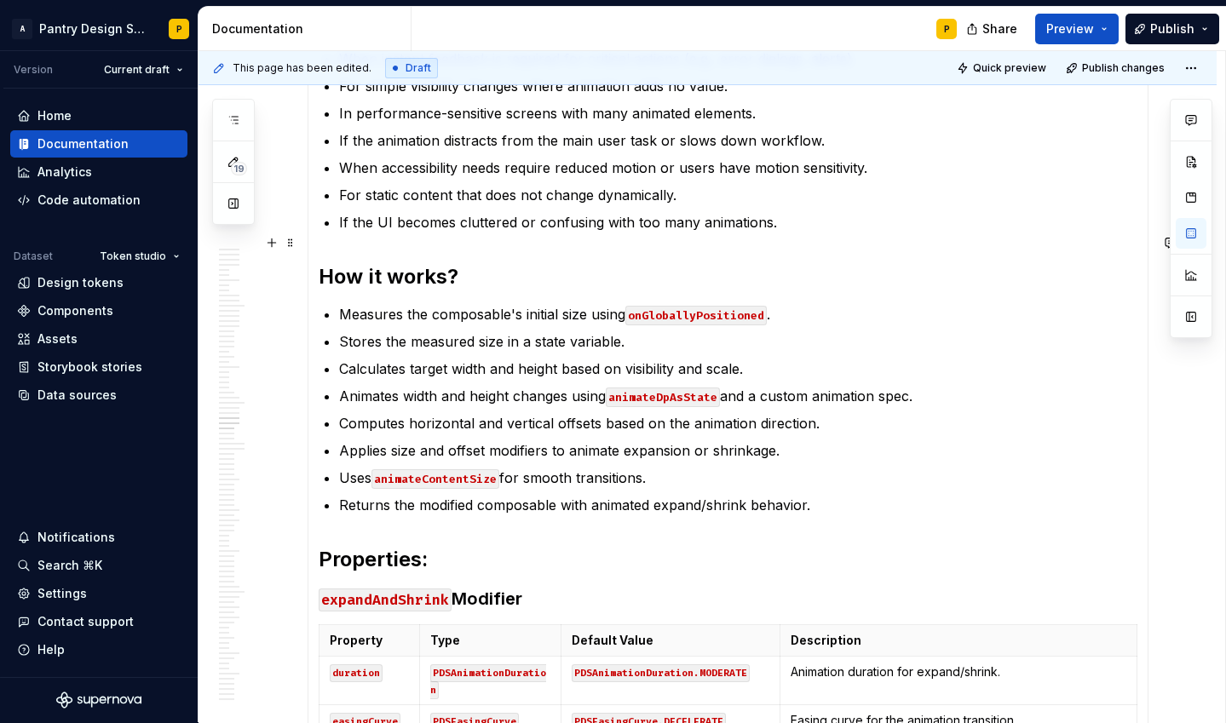
drag, startPoint x: 769, startPoint y: 245, endPoint x: 801, endPoint y: 344, distance: 103.7
click at [769, 304] on p "Measures the composable's initial size using onGloballyPositioned ." at bounding box center [738, 314] width 798 height 20
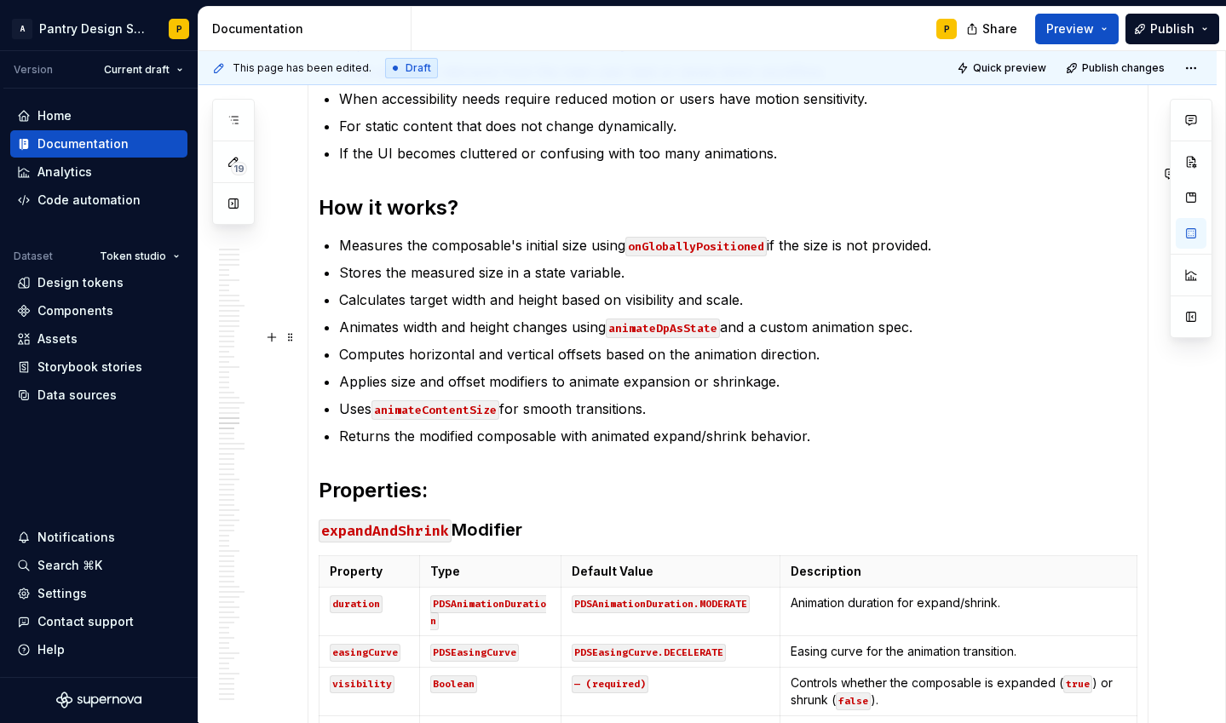
scroll to position [10234, 0]
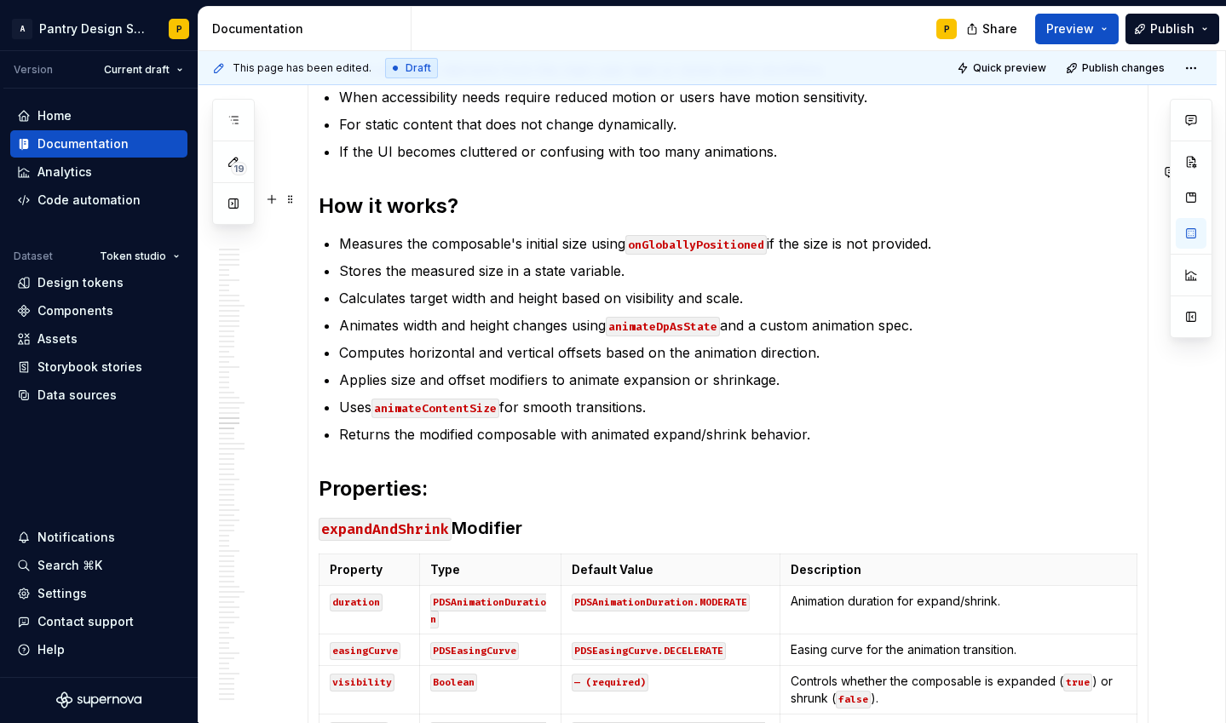
click at [503, 261] on p "Stores the measured size in a state variable." at bounding box center [738, 271] width 798 height 20
click at [868, 370] on p "Applies size and offset modifiers to animate expansion or shrinkage." at bounding box center [738, 380] width 798 height 20
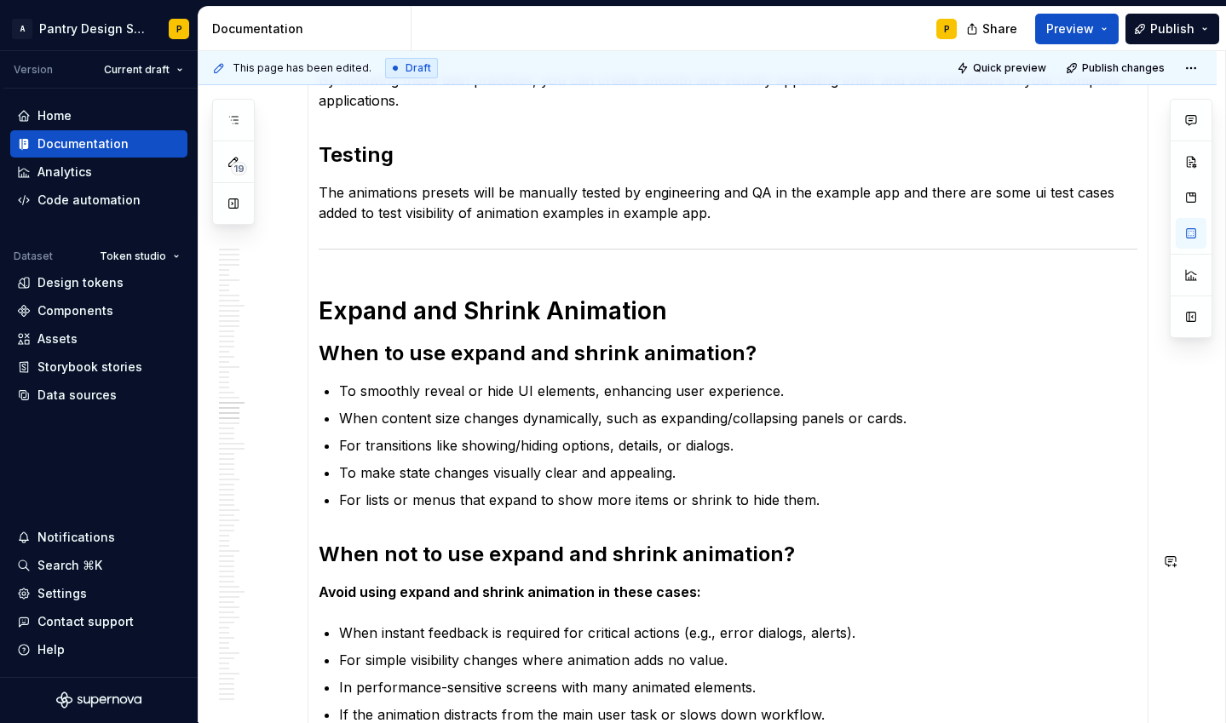
scroll to position [9550, 0]
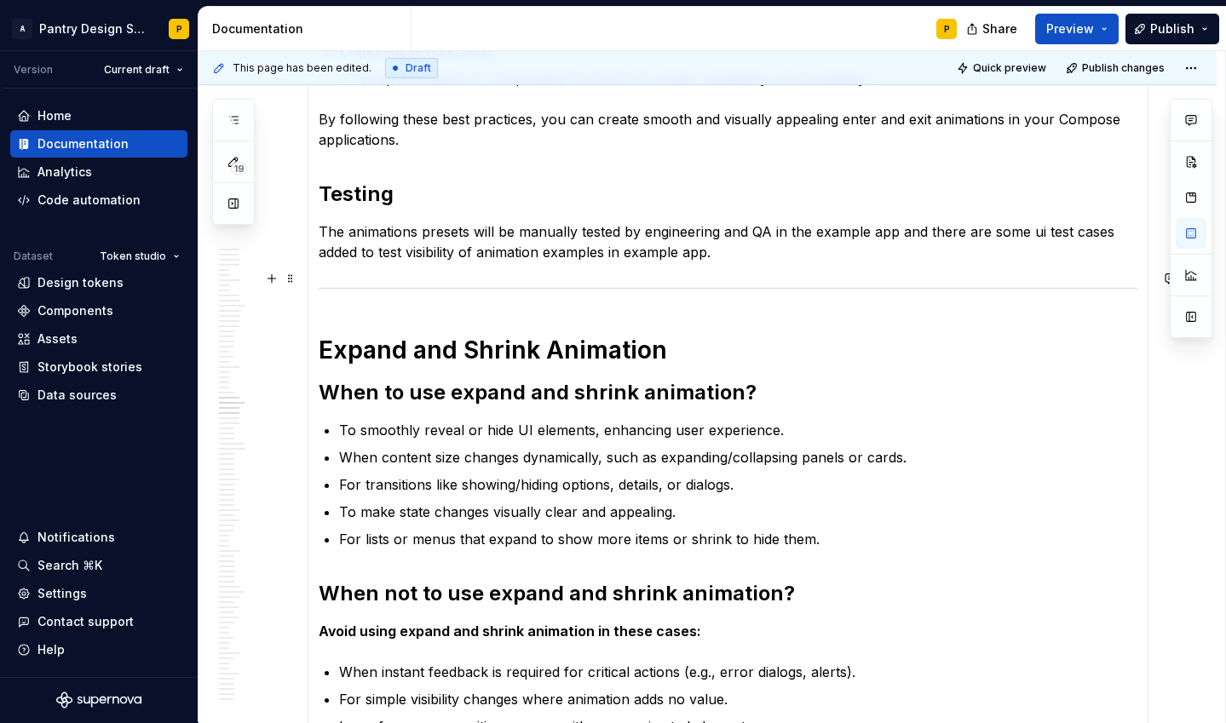
click at [584, 474] on p "For transitions like showing/hiding options, details, or dialogs." at bounding box center [738, 484] width 798 height 20
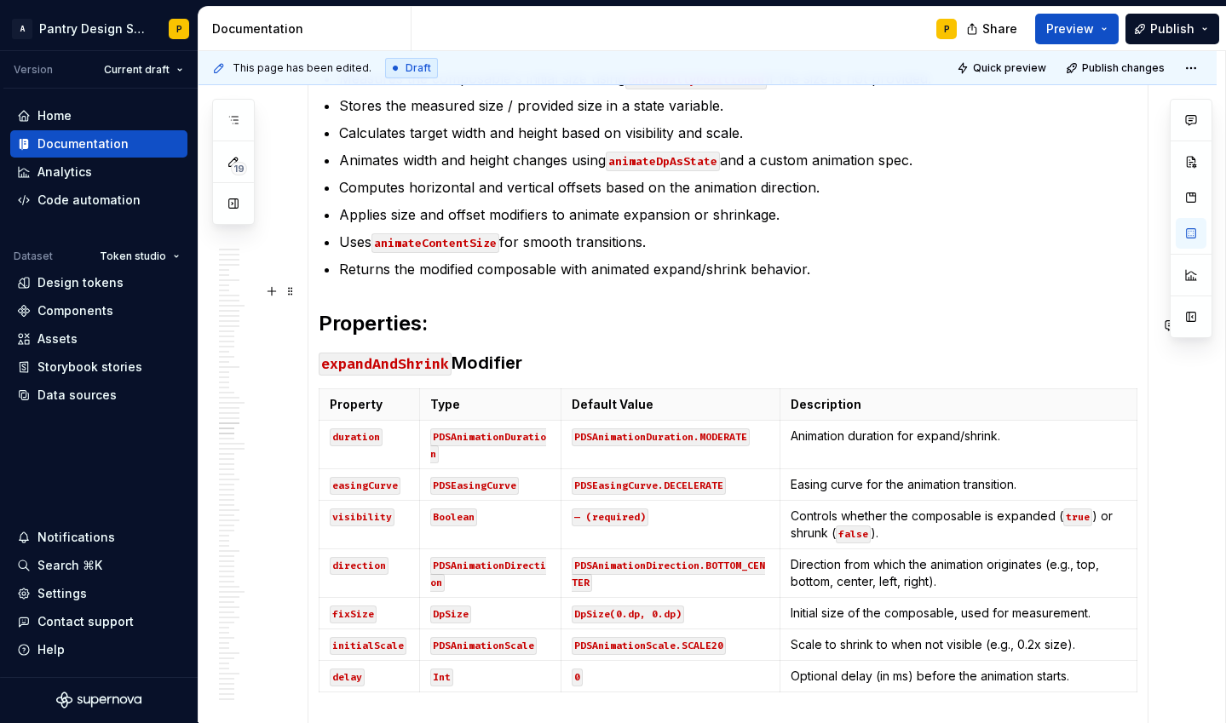
scroll to position [10393, 0]
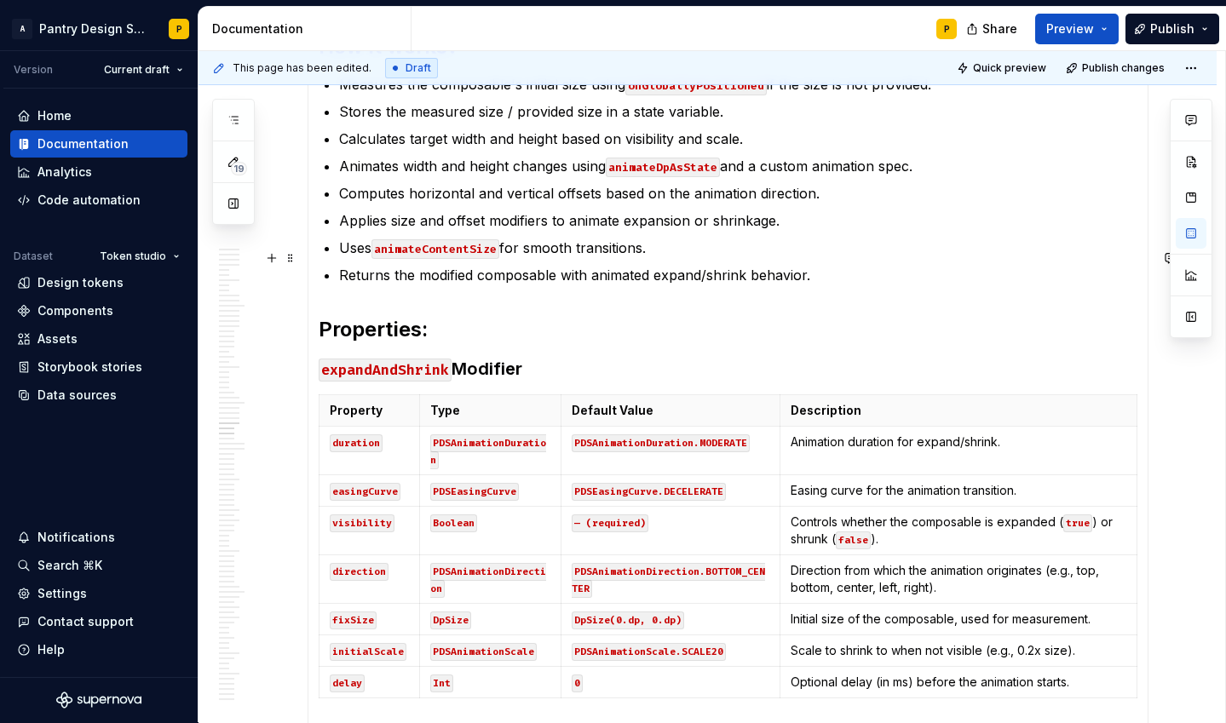
click at [320, 317] on strong "Properties:" at bounding box center [373, 329] width 109 height 25
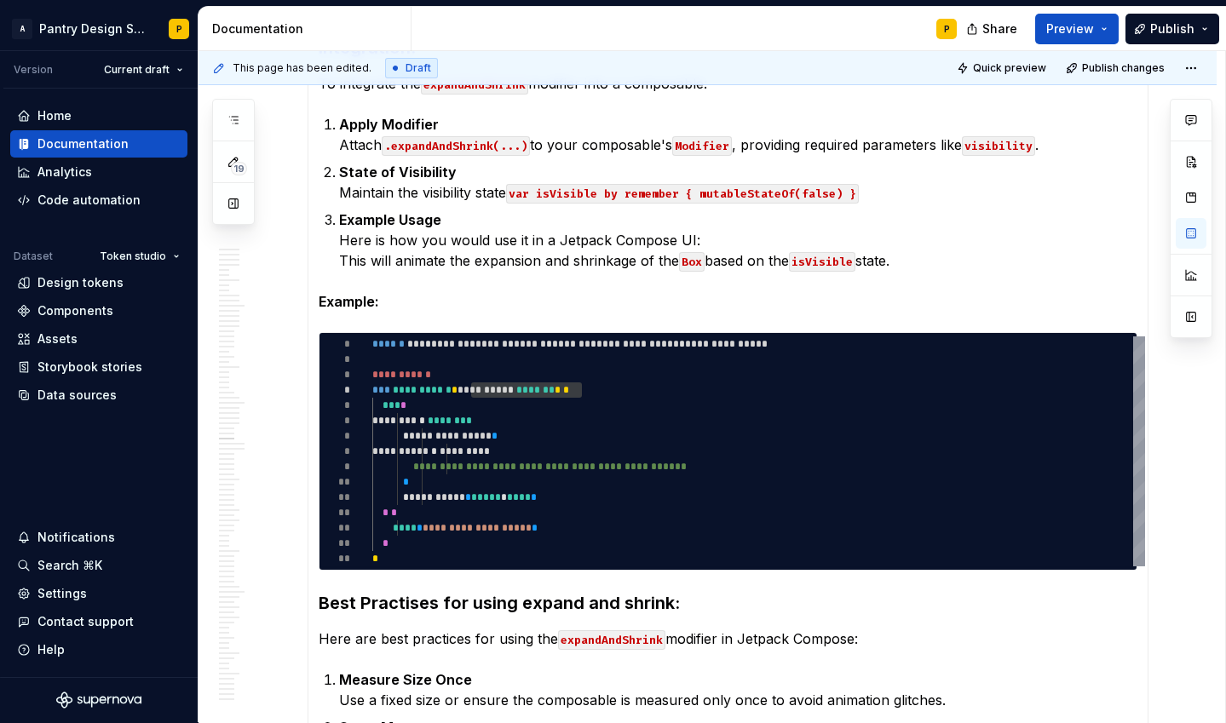
scroll to position [10563, 0]
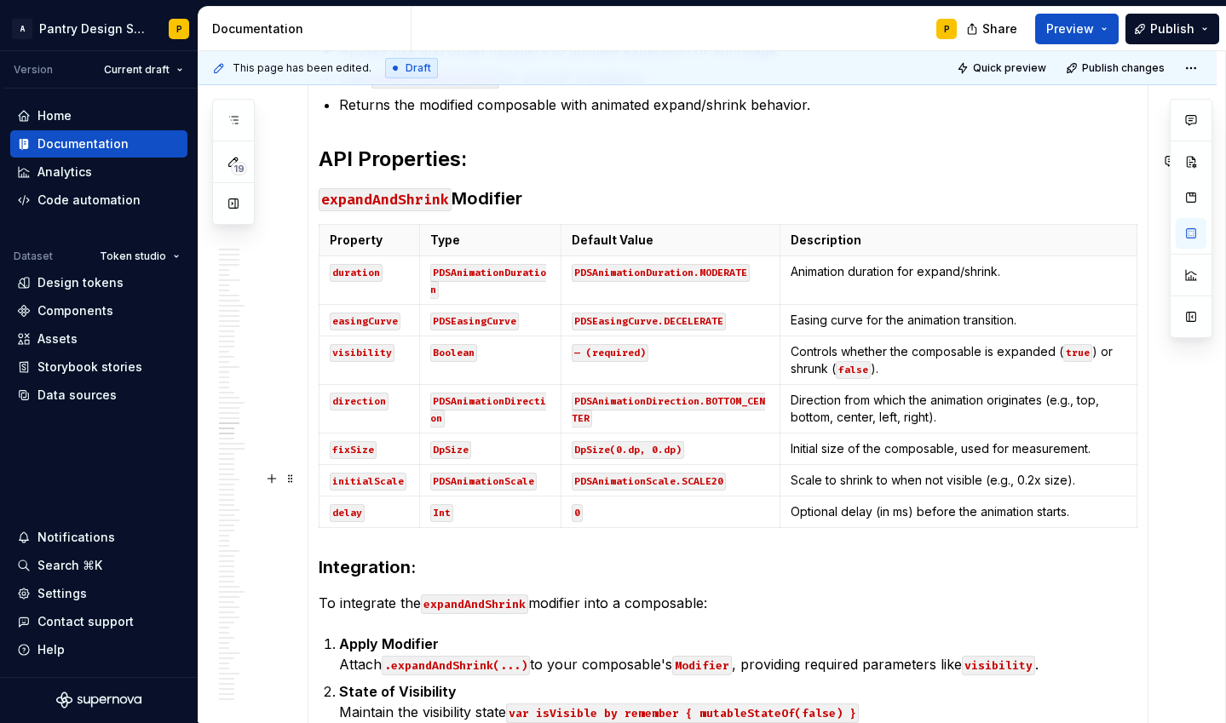
click at [385, 555] on h3 "Integration:" at bounding box center [728, 567] width 819 height 24
click at [397, 555] on h3 "Integration:" at bounding box center [728, 567] width 819 height 24
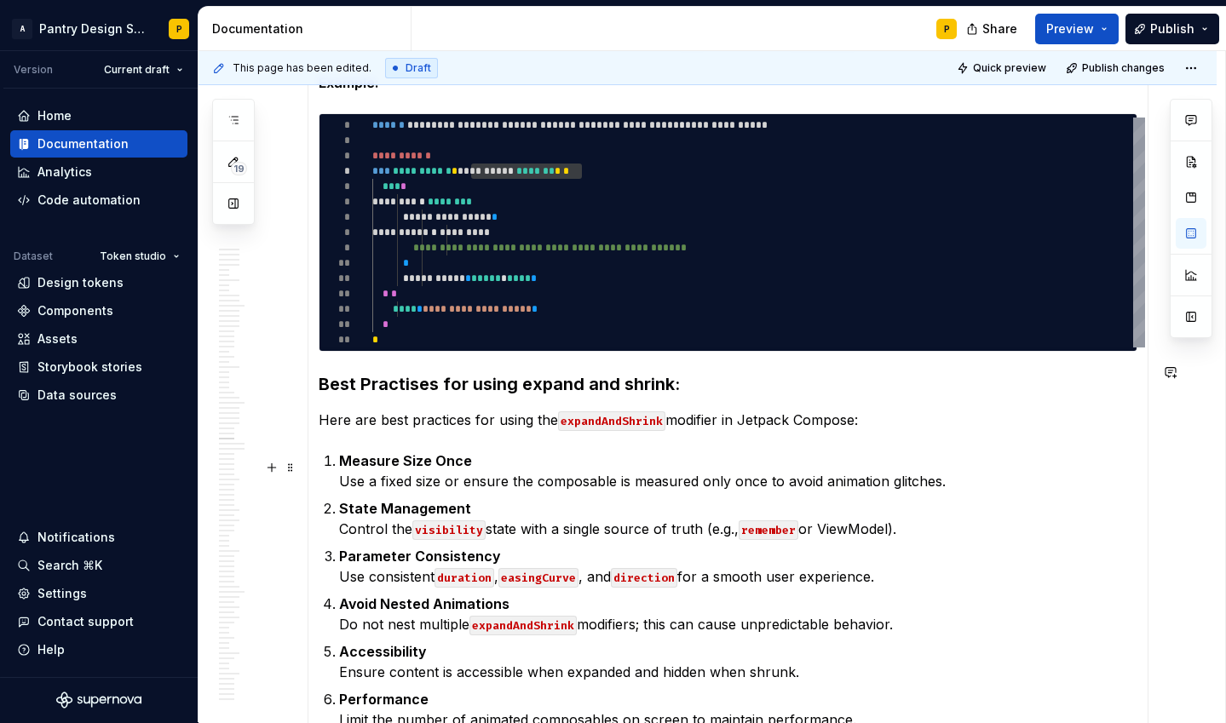
scroll to position [11280, 0]
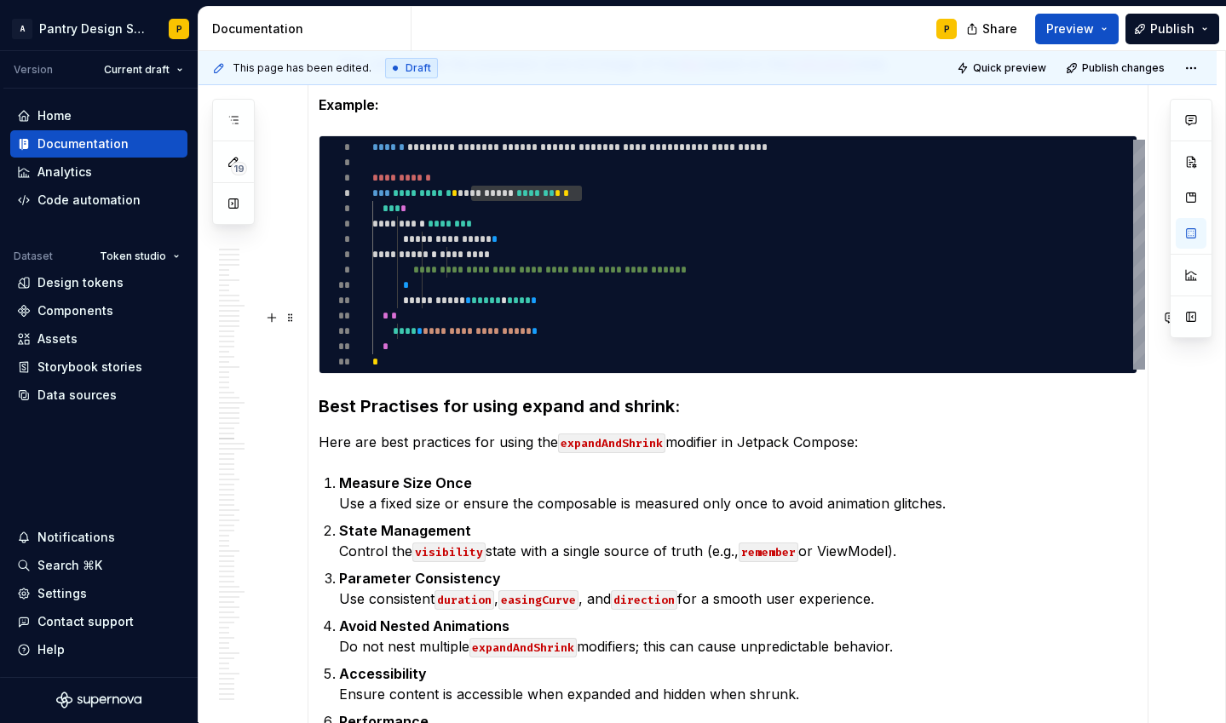
click at [498, 394] on h3 "Best Practises for using expand and shrink:" at bounding box center [728, 406] width 819 height 24
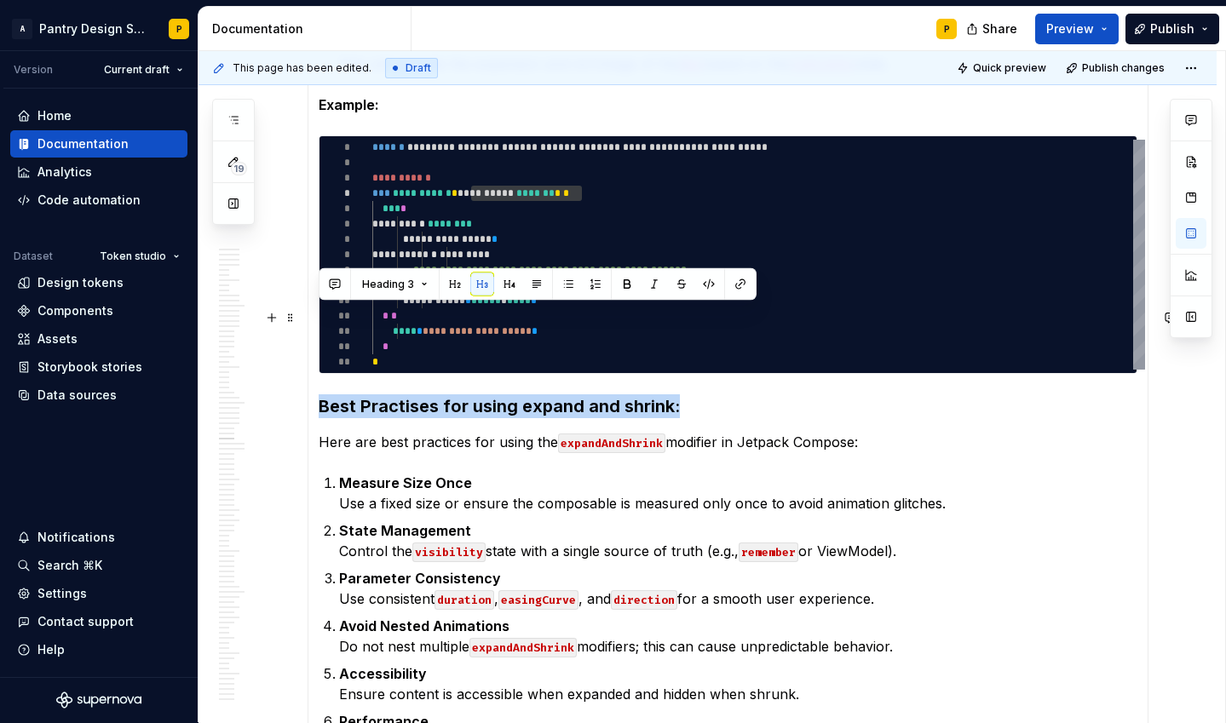
click at [498, 394] on h3 "Best Practises for using expand and shrink:" at bounding box center [728, 406] width 819 height 24
click at [733, 473] on ol "Measure Size Once Use a fixed size or ensure the composable is measured only on…" at bounding box center [738, 708] width 798 height 470
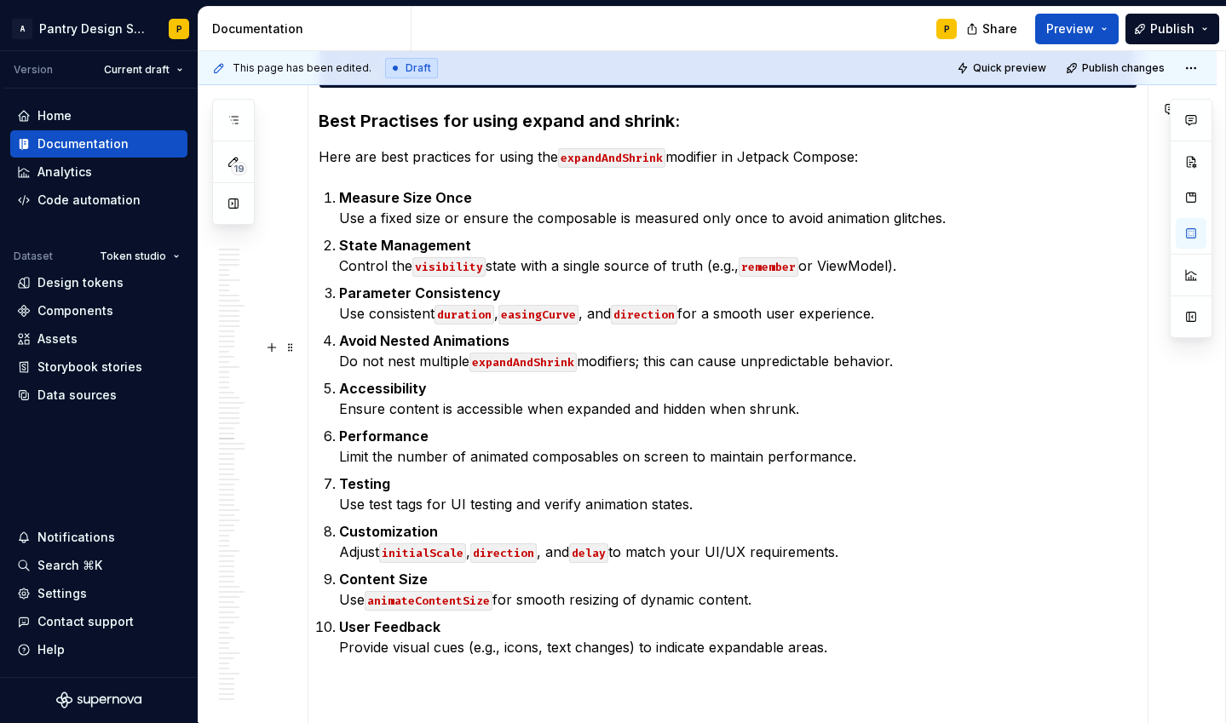
scroll to position [11663, 0]
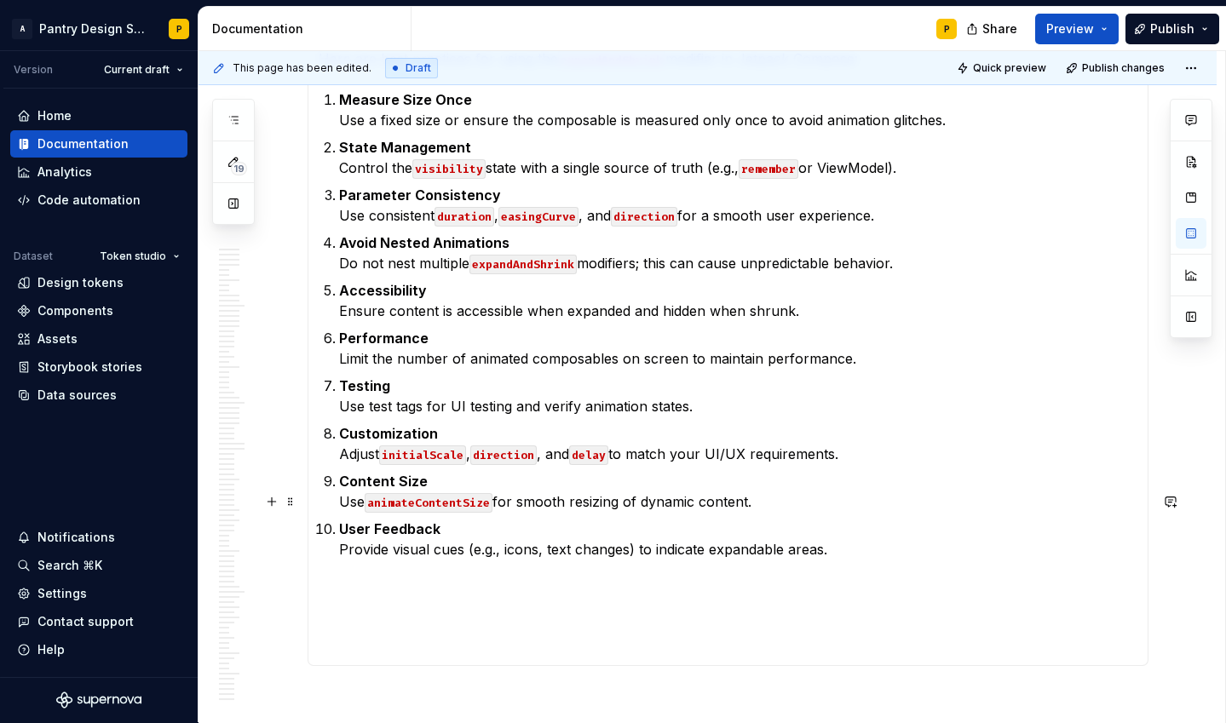
click at [762, 580] on p at bounding box center [728, 590] width 819 height 20
click at [340, 580] on p "Testing" at bounding box center [728, 590] width 819 height 20
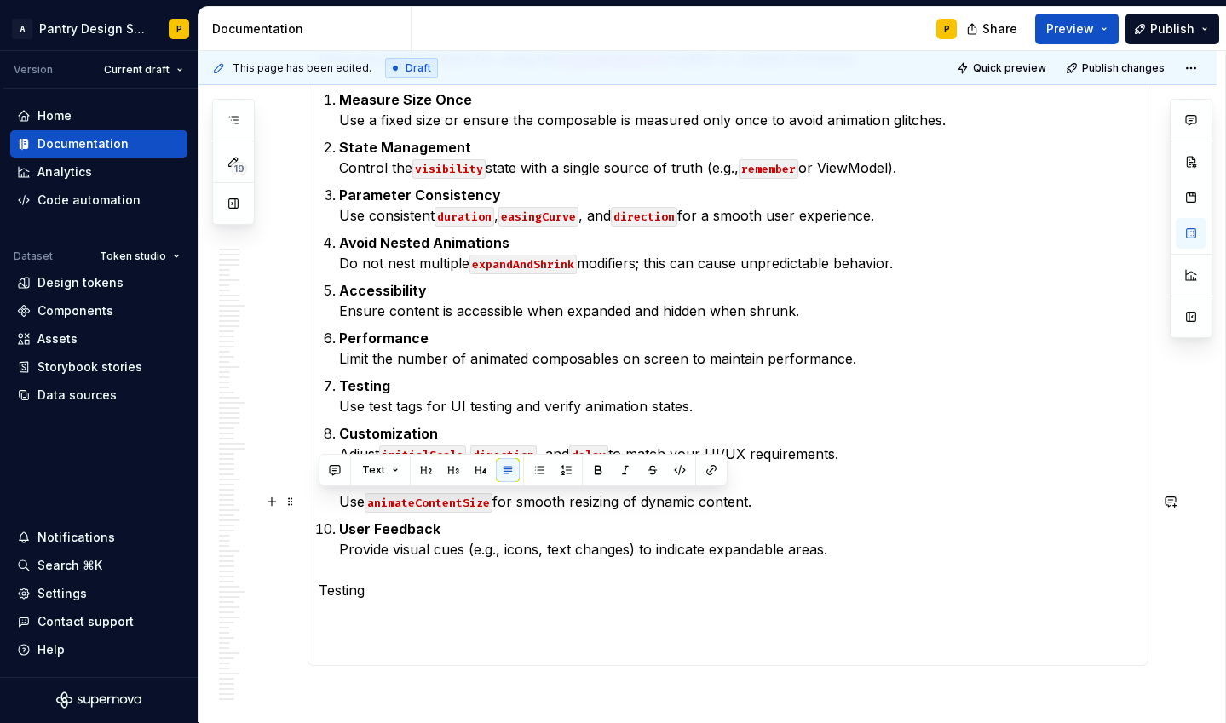
click at [340, 580] on p "Testing" at bounding box center [728, 590] width 819 height 20
click at [445, 470] on button "button" at bounding box center [453, 470] width 24 height 24
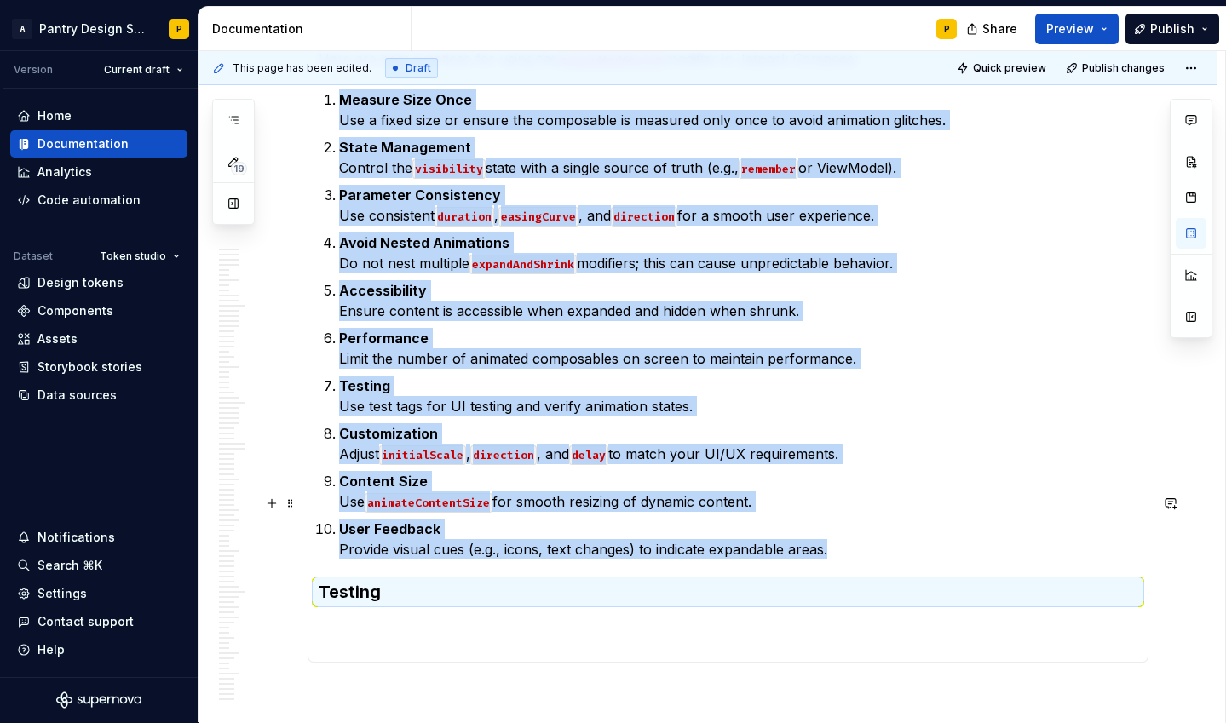
click at [385, 580] on h3 "Testing" at bounding box center [728, 592] width 819 height 24
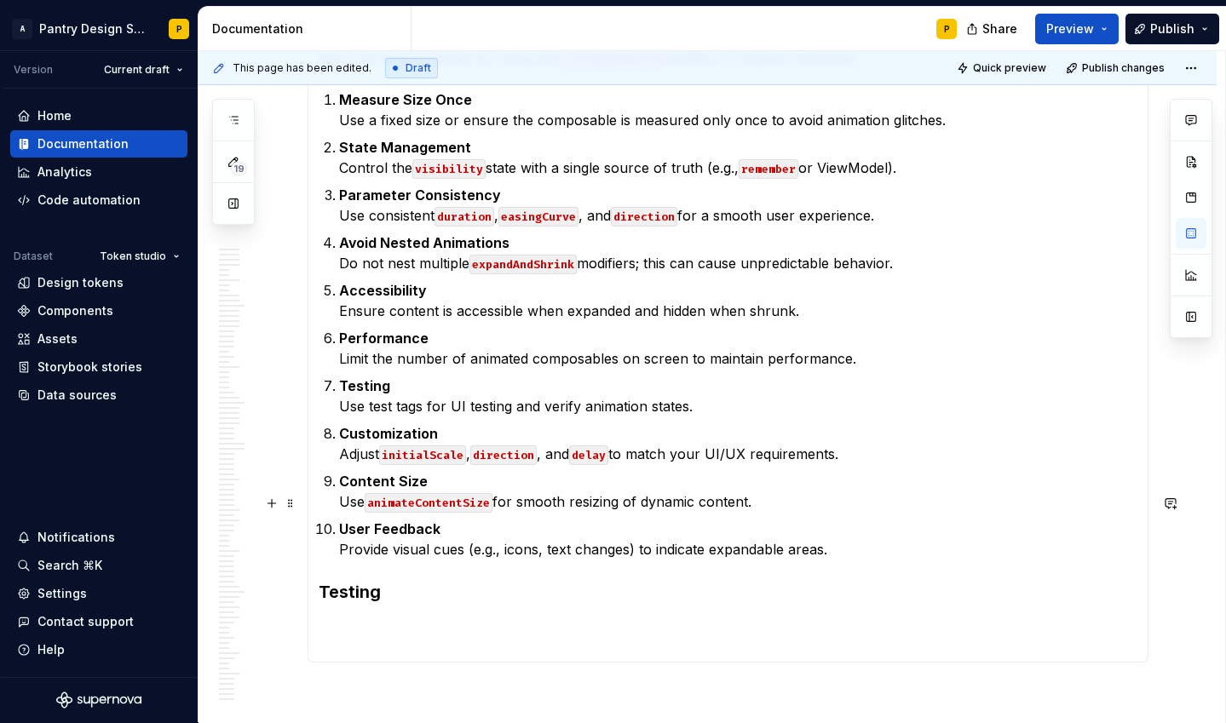
click at [395, 580] on h3 "Testing" at bounding box center [728, 592] width 819 height 24
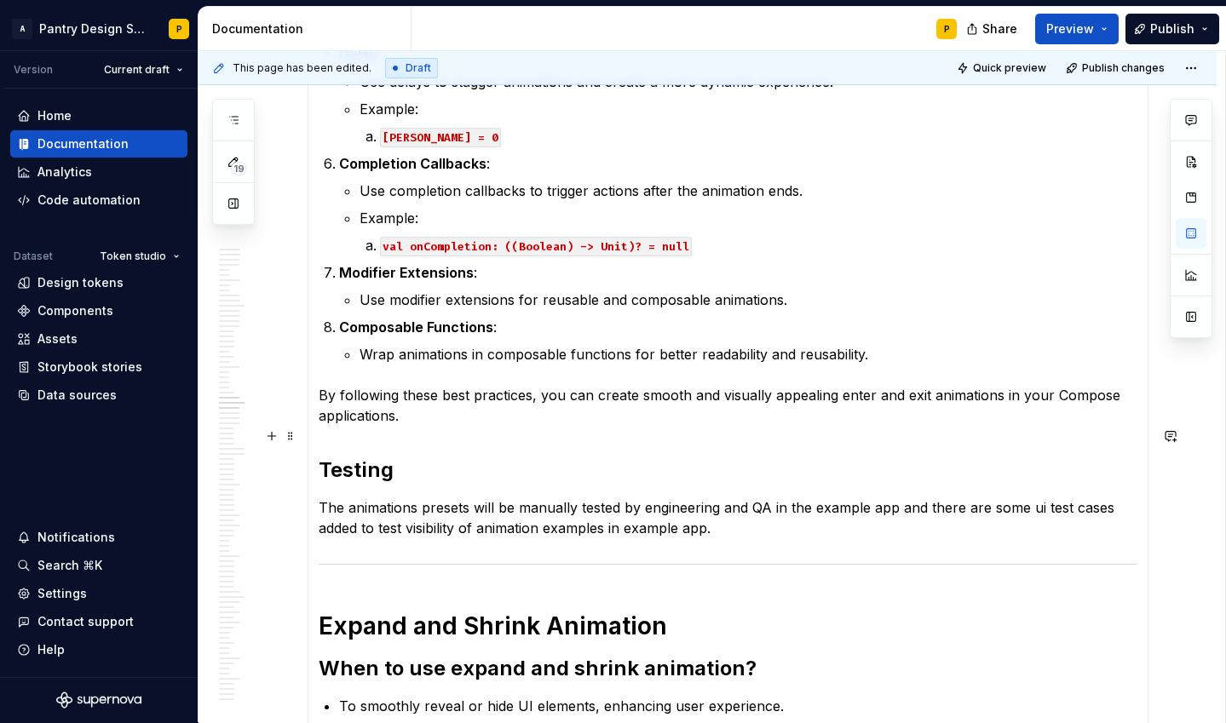
scroll to position [9280, 0]
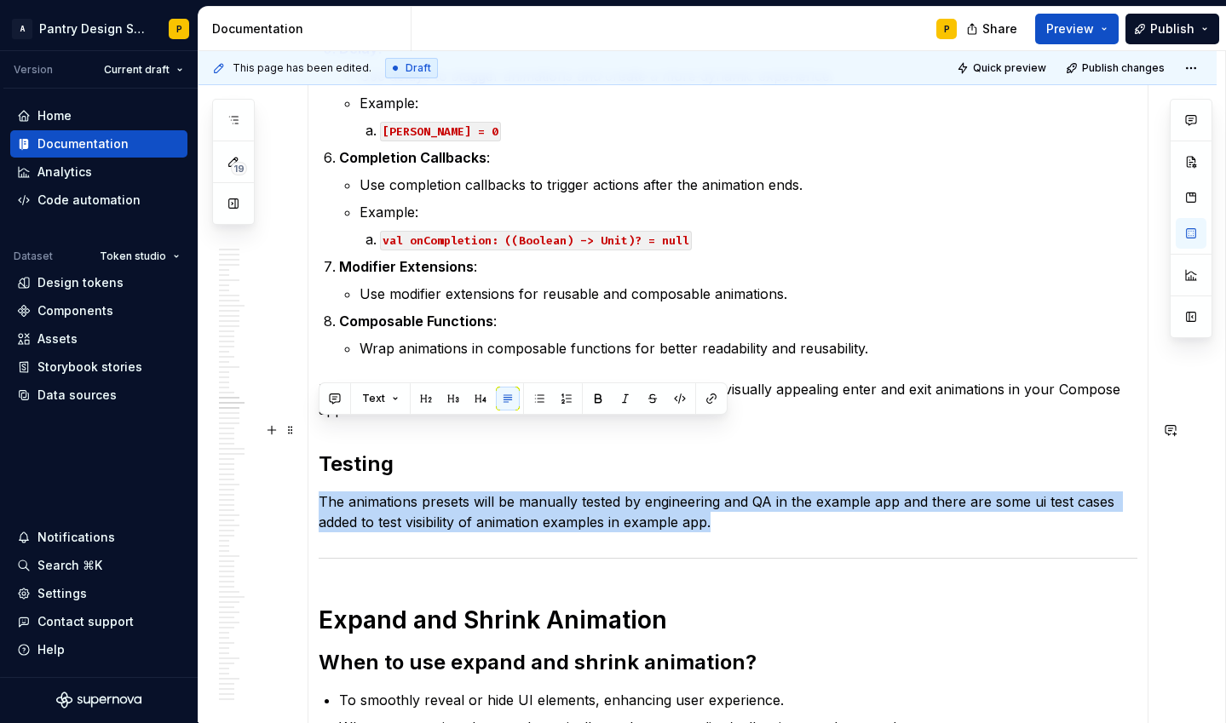
drag, startPoint x: 738, startPoint y: 459, endPoint x: 321, endPoint y: 426, distance: 417.9
click at [321, 491] on p "The animations presets will be manually tested by engineering and QA in the exa…" at bounding box center [728, 511] width 819 height 41
copy p "The animations presets will be manually tested by engineering and QA in the exa…"
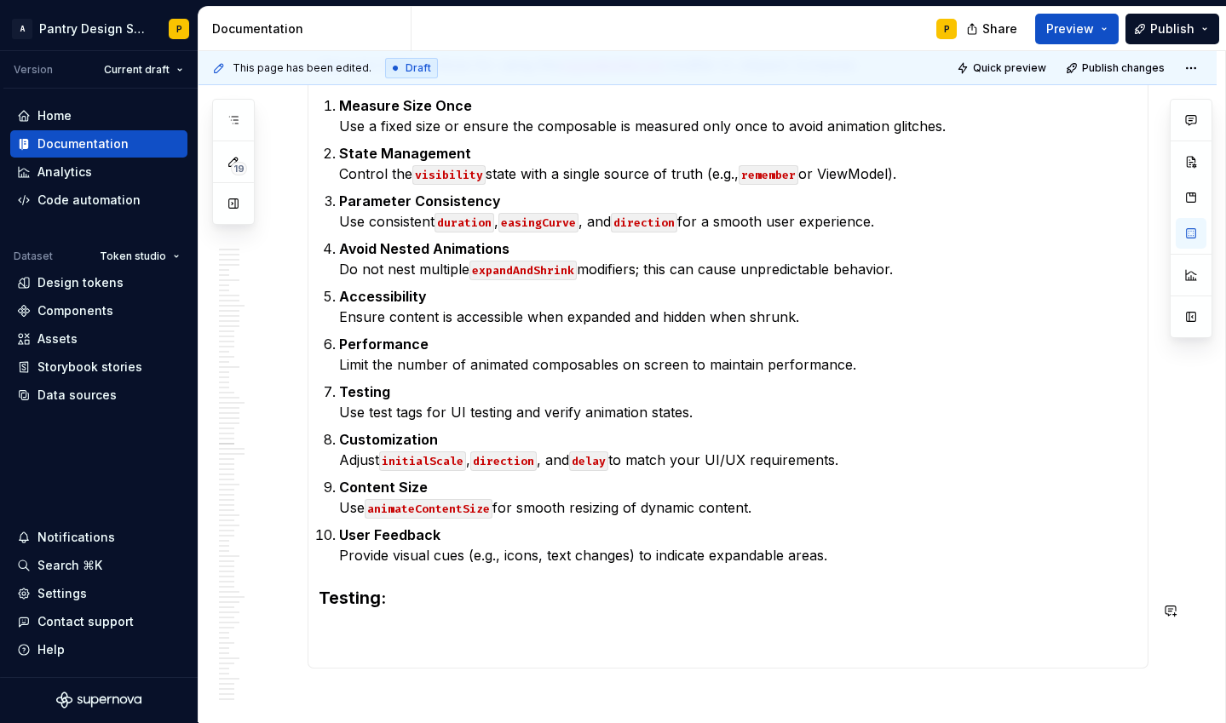
scroll to position [11884, 0]
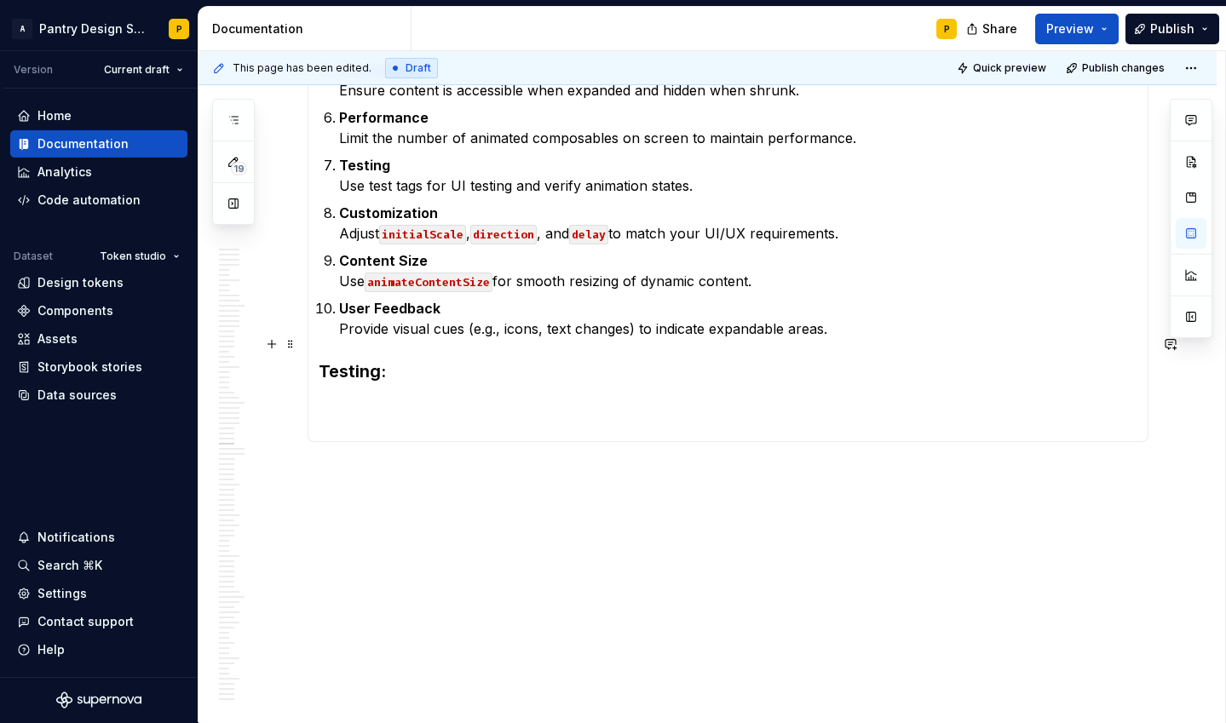
click at [399, 359] on h3 "Testing:" at bounding box center [728, 371] width 819 height 24
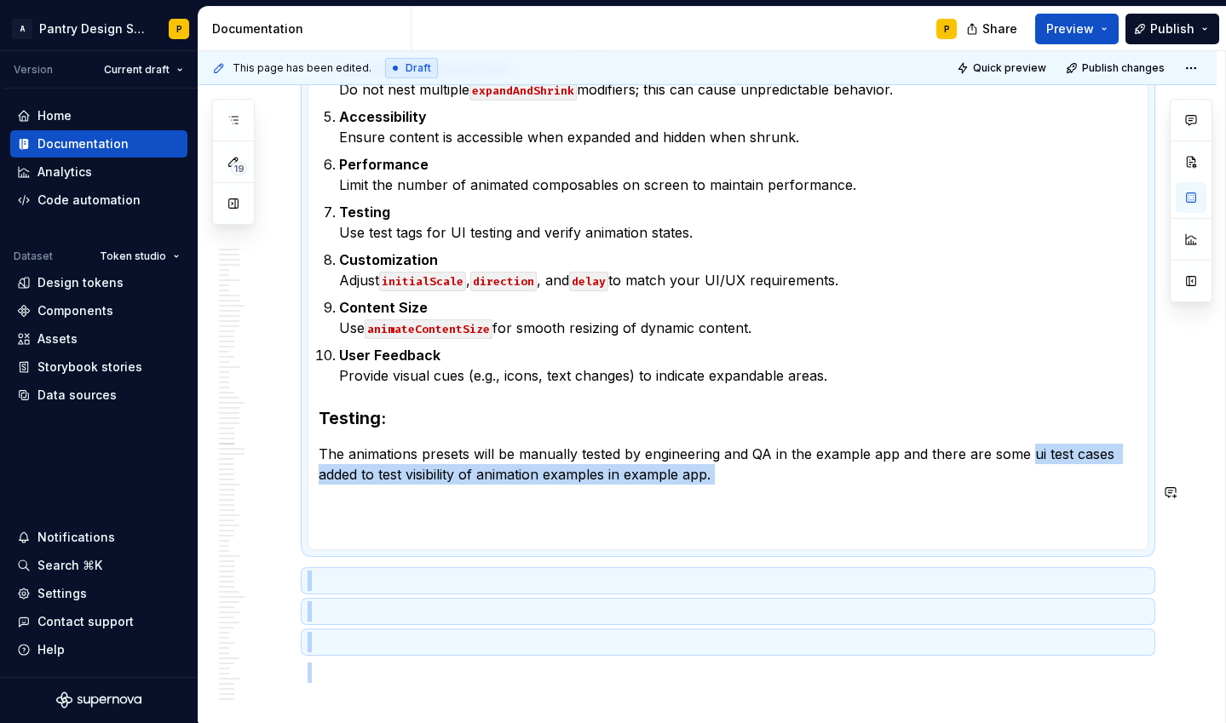
scroll to position [11945, 0]
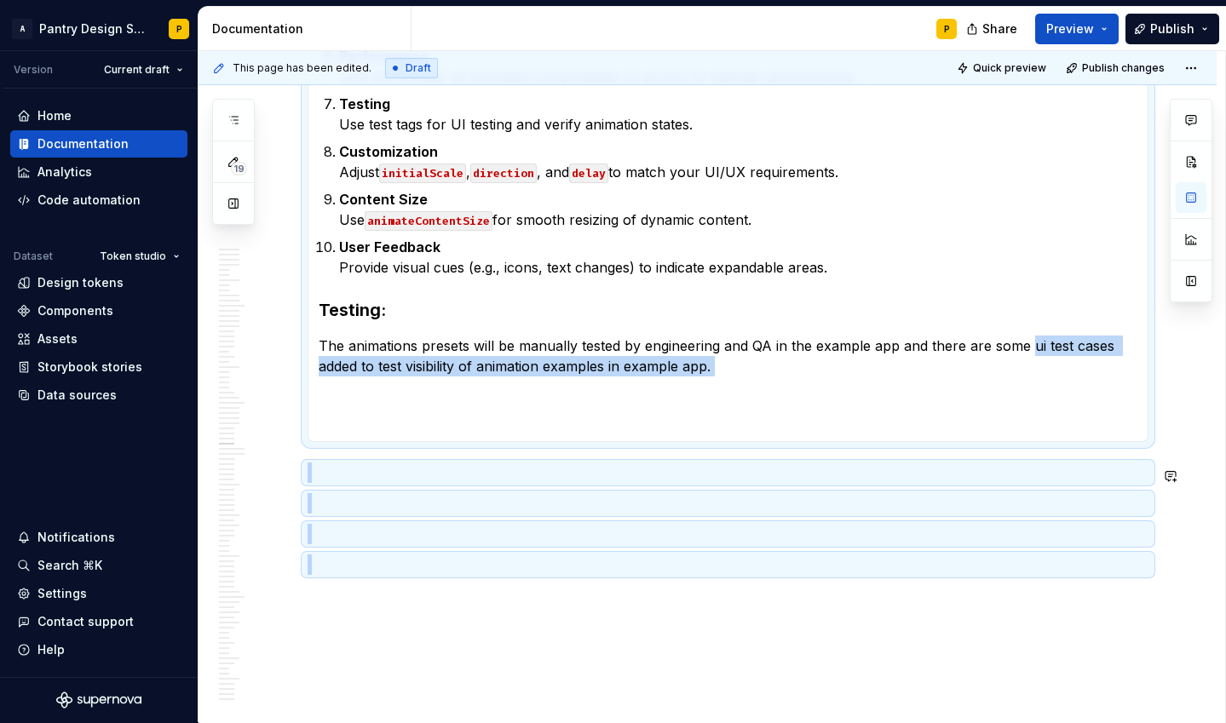
drag, startPoint x: 1031, startPoint y: 641, endPoint x: 472, endPoint y: 503, distance: 575.8
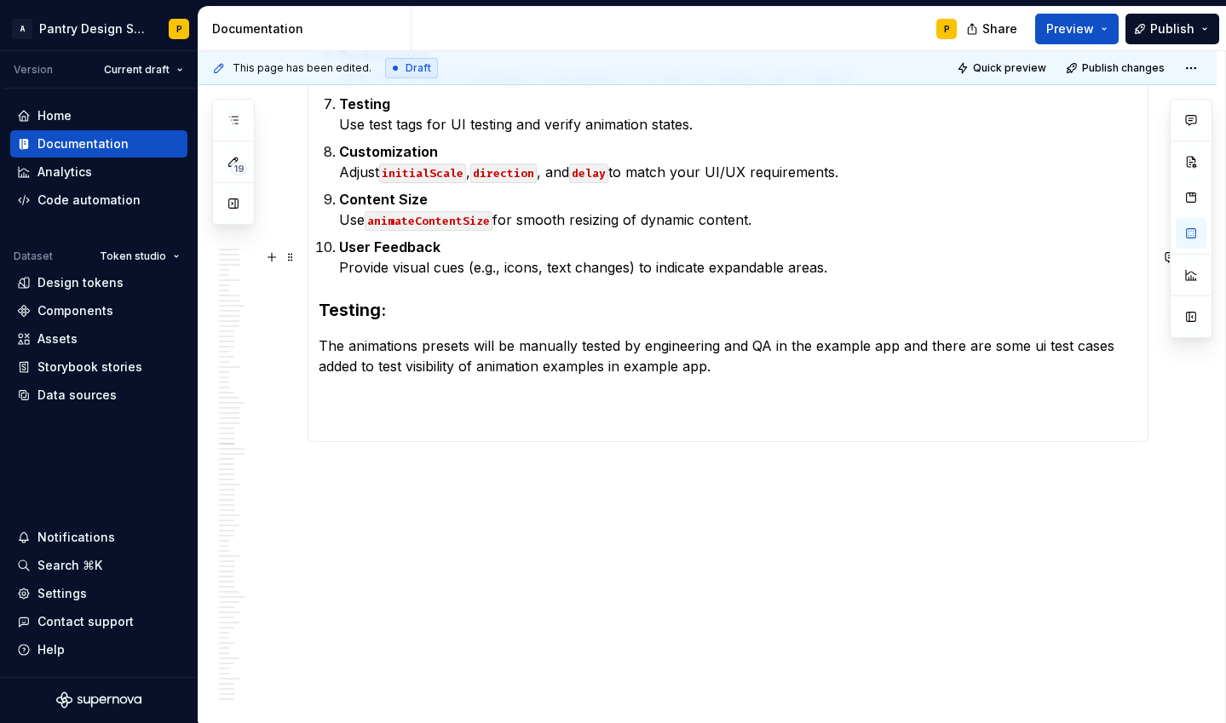
click at [708, 336] on p "The animations presets will be manually tested by engineering and QA in the exa…" at bounding box center [728, 356] width 819 height 41
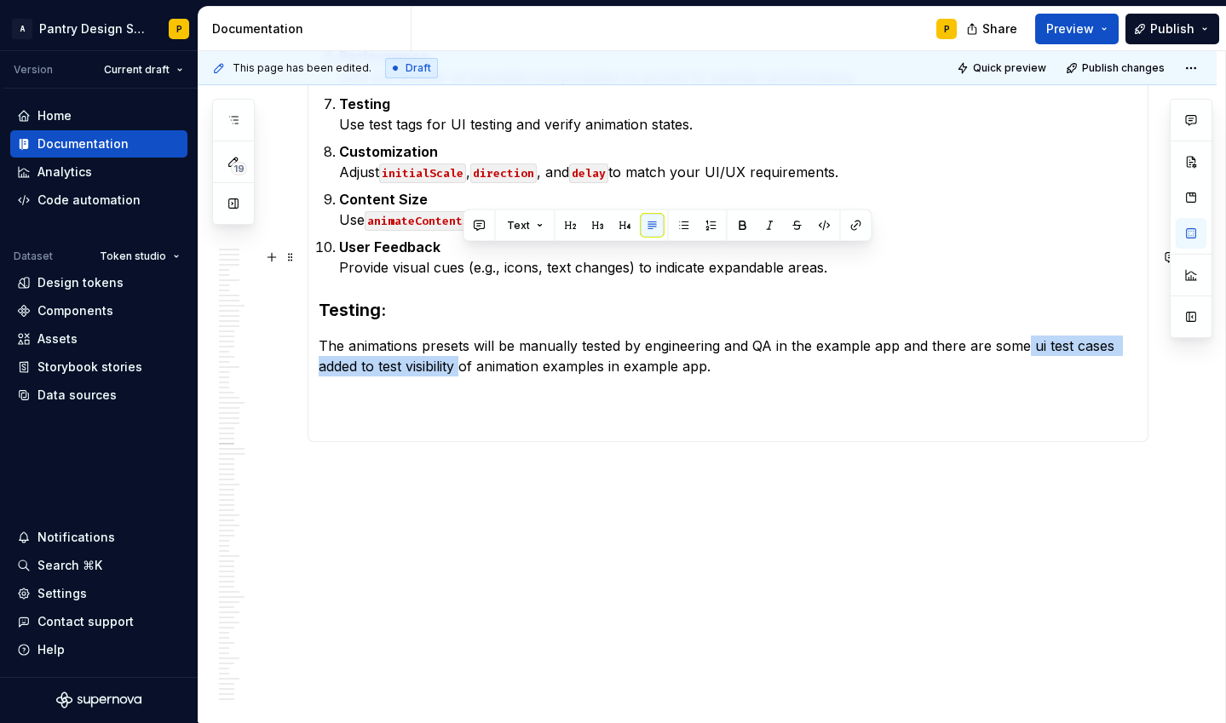
drag, startPoint x: 1024, startPoint y: 260, endPoint x: 463, endPoint y: 276, distance: 560.7
click at [463, 336] on p "The animations presets will be manually tested by engineering and QA in the exa…" at bounding box center [728, 356] width 819 height 41
click at [733, 336] on p "The animations presets will be manually tested by engineering and QA in the exa…" at bounding box center [728, 356] width 819 height 41
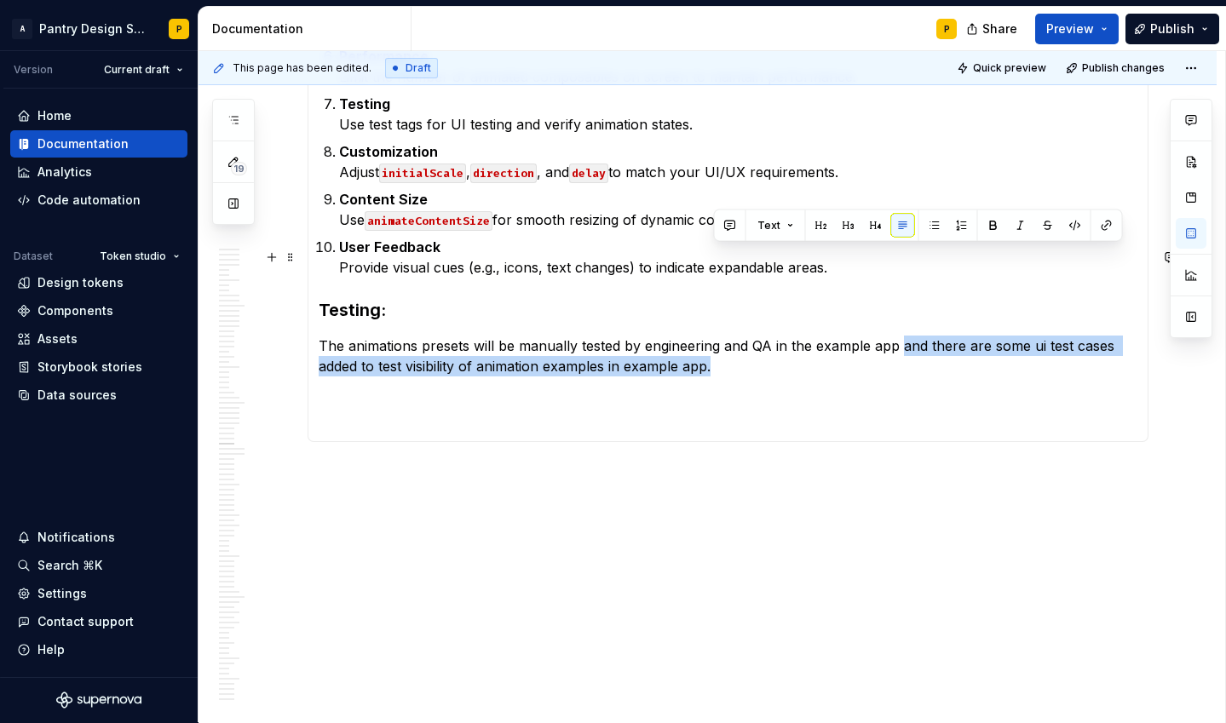
drag, startPoint x: 900, startPoint y: 257, endPoint x: 747, endPoint y: 275, distance: 153.5
click at [747, 336] on p "The animations presets will be manually tested by engineering and QA in the exa…" at bounding box center [728, 356] width 819 height 41
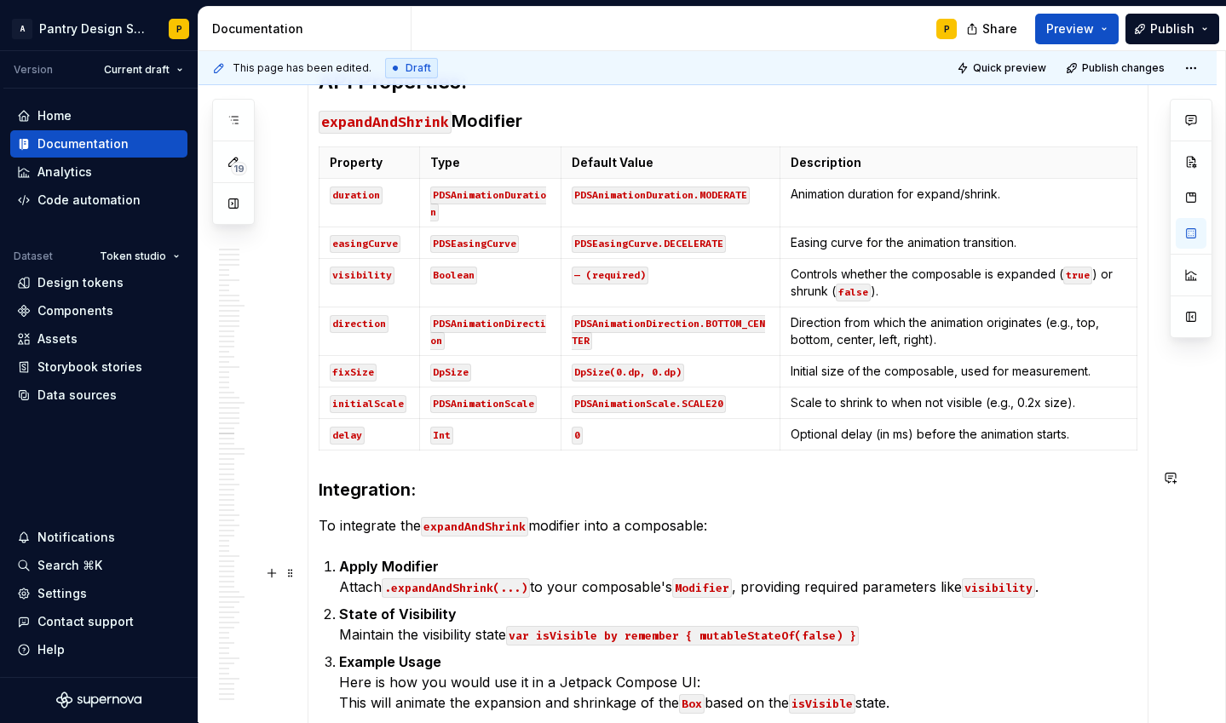
scroll to position [10729, 0]
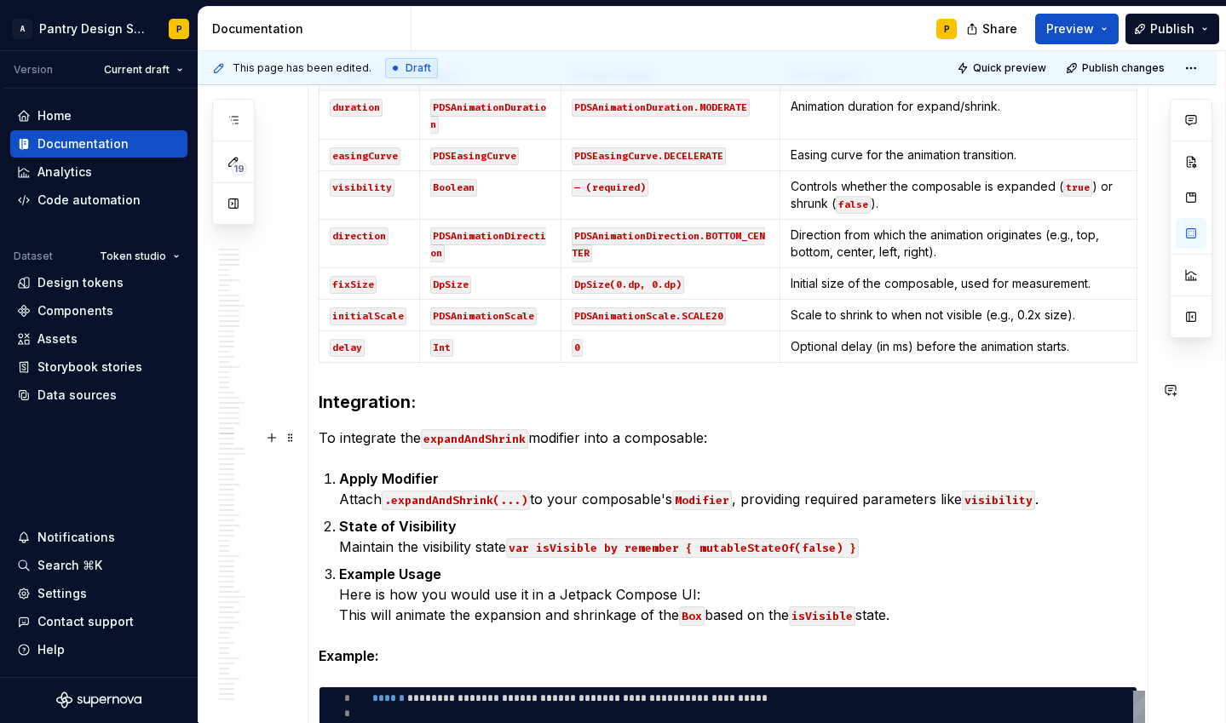
click at [878, 516] on p "State of Visibility Maintain the visibility state var isVisible by remember { m…" at bounding box center [738, 536] width 798 height 41
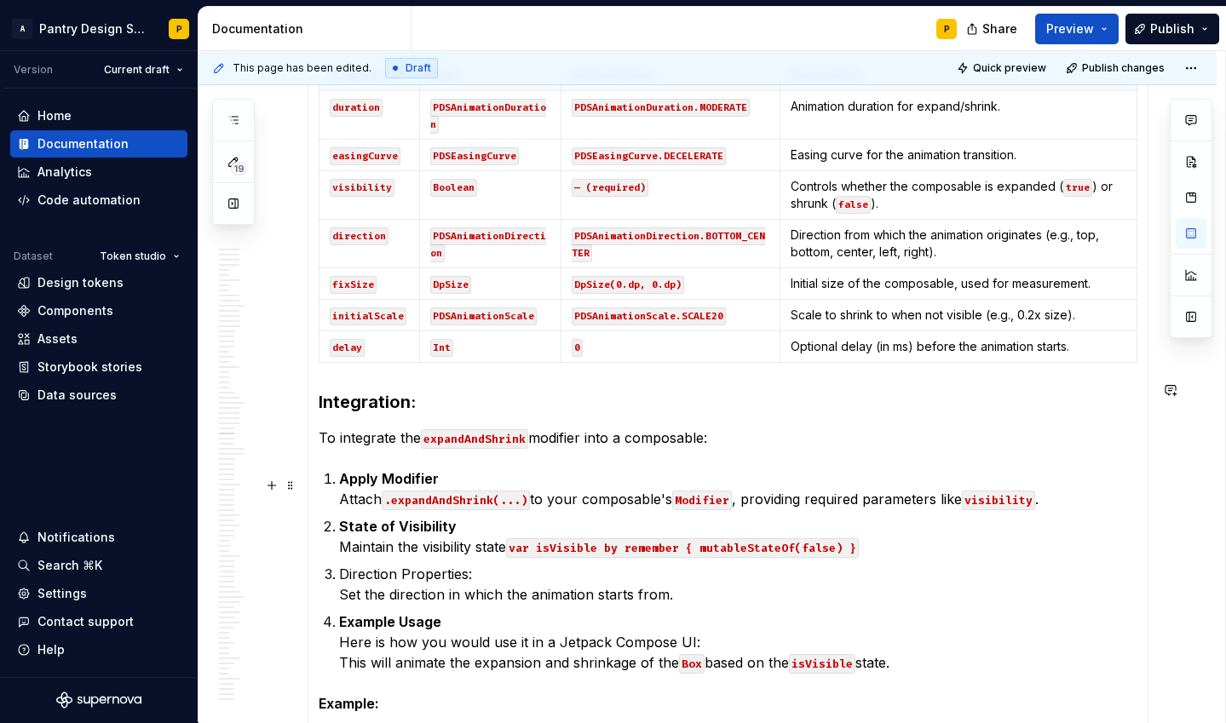
click at [415, 564] on p "Direction Properties: Set the direction in which the animation starts from." at bounding box center [738, 584] width 798 height 41
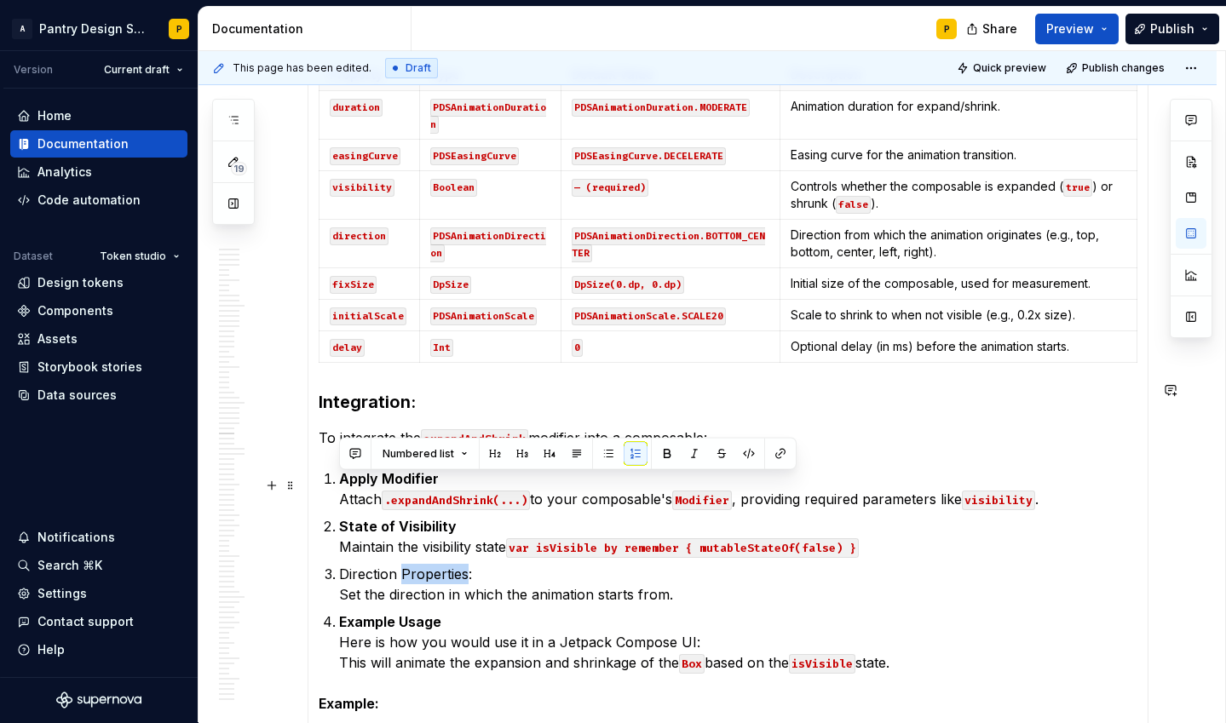
click at [415, 564] on p "Direction Properties: Set the direction in which the animation starts from." at bounding box center [738, 584] width 798 height 41
drag, startPoint x: 486, startPoint y: 486, endPoint x: 337, endPoint y: 481, distance: 148.3
click at [339, 564] on li "Direction Properties: Set the direction in which the animation starts from." at bounding box center [738, 584] width 798 height 41
click at [543, 454] on button "button" at bounding box center [549, 454] width 24 height 24
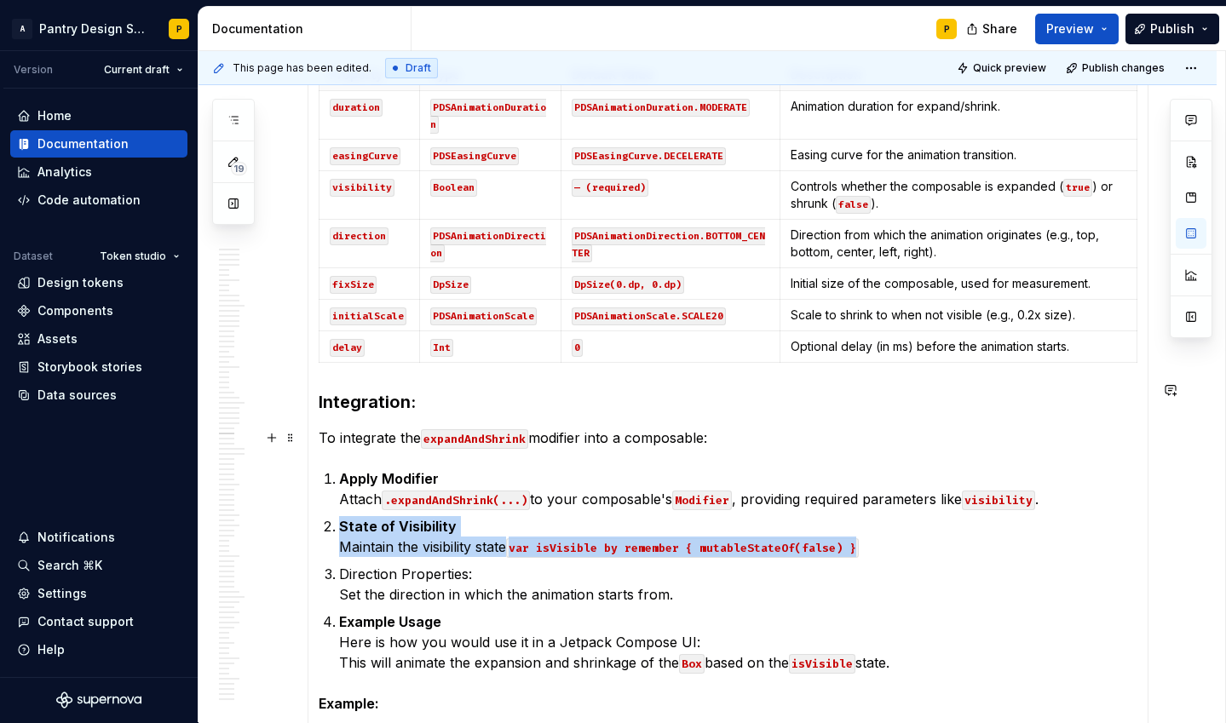
click at [401, 518] on strong "State of Visibility" at bounding box center [398, 526] width 118 height 17
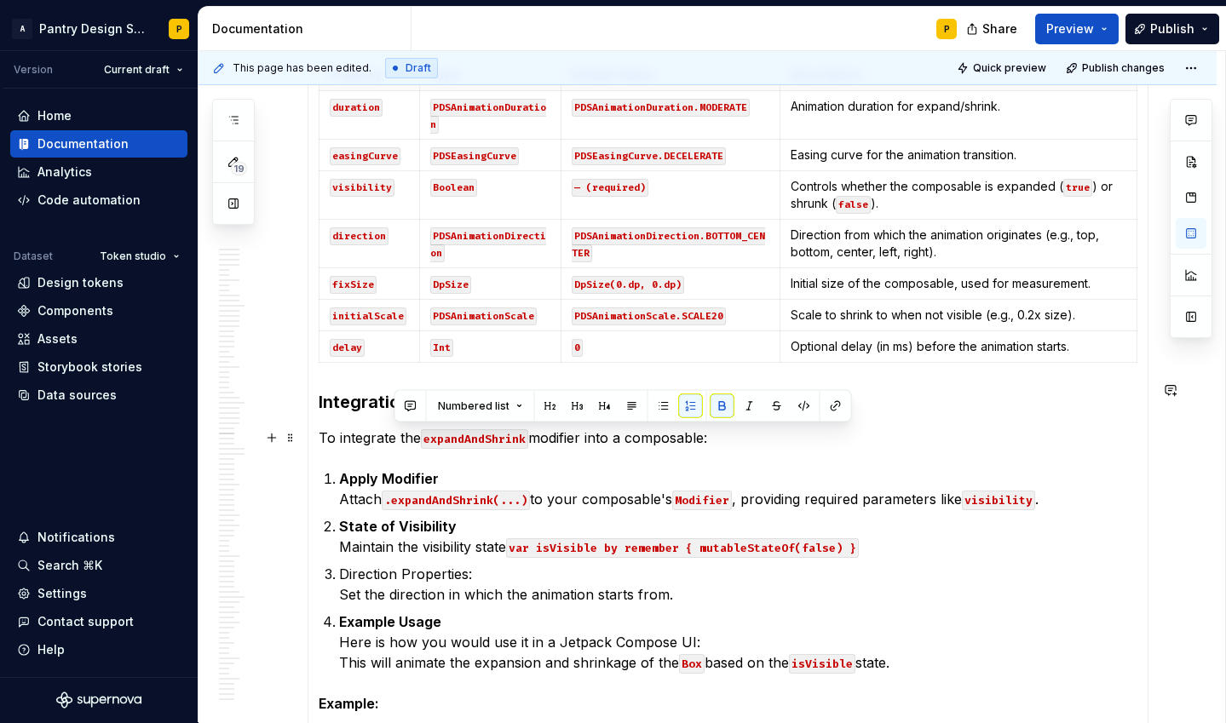
click at [401, 518] on strong "State of Visibility" at bounding box center [398, 526] width 118 height 17
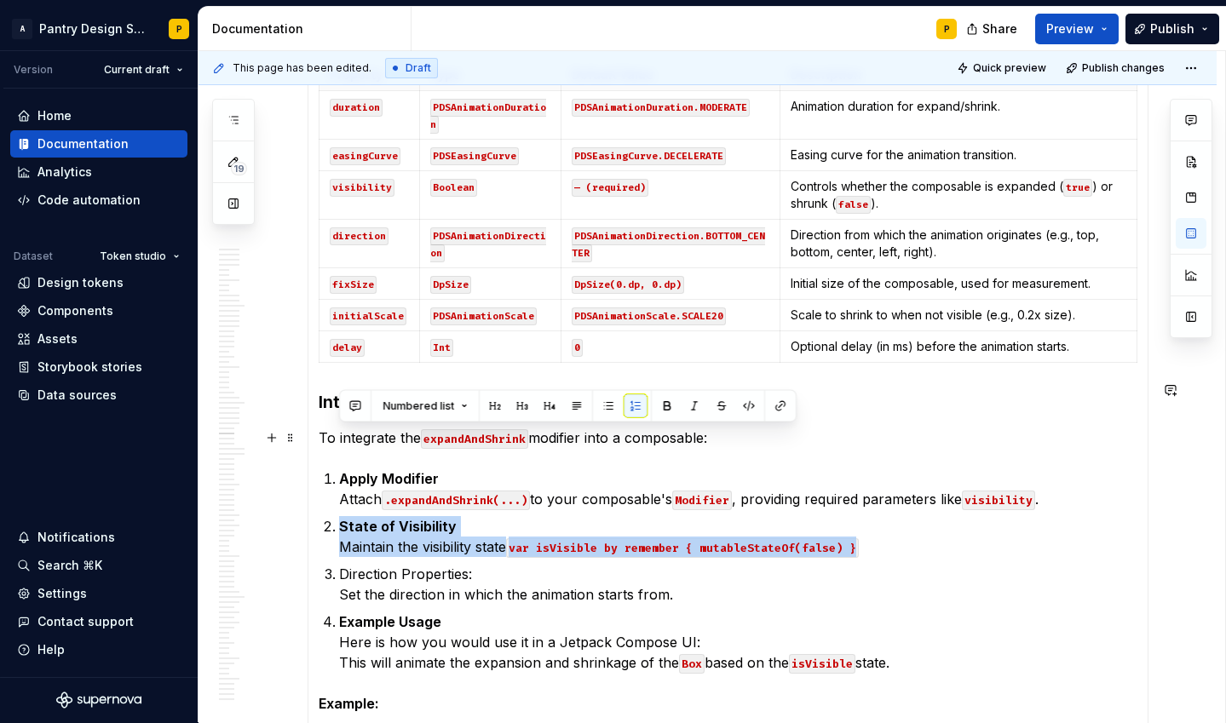
click at [405, 518] on strong "State of Visibility" at bounding box center [398, 526] width 118 height 17
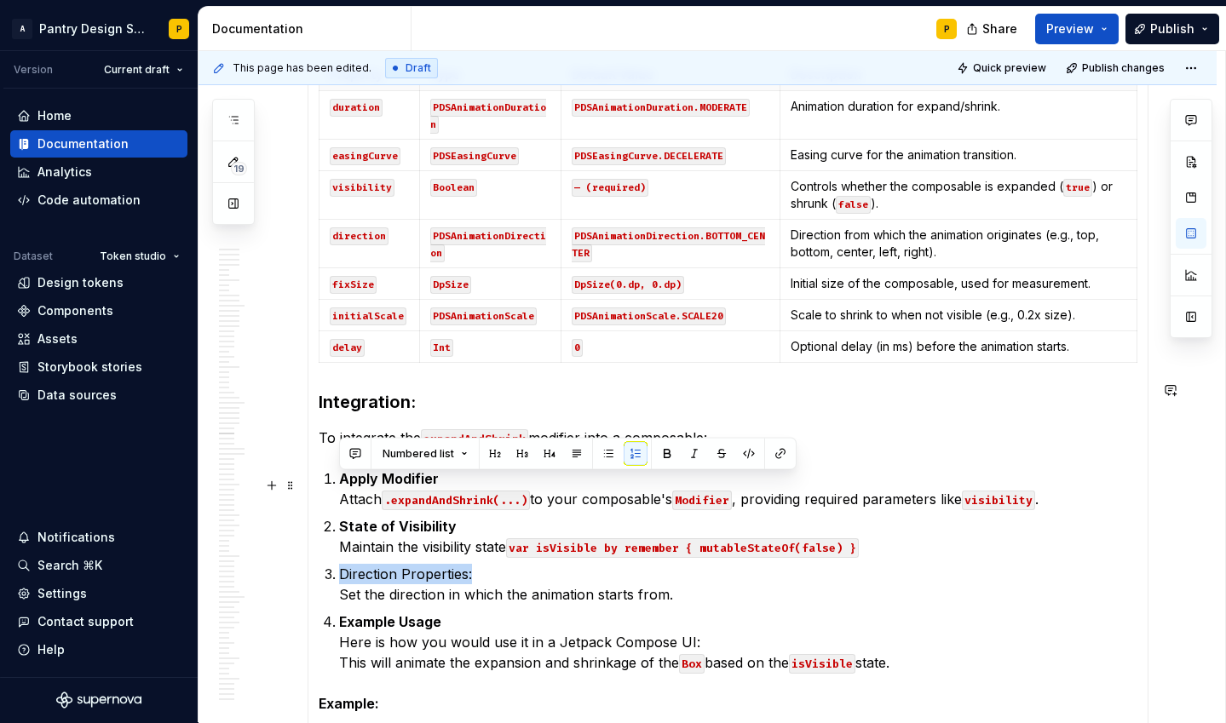
drag, startPoint x: 477, startPoint y: 484, endPoint x: 336, endPoint y: 485, distance: 140.6
click at [339, 564] on li "Direction Properties: Set the direction in which the animation starts from." at bounding box center [738, 584] width 798 height 41
click at [666, 459] on button "button" at bounding box center [667, 454] width 24 height 24
click at [504, 564] on p "Direction Properties: Set the direction in which the animation starts from." at bounding box center [738, 584] width 798 height 41
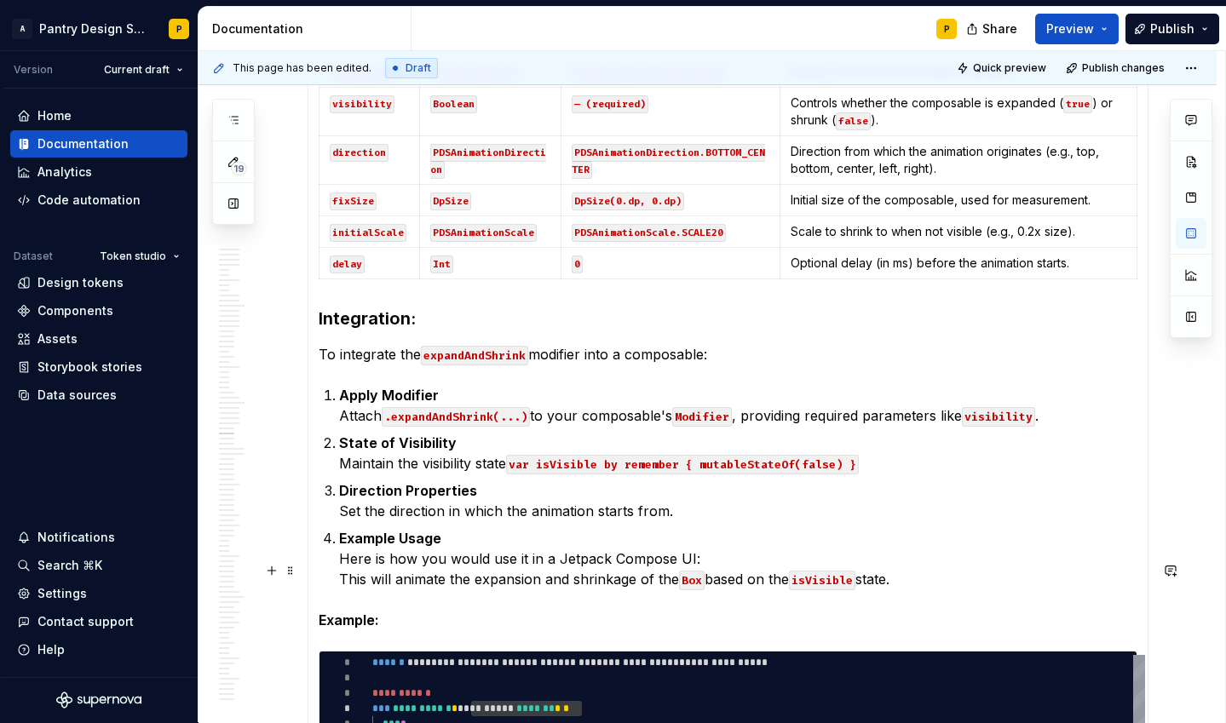
scroll to position [10845, 0]
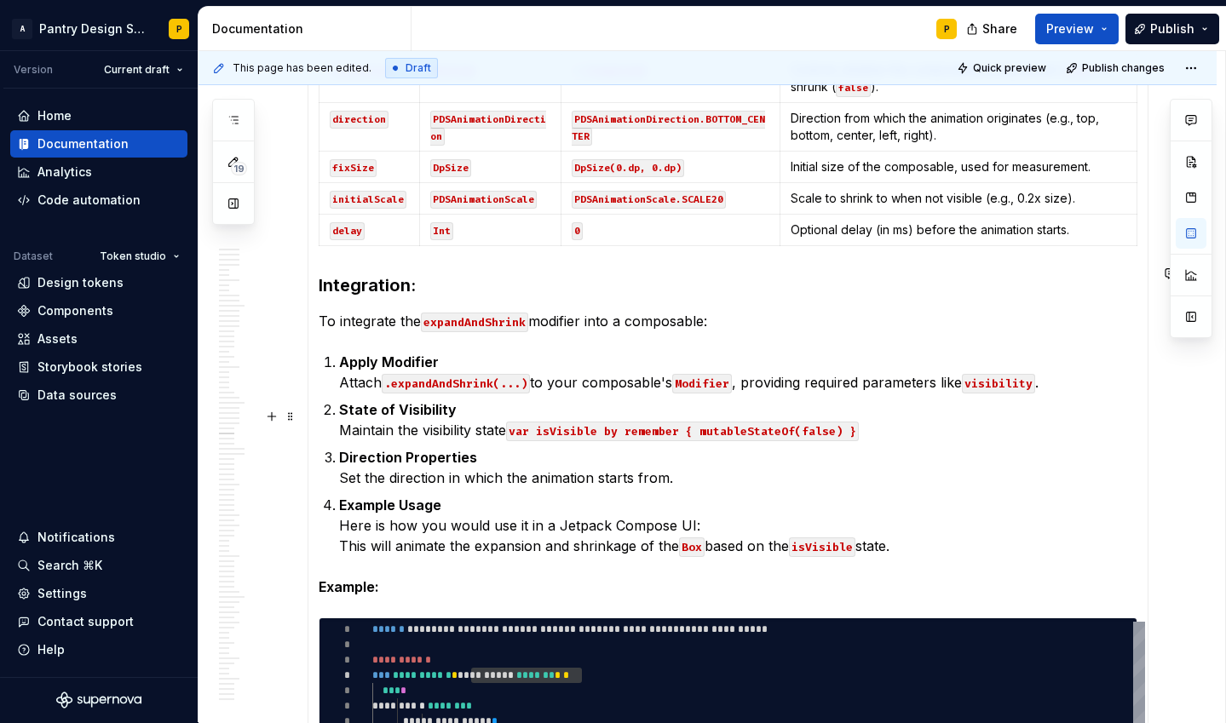
click at [527, 495] on p "Example Usage Here is how you would use it in a Jetpack Compose UI: This will a…" at bounding box center [738, 525] width 798 height 61
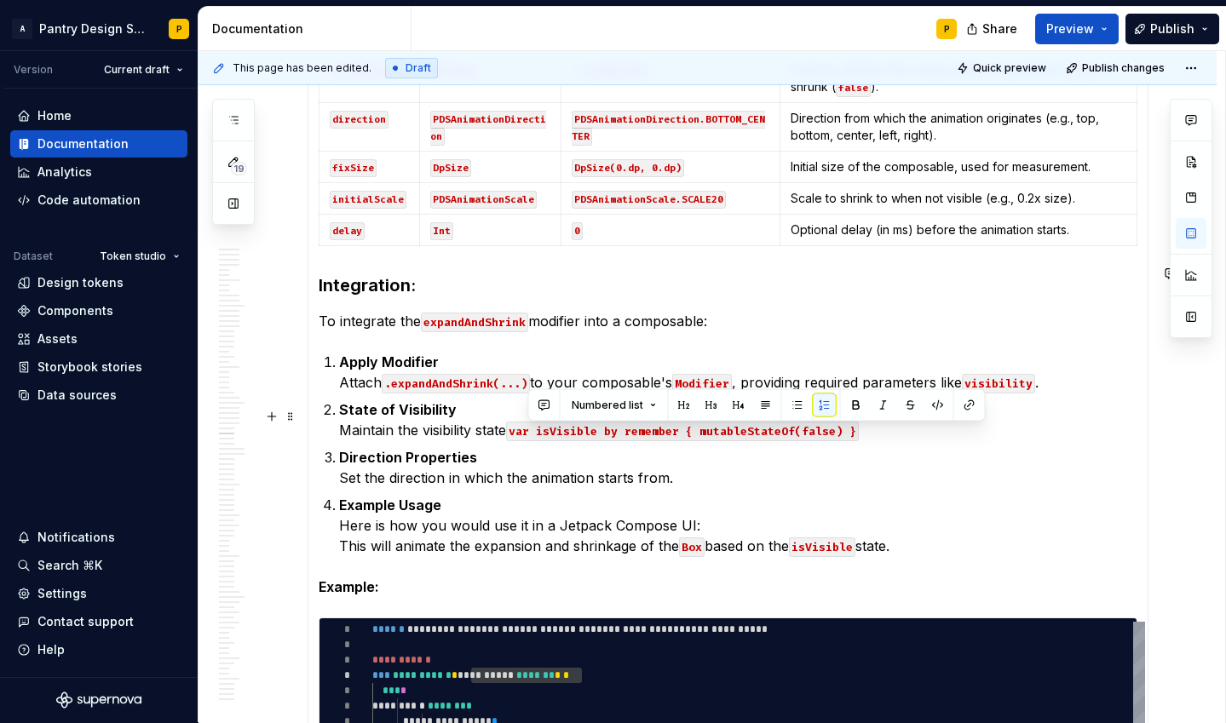
click at [527, 495] on p "Example Usage Here is how you would use it in a Jetpack Compose UI: This will a…" at bounding box center [738, 525] width 798 height 61
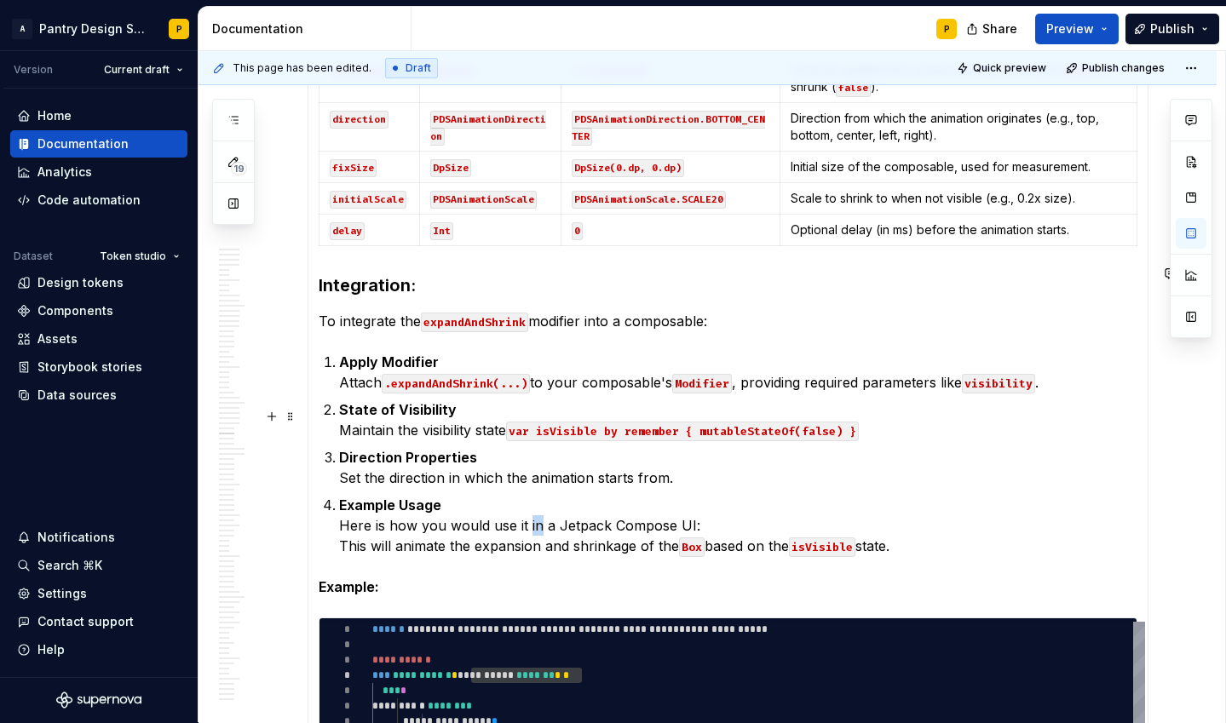
click at [563, 495] on p "Example Usage Here is how you would use it in a Jetpack Compose UI: This will a…" at bounding box center [738, 525] width 798 height 61
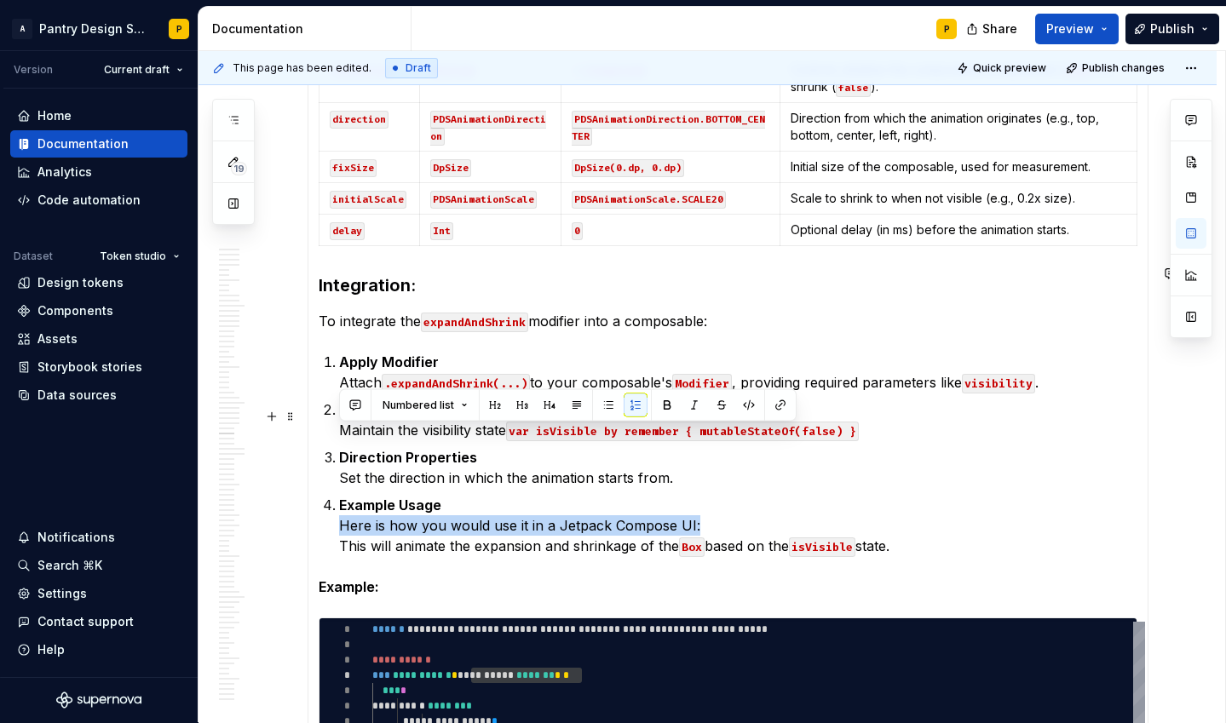
drag, startPoint x: 695, startPoint y: 430, endPoint x: 336, endPoint y: 437, distance: 359.5
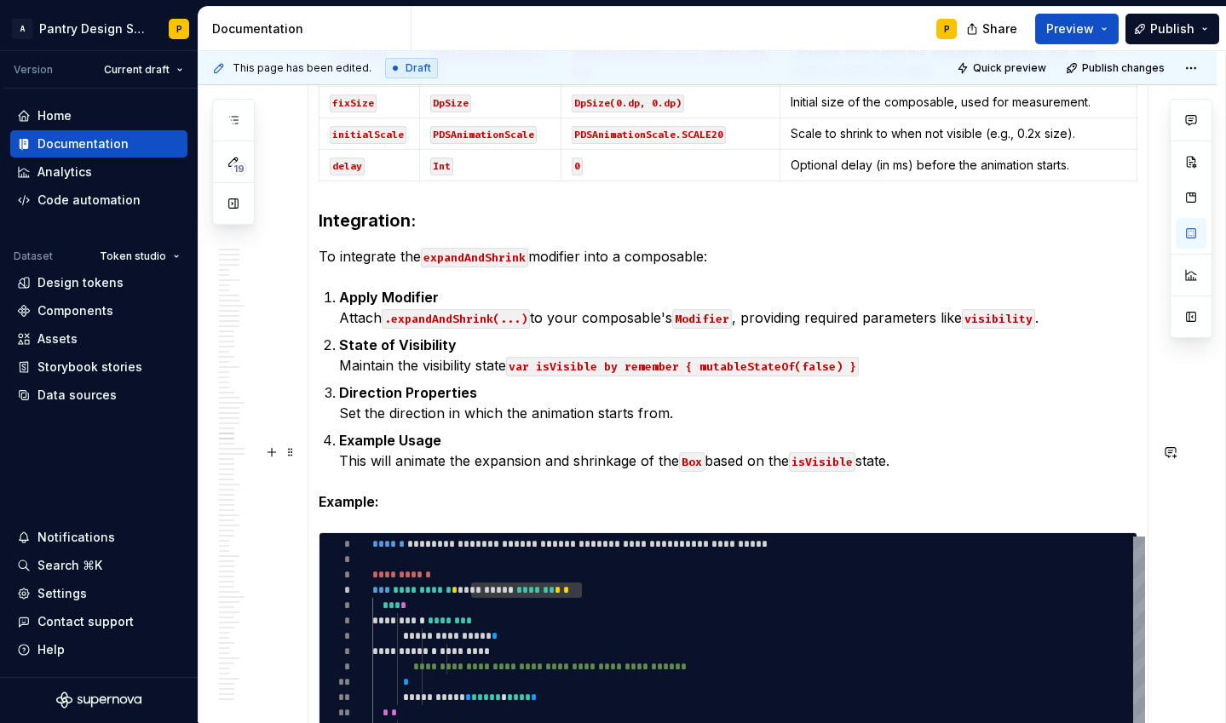
scroll to position [10926, 0]
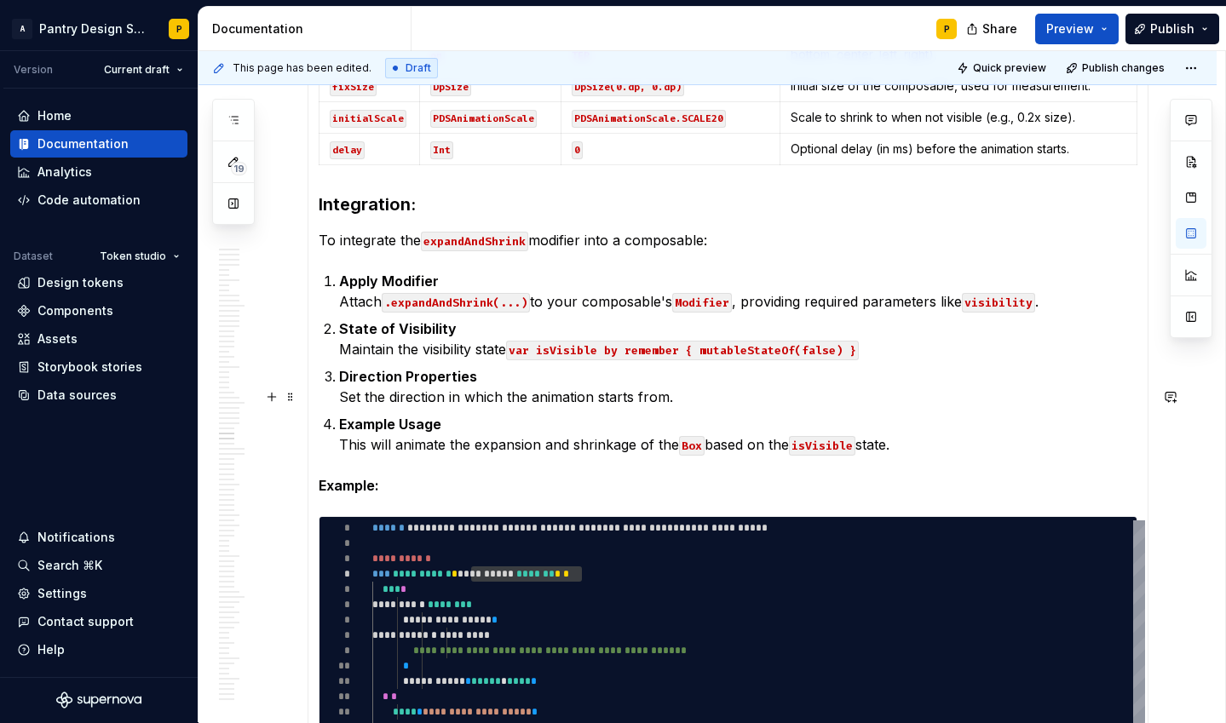
click at [358, 477] on strong "Example:" at bounding box center [349, 485] width 60 height 17
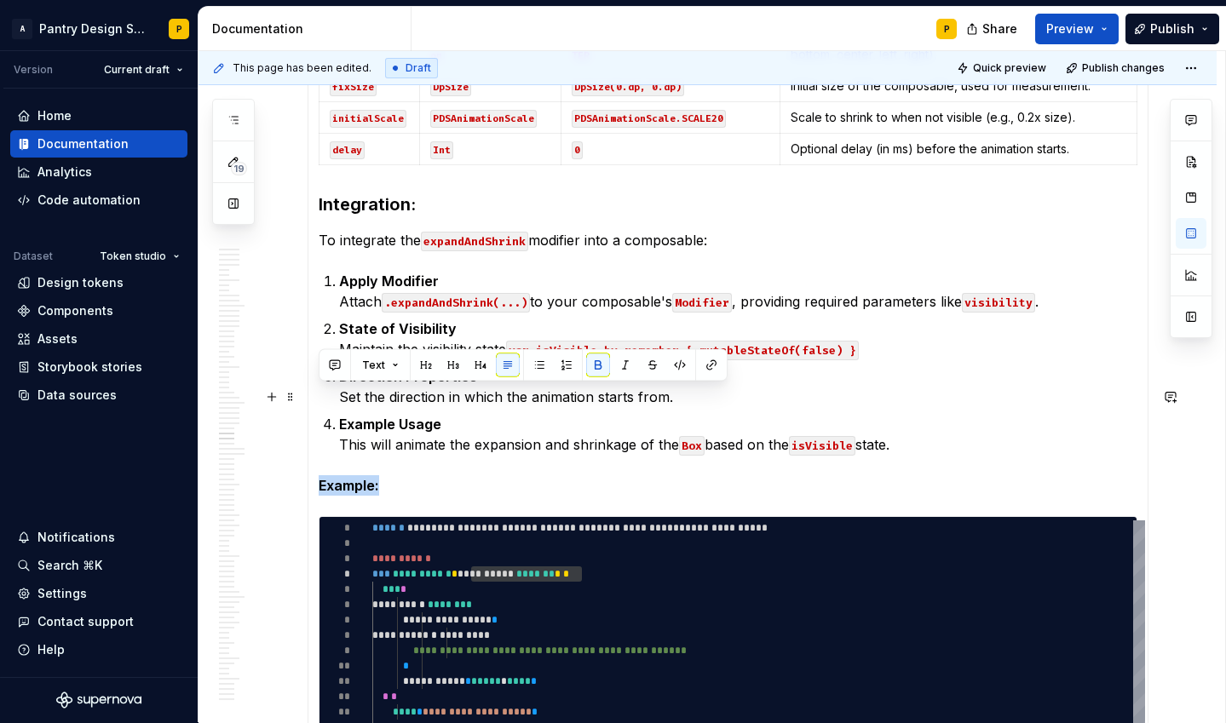
click at [358, 477] on strong "Example:" at bounding box center [349, 485] width 60 height 17
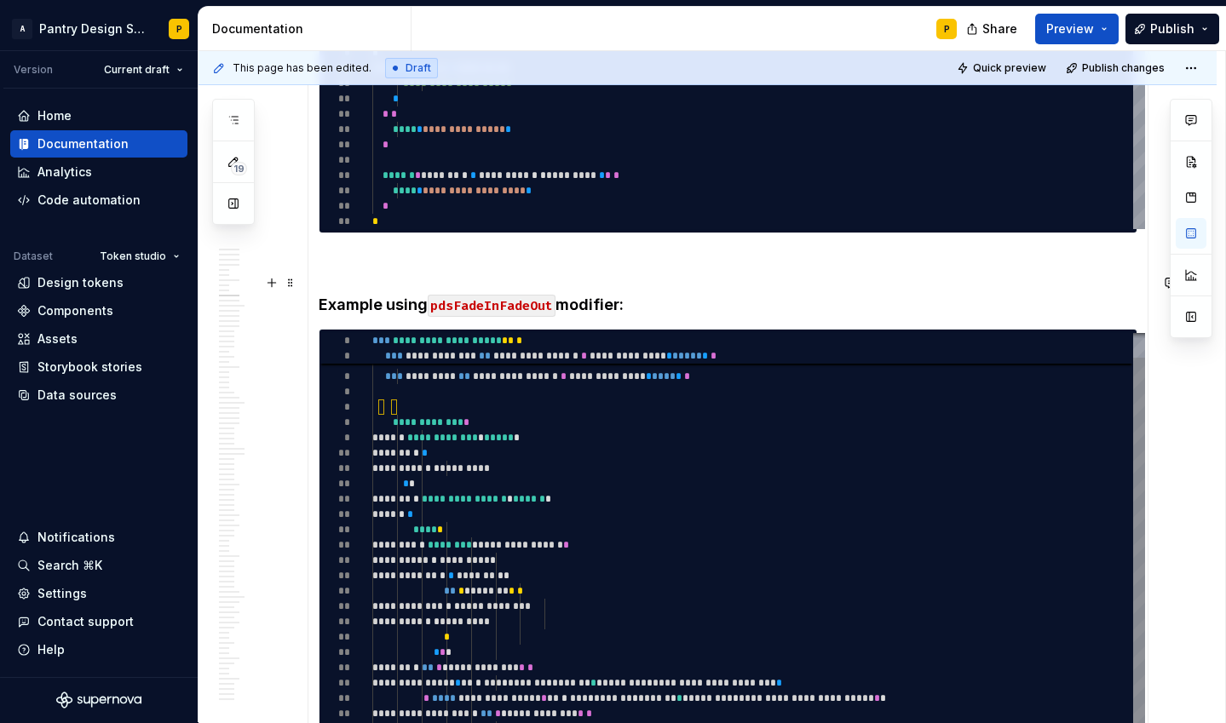
scroll to position [1364, 0]
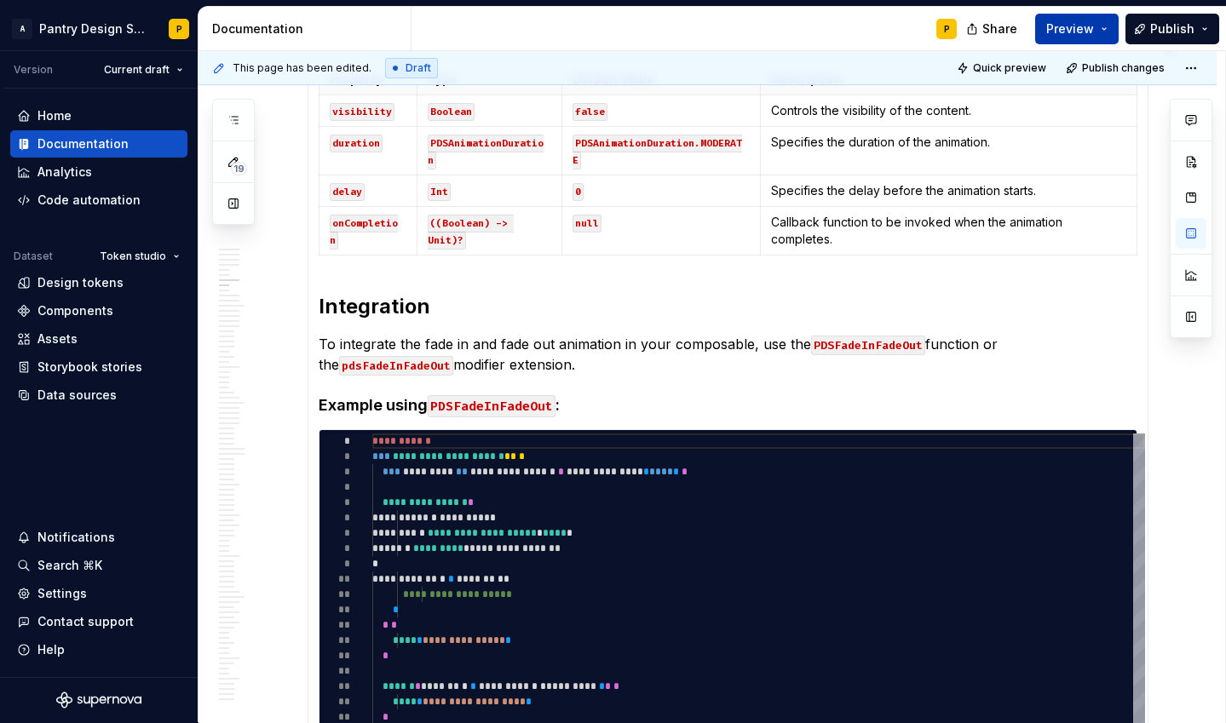
click at [1102, 27] on button "Preview" at bounding box center [1076, 29] width 83 height 31
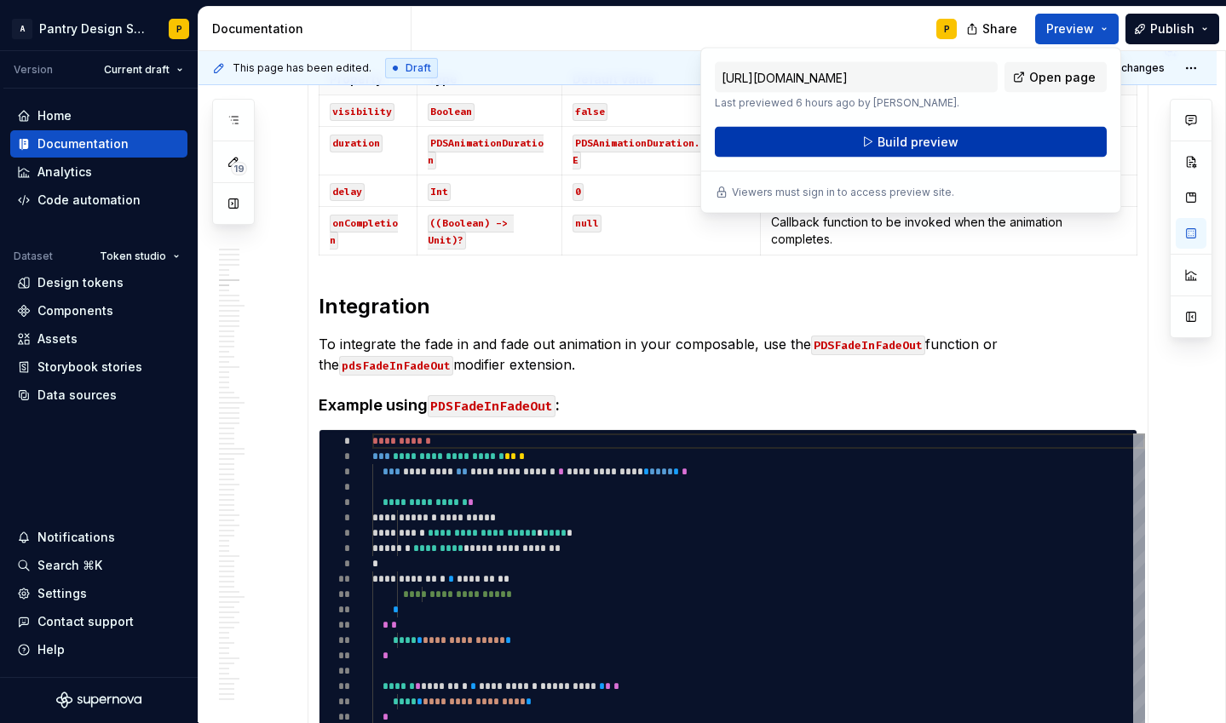
click at [921, 141] on span "Build preview" at bounding box center [917, 142] width 81 height 17
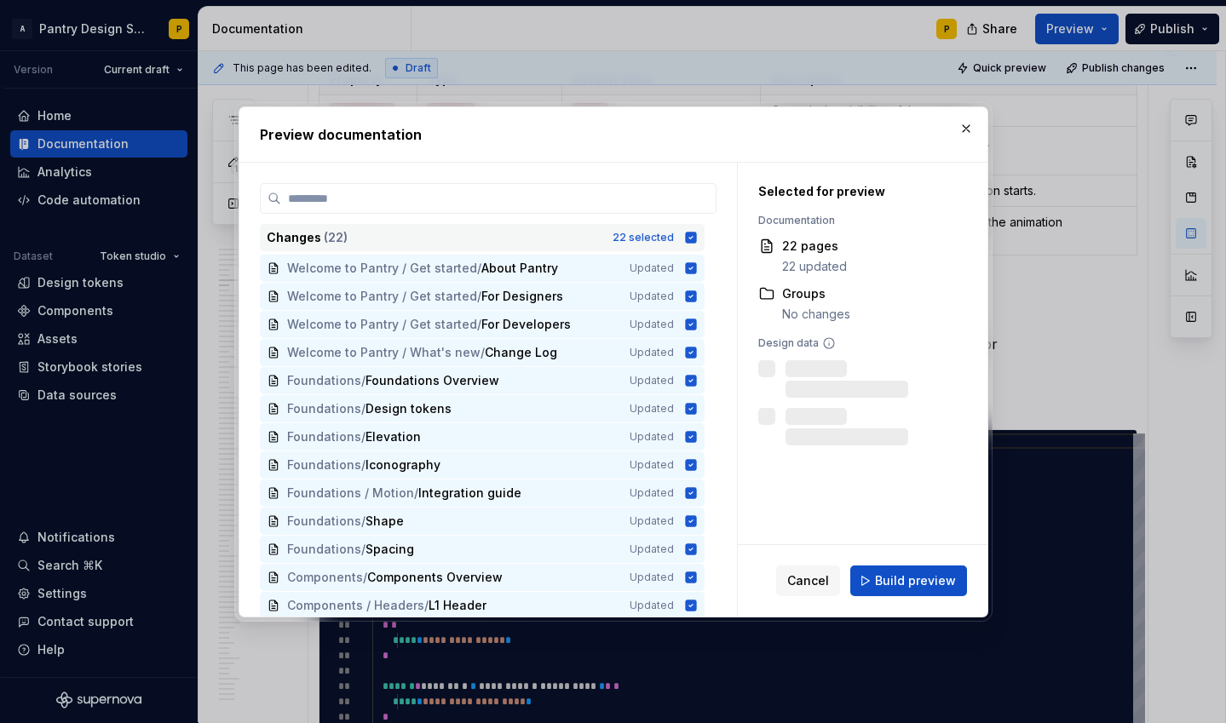
type textarea "*"
click at [696, 234] on icon at bounding box center [690, 237] width 11 height 11
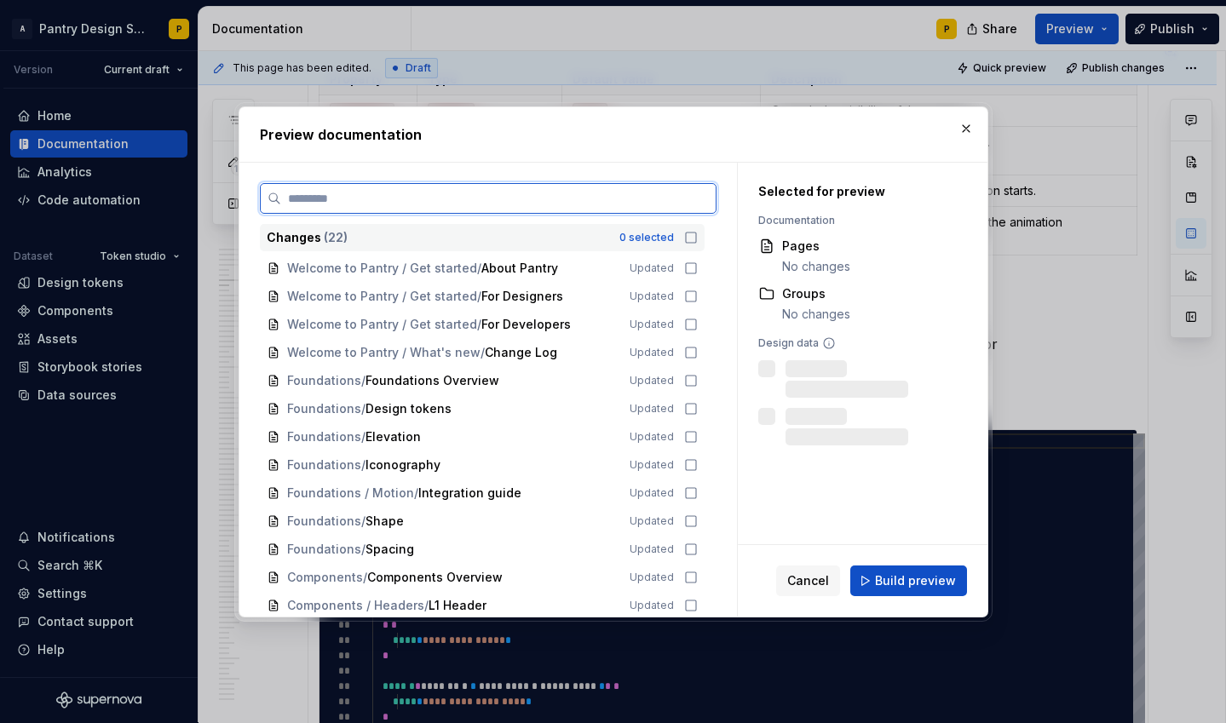
click at [582, 204] on input "search" at bounding box center [498, 198] width 434 height 17
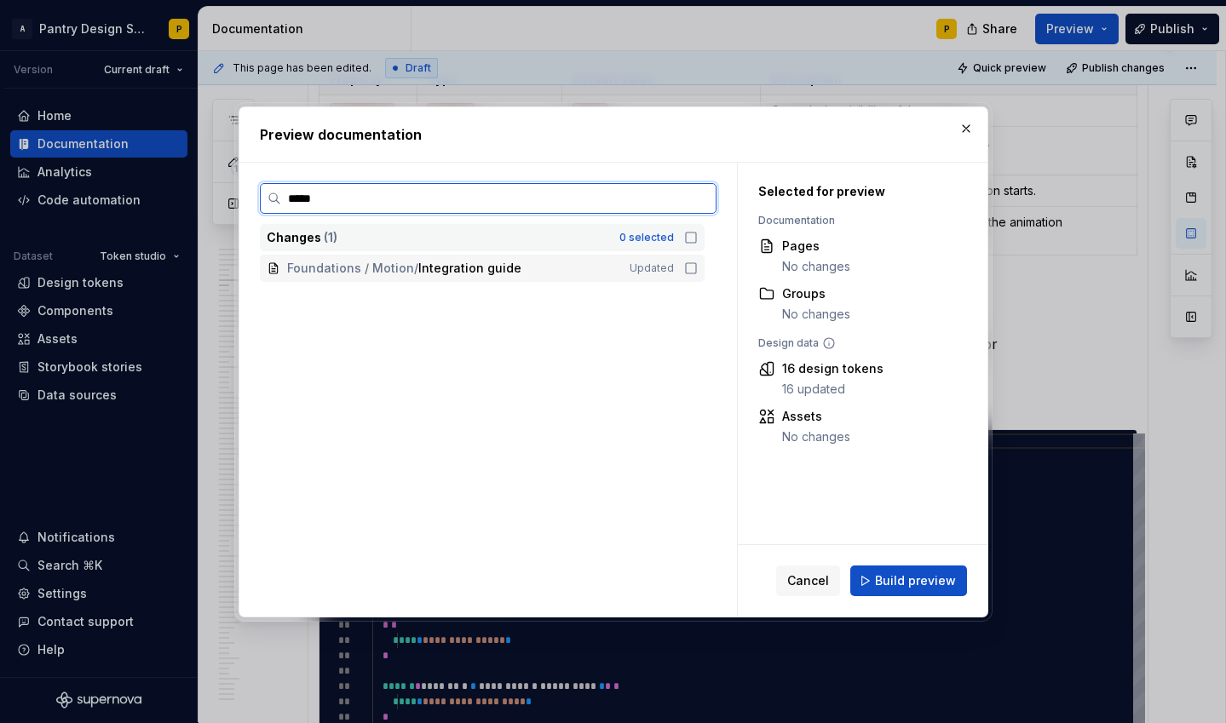
type input "******"
click at [698, 264] on icon at bounding box center [691, 269] width 14 height 14
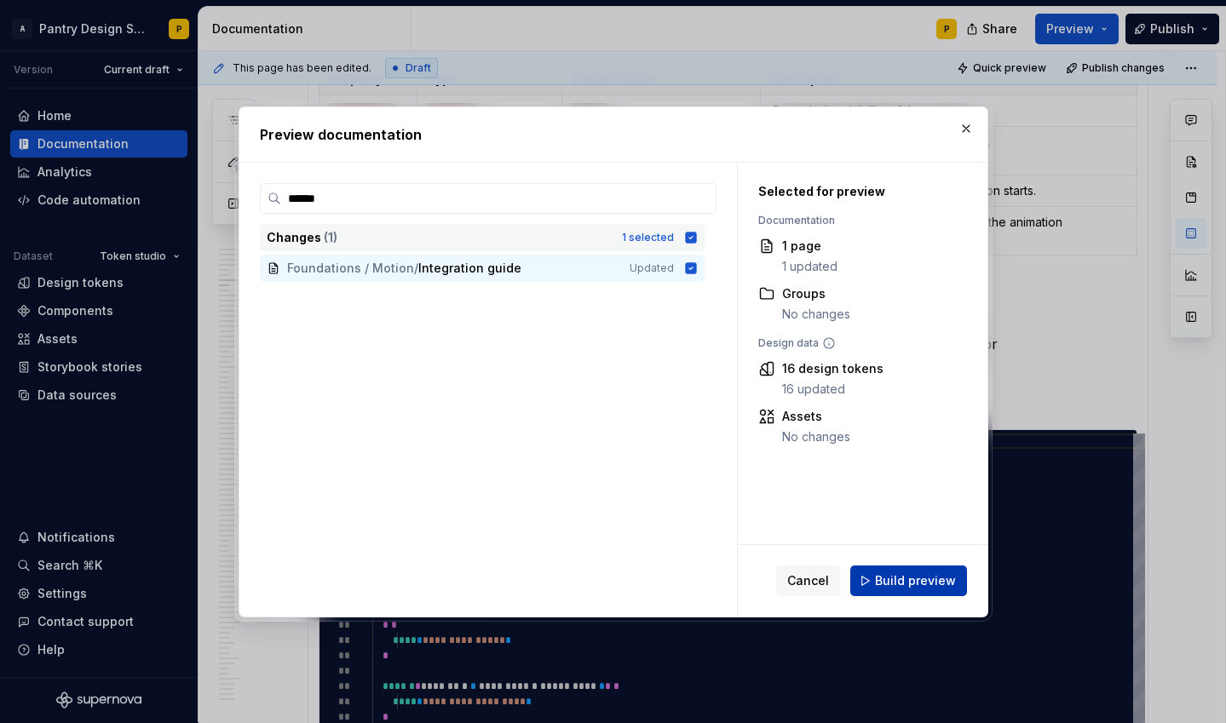
click at [897, 580] on span "Build preview" at bounding box center [915, 580] width 81 height 17
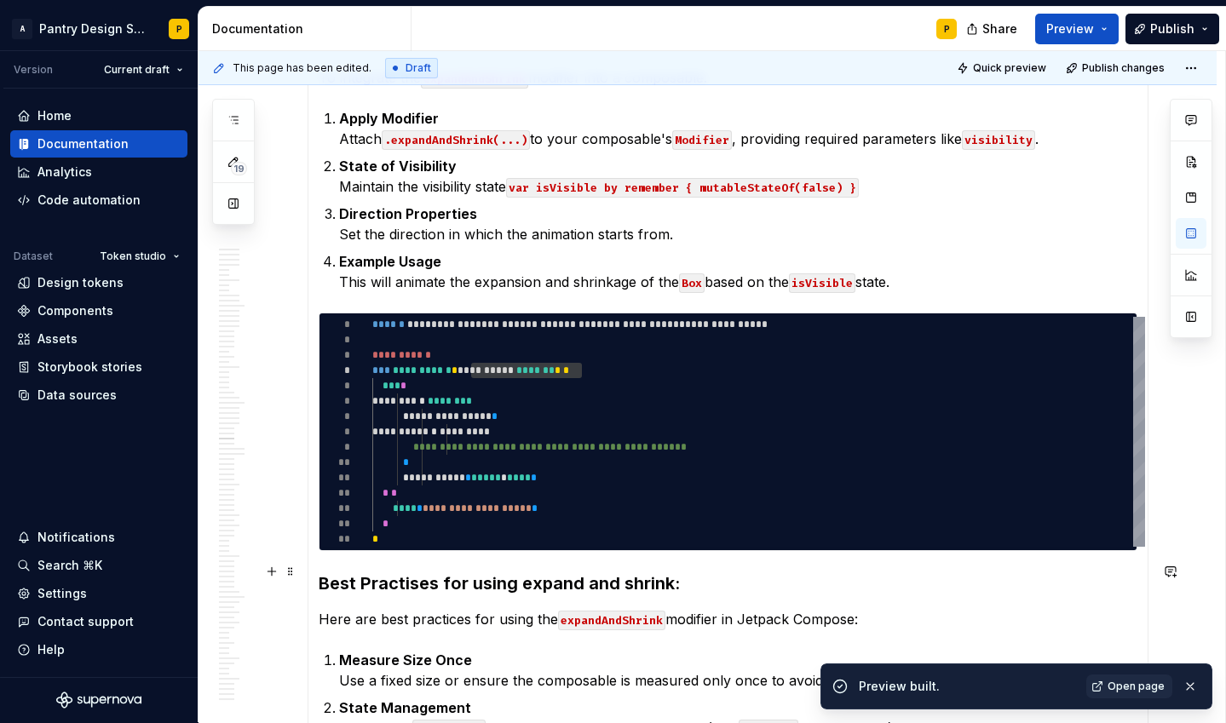
scroll to position [11049, 0]
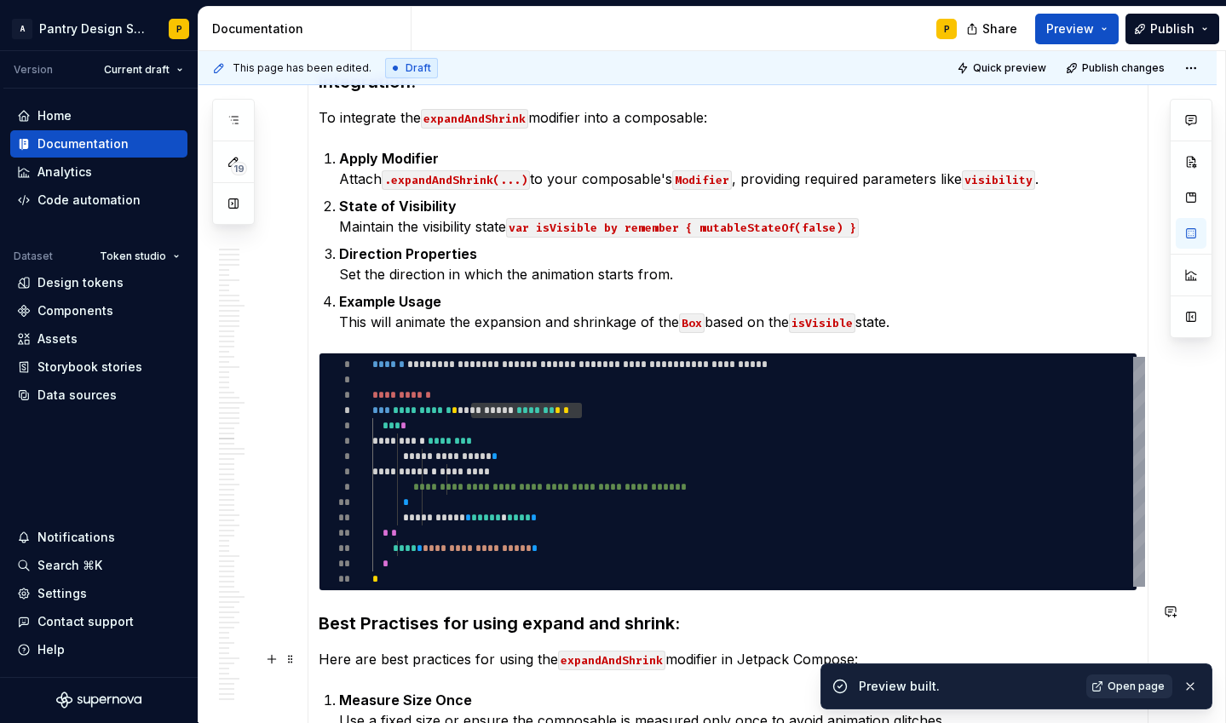
click at [1142, 681] on span "Open page" at bounding box center [1135, 687] width 57 height 14
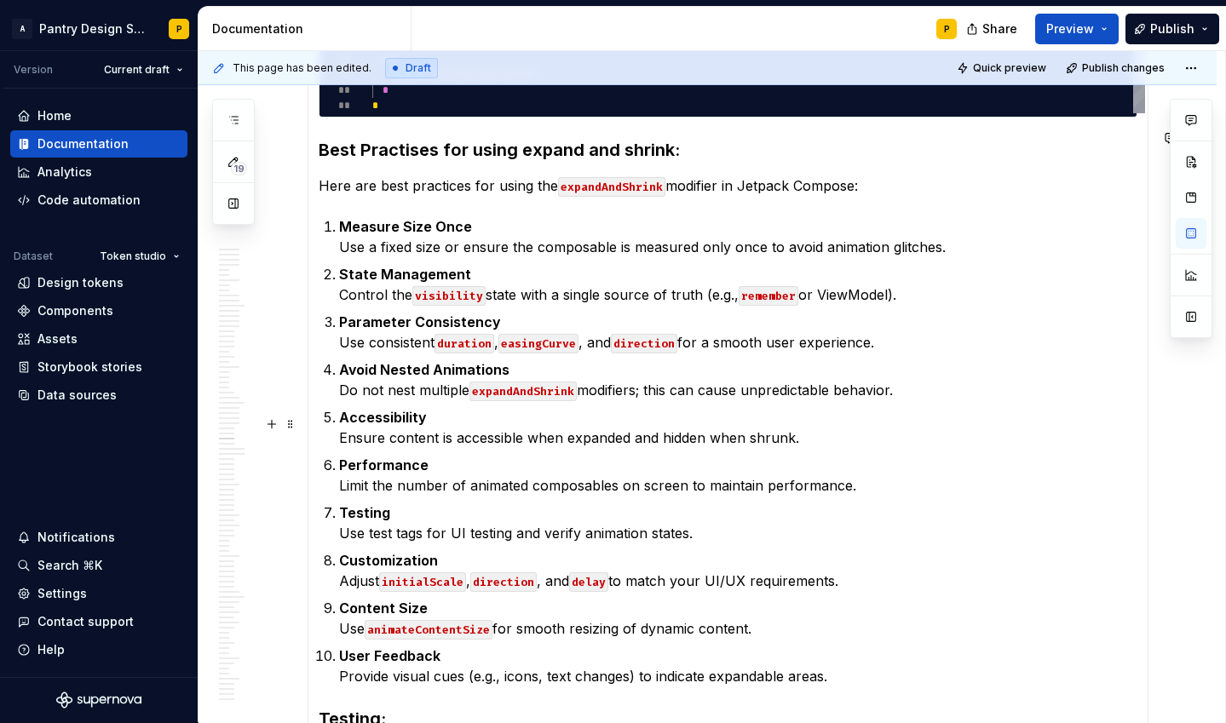
scroll to position [11911, 0]
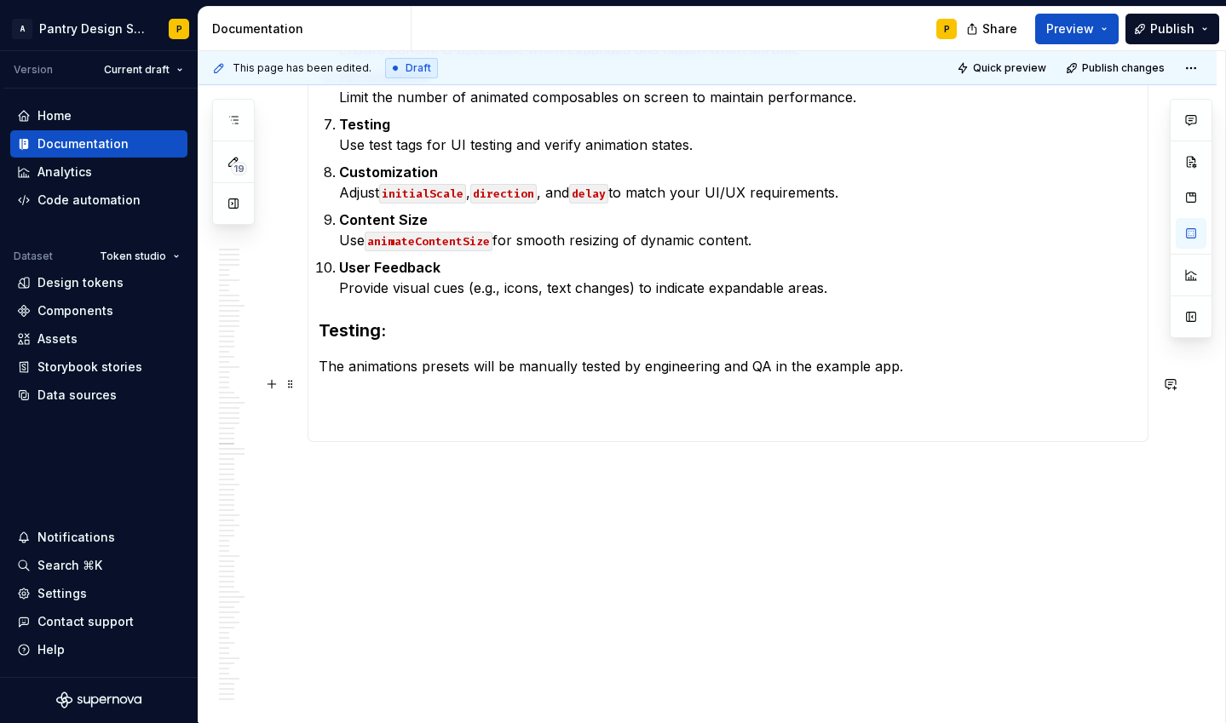
click at [408, 463] on p at bounding box center [728, 473] width 841 height 20
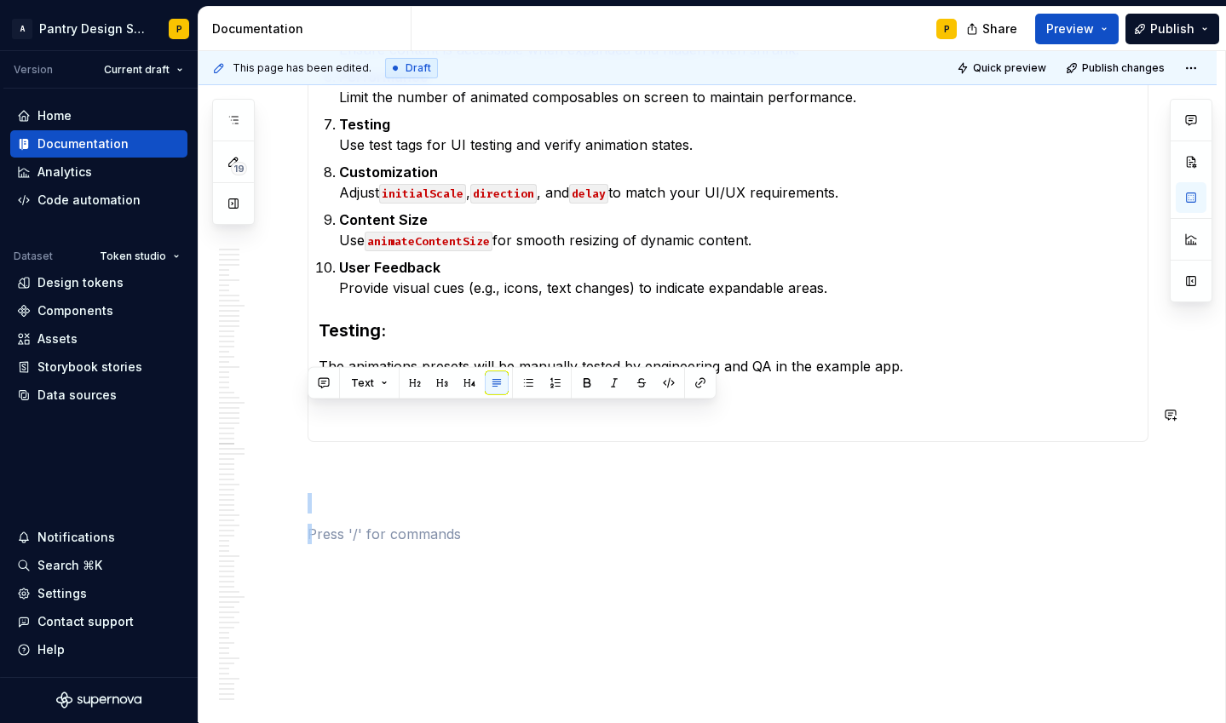
drag, startPoint x: 376, startPoint y: 323, endPoint x: 540, endPoint y: 398, distance: 180.7
click at [552, 524] on p at bounding box center [728, 534] width 841 height 20
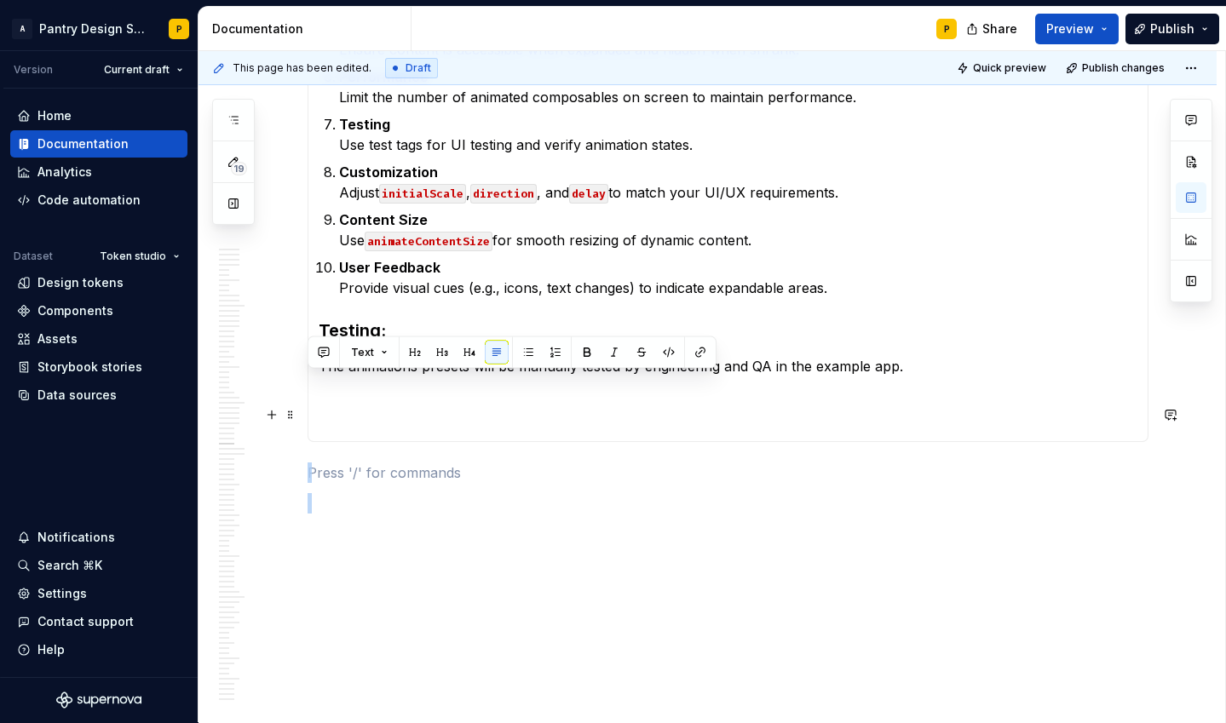
drag, startPoint x: 330, startPoint y: 386, endPoint x: 659, endPoint y: 414, distance: 330.8
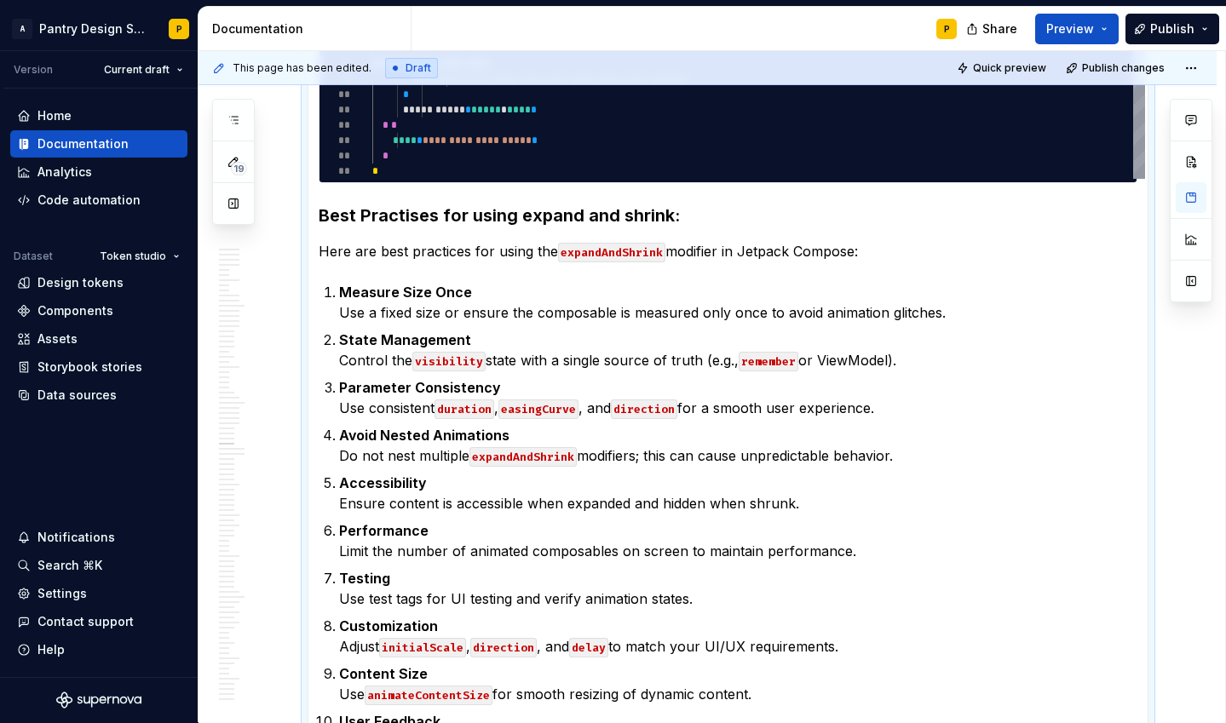
scroll to position [11850, 0]
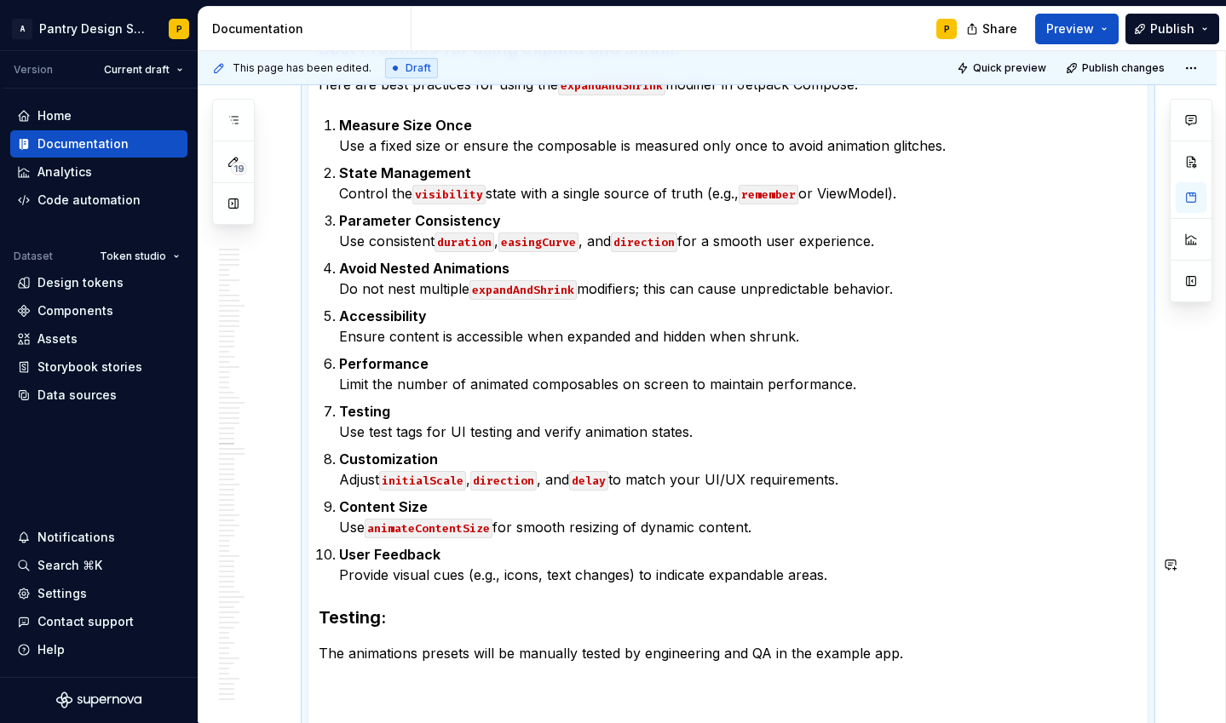
scroll to position [11786, 0]
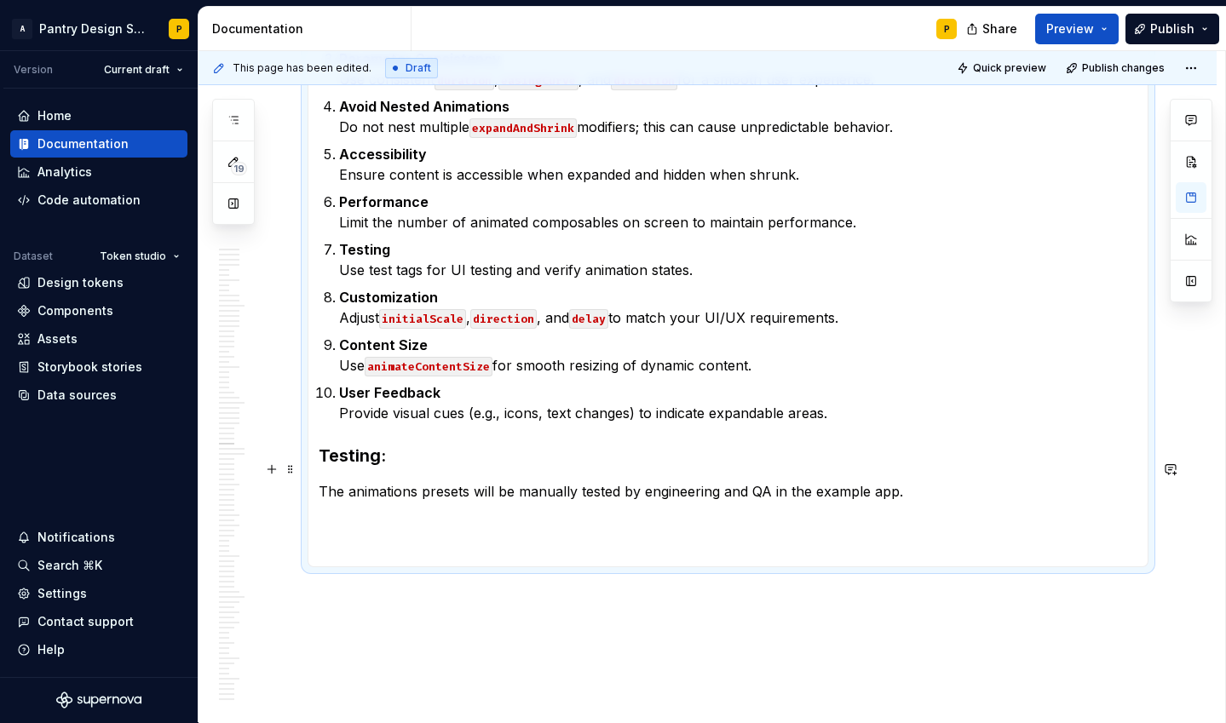
click at [1078, 31] on span "Preview" at bounding box center [1070, 28] width 48 height 17
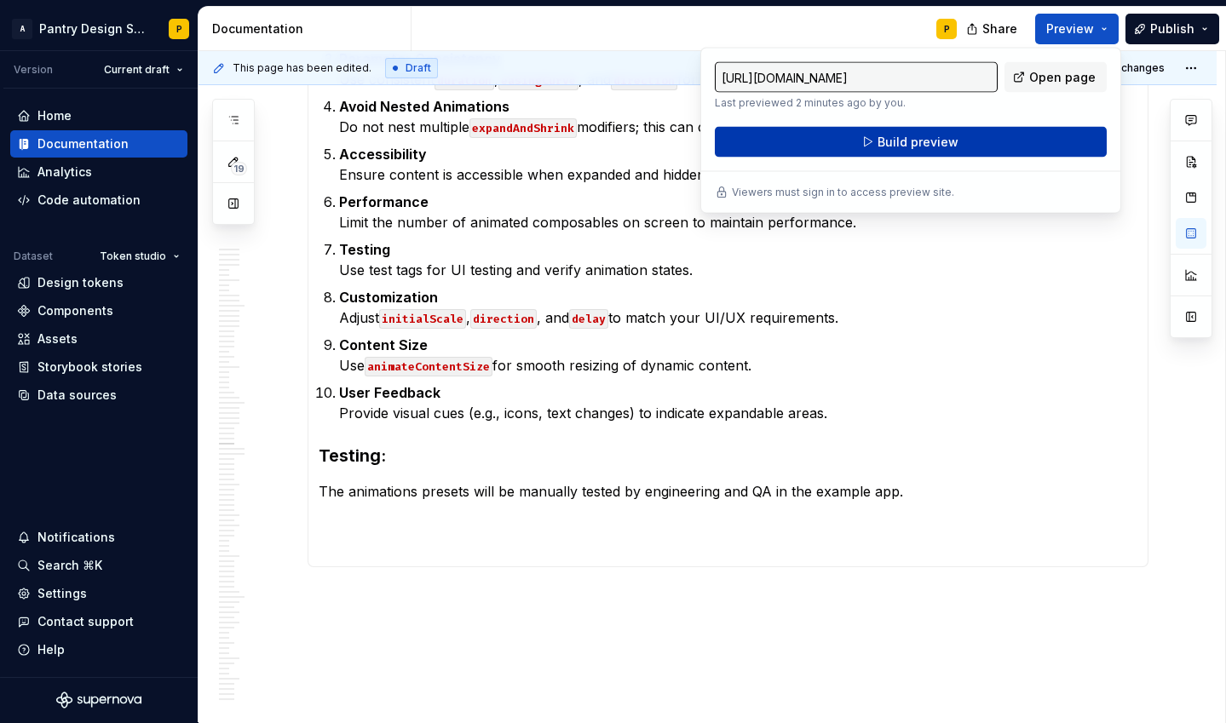
click at [961, 144] on button "Build preview" at bounding box center [911, 142] width 392 height 31
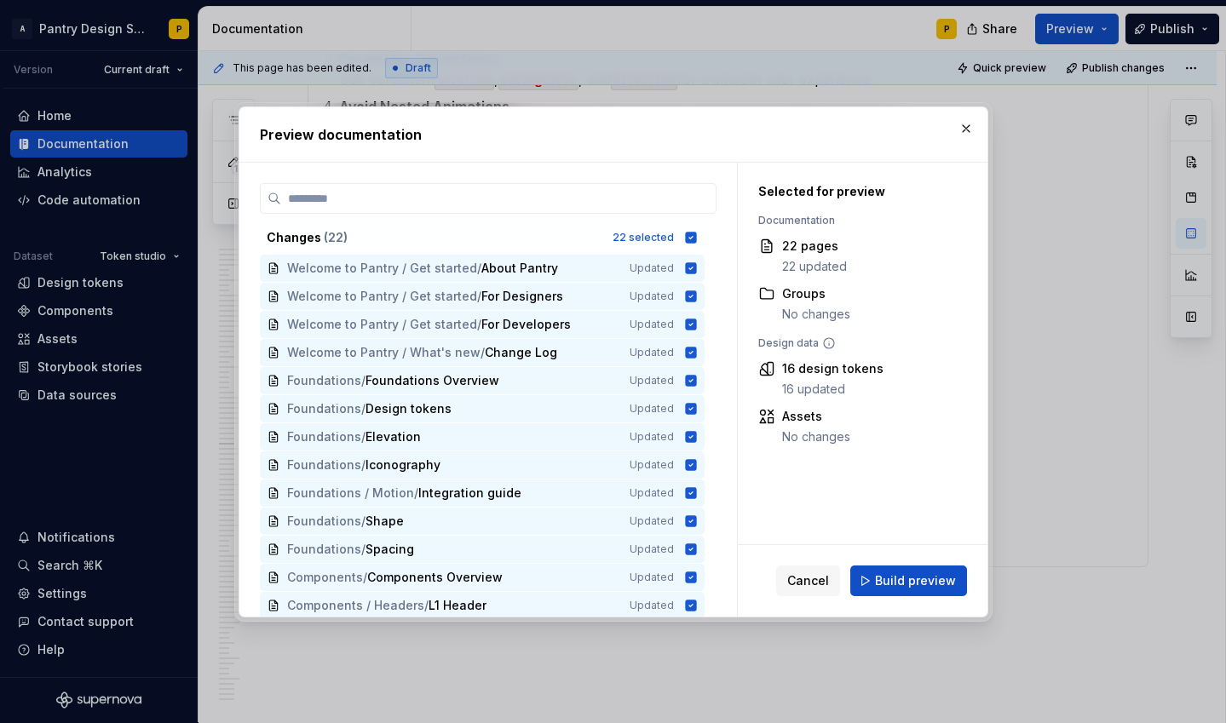
type textarea "*"
click at [696, 235] on icon at bounding box center [690, 237] width 11 height 11
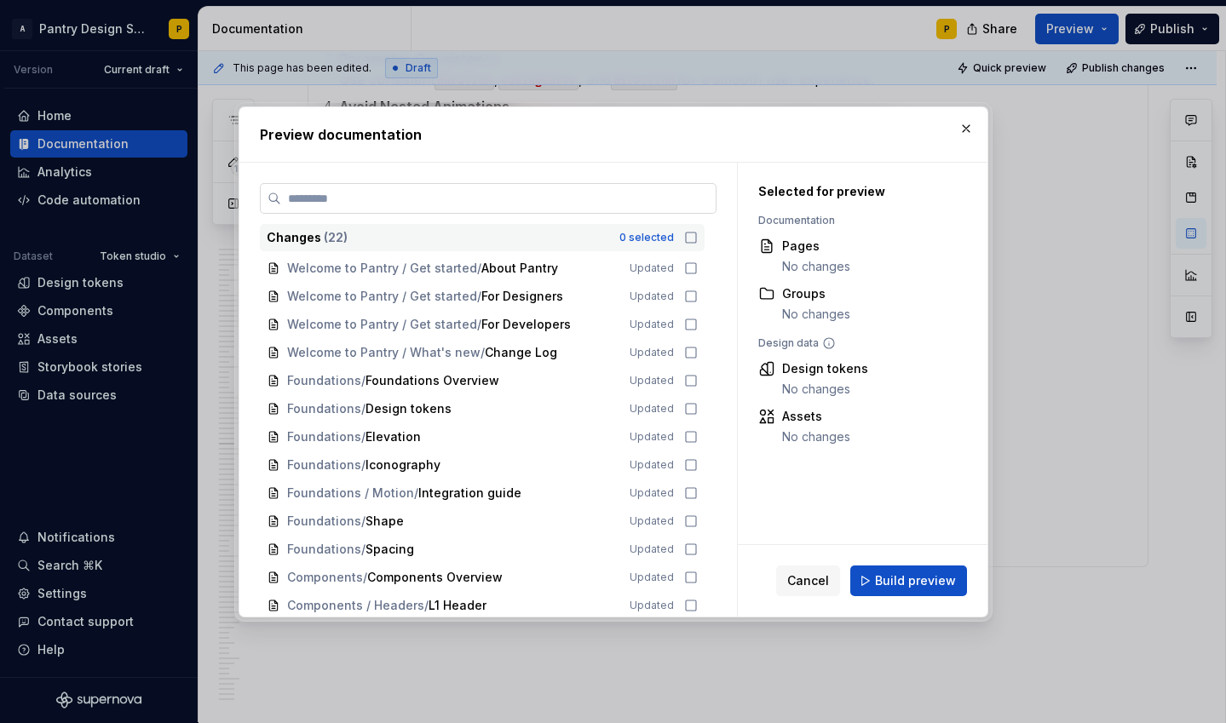
click at [615, 206] on label at bounding box center [488, 198] width 457 height 31
click at [615, 206] on input "search" at bounding box center [498, 198] width 434 height 17
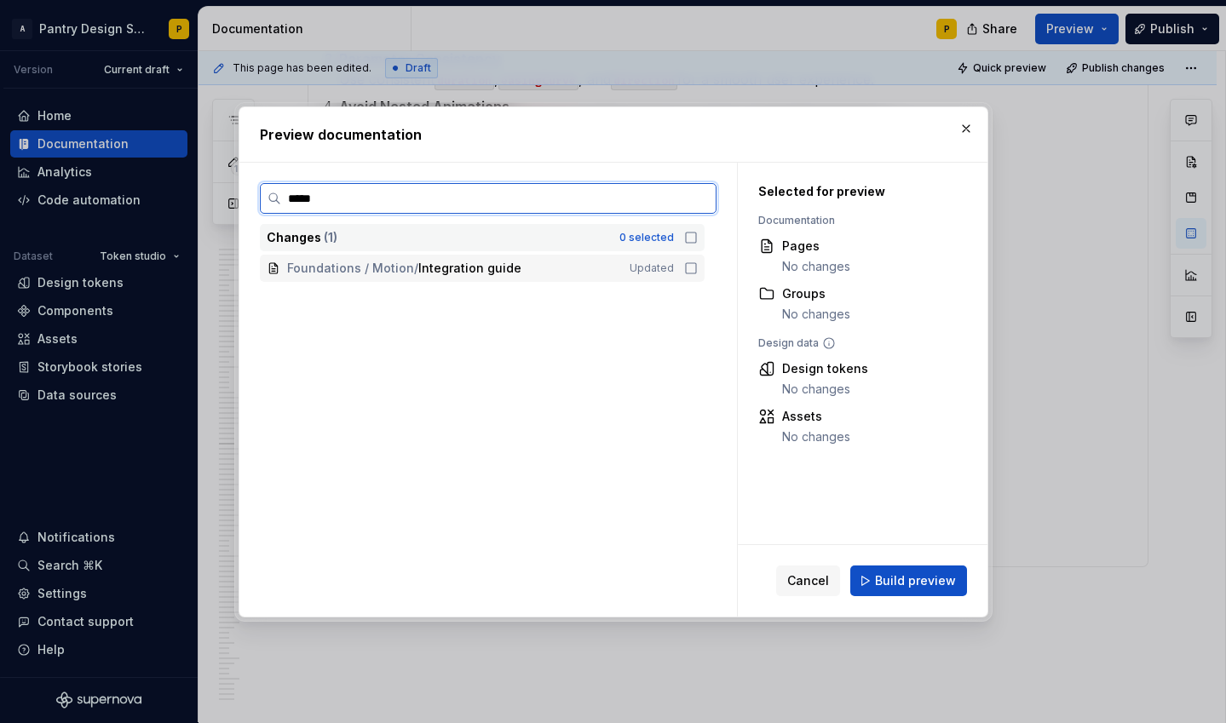
type input "******"
click at [697, 271] on icon at bounding box center [691, 269] width 14 height 14
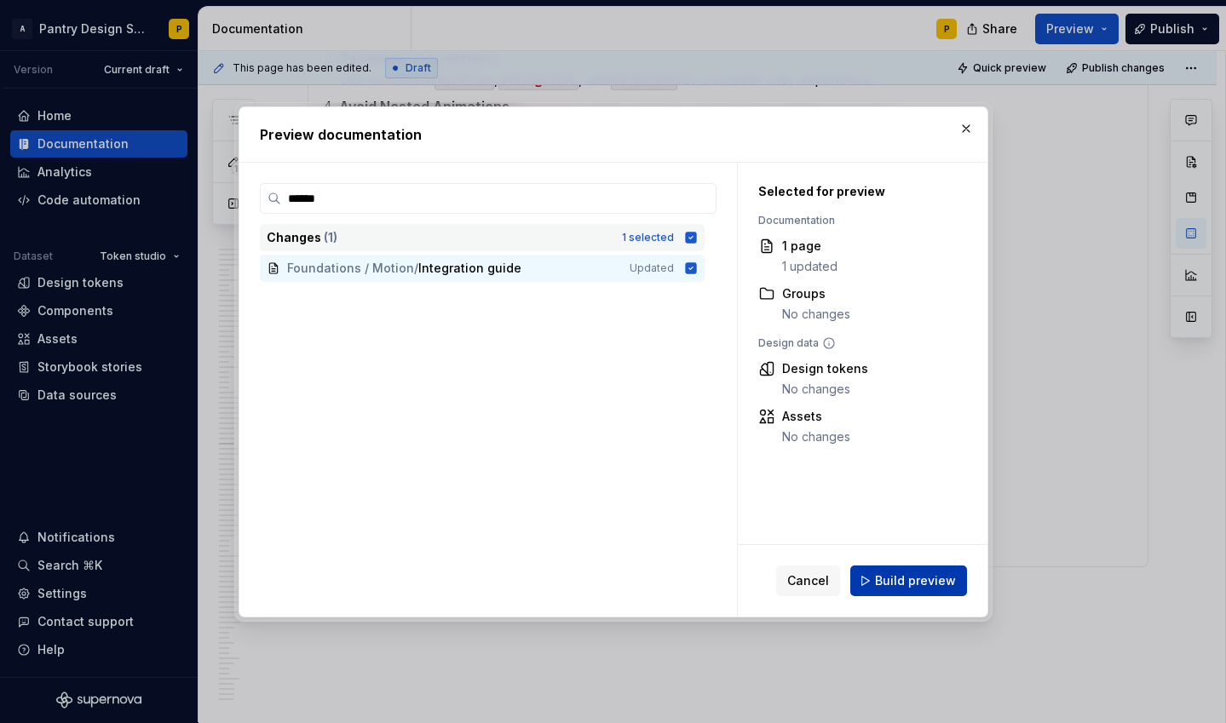
click at [914, 575] on span "Build preview" at bounding box center [915, 580] width 81 height 17
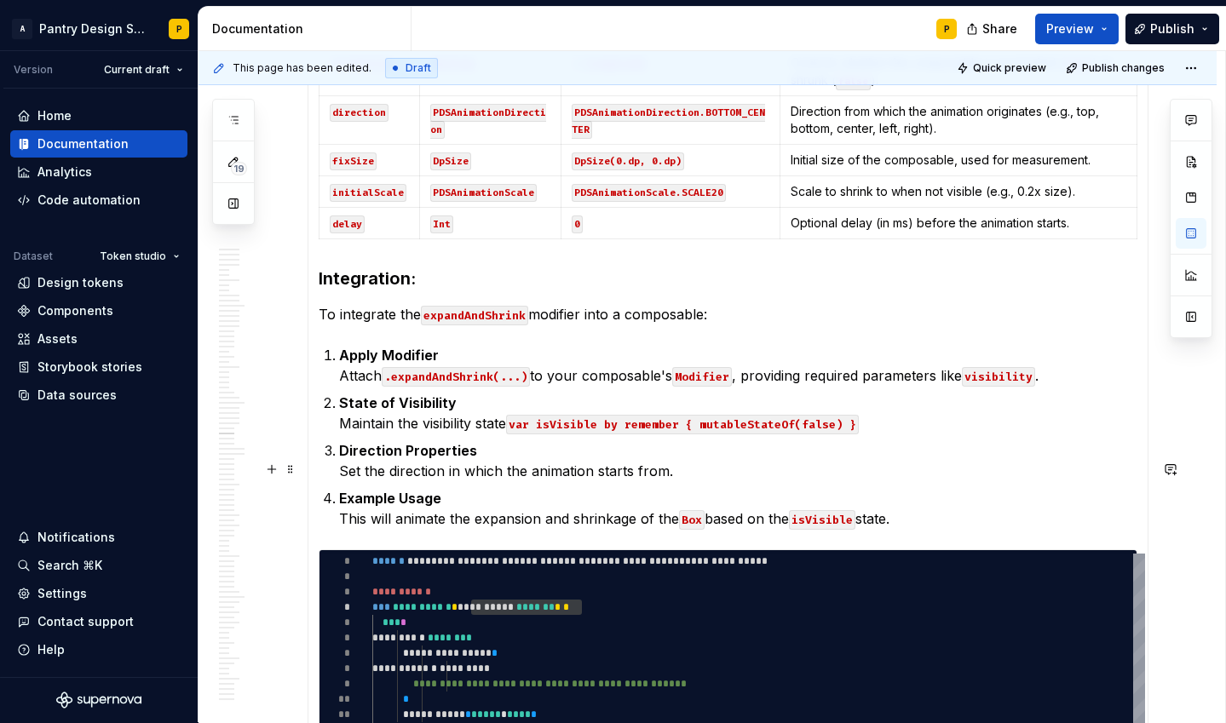
scroll to position [10796, 0]
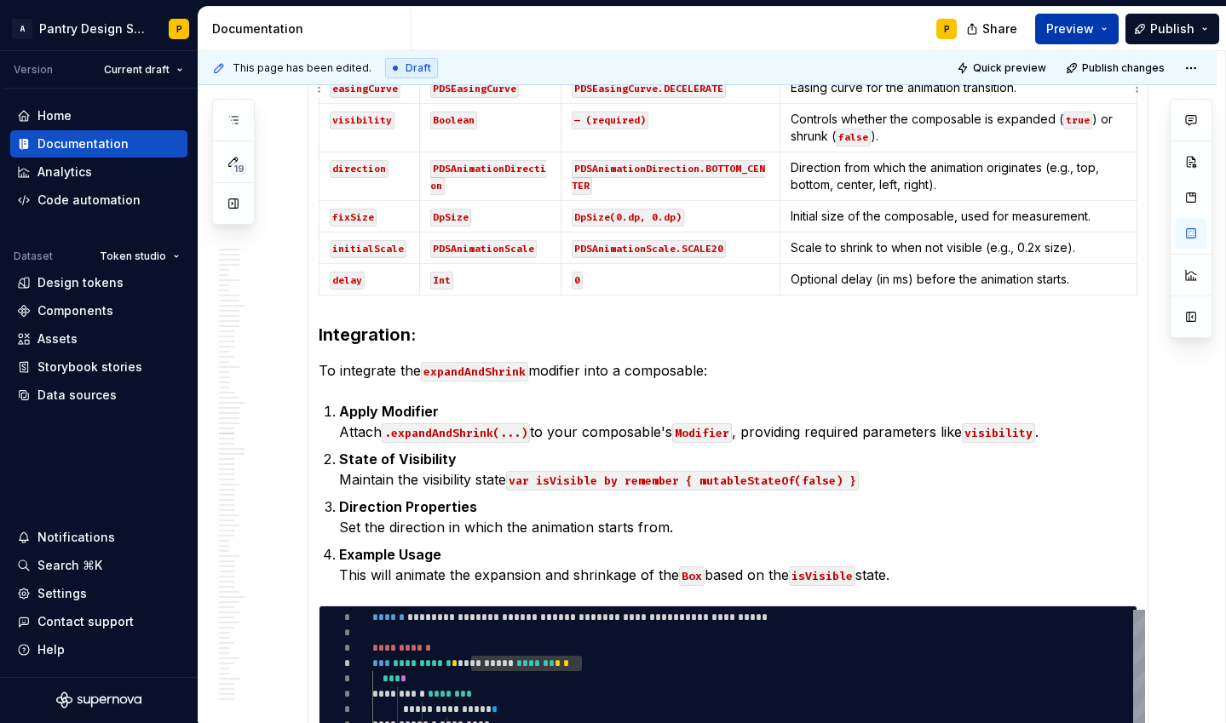
click at [1094, 23] on span "Preview" at bounding box center [1070, 28] width 48 height 17
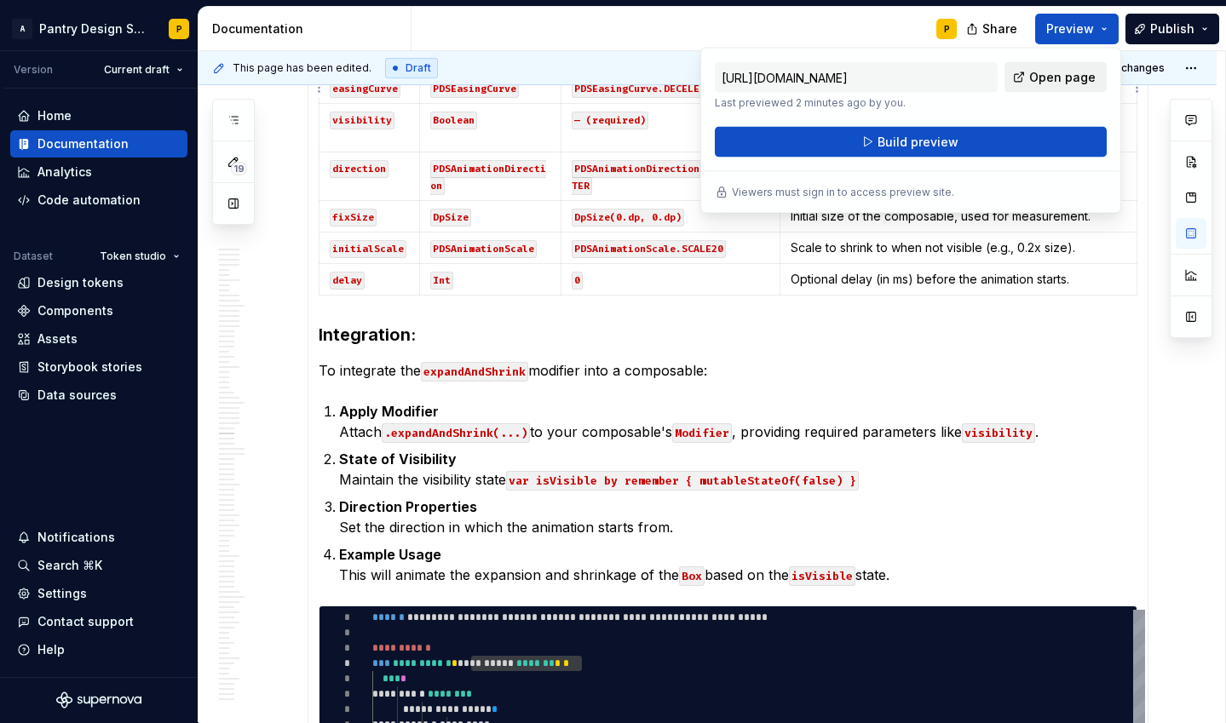
click at [1038, 78] on span "Open page" at bounding box center [1062, 77] width 66 height 17
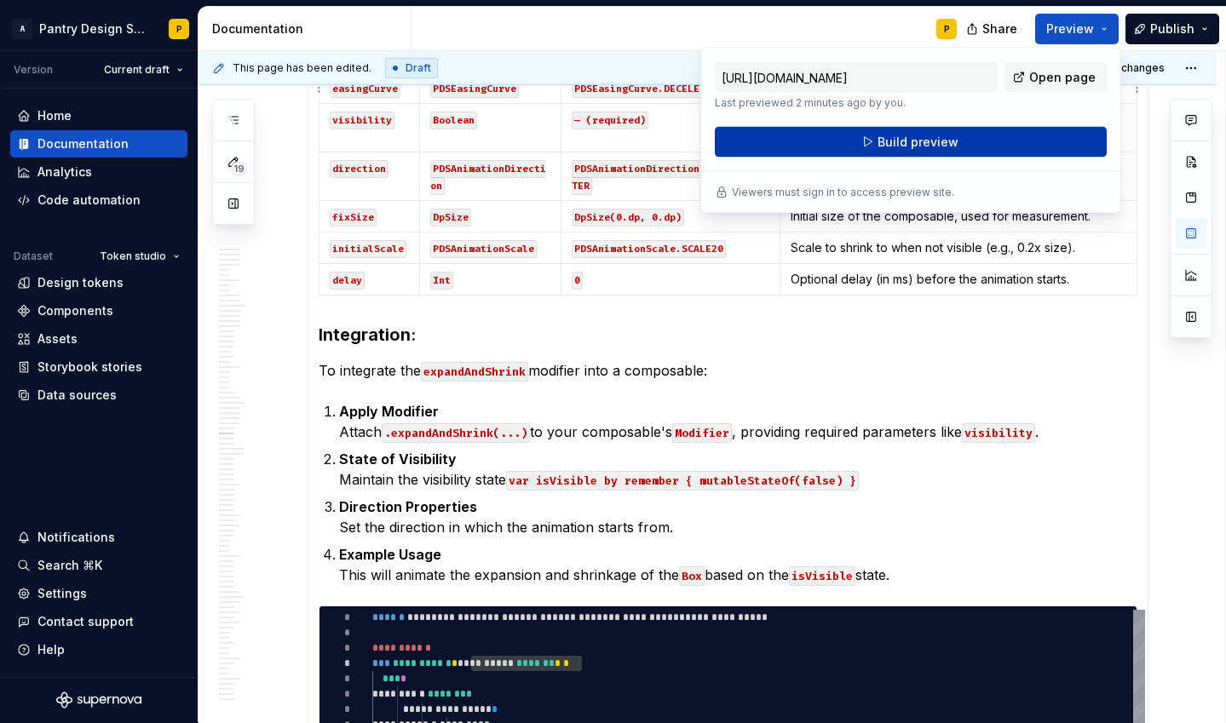
type textarea "*"
click at [928, 139] on span "Build preview" at bounding box center [917, 142] width 81 height 17
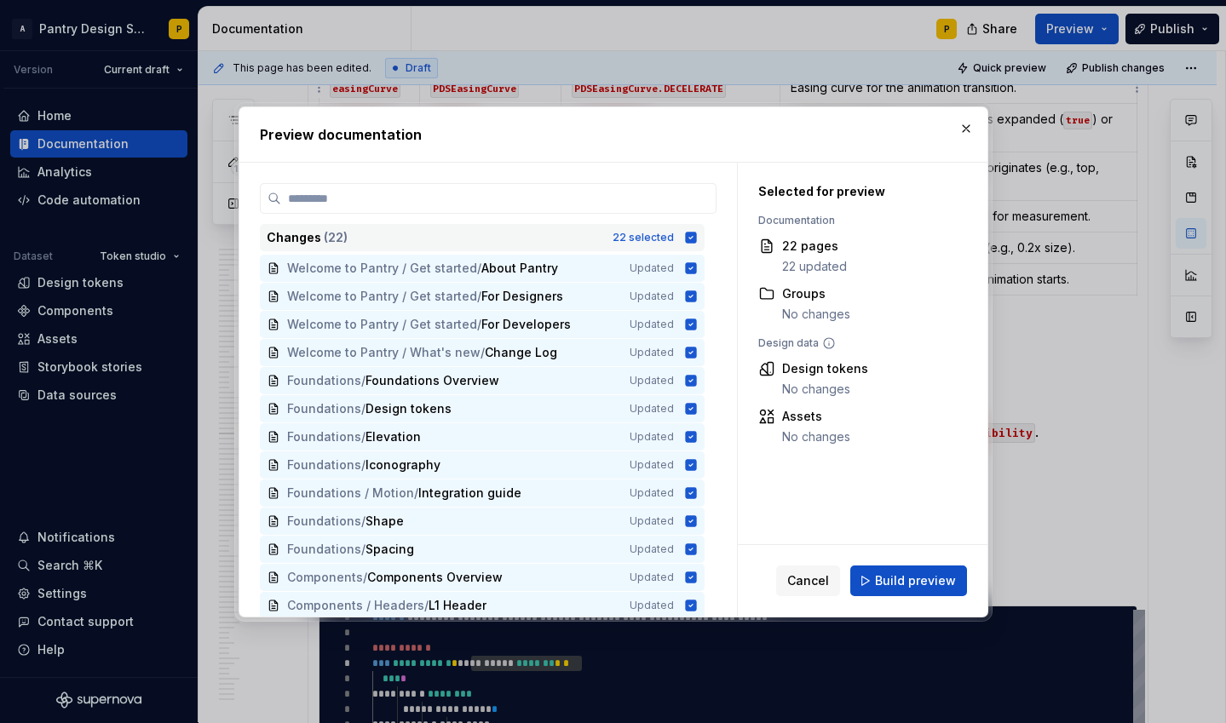
click at [696, 235] on icon at bounding box center [690, 237] width 11 height 11
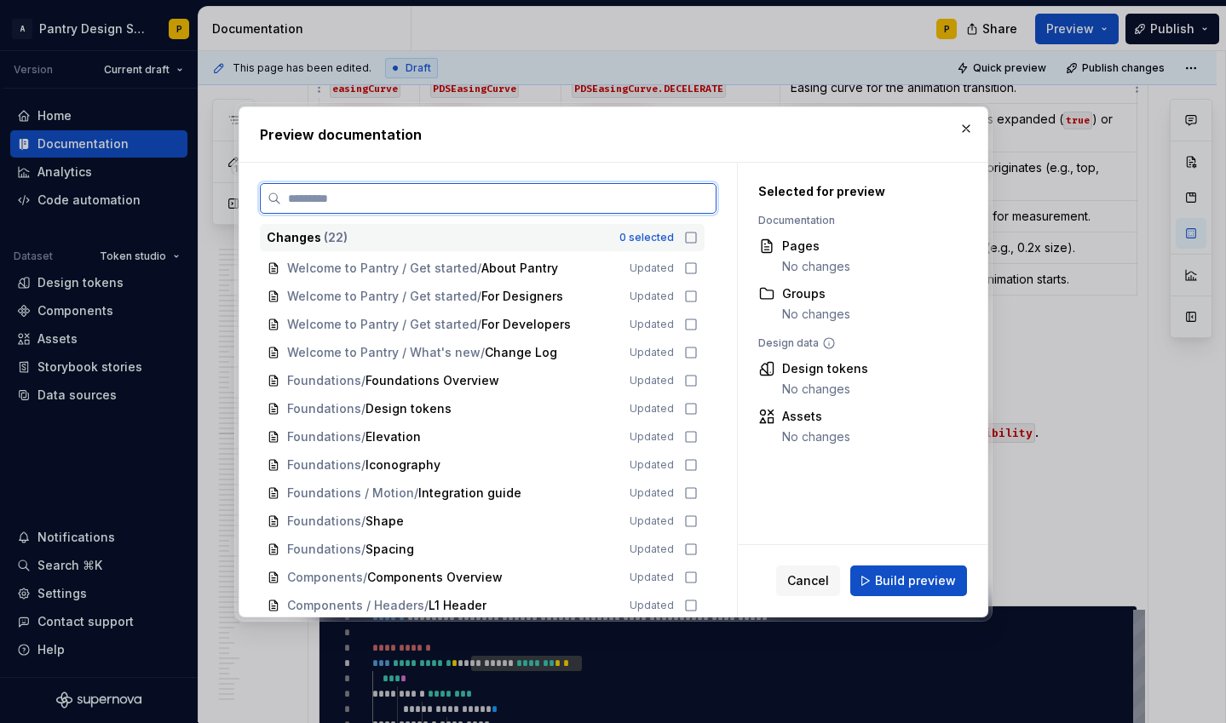
click at [609, 198] on input "search" at bounding box center [498, 198] width 434 height 17
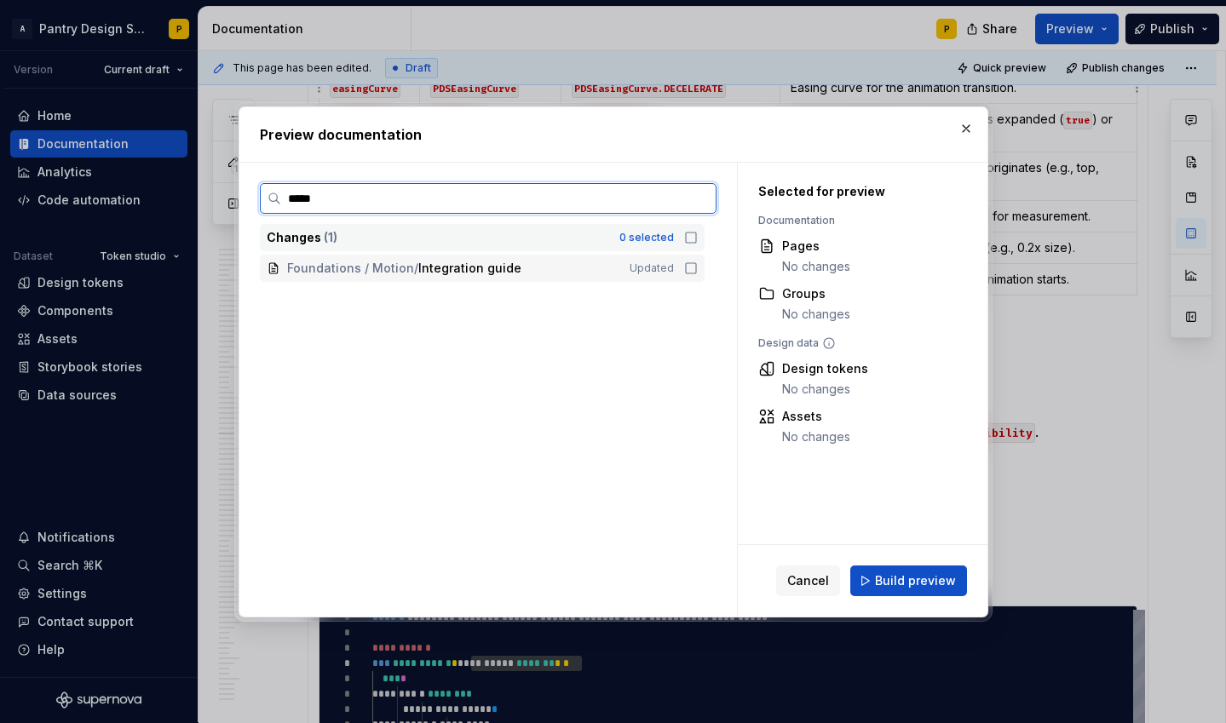
type input "******"
click at [698, 265] on icon at bounding box center [691, 269] width 14 height 14
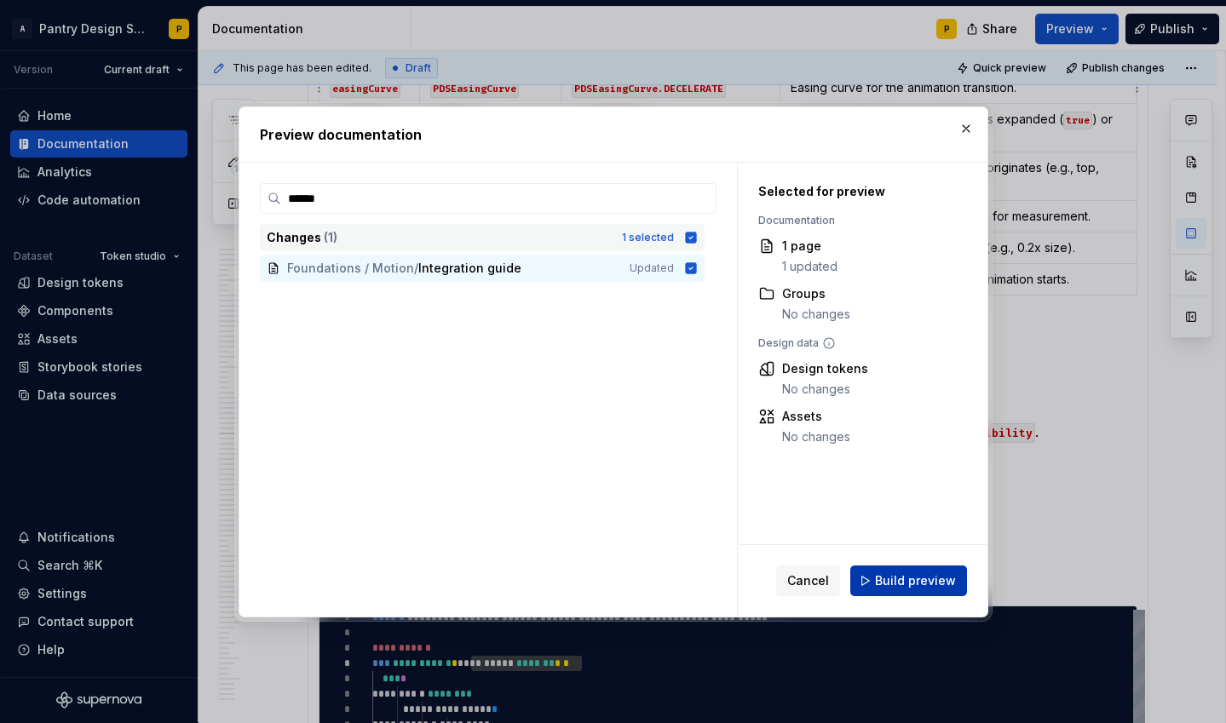
click at [944, 579] on span "Build preview" at bounding box center [915, 580] width 81 height 17
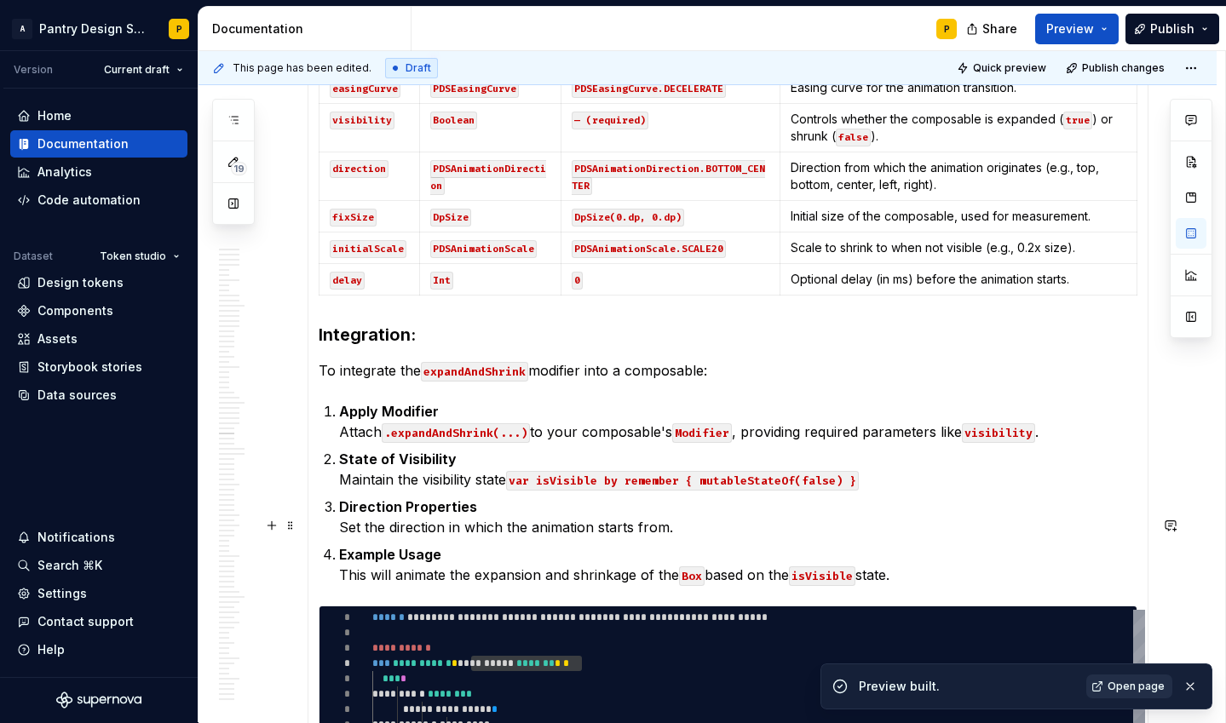
click at [1119, 683] on span "Open page" at bounding box center [1135, 687] width 57 height 14
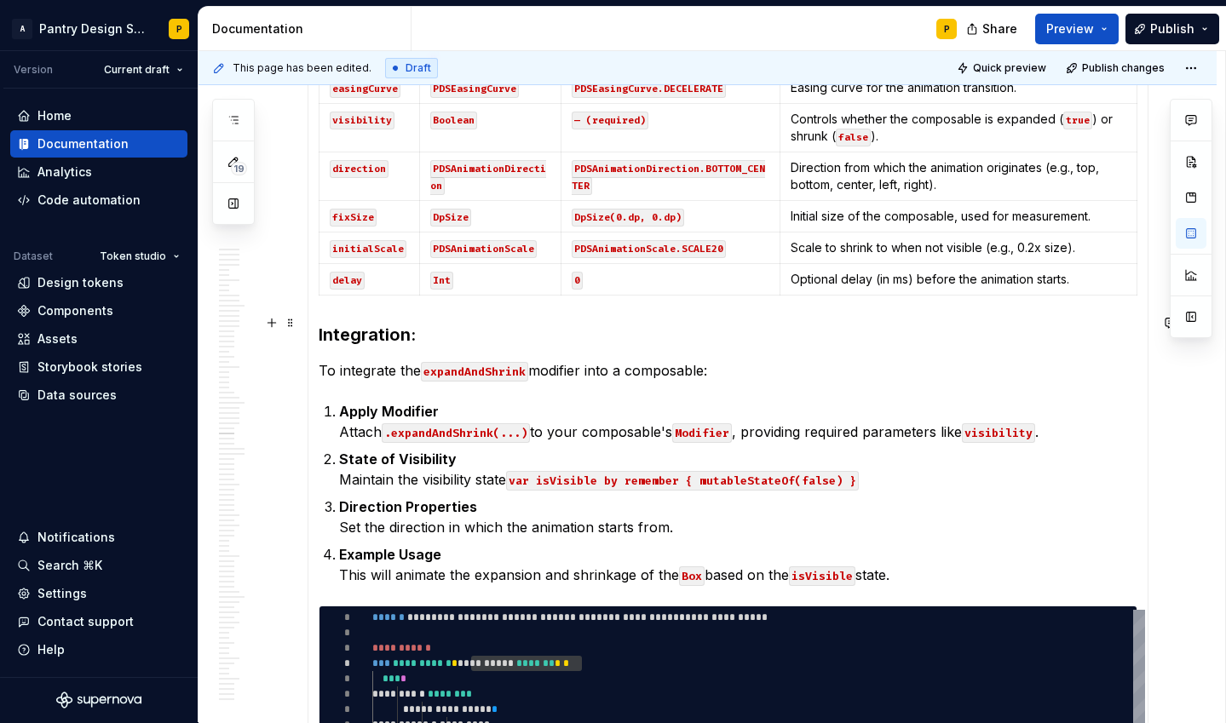
scroll to position [11792, 0]
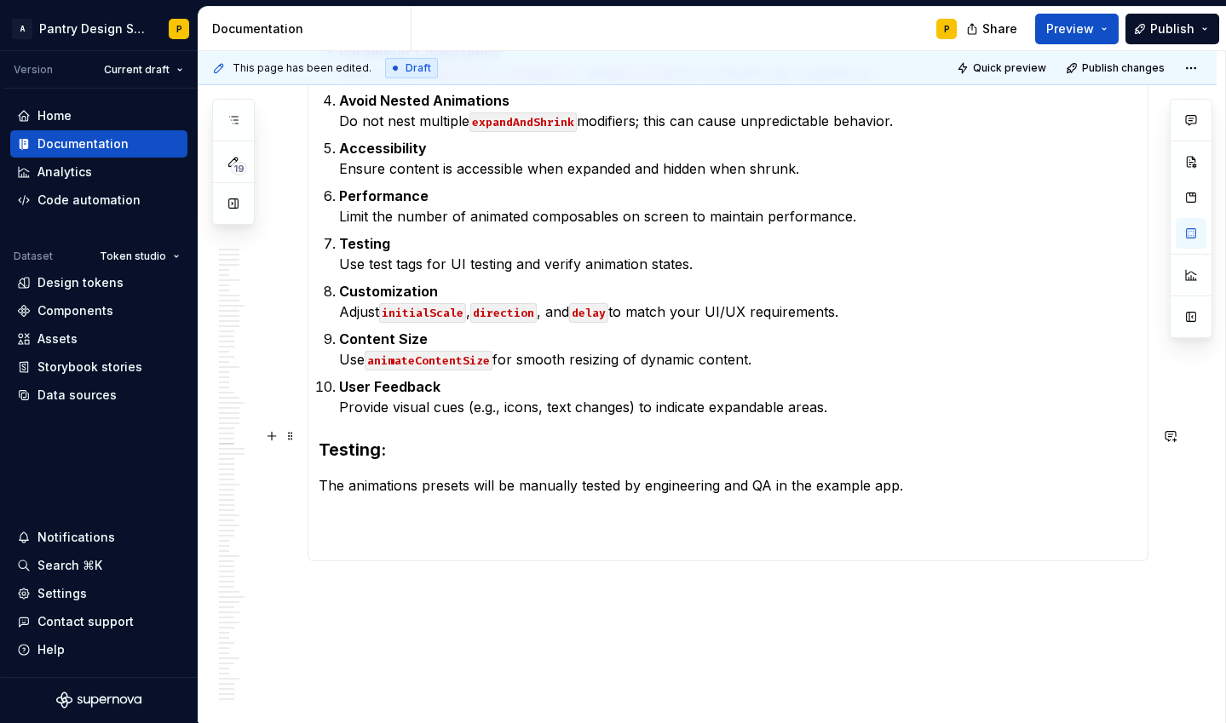
click at [359, 516] on div at bounding box center [728, 519] width 819 height 7
drag, startPoint x: 330, startPoint y: 424, endPoint x: 445, endPoint y: 490, distance: 133.1
click at [395, 543] on div at bounding box center [728, 546] width 819 height 7
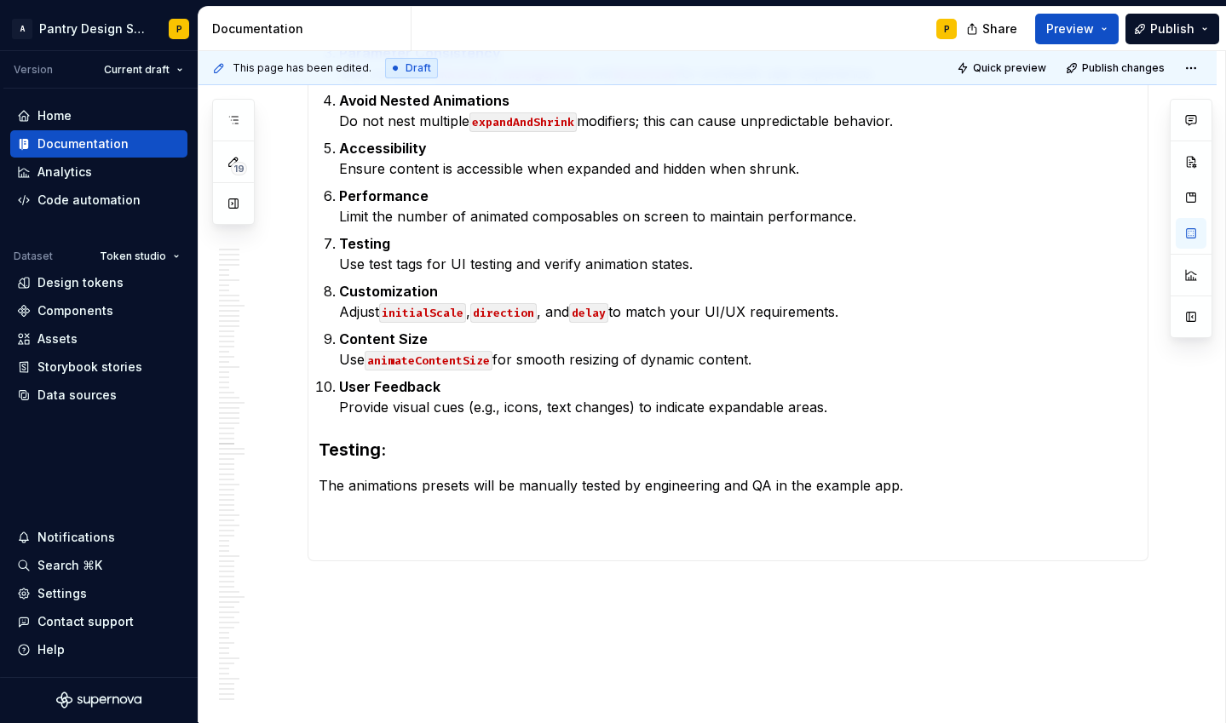
drag, startPoint x: 1154, startPoint y: 468, endPoint x: 1130, endPoint y: 451, distance: 30.5
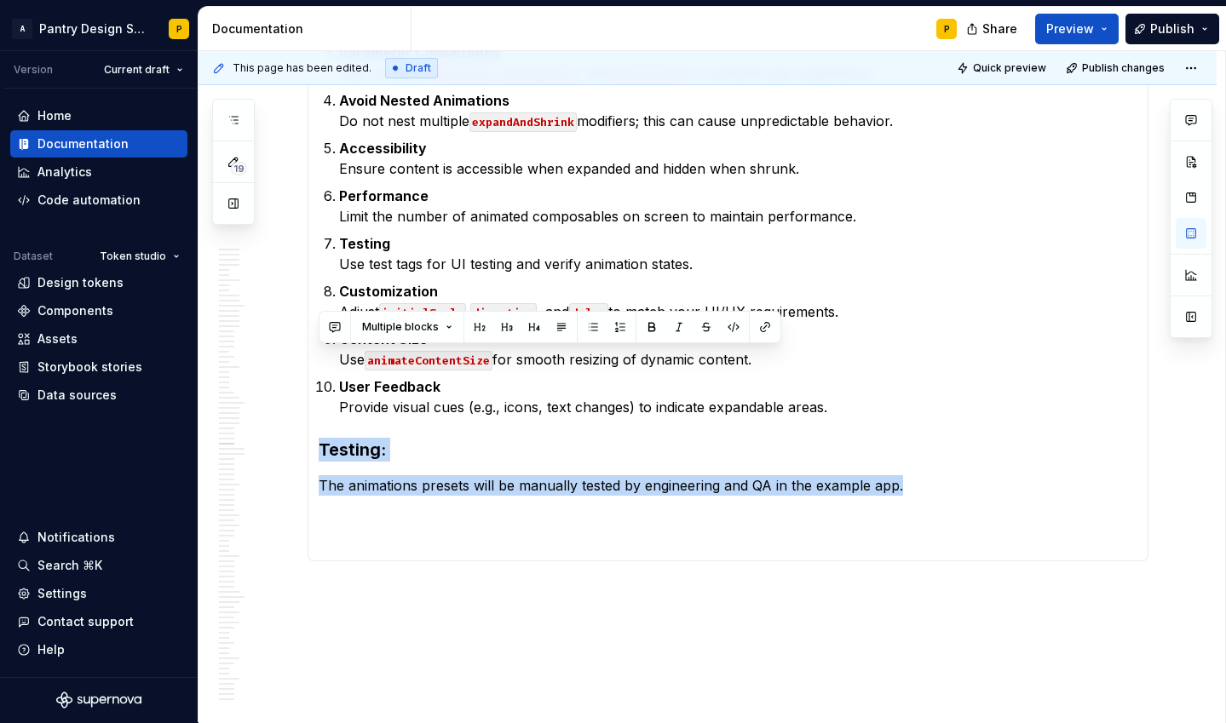
drag, startPoint x: 320, startPoint y: 358, endPoint x: 962, endPoint y: 516, distance: 660.7
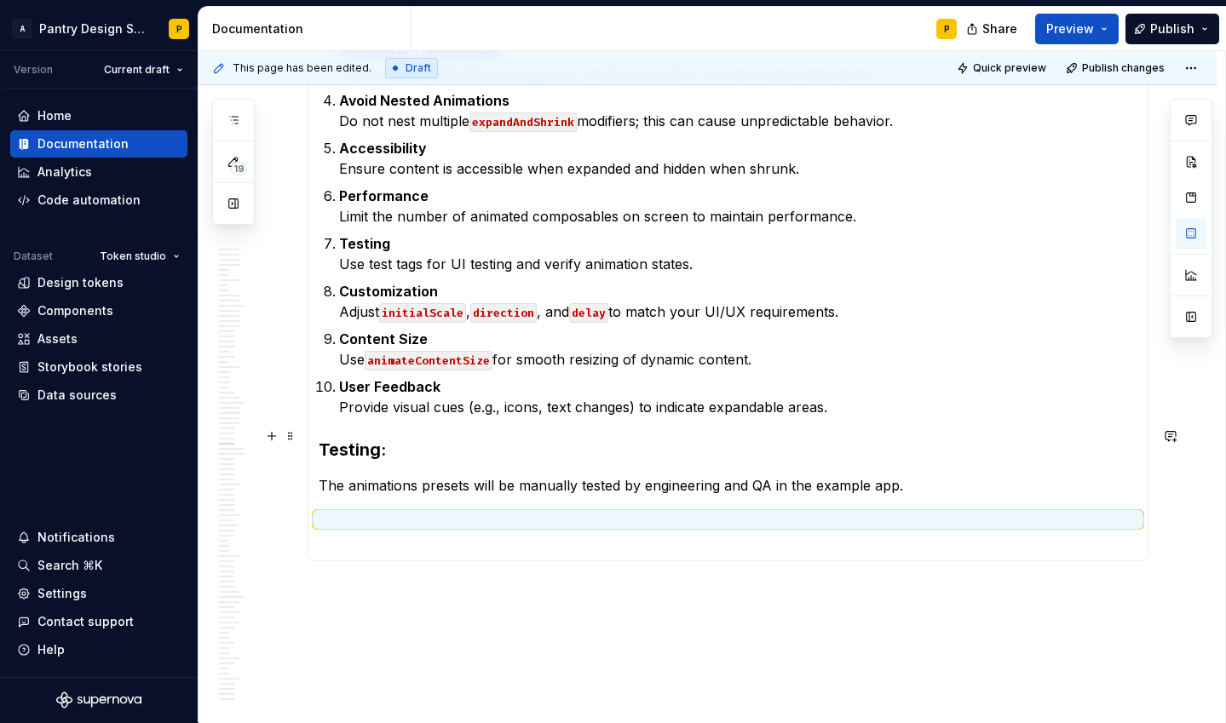
click at [458, 516] on div at bounding box center [728, 519] width 819 height 7
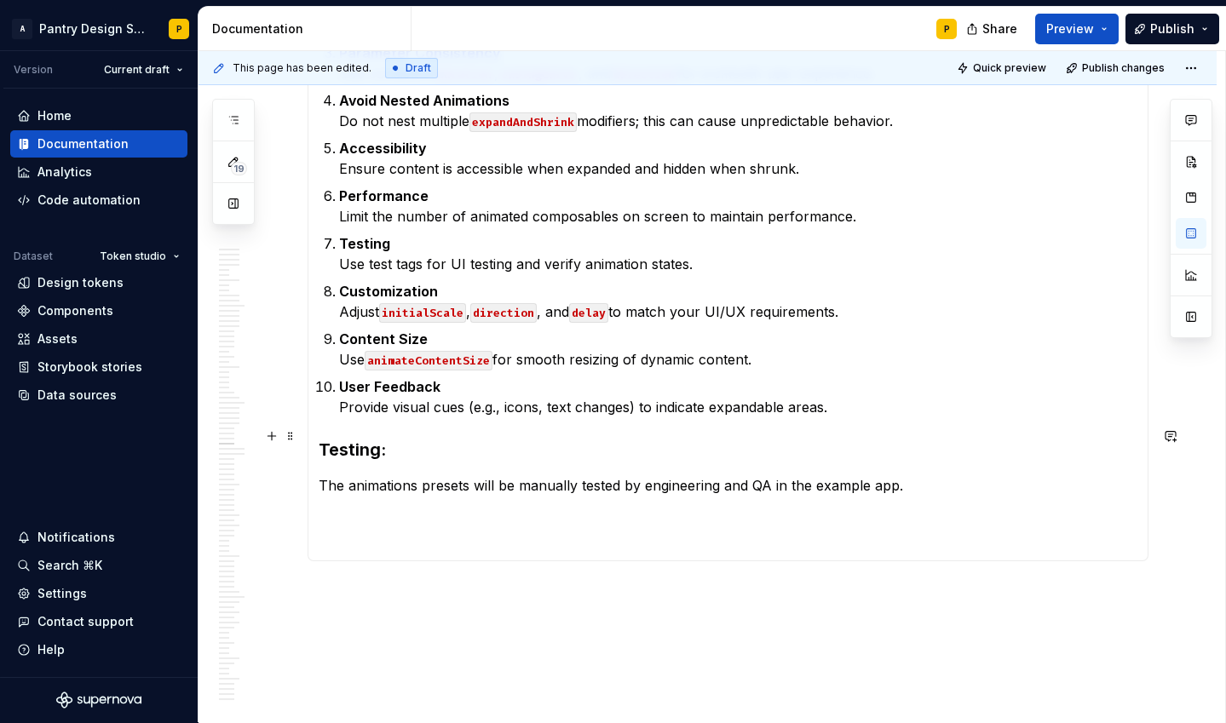
click at [437, 516] on div at bounding box center [728, 519] width 819 height 7
type textarea "*"
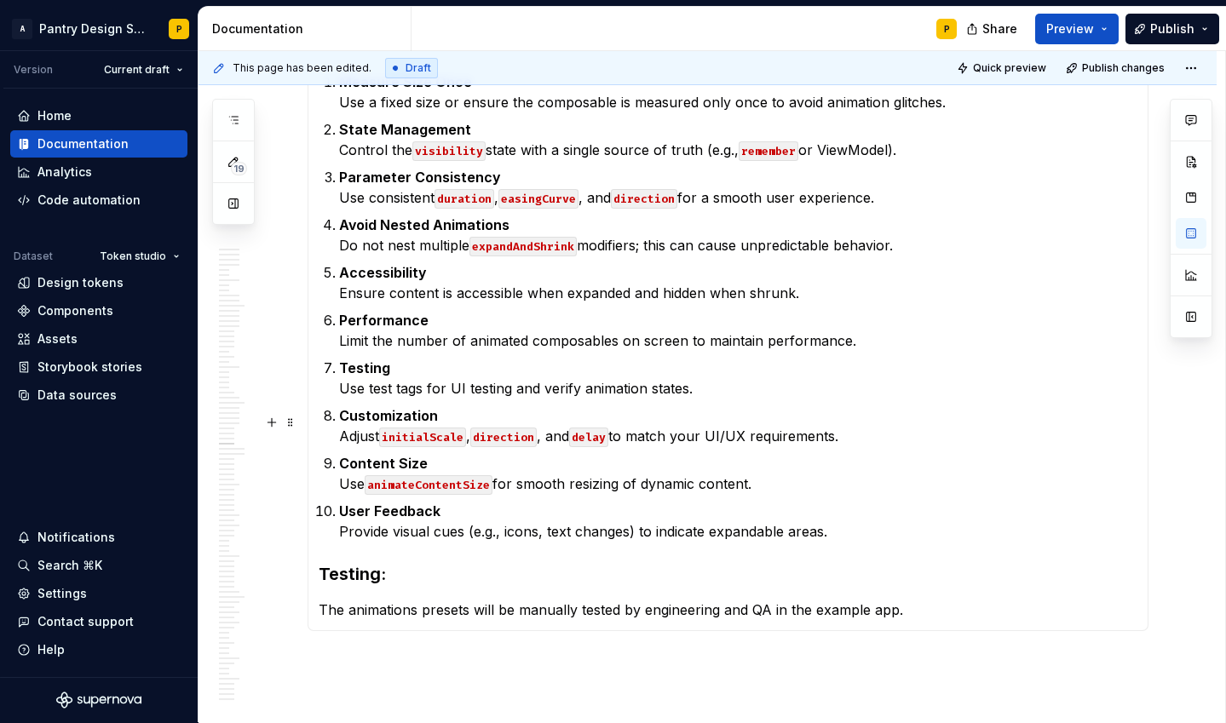
scroll to position [11665, 0]
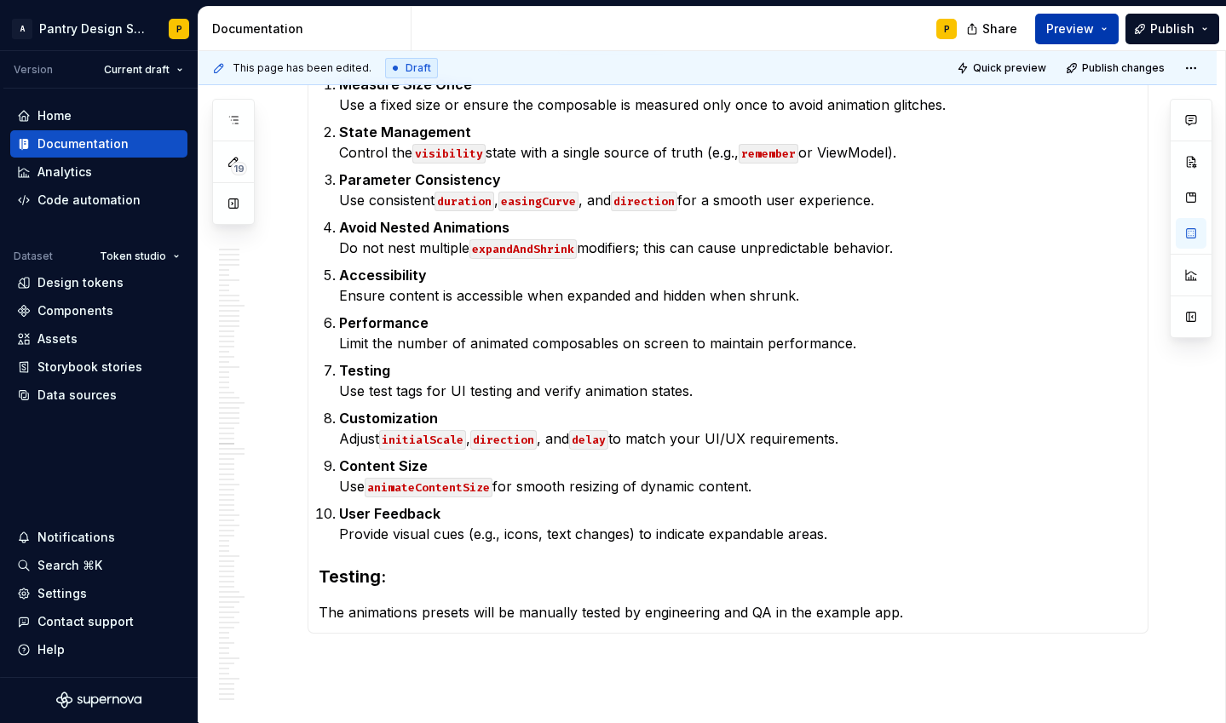
click at [1053, 32] on span "Preview" at bounding box center [1070, 28] width 48 height 17
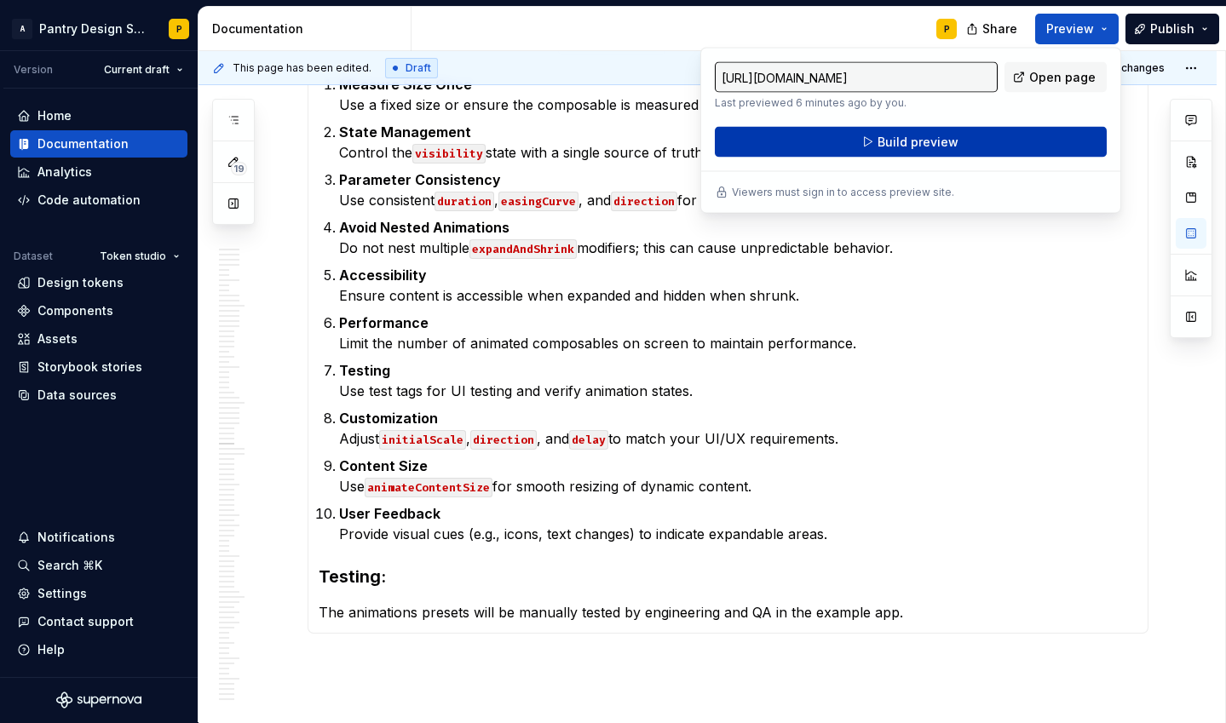
click at [934, 148] on span "Build preview" at bounding box center [917, 142] width 81 height 17
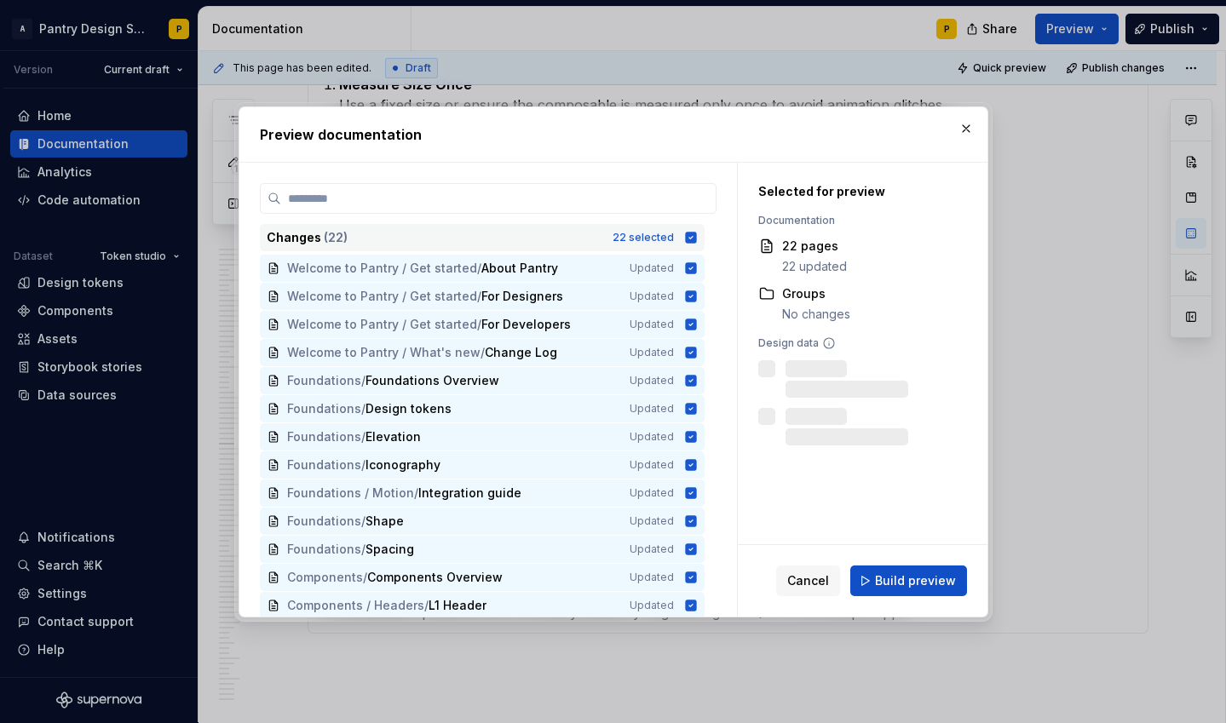
click at [696, 239] on icon at bounding box center [690, 237] width 11 height 11
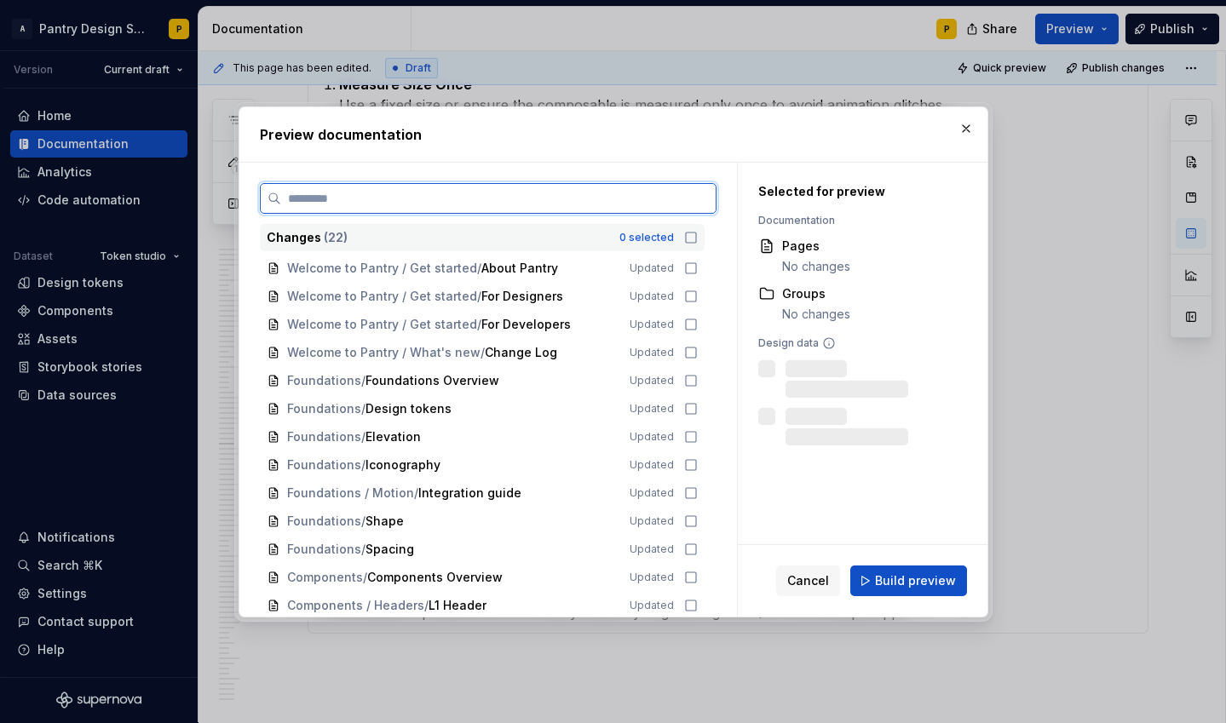
click at [586, 196] on input "search" at bounding box center [498, 198] width 434 height 17
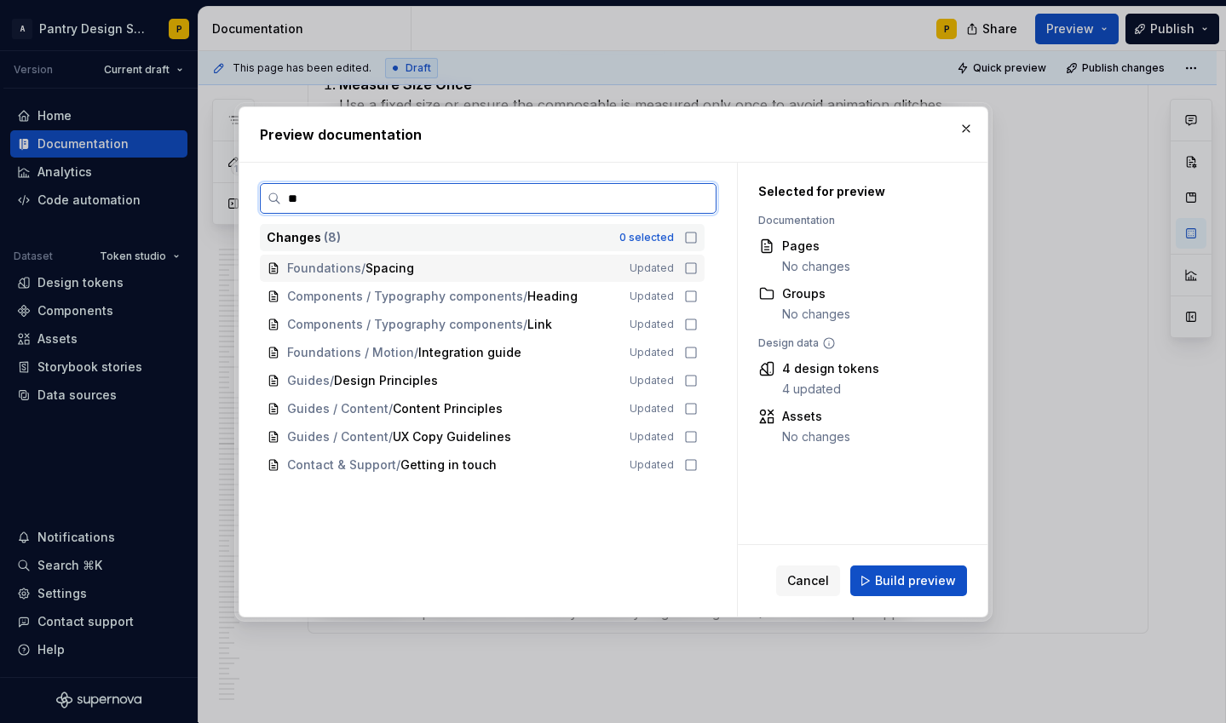
type input "*"
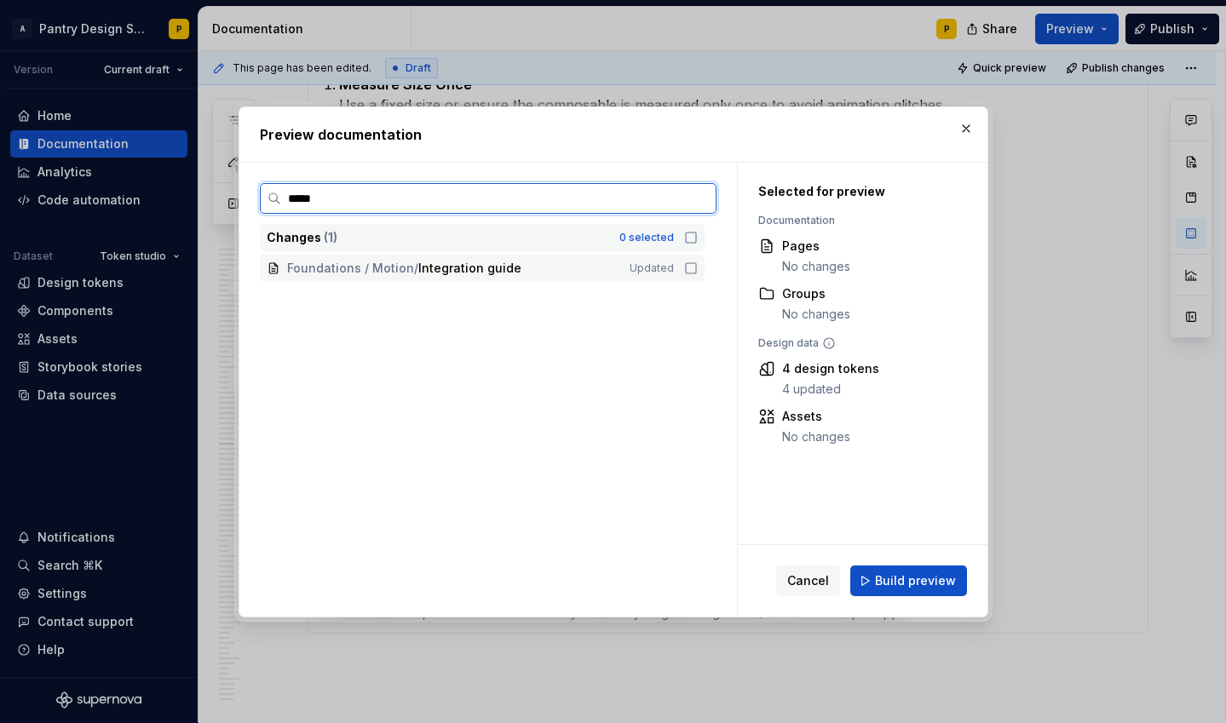
type input "******"
click at [698, 267] on icon at bounding box center [691, 269] width 14 height 14
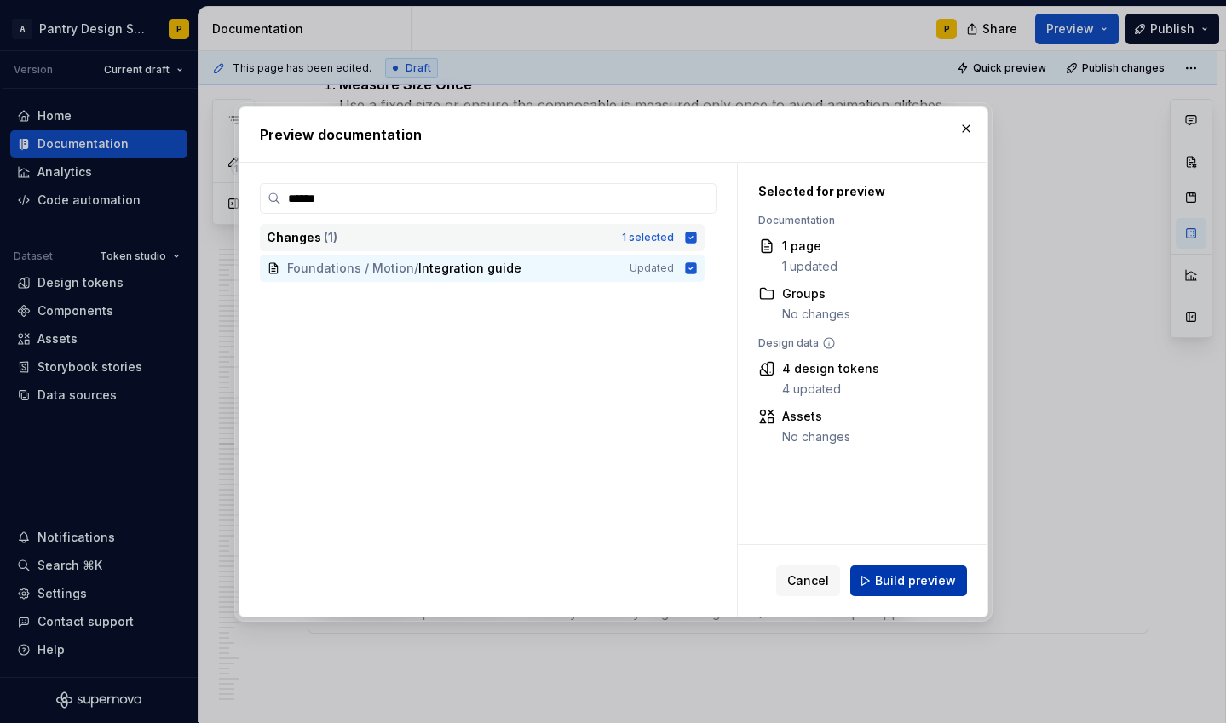
click at [928, 587] on span "Build preview" at bounding box center [915, 580] width 81 height 17
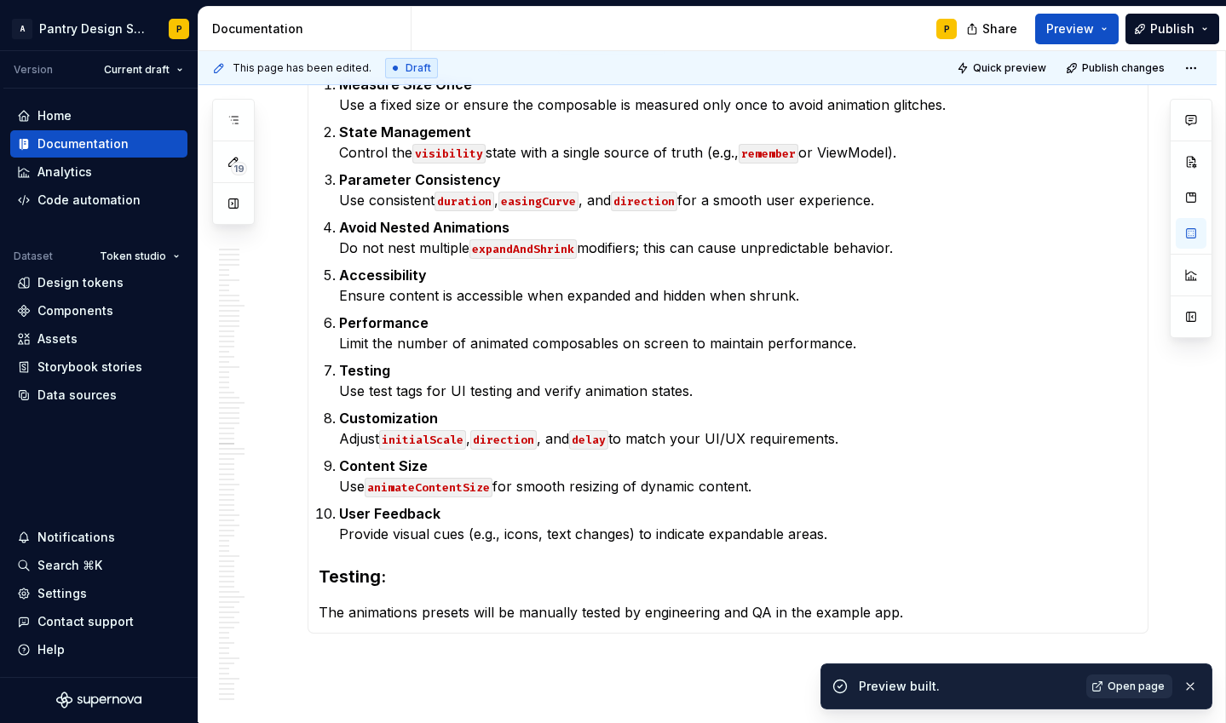
click at [1142, 687] on span "Open page" at bounding box center [1135, 687] width 57 height 14
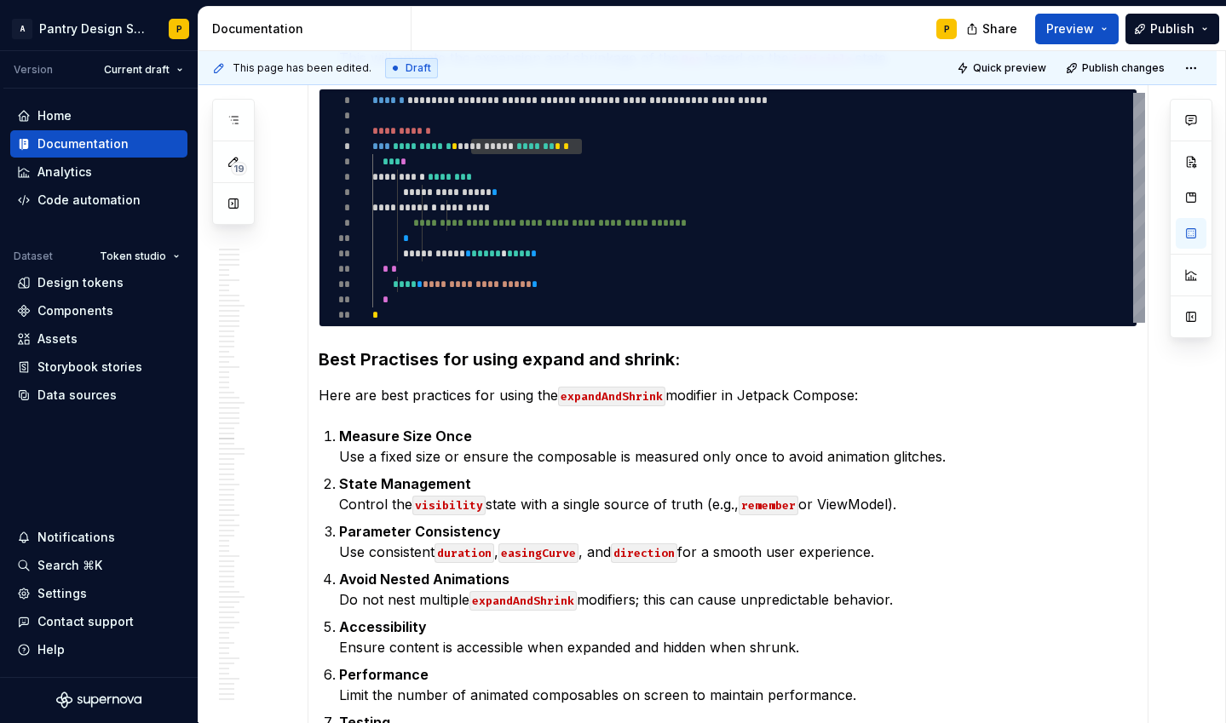
scroll to position [11297, 0]
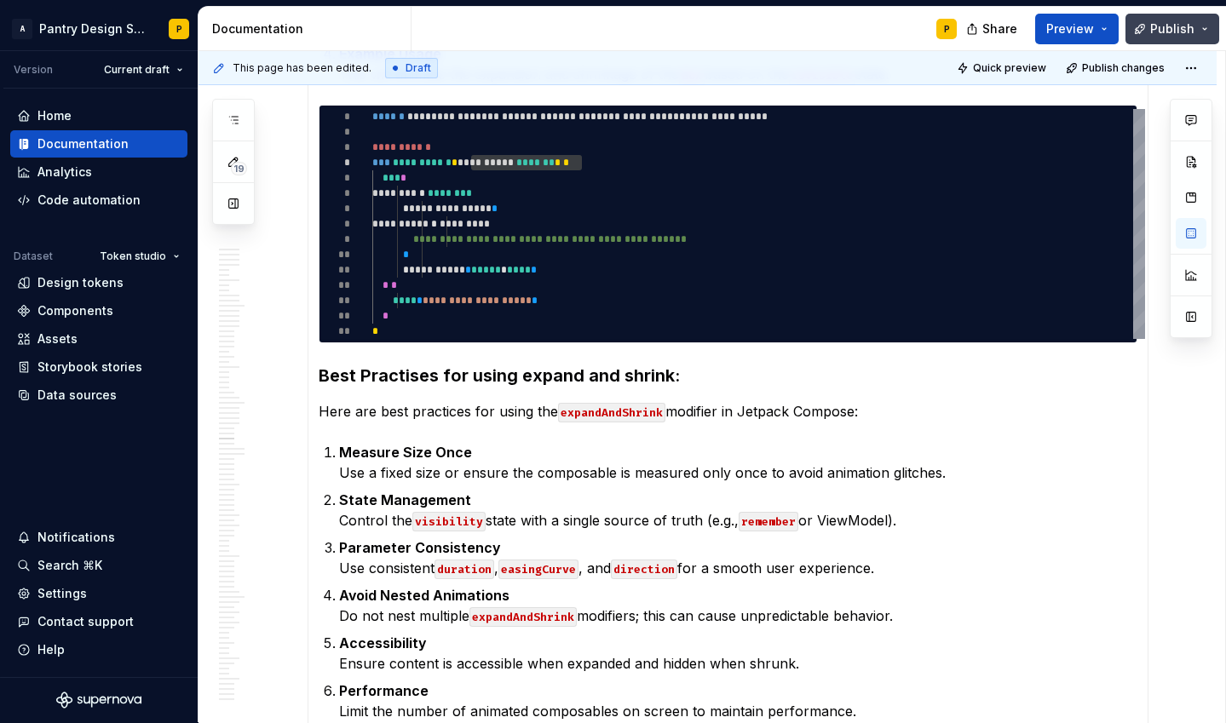
click at [1182, 22] on span "Publish" at bounding box center [1172, 28] width 44 height 17
click at [885, 442] on p "Measure Size Once Use a fixed size or ensure the composable is measured only on…" at bounding box center [738, 462] width 798 height 41
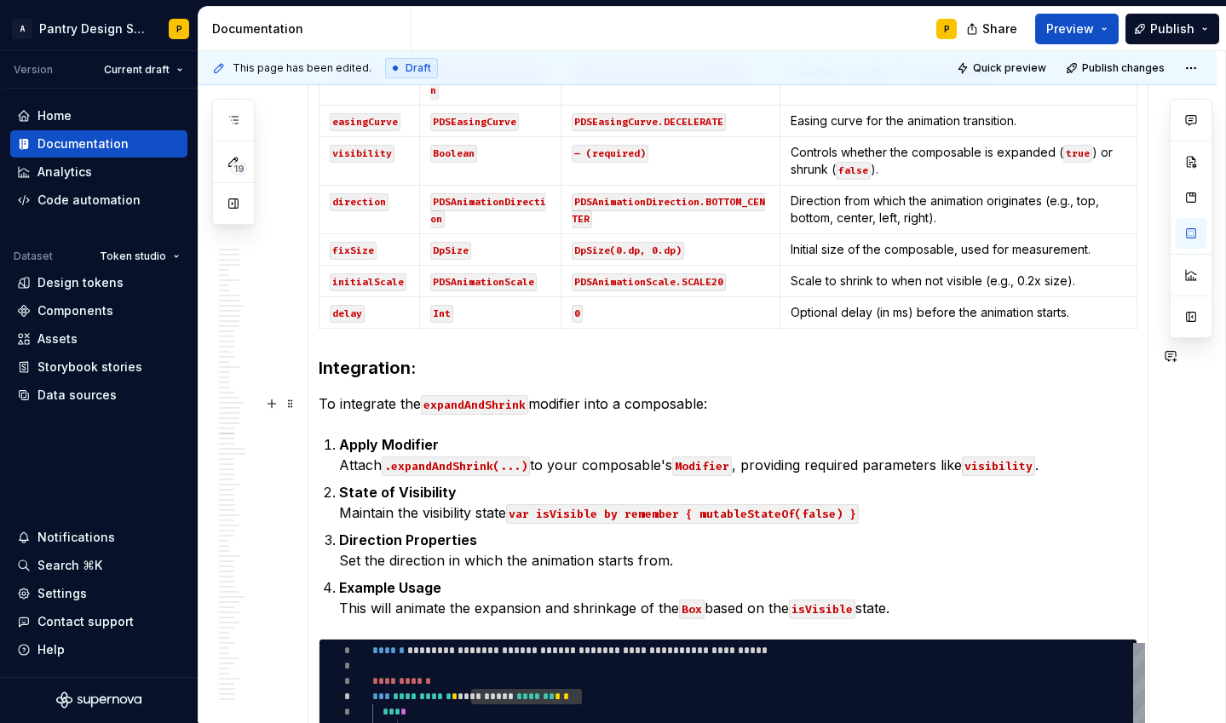
scroll to position [10759, 0]
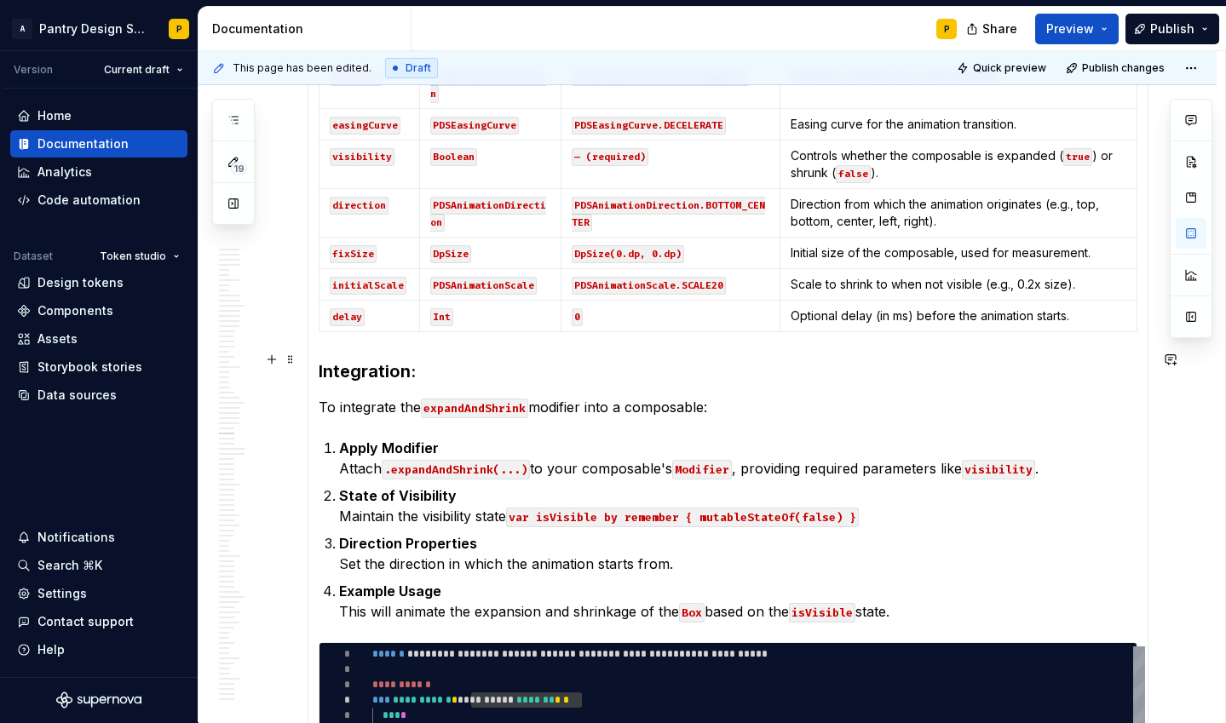
click at [1056, 438] on p "Apply Modifier Attach .expandAndShrink(...) to your composable's Modifier , pro…" at bounding box center [738, 458] width 798 height 41
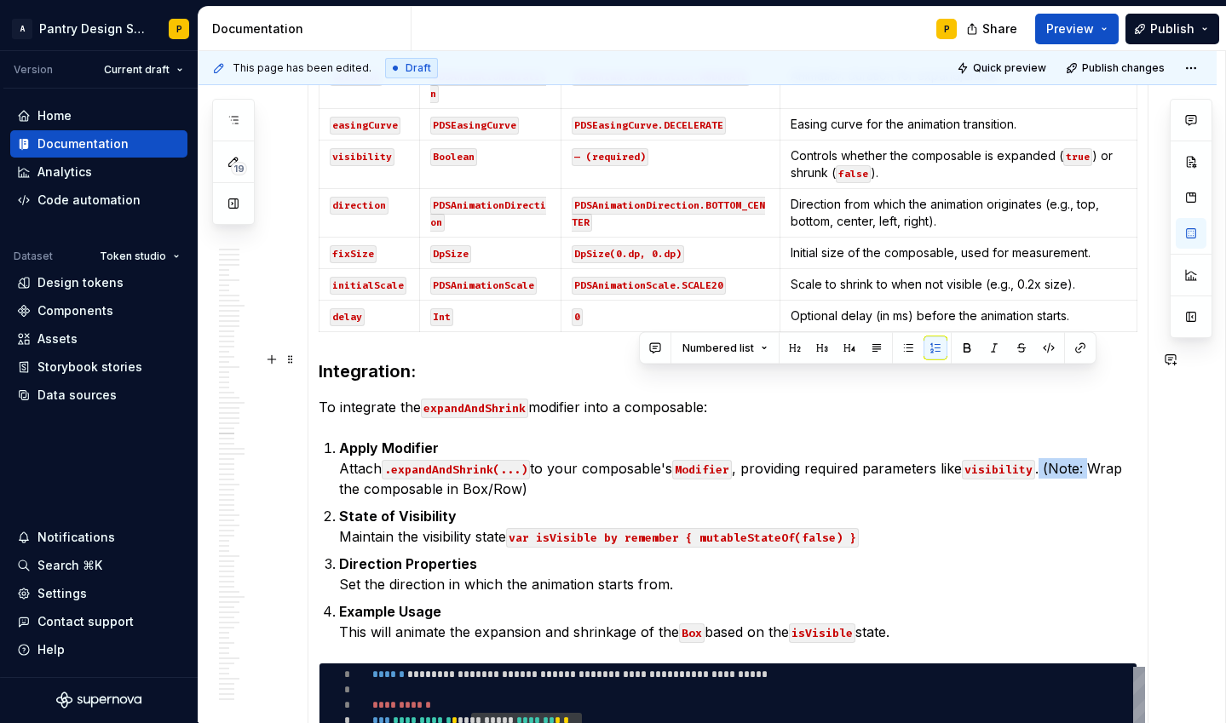
drag, startPoint x: 1093, startPoint y: 379, endPoint x: 1047, endPoint y: 379, distance: 46.0
click at [1047, 438] on p "Apply Modifier Attach .expandAndShrink(...) to your composable's Modifier , pro…" at bounding box center [738, 468] width 798 height 61
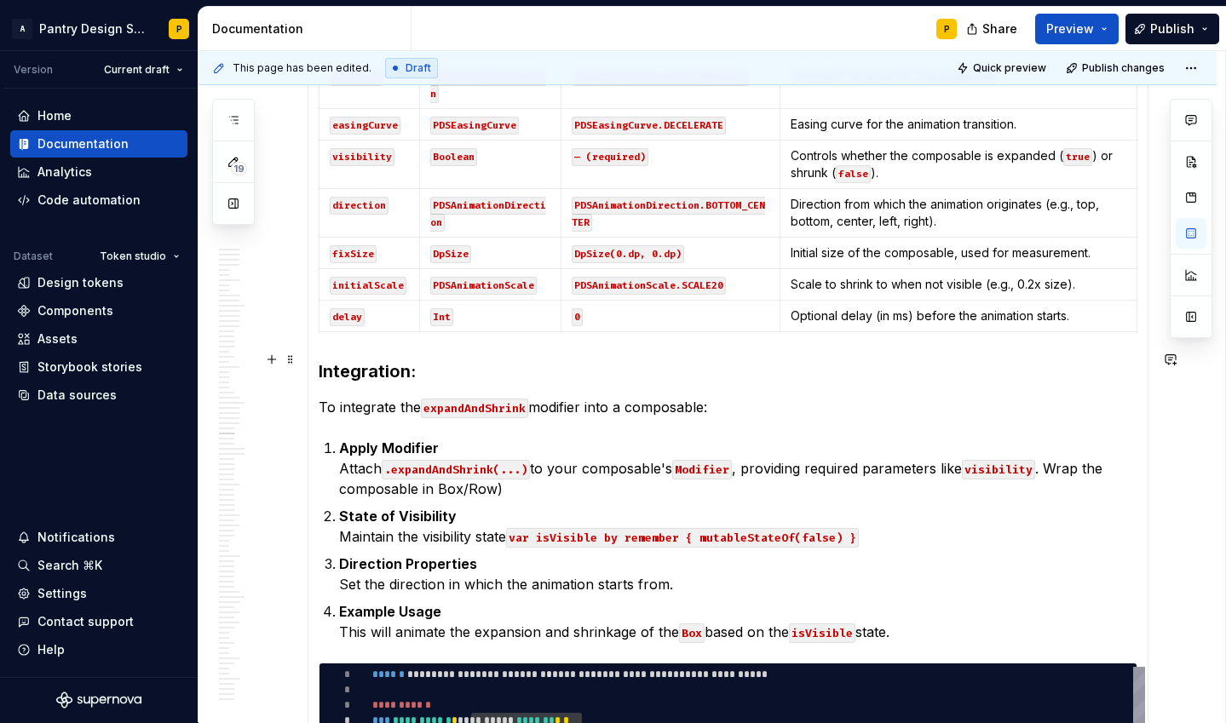
click at [521, 438] on p "Apply Modifier Attach .expandAndShrink(...) to your composable's Modifier , pro…" at bounding box center [738, 468] width 798 height 61
click at [493, 438] on p "Apply Modifier Attach .expandAndShrink(...) to your composable's Modifier , pro…" at bounding box center [738, 468] width 798 height 61
click at [463, 438] on p "Apply Modifier Attach .expandAndShrink(...) to your composable's Modifier , pro…" at bounding box center [738, 468] width 798 height 61
click at [572, 438] on p "Apply Modifier Attach .expandAndShrink(...) to your composable's Modifier , pro…" at bounding box center [738, 468] width 798 height 61
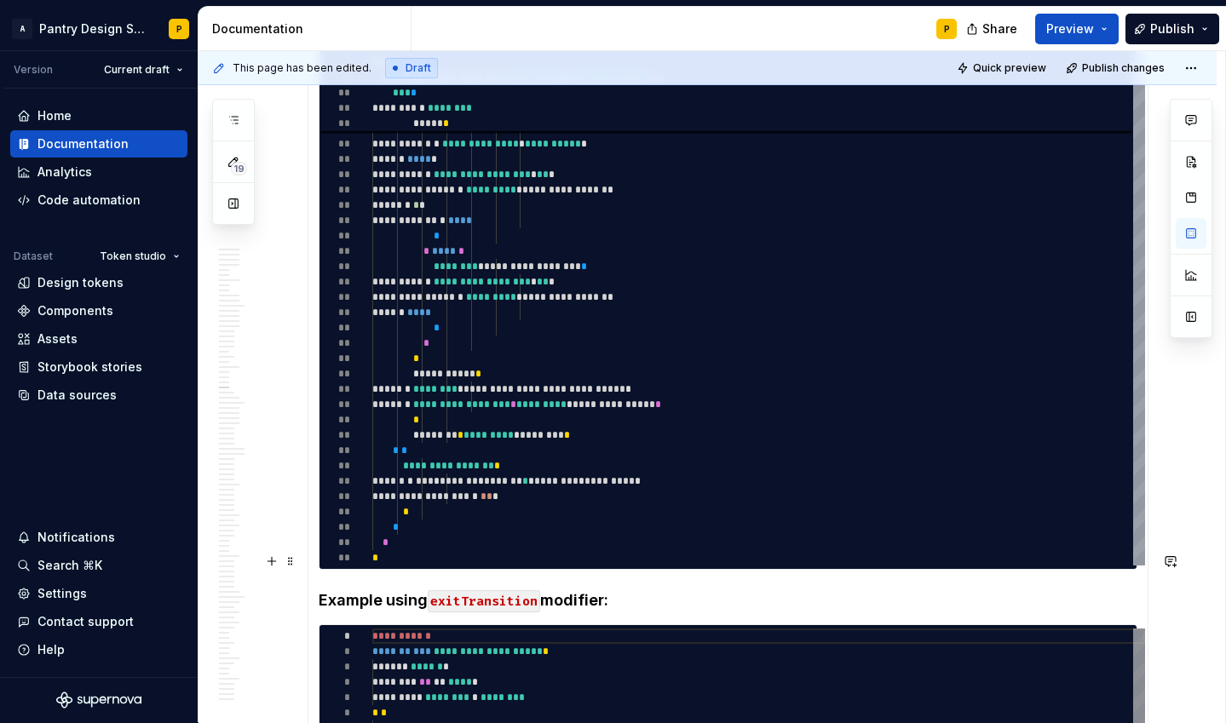
scroll to position [7426, 0]
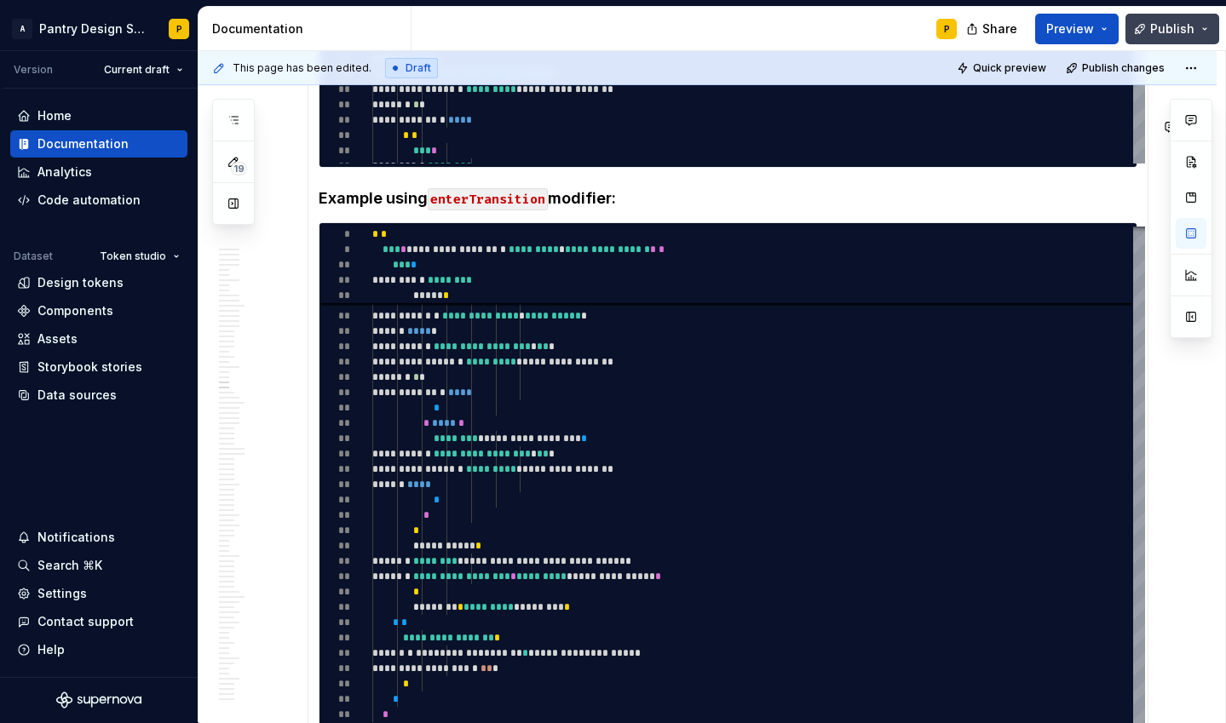
click at [1175, 37] on span "Publish" at bounding box center [1172, 28] width 44 height 17
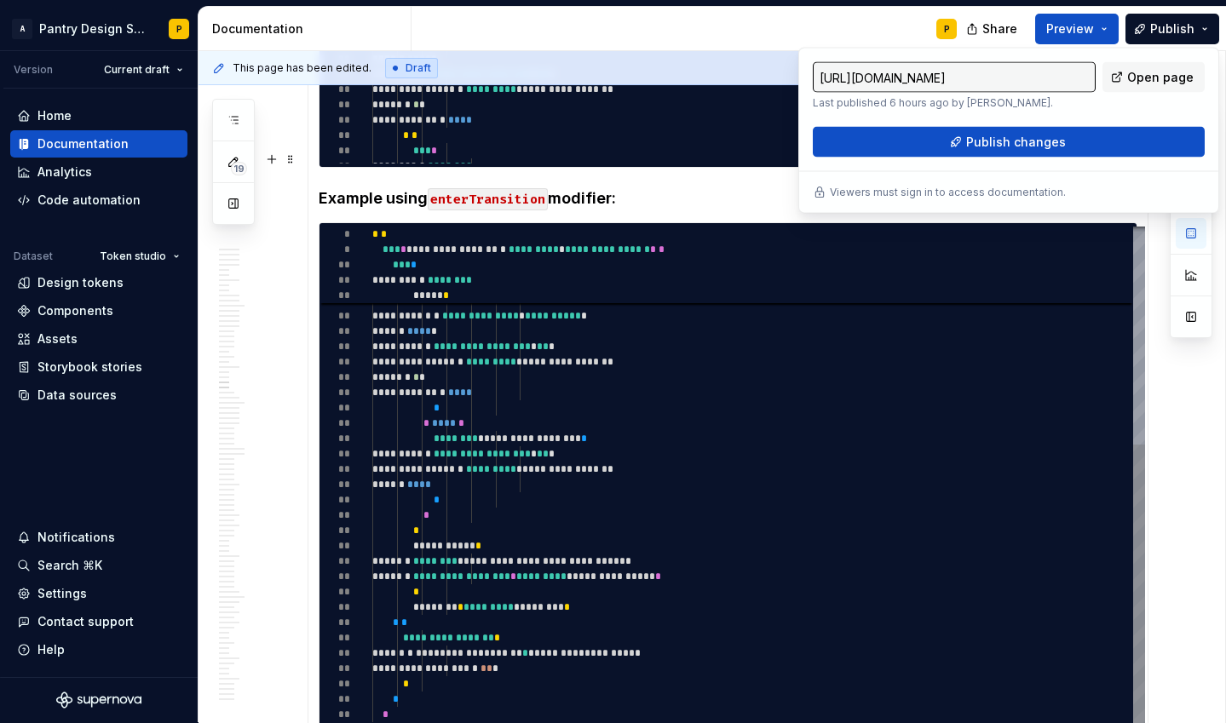
type textarea "*"
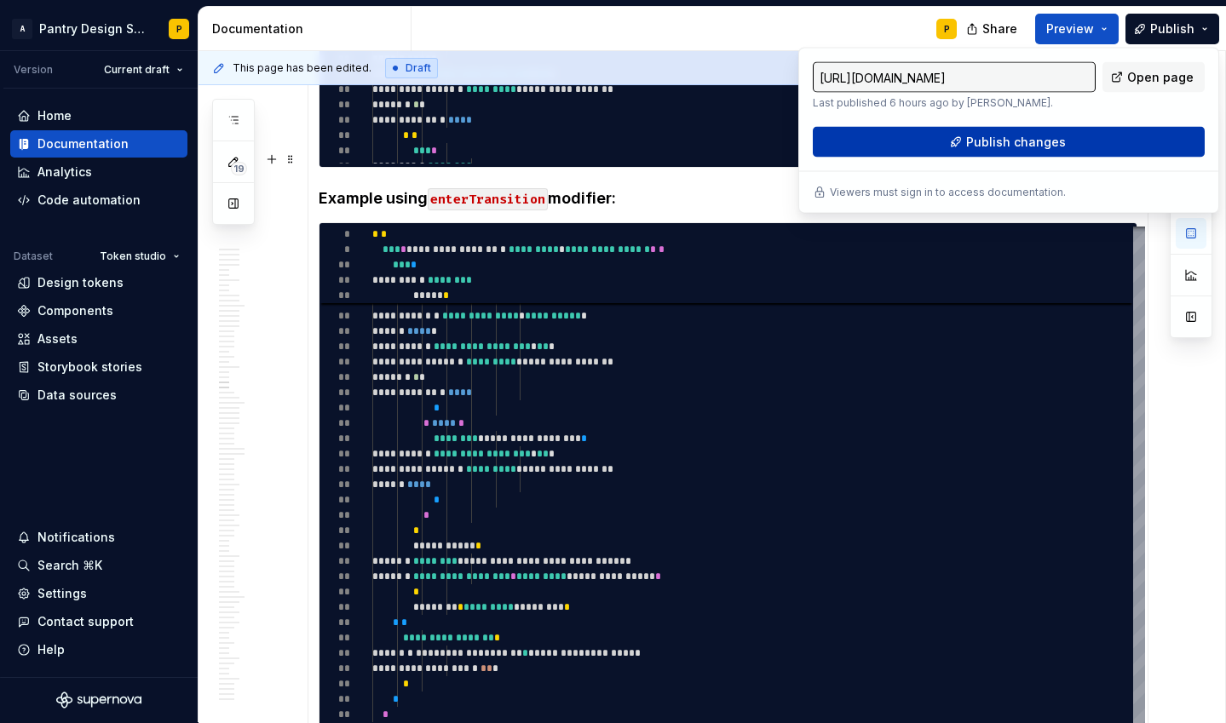
click at [1045, 145] on span "Publish changes" at bounding box center [1016, 142] width 100 height 17
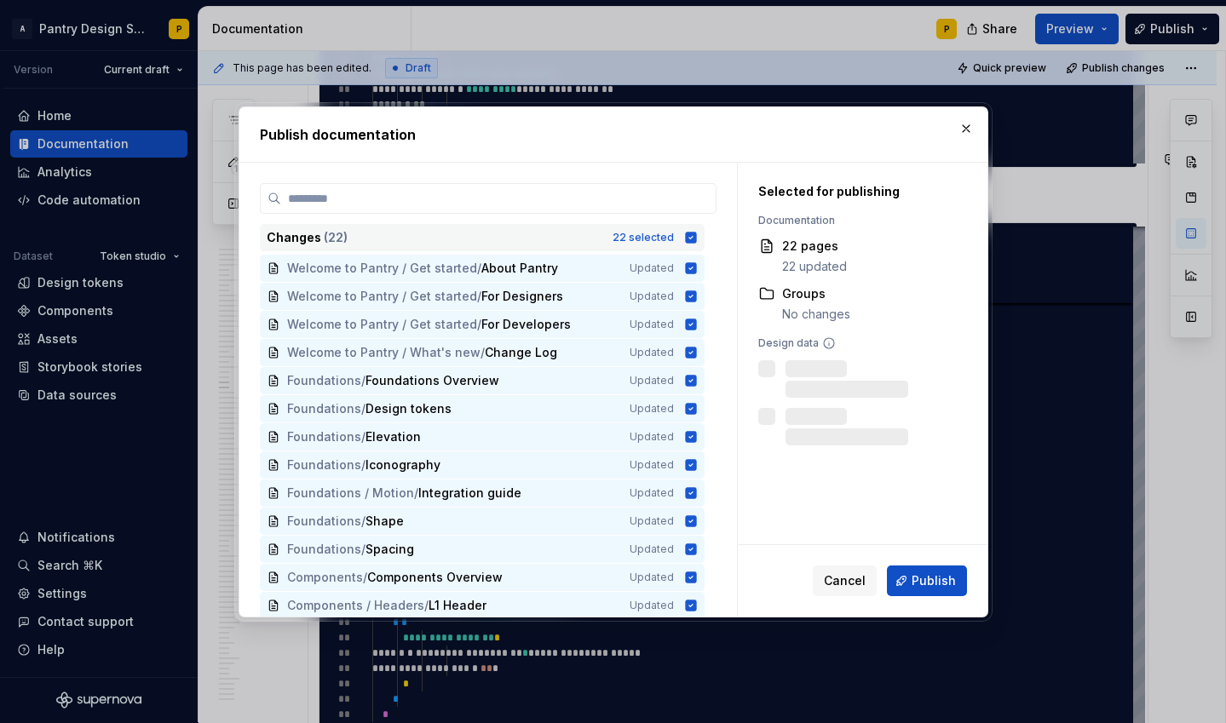
click at [698, 238] on icon at bounding box center [691, 238] width 14 height 14
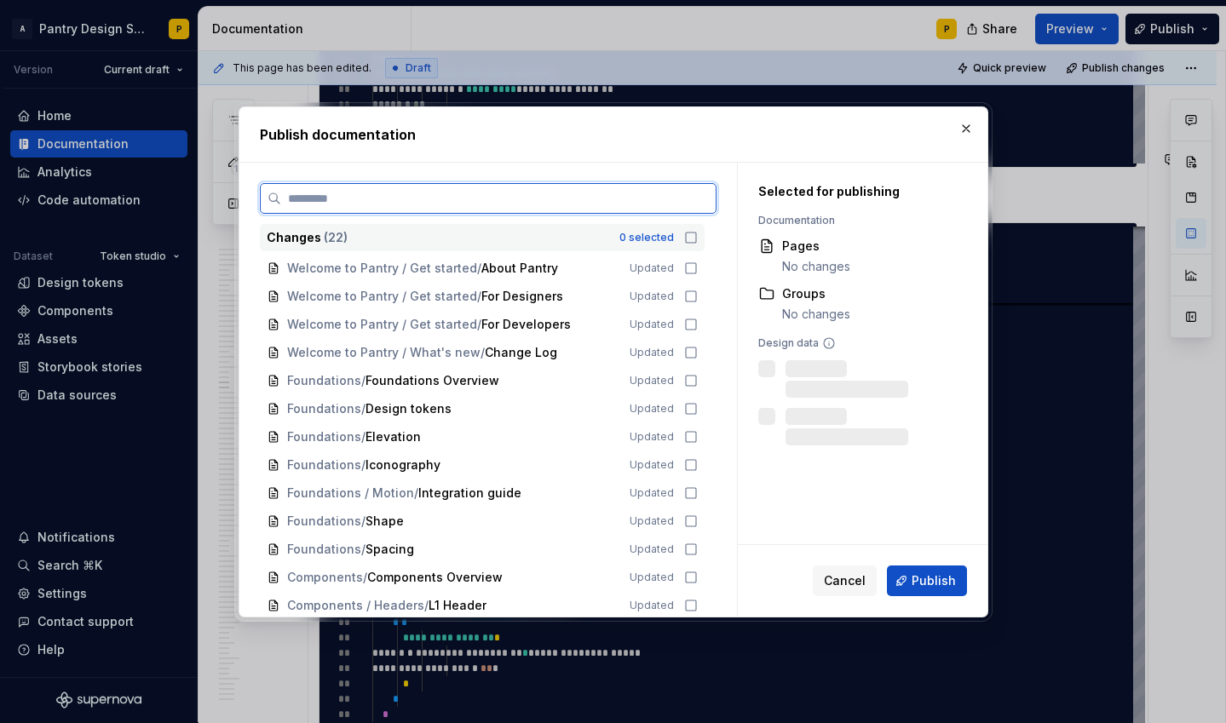
click at [510, 194] on input "search" at bounding box center [498, 198] width 434 height 17
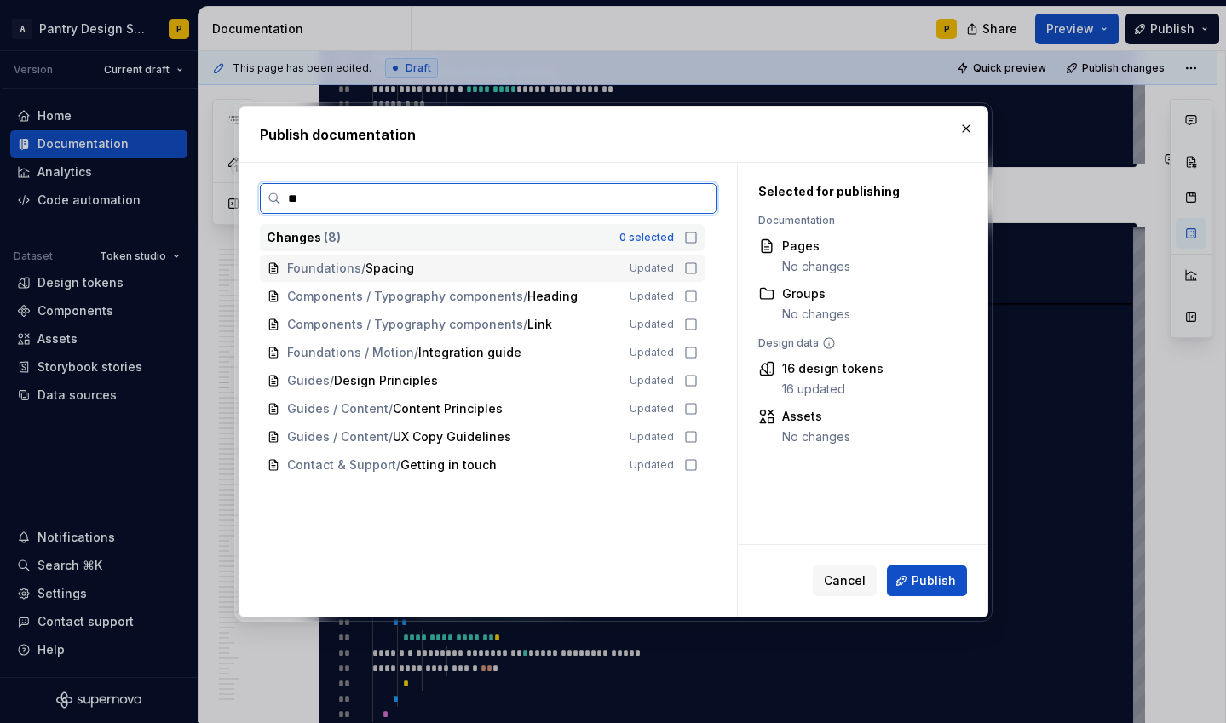
type input "*"
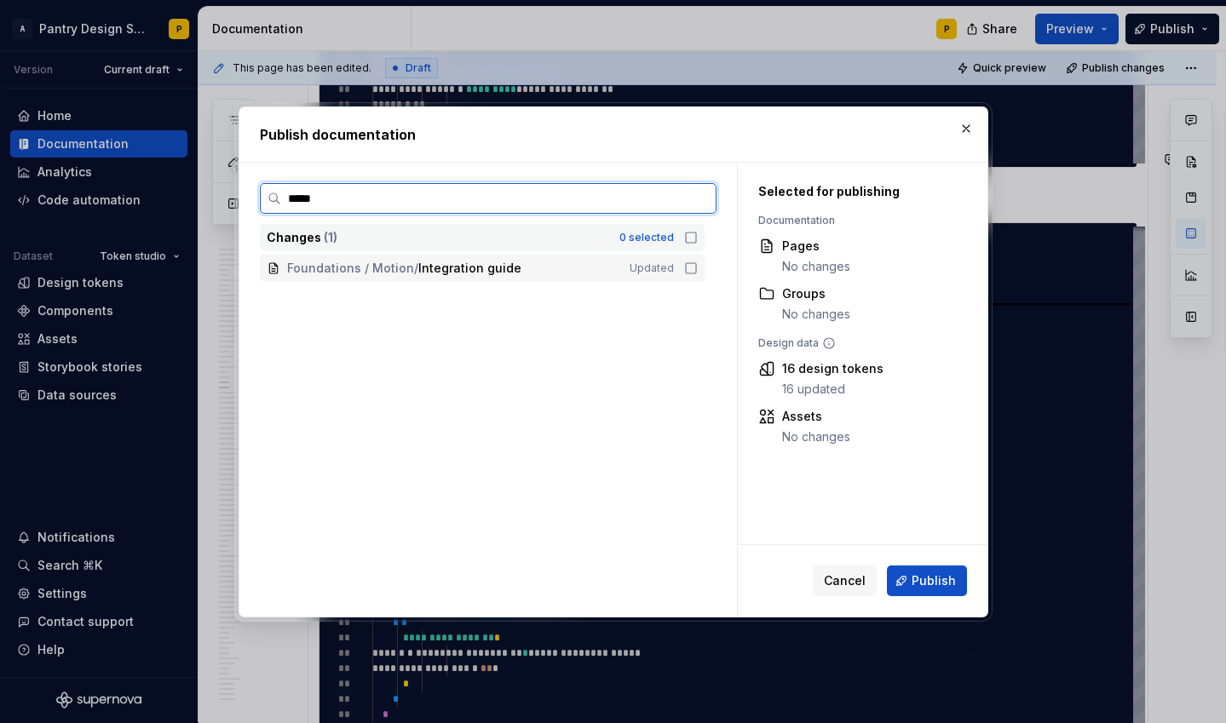
type input "******"
click at [698, 271] on icon at bounding box center [691, 269] width 14 height 14
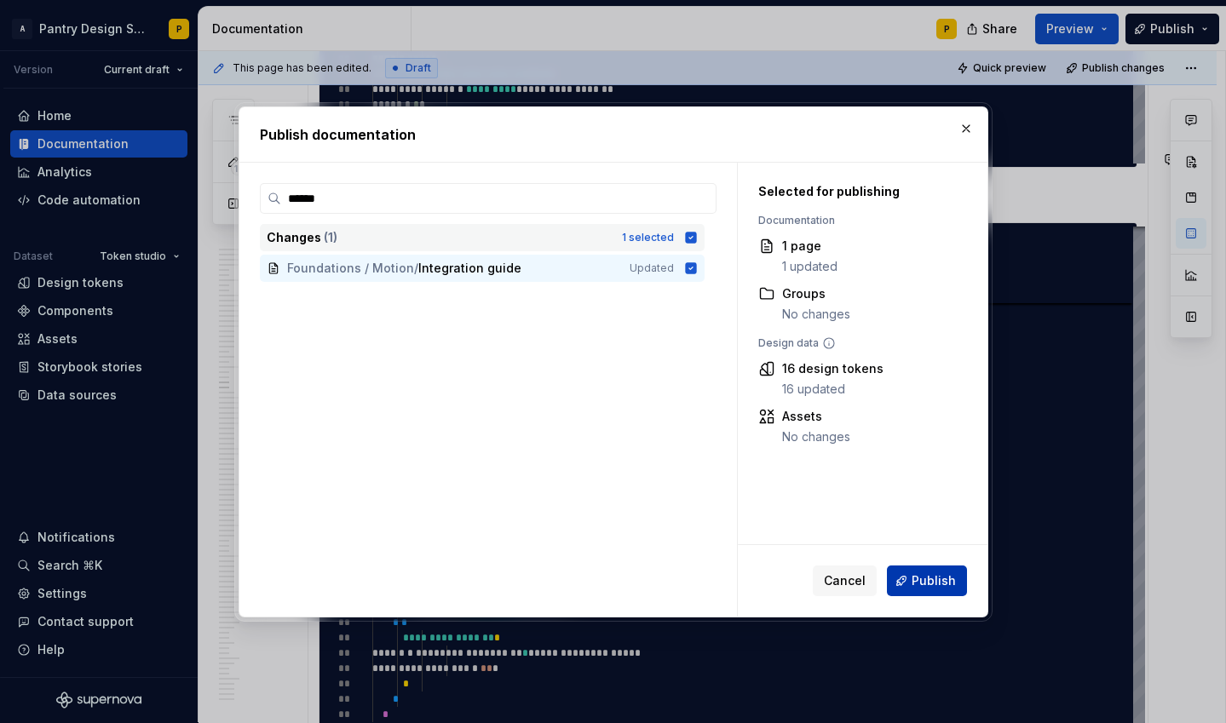
click at [928, 582] on span "Publish" at bounding box center [933, 580] width 44 height 17
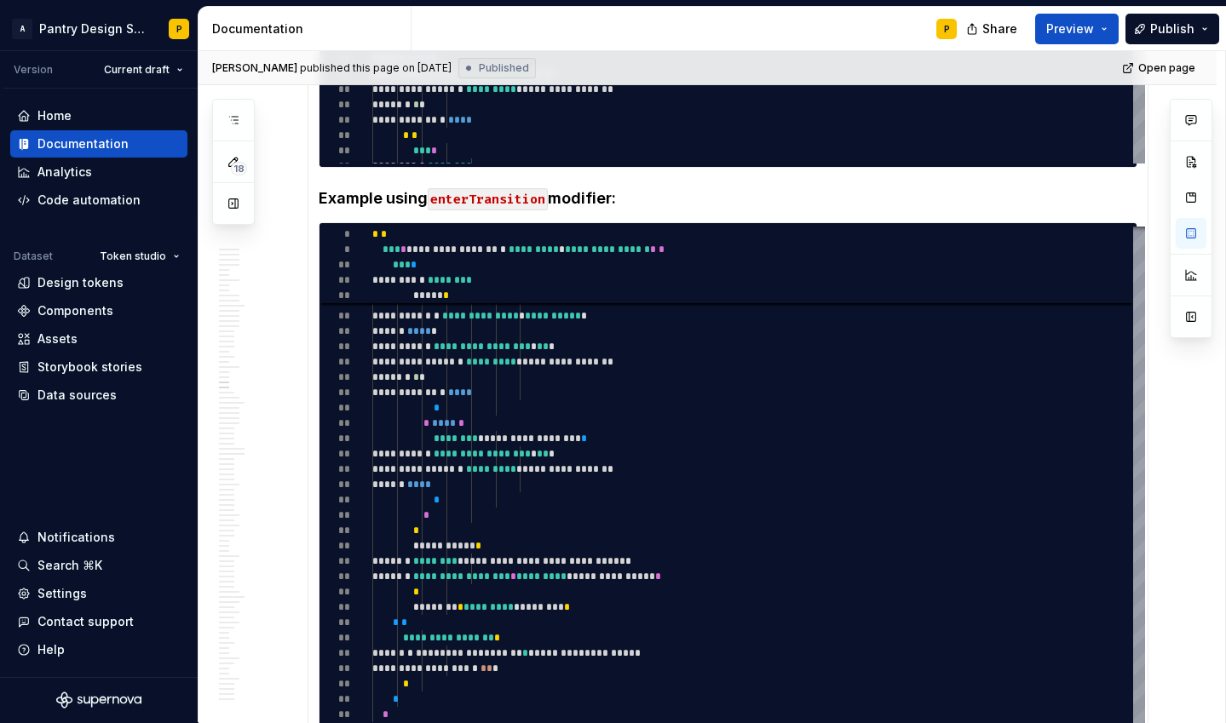
type textarea "*"
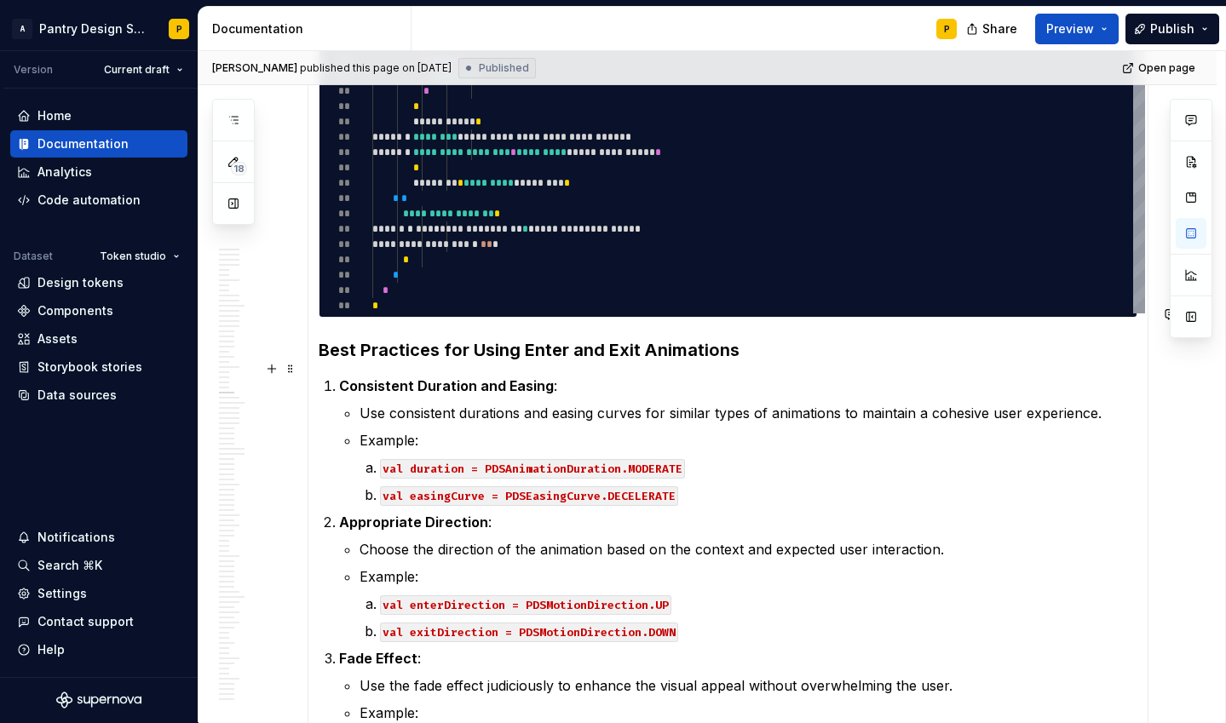
scroll to position [8270, 0]
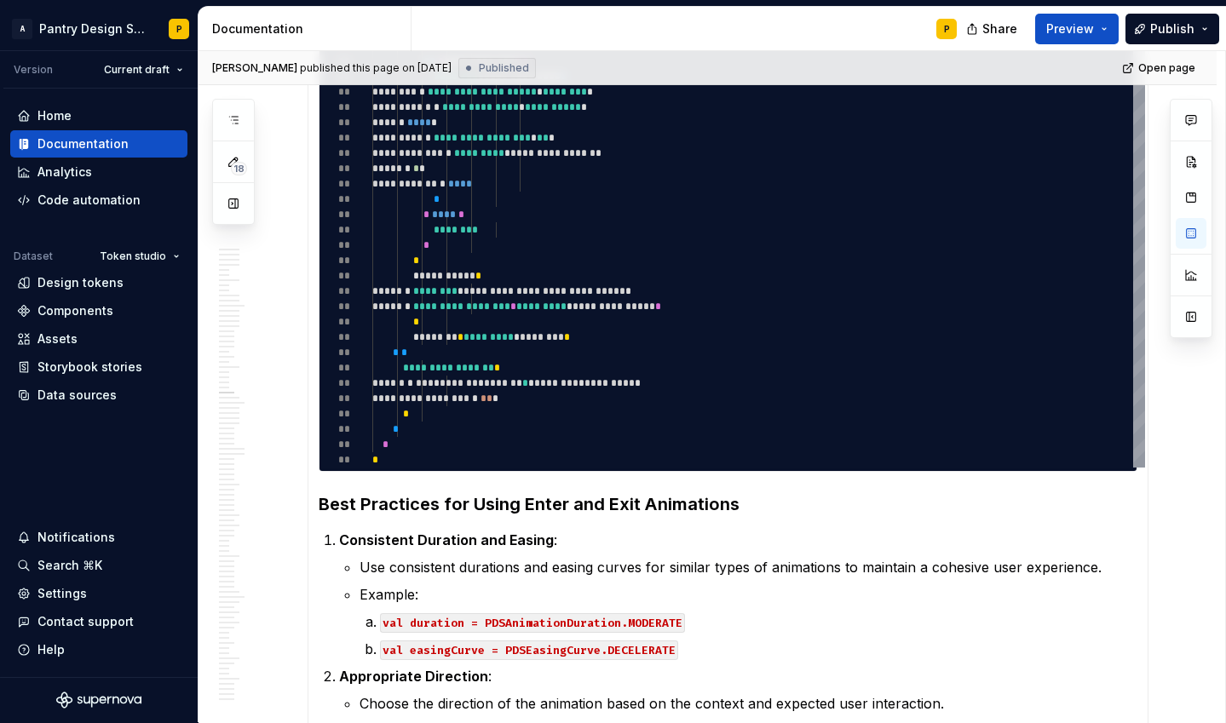
type textarea "*"
